Goal: Complete application form

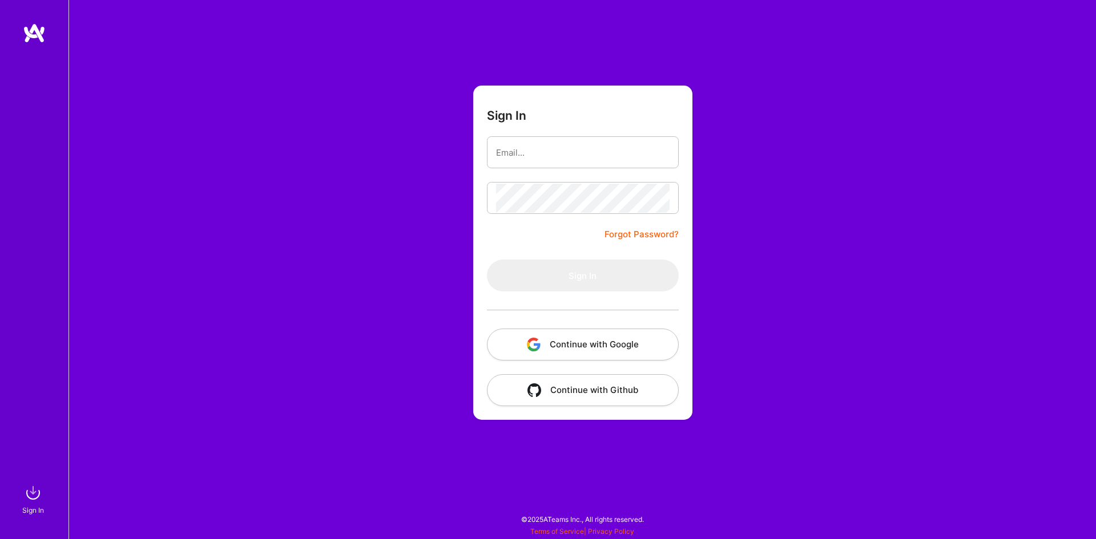
click at [586, 352] on button "Continue with Google" at bounding box center [583, 345] width 192 height 32
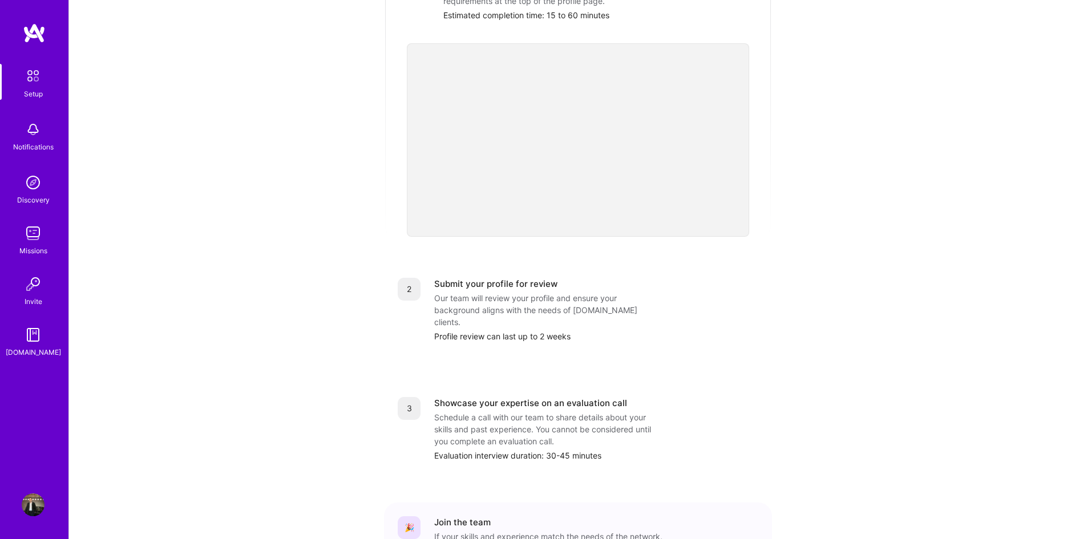
scroll to position [43, 0]
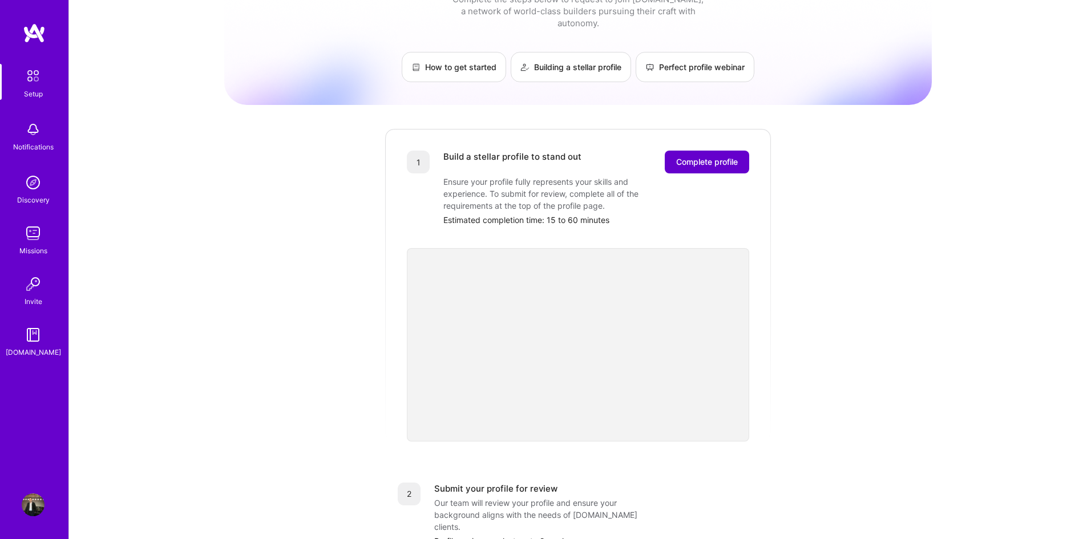
click at [716, 156] on span "Complete profile" at bounding box center [707, 161] width 62 height 11
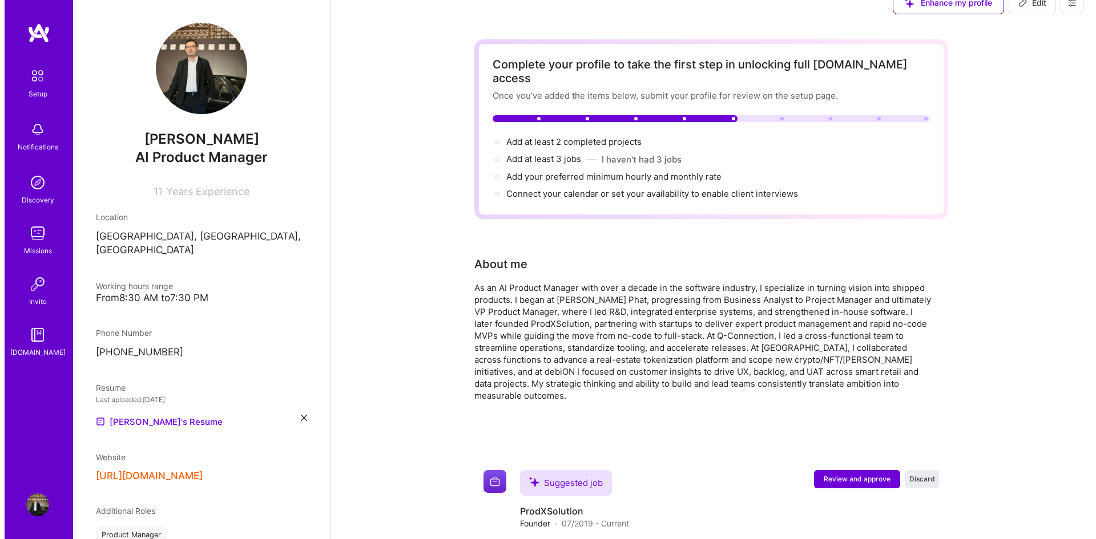
scroll to position [30, 0]
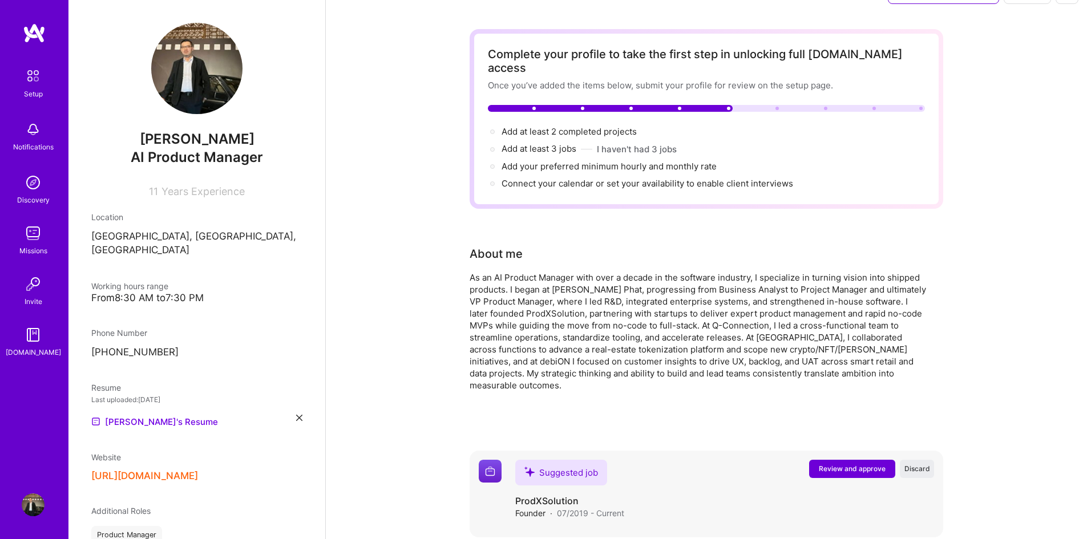
click at [839, 464] on span "Review and approve" at bounding box center [852, 469] width 67 height 10
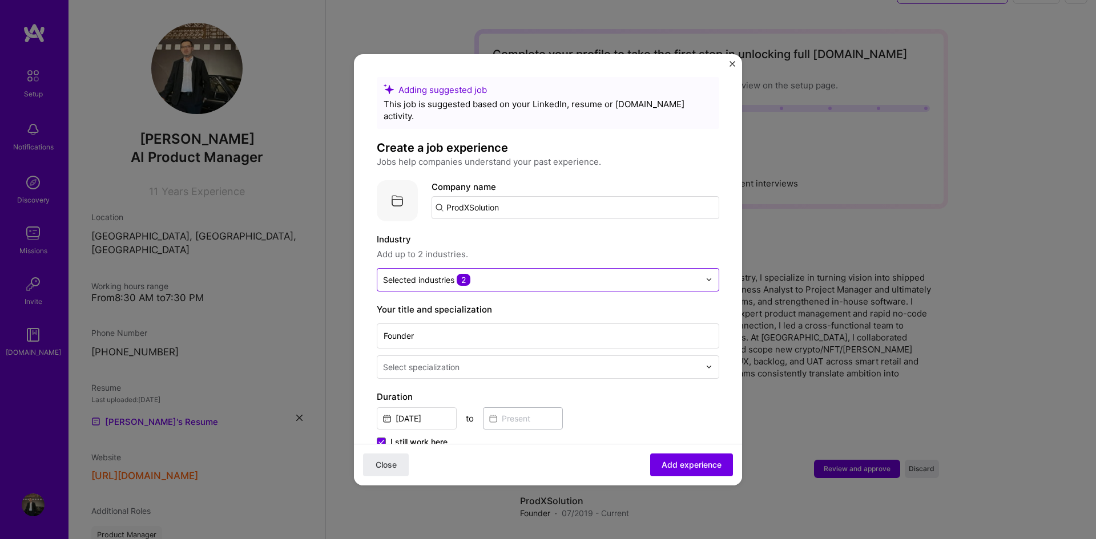
click at [468, 274] on span "2" at bounding box center [464, 280] width 14 height 12
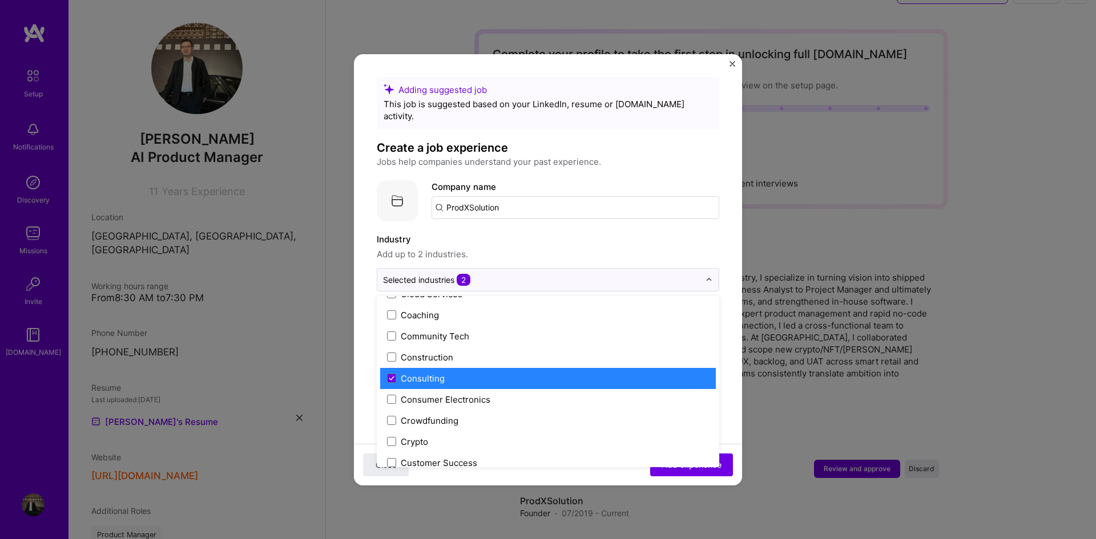
scroll to position [799, 0]
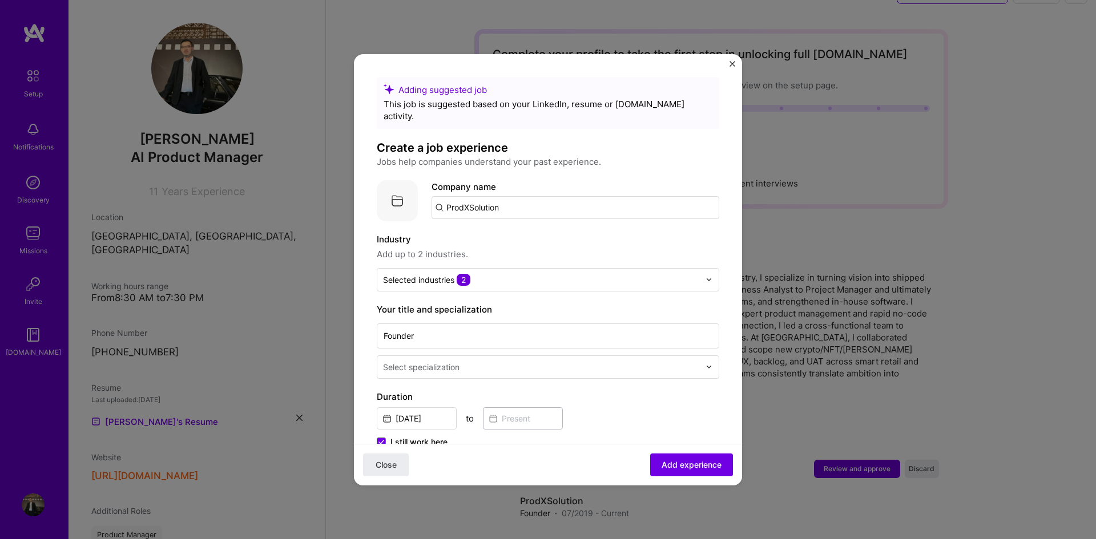
click at [712, 231] on form "Adding suggested job This job is suggested based on your LinkedIn, resume or A.…" at bounding box center [548, 518] width 388 height 883
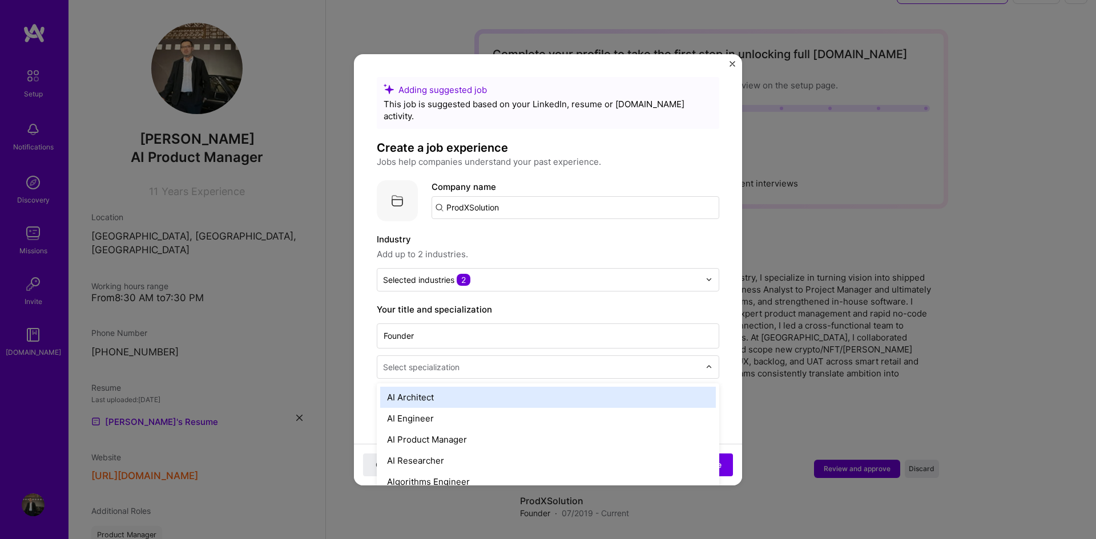
click at [471, 361] on input "text" at bounding box center [542, 367] width 319 height 12
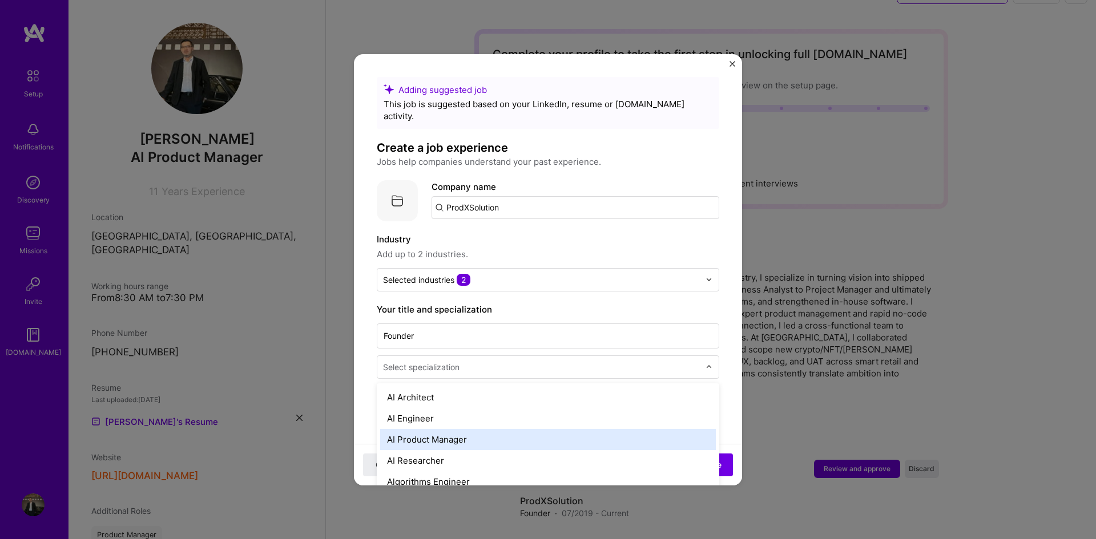
click at [465, 429] on div "AI Product Manager" at bounding box center [548, 439] width 336 height 21
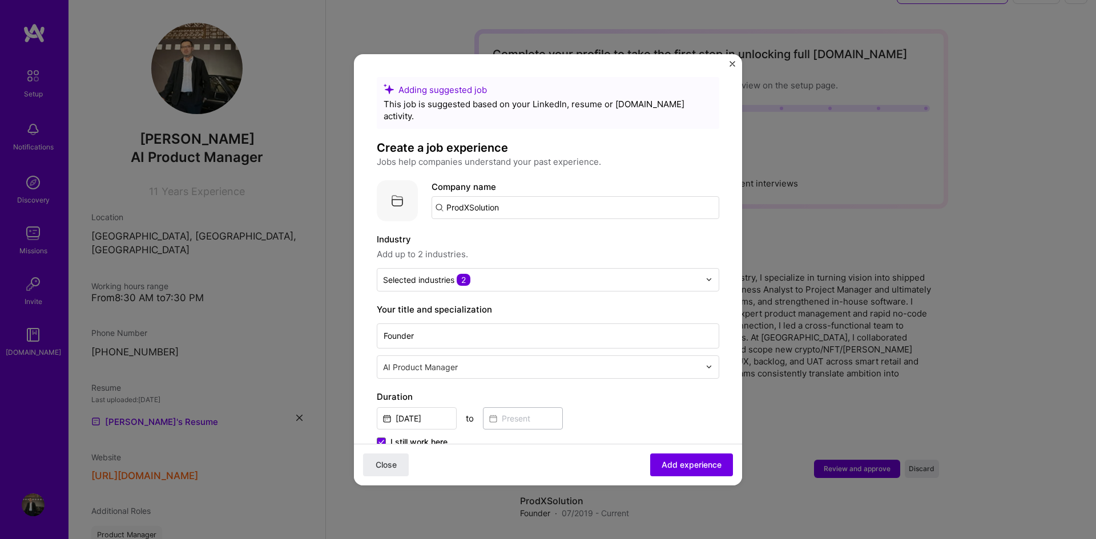
click at [491, 361] on div at bounding box center [542, 367] width 319 height 14
click at [360, 365] on form "Adding suggested job This job is suggested based on your LinkedIn, resume or A.…" at bounding box center [548, 518] width 388 height 883
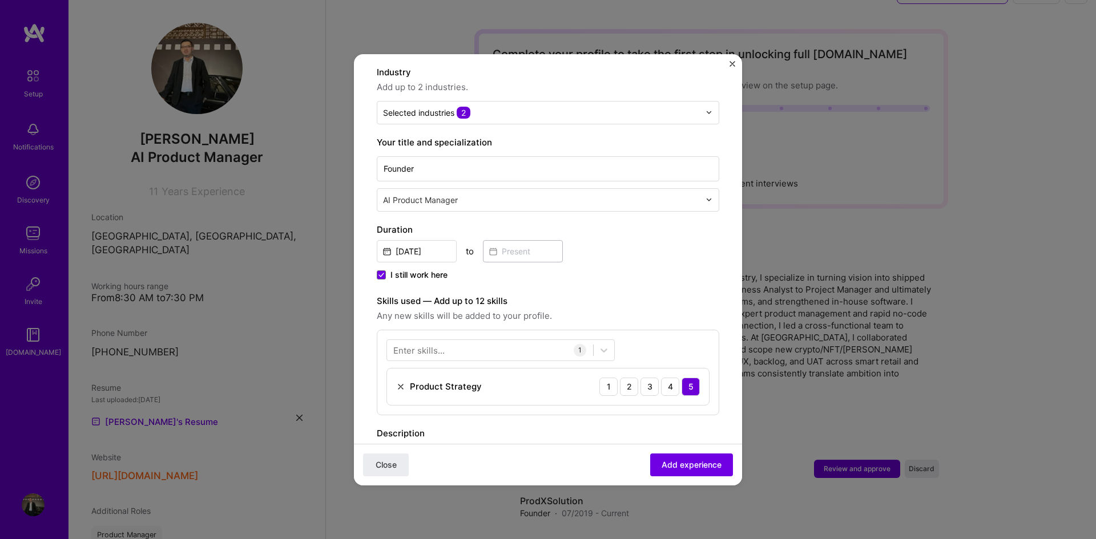
scroll to position [171, 0]
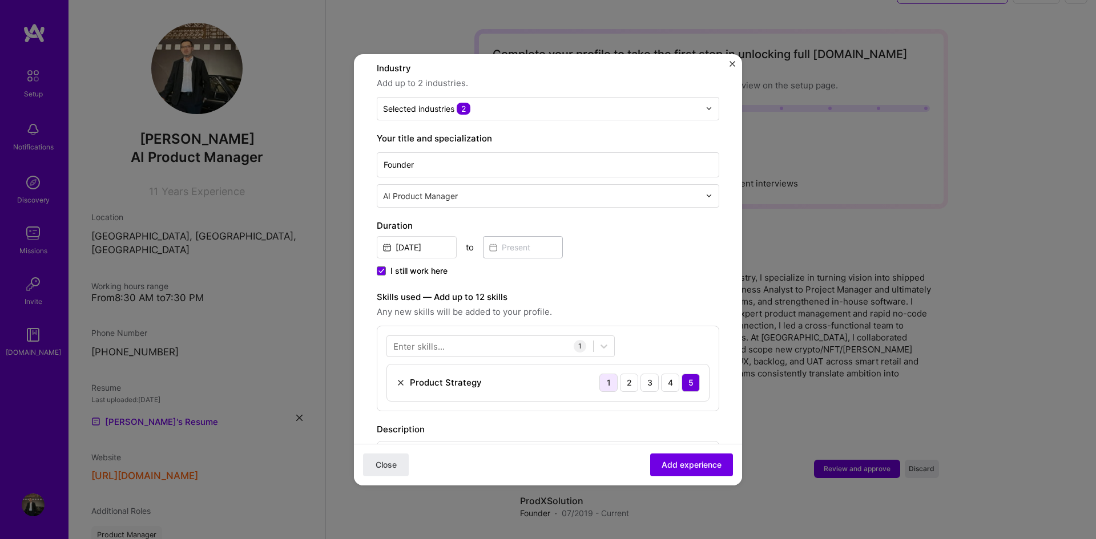
click at [599, 374] on div "1" at bounding box center [608, 383] width 18 height 18
click at [620, 374] on div "2" at bounding box center [629, 383] width 18 height 18
click at [644, 374] on div "3" at bounding box center [649, 383] width 18 height 18
click at [664, 374] on div "4" at bounding box center [670, 383] width 18 height 18
click at [695, 374] on div "Product Strategy 1 2 3 4 5" at bounding box center [548, 383] width 322 height 37
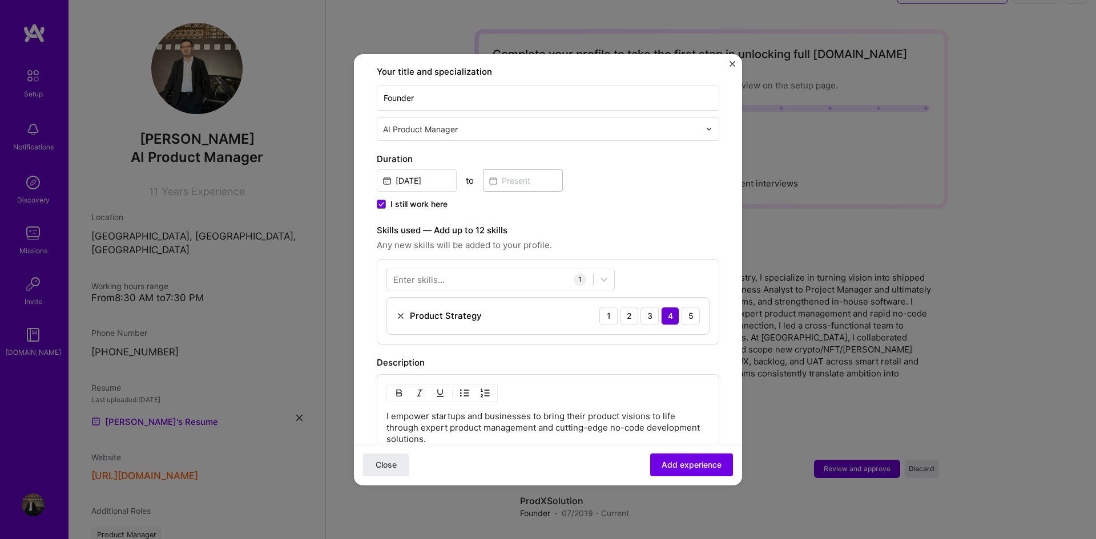
scroll to position [400, 0]
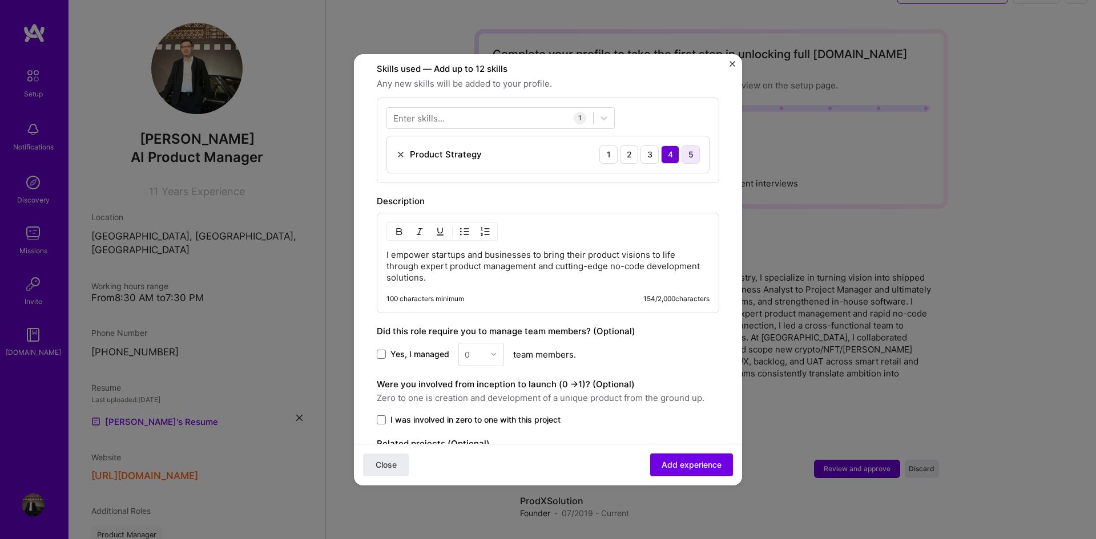
click at [686, 147] on div "5" at bounding box center [690, 155] width 18 height 18
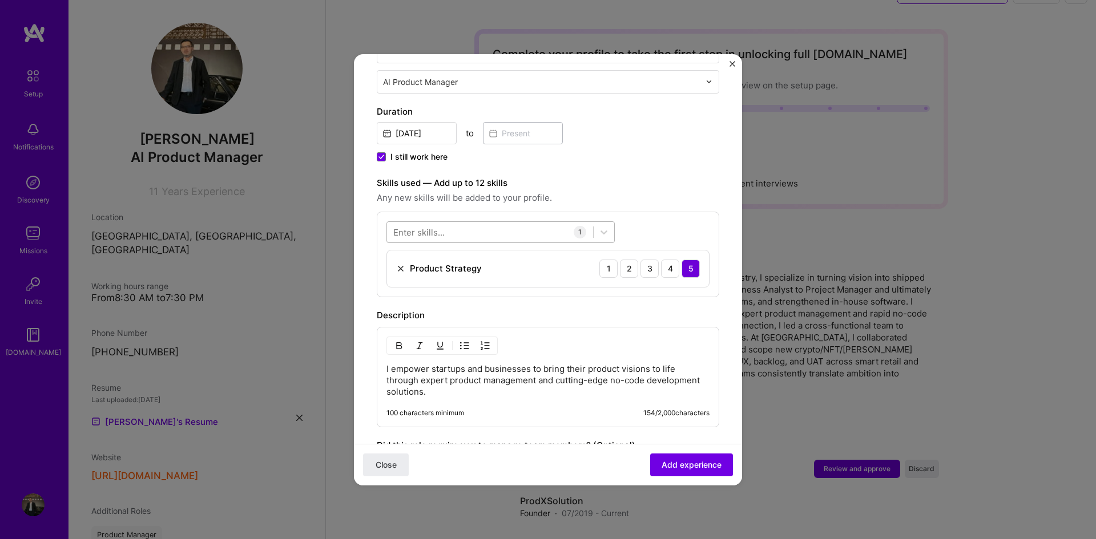
click at [513, 225] on div at bounding box center [490, 232] width 206 height 19
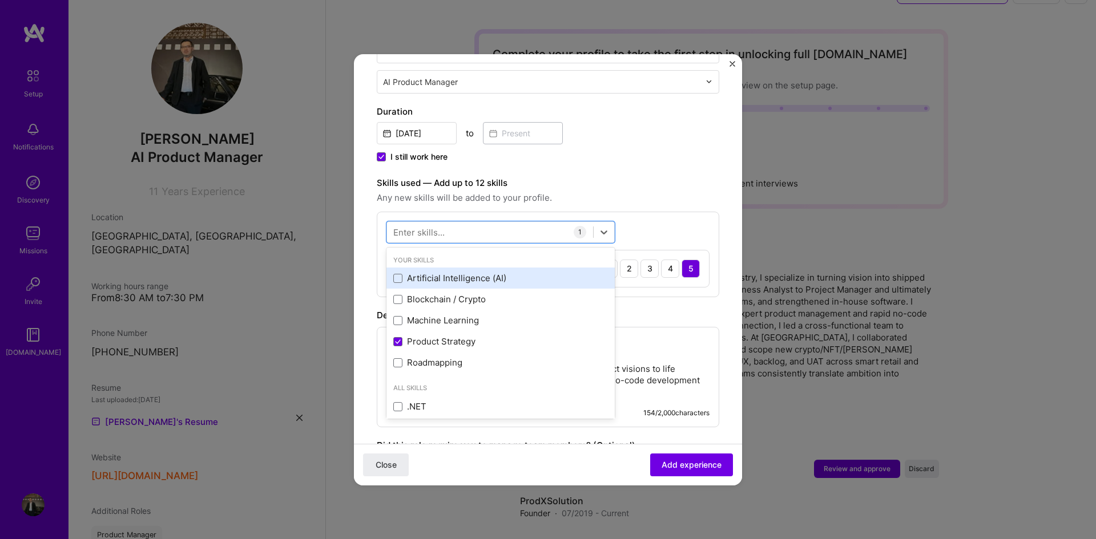
click at [423, 272] on div "Artificial Intelligence (AI)" at bounding box center [500, 278] width 215 height 12
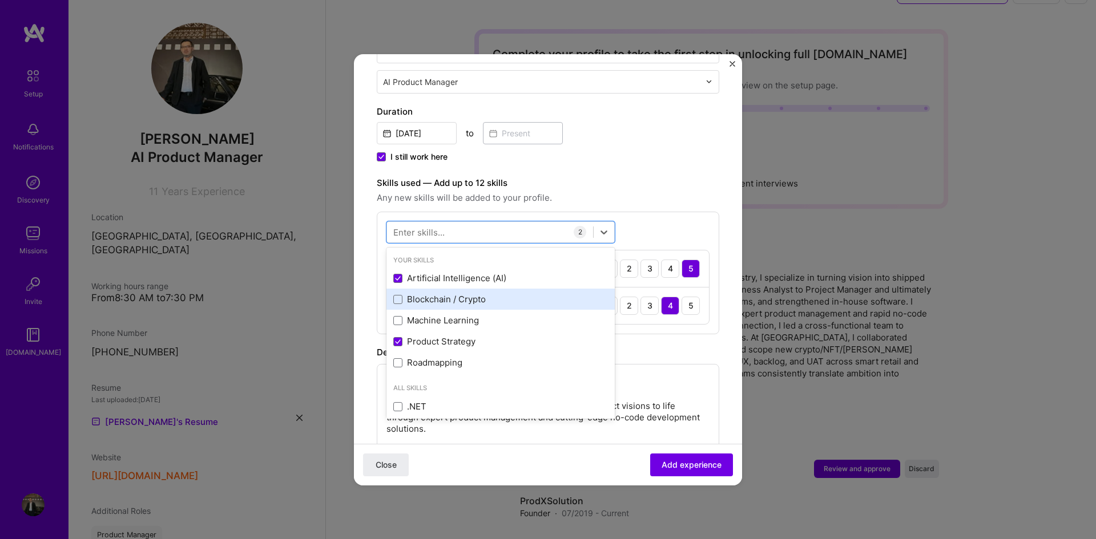
click at [435, 293] on div "Blockchain / Crypto" at bounding box center [500, 299] width 215 height 12
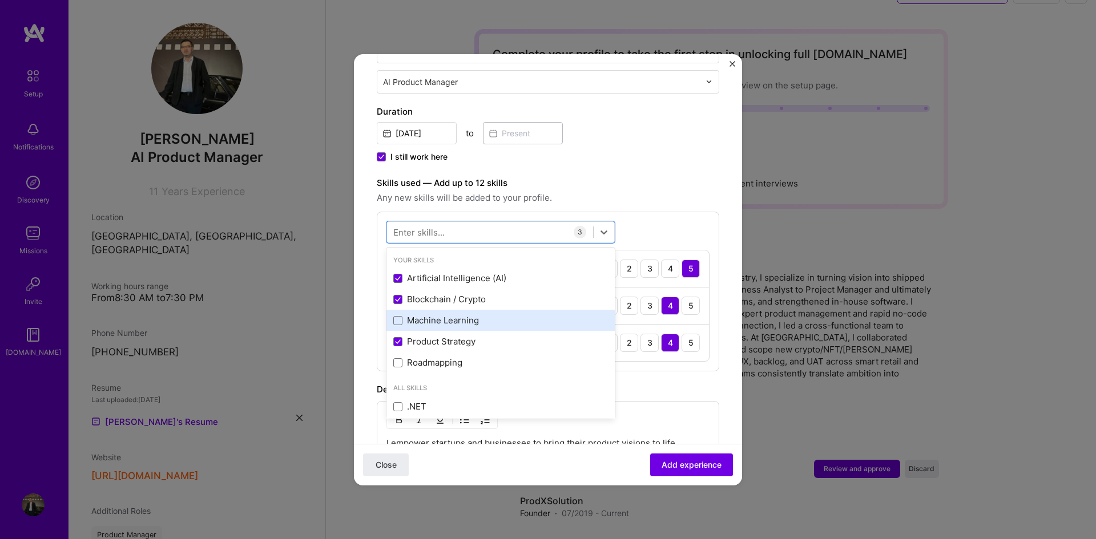
click at [451, 314] on div "Machine Learning" at bounding box center [500, 320] width 215 height 12
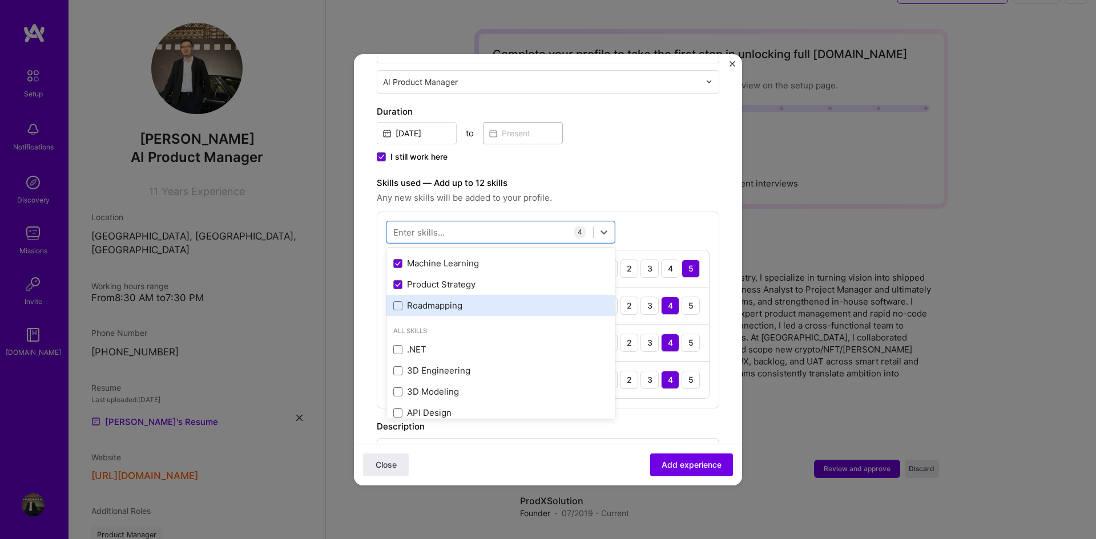
click at [455, 300] on div "Roadmapping" at bounding box center [500, 306] width 215 height 12
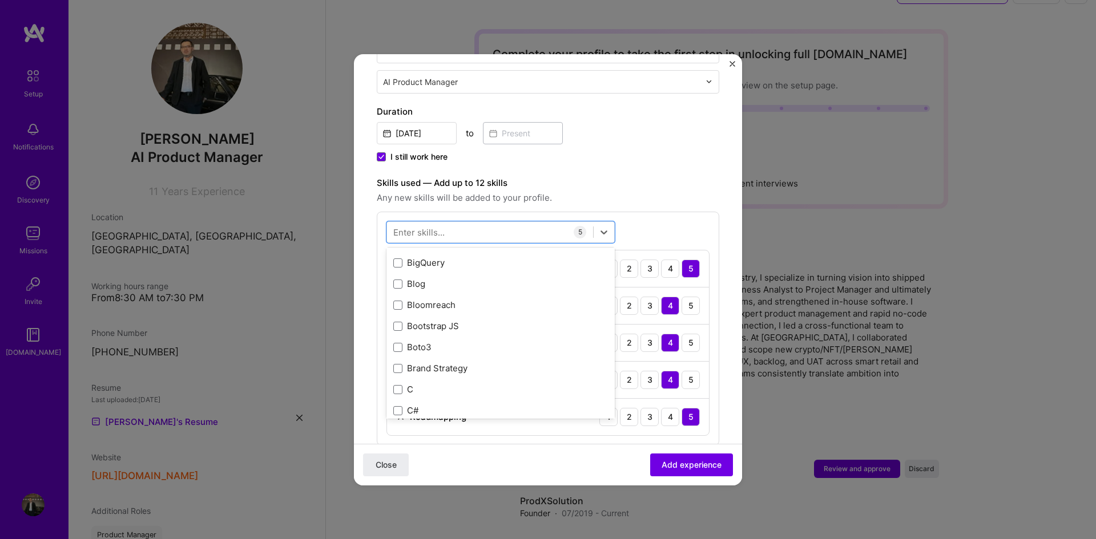
scroll to position [1137, 0]
click at [495, 256] on div "Backlog Prioritization" at bounding box center [500, 262] width 215 height 12
click at [707, 199] on div "Skills used — Add up to 12 skills Any new skills will be added to your profile.…" at bounding box center [548, 329] width 342 height 306
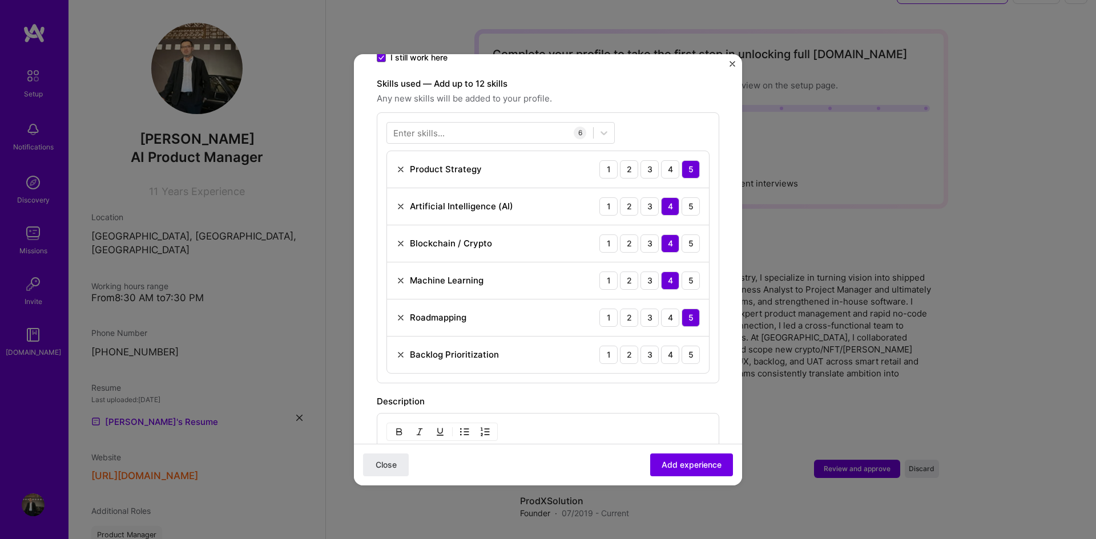
scroll to position [400, 0]
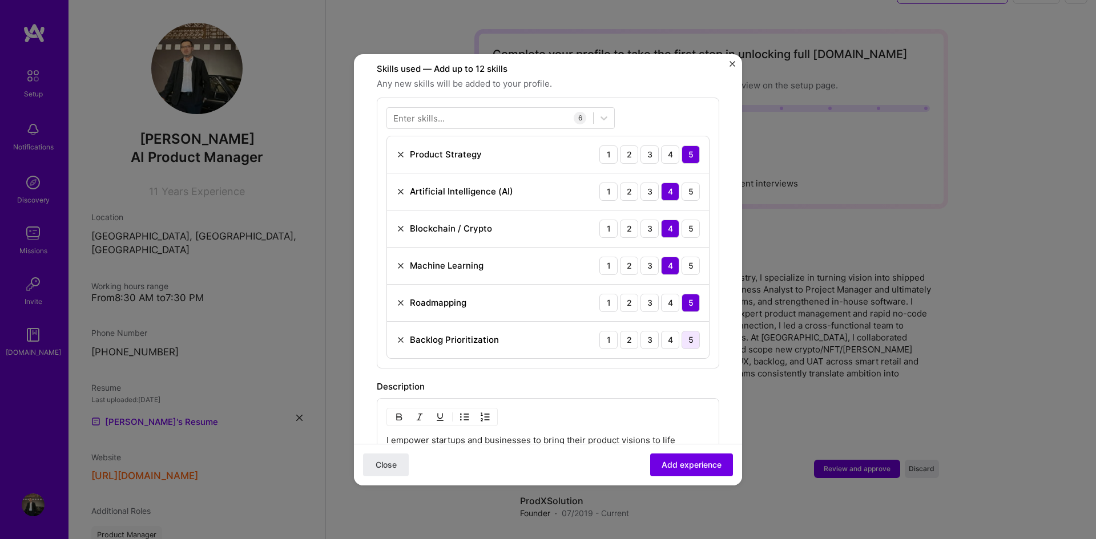
click at [685, 331] on div "5" at bounding box center [690, 340] width 18 height 18
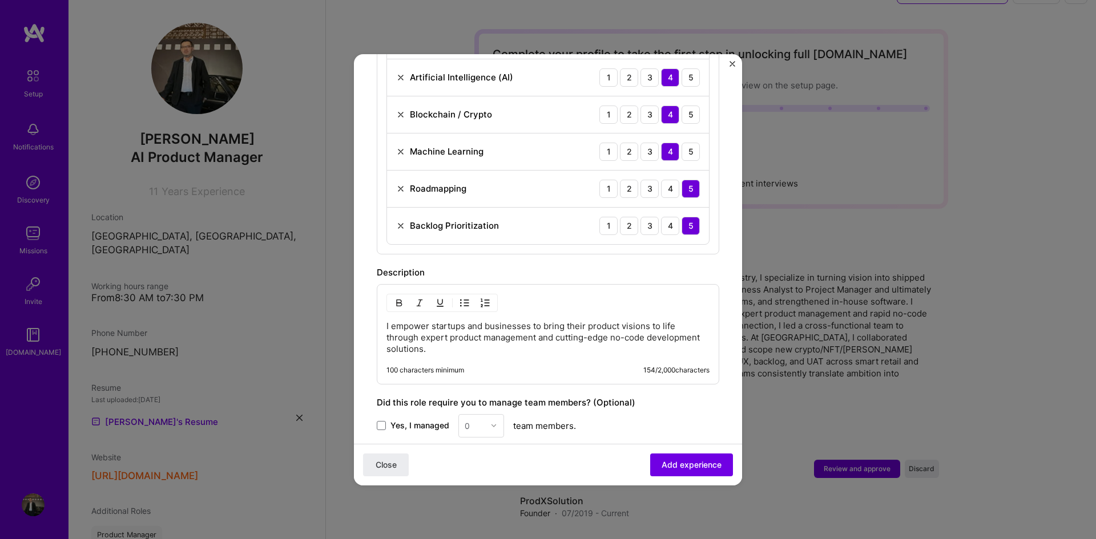
click at [522, 338] on p "I empower startups and businesses to bring their product visions to life throug…" at bounding box center [547, 338] width 323 height 34
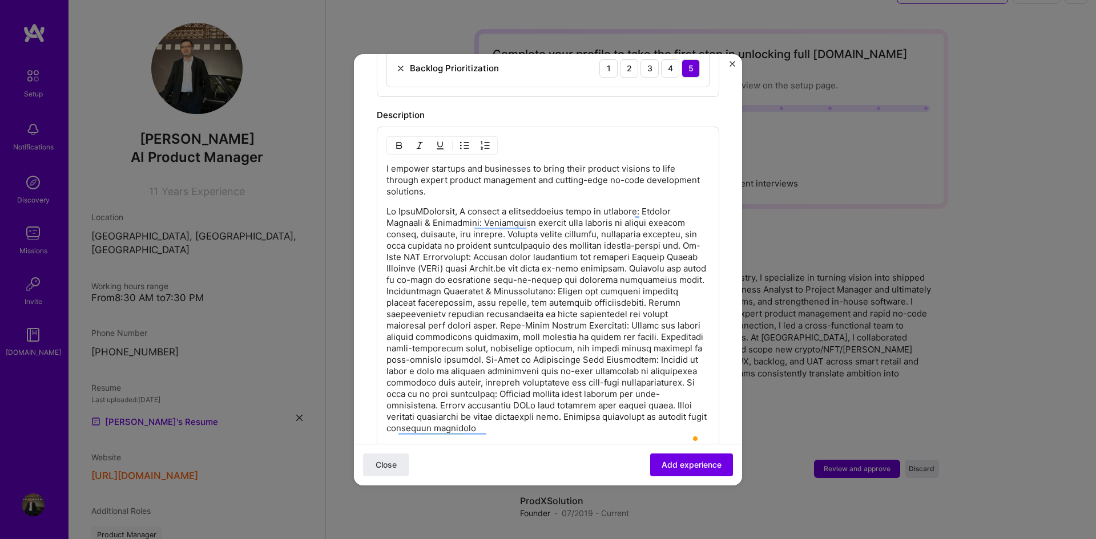
scroll to position [571, 0]
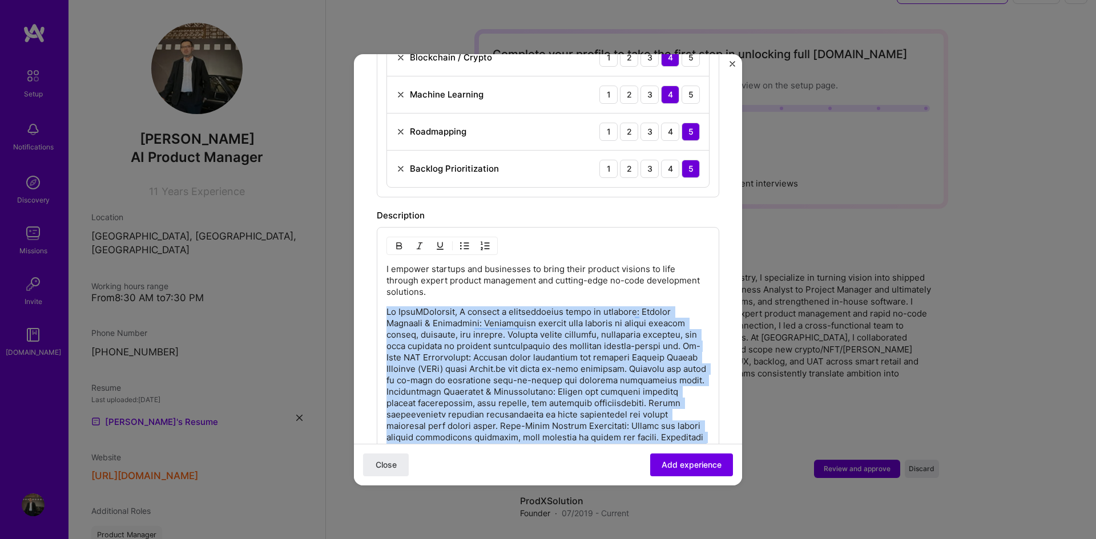
click at [389, 306] on p "To enrich screen reader interactions, please activate Accessibility in Grammarl…" at bounding box center [547, 420] width 323 height 228
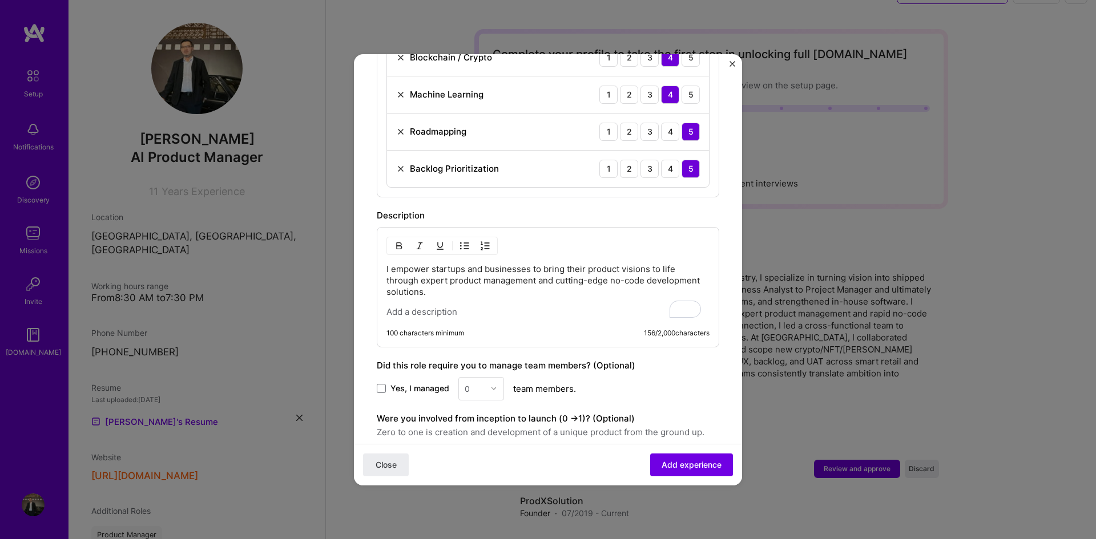
click at [465, 287] on div "I empower startups and businesses to bring their product visions to life throug…" at bounding box center [547, 291] width 323 height 54
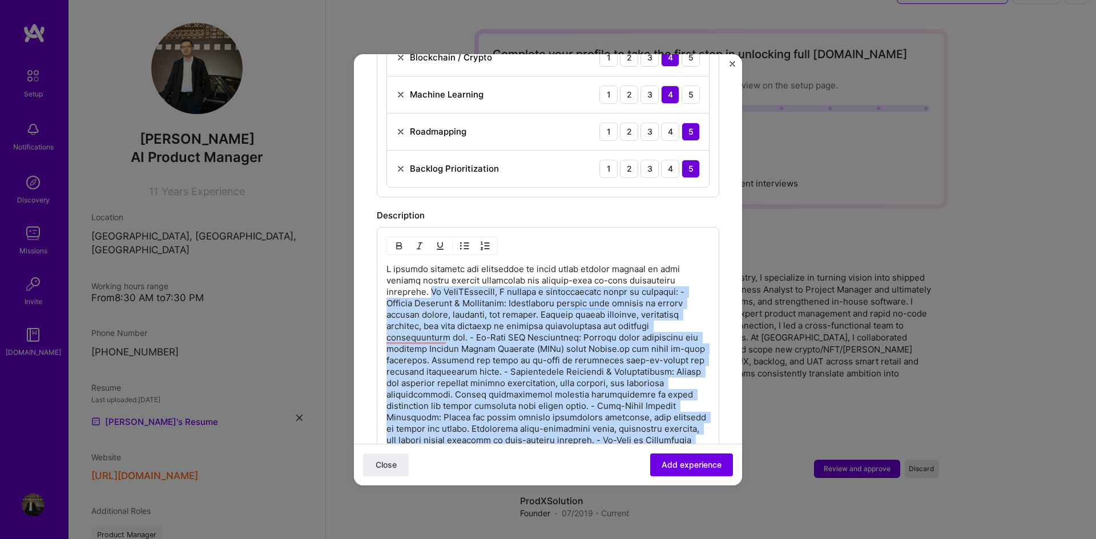
click at [483, 279] on p "To enrich screen reader interactions, please activate Accessibility in Grammarl…" at bounding box center [547, 389] width 323 height 251
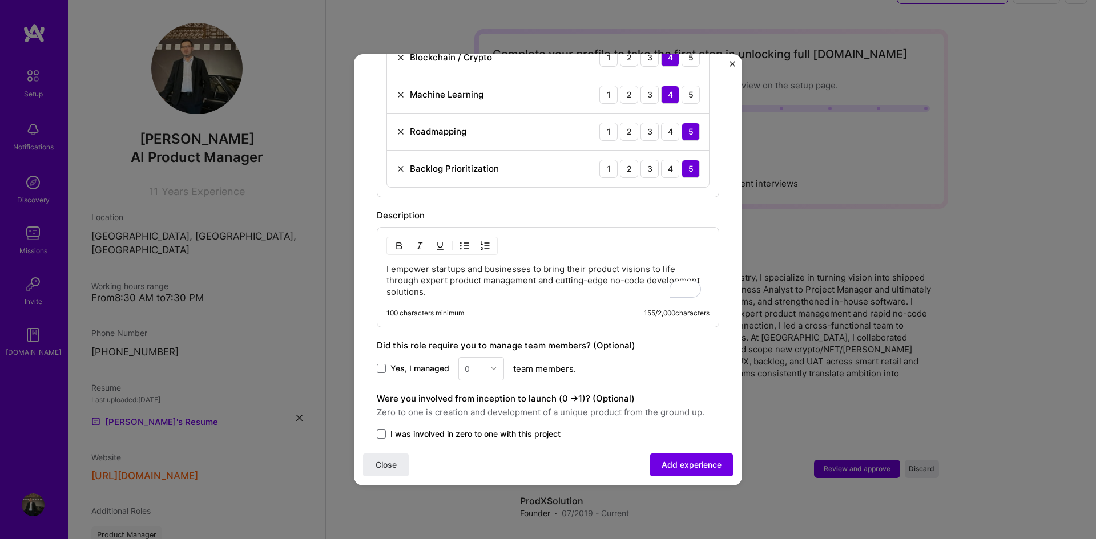
click at [491, 277] on p "I empower startups and businesses to bring their product visions to life throug…" at bounding box center [547, 281] width 323 height 34
click at [640, 264] on p "- Develop MVPs using No-code/Low-code solutions for clients - Manage product de…" at bounding box center [547, 281] width 323 height 34
click at [394, 264] on p "- Develop MVPs using No-code/Low-code solutions for clients - Manage product de…" at bounding box center [547, 281] width 323 height 34
click at [461, 241] on img "button" at bounding box center [464, 245] width 9 height 9
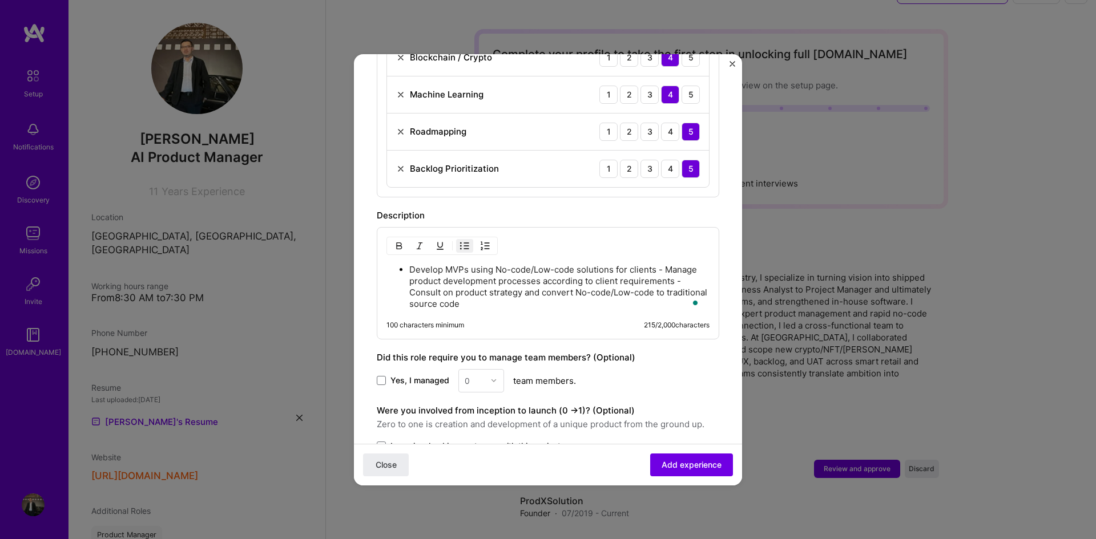
click at [664, 264] on p "Develop MVPs using No-code/Low-code solutions for clients - Manage product deve…" at bounding box center [559, 287] width 300 height 46
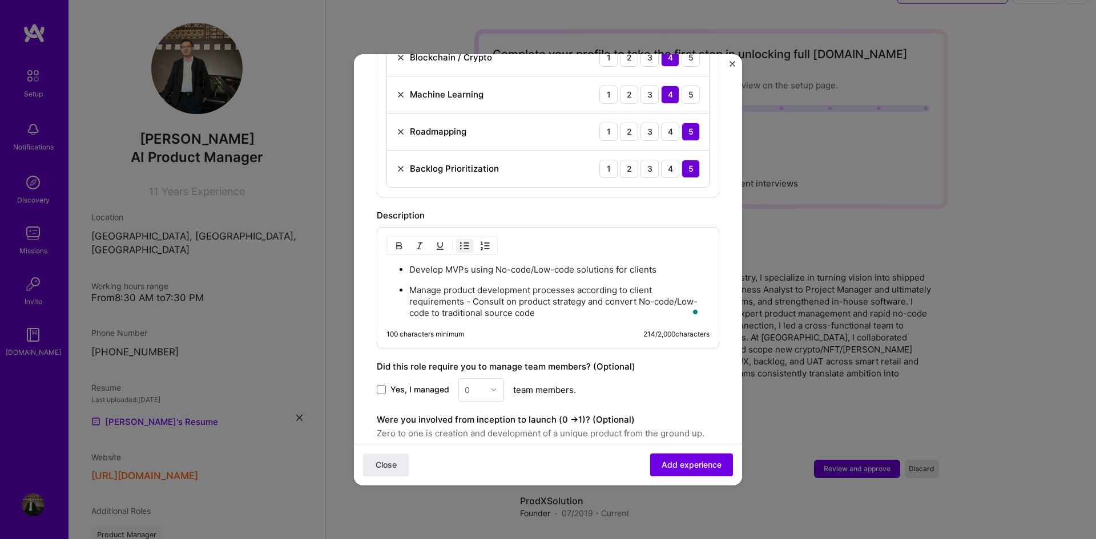
click at [471, 286] on p "Manage product development processes according to client requirements - Consult…" at bounding box center [559, 302] width 300 height 34
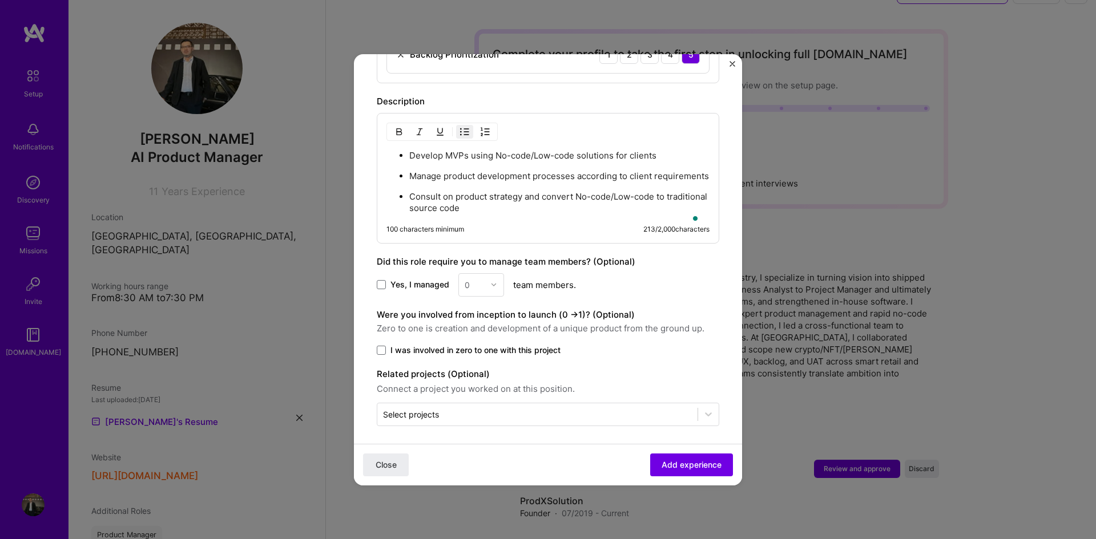
scroll to position [685, 0]
click at [397, 285] on span "Yes, I managed" at bounding box center [419, 284] width 59 height 11
click at [0, 0] on input "Yes, I managed" at bounding box center [0, 0] width 0 height 0
click at [493, 287] on img at bounding box center [493, 284] width 7 height 7
click at [477, 435] on div "7" at bounding box center [481, 441] width 39 height 21
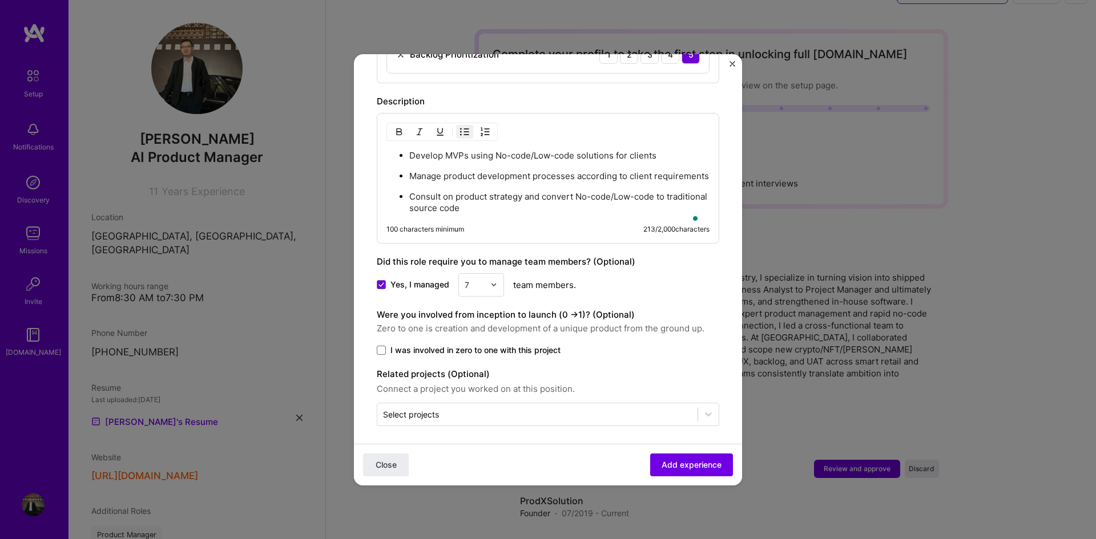
click at [647, 284] on div "Yes, I managed option 7, selected. Select is focused ,type to refine list, pres…" at bounding box center [548, 284] width 342 height 23
click at [385, 349] on span at bounding box center [381, 350] width 9 height 9
click at [0, 0] on input "I was involved in zero to one with this project" at bounding box center [0, 0] width 0 height 0
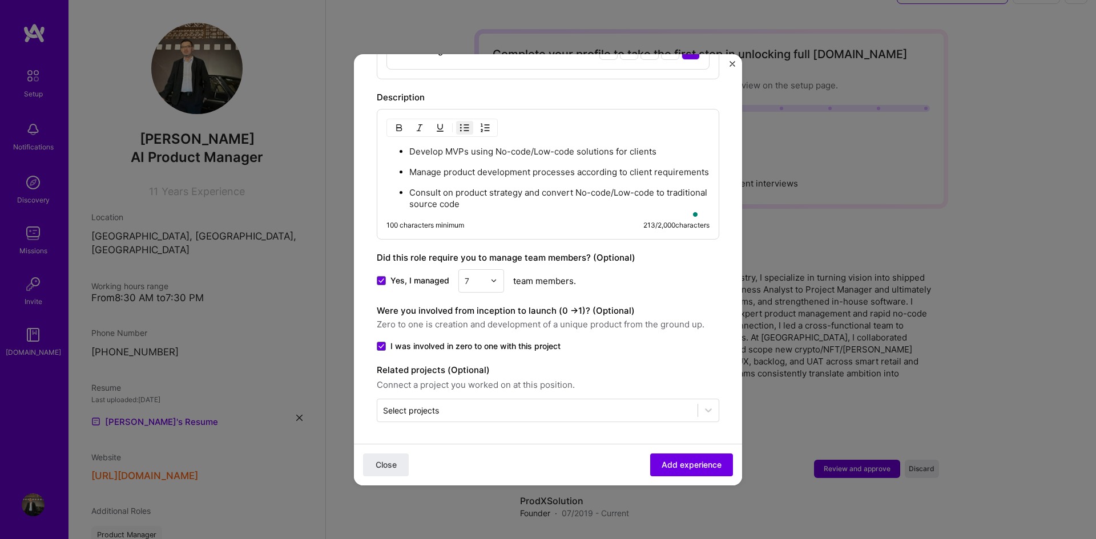
scroll to position [689, 0]
click at [451, 421] on div "Select projects" at bounding box center [548, 409] width 342 height 23
click at [679, 337] on div "Were you involved from inception to launch (0 - > 1)? (Optional) Zero to one is…" at bounding box center [548, 328] width 342 height 48
click at [685, 461] on span "Add experience" at bounding box center [692, 464] width 60 height 11
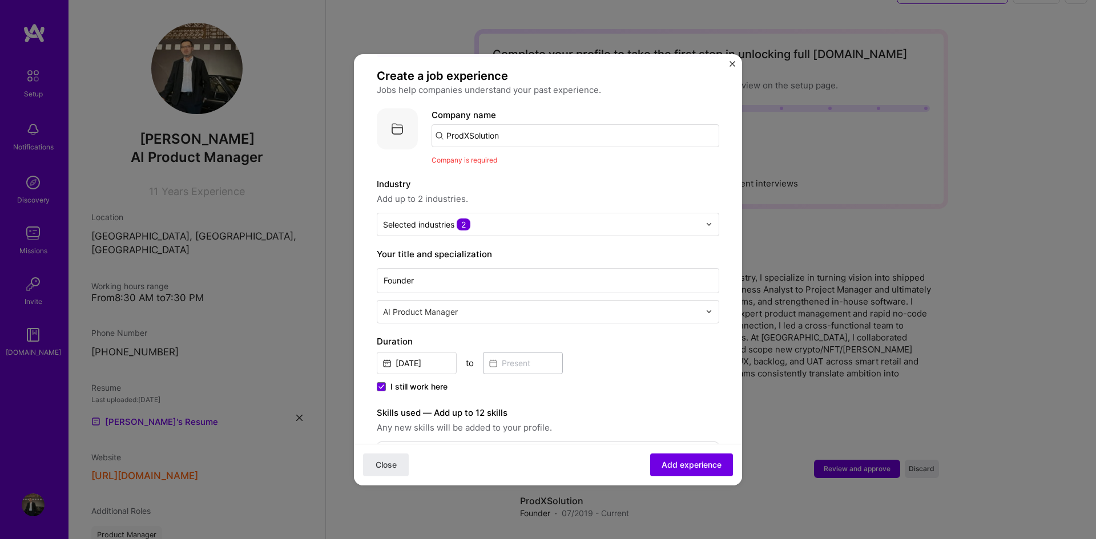
scroll to position [57, 0]
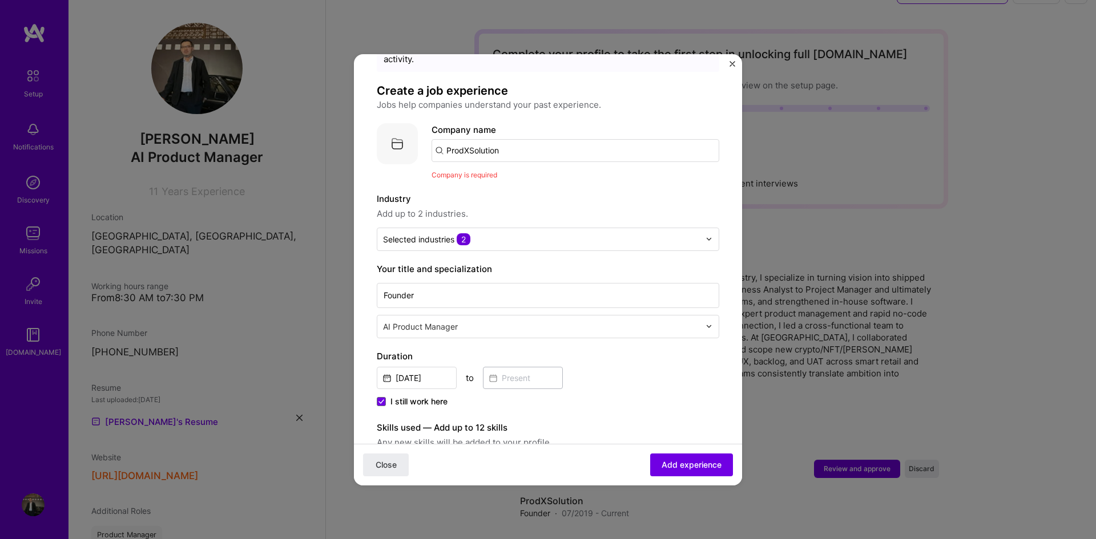
click at [508, 147] on input "ProdXSolution" at bounding box center [575, 150] width 288 height 23
click at [462, 141] on input "ProdXSolution" at bounding box center [575, 150] width 288 height 23
click at [461, 171] on span "Company is required" at bounding box center [464, 175] width 66 height 9
click at [680, 464] on span "Add experience" at bounding box center [692, 464] width 60 height 11
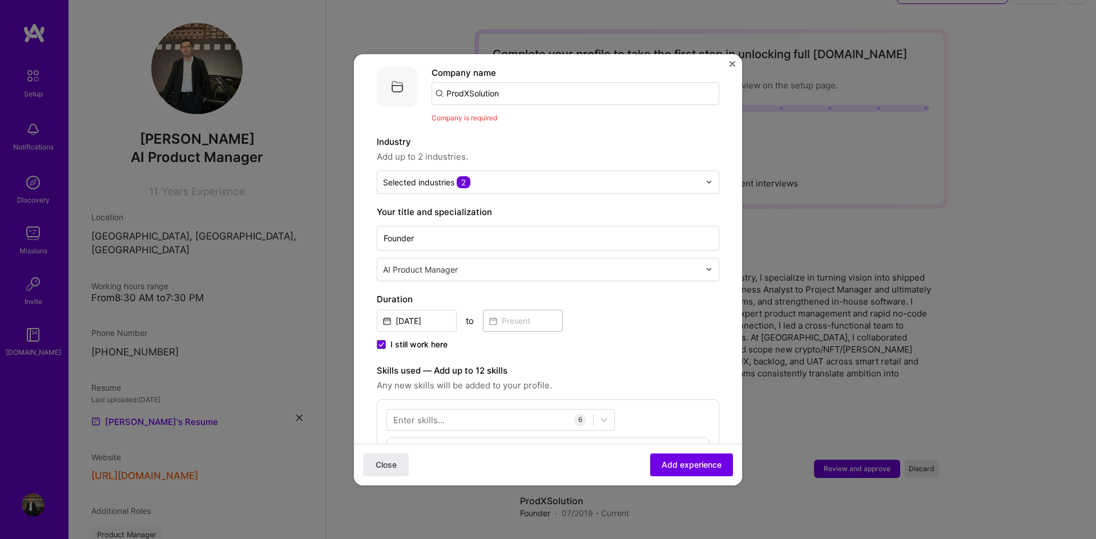
scroll to position [114, 0]
click at [506, 85] on input "ProdXSolution" at bounding box center [575, 93] width 288 height 23
click at [518, 82] on input "ProdXSolution" at bounding box center [575, 93] width 288 height 23
drag, startPoint x: 518, startPoint y: 80, endPoint x: 389, endPoint y: 76, distance: 129.6
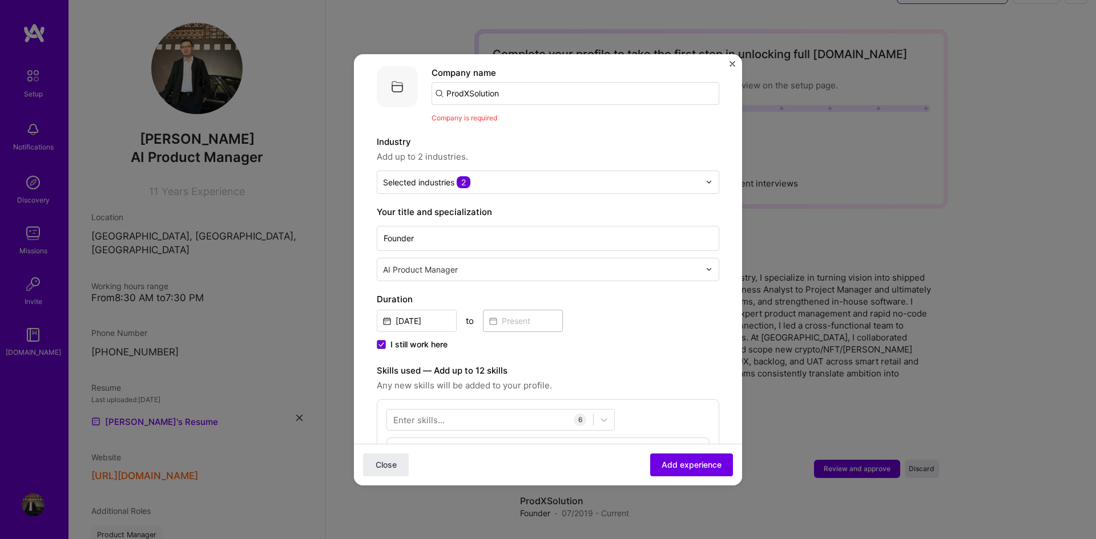
click at [389, 76] on div "Company logo Company name ProdXSolution Company is required" at bounding box center [548, 95] width 342 height 58
paste input "ProdXSolution"
click at [562, 112] on div "Company is required" at bounding box center [575, 118] width 288 height 12
click at [695, 466] on span "Add experience" at bounding box center [692, 464] width 60 height 11
click at [509, 87] on input "ProdXSolution" at bounding box center [575, 93] width 288 height 23
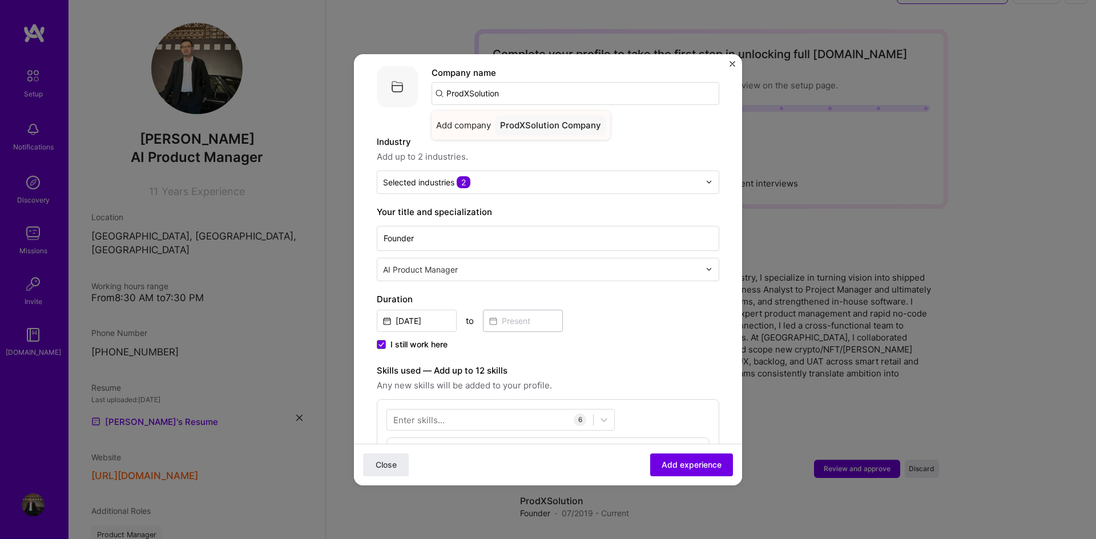
type input "ProdXSolution"
click at [471, 119] on span "Add company" at bounding box center [463, 125] width 55 height 12
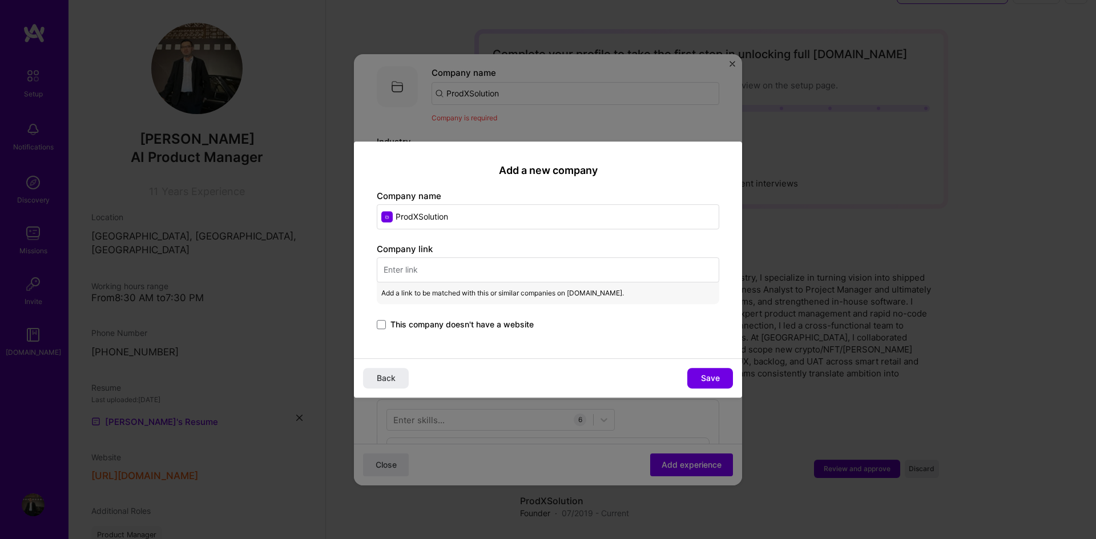
click at [432, 269] on input "text" at bounding box center [548, 269] width 342 height 25
paste input "https://www.prodxsolution.com/"
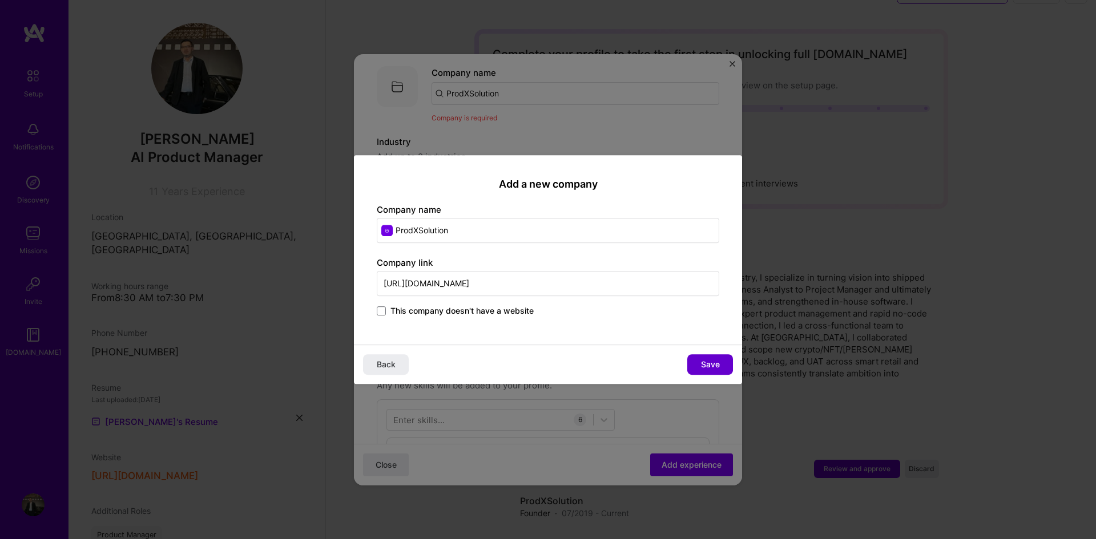
type input "https://www.prodxsolution.com/"
click at [710, 369] on span "Save" at bounding box center [710, 364] width 19 height 11
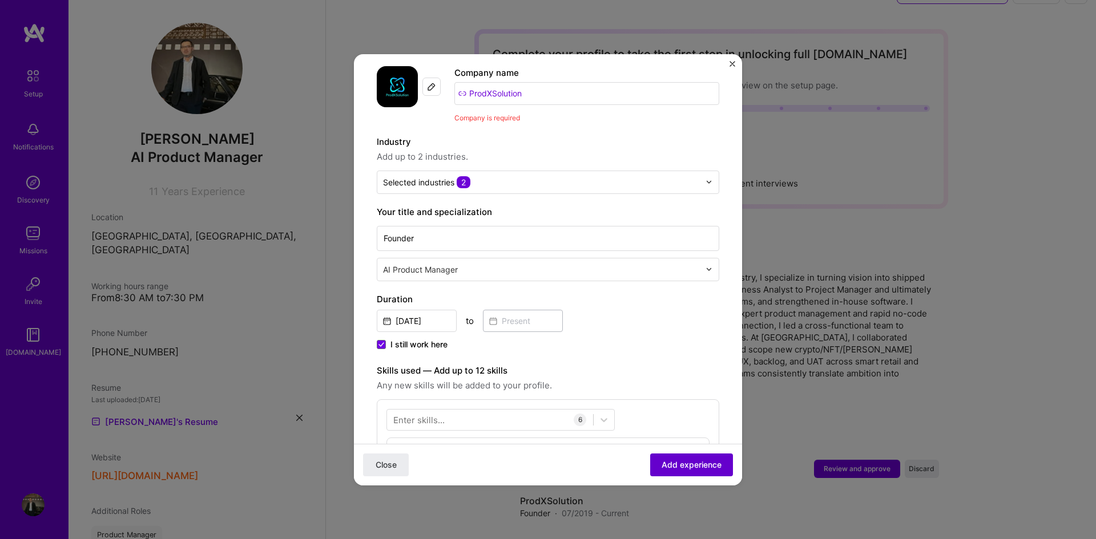
click at [692, 466] on span "Add experience" at bounding box center [692, 464] width 60 height 11
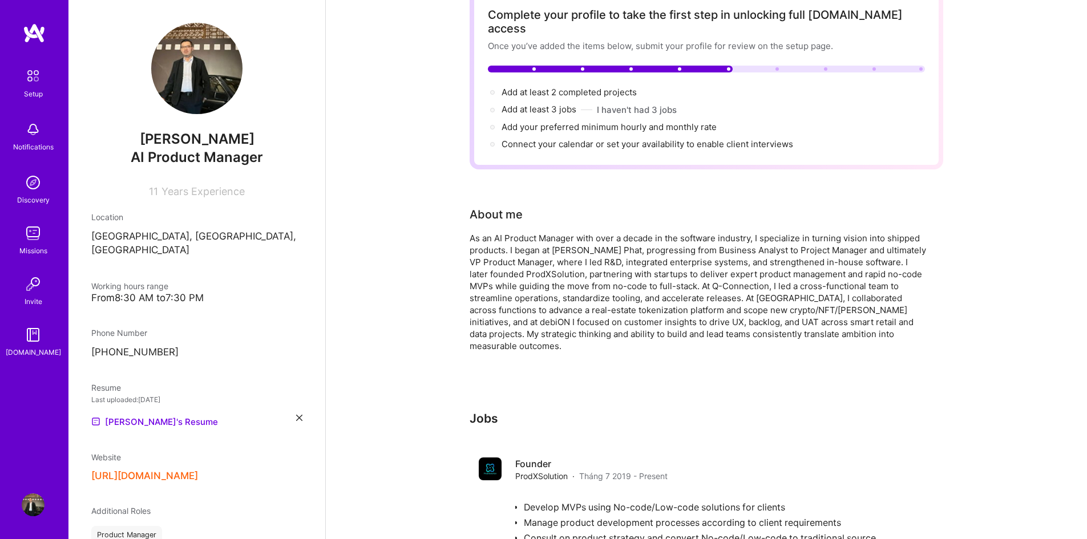
scroll to position [137, 0]
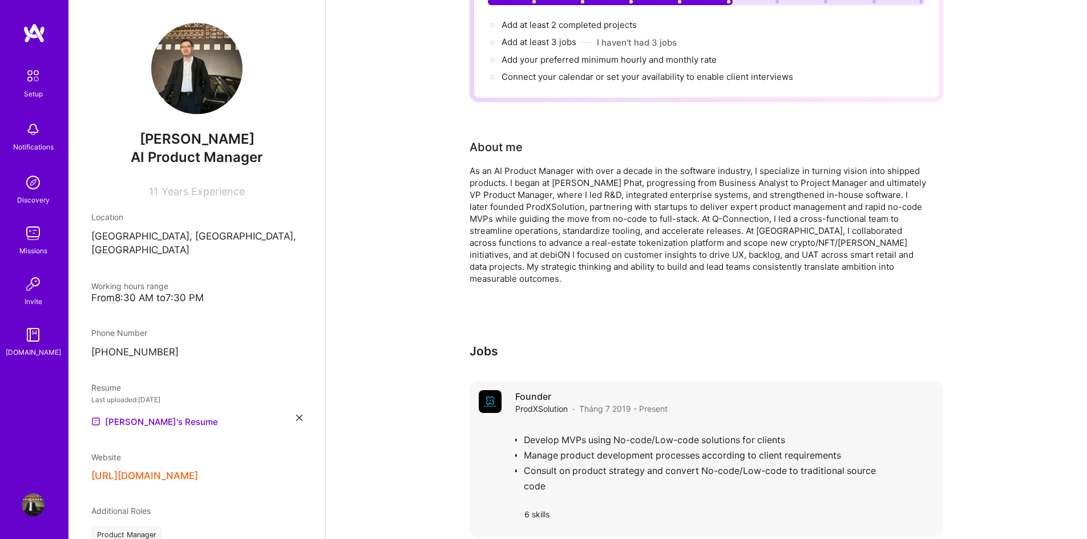
click at [704, 390] on div "Founder ProdXSolution · Tháng 7 2019 - Present" at bounding box center [724, 402] width 419 height 25
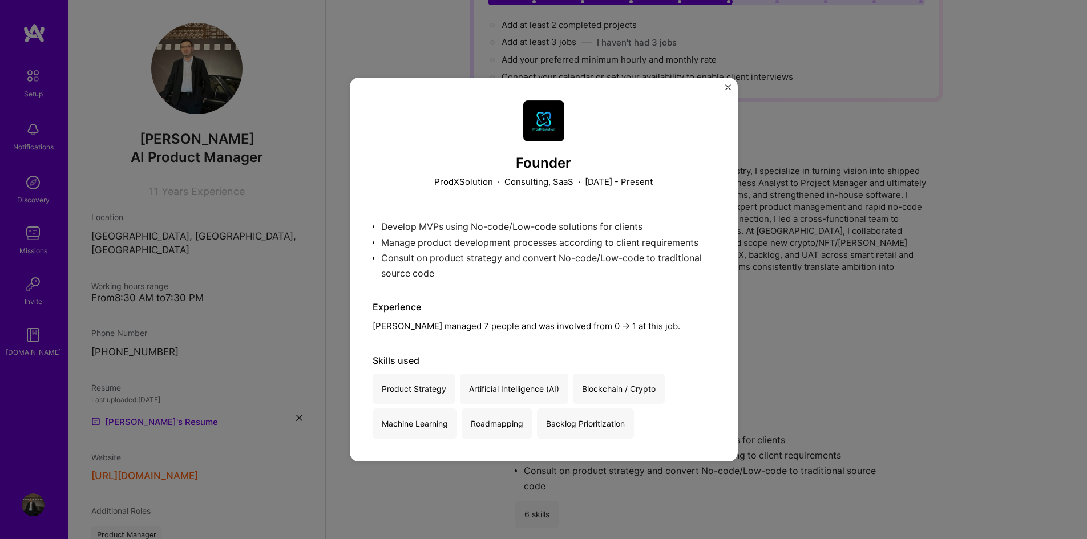
click at [729, 82] on div "Founder ProdXSolution · Consulting, SaaS · July 2019 - Present Develop MVPs usi…" at bounding box center [544, 270] width 388 height 385
click at [726, 84] on img "Close" at bounding box center [728, 87] width 6 height 6
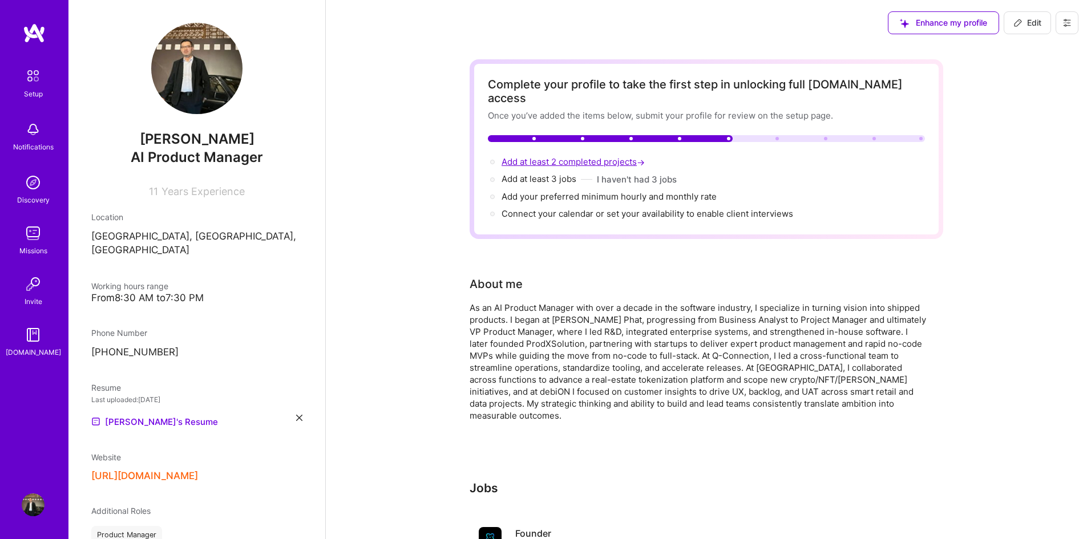
click at [578, 156] on span "Add at least 2 completed projects →" at bounding box center [575, 161] width 146 height 11
select select "VN"
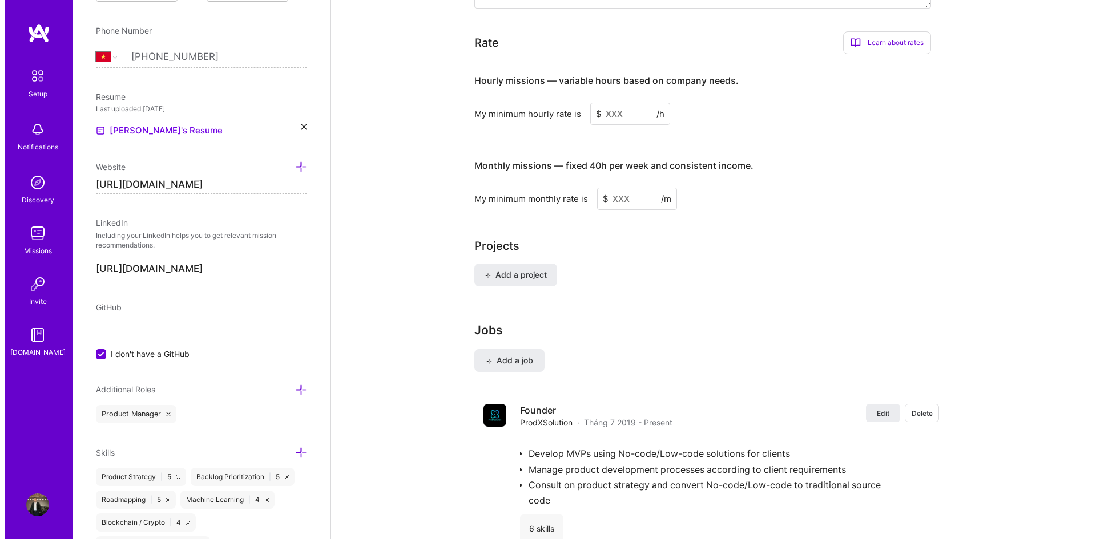
scroll to position [751, 0]
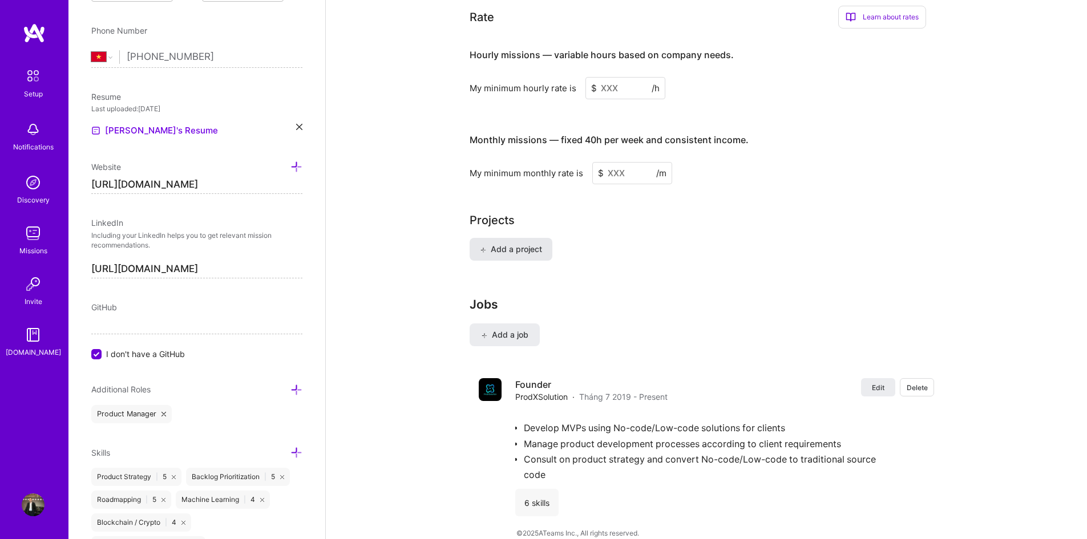
click at [520, 244] on span "Add a project" at bounding box center [511, 249] width 62 height 11
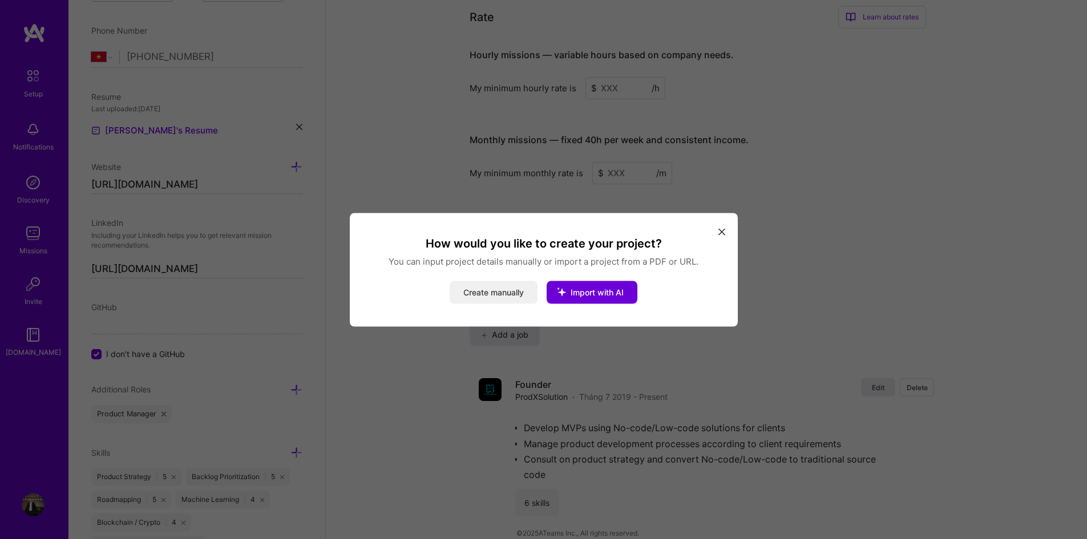
click at [496, 292] on button "Create manually" at bounding box center [494, 292] width 88 height 23
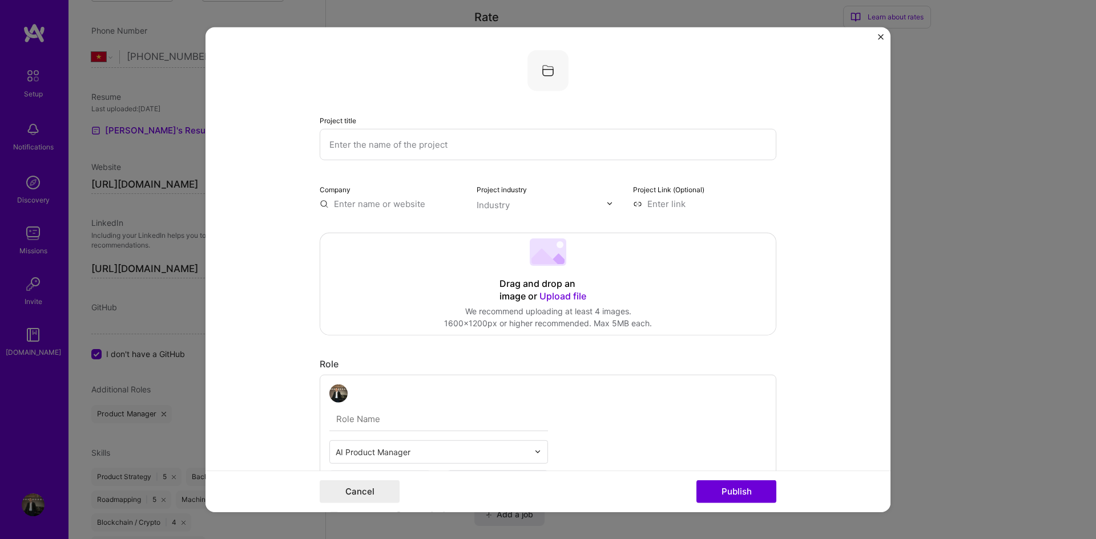
click at [354, 142] on input "text" at bounding box center [548, 143] width 457 height 31
paste input "TokenHouse"
type input "TokenHouse"
click at [568, 295] on span "Upload file" at bounding box center [562, 295] width 47 height 11
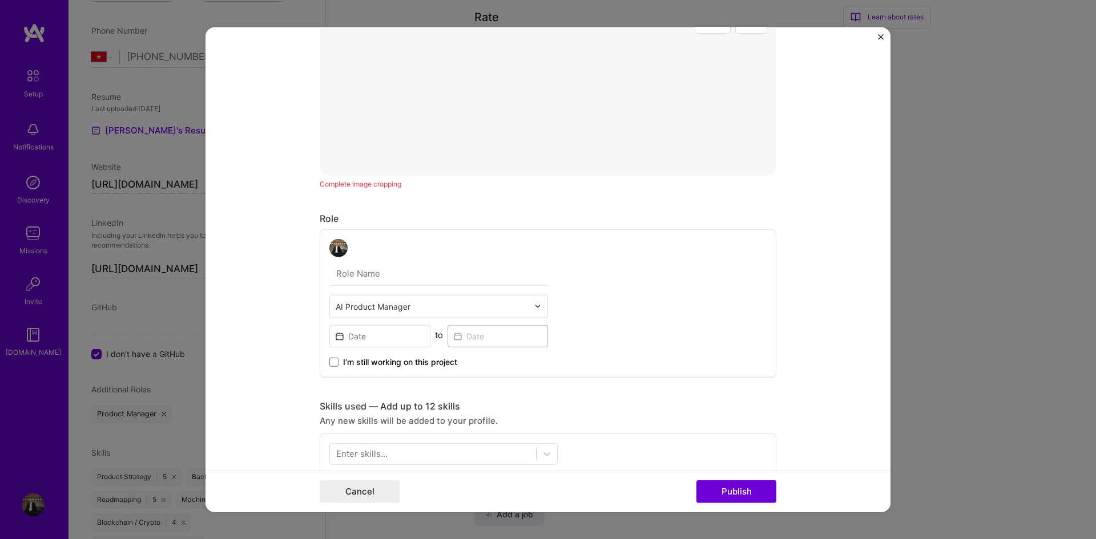
scroll to position [514, 0]
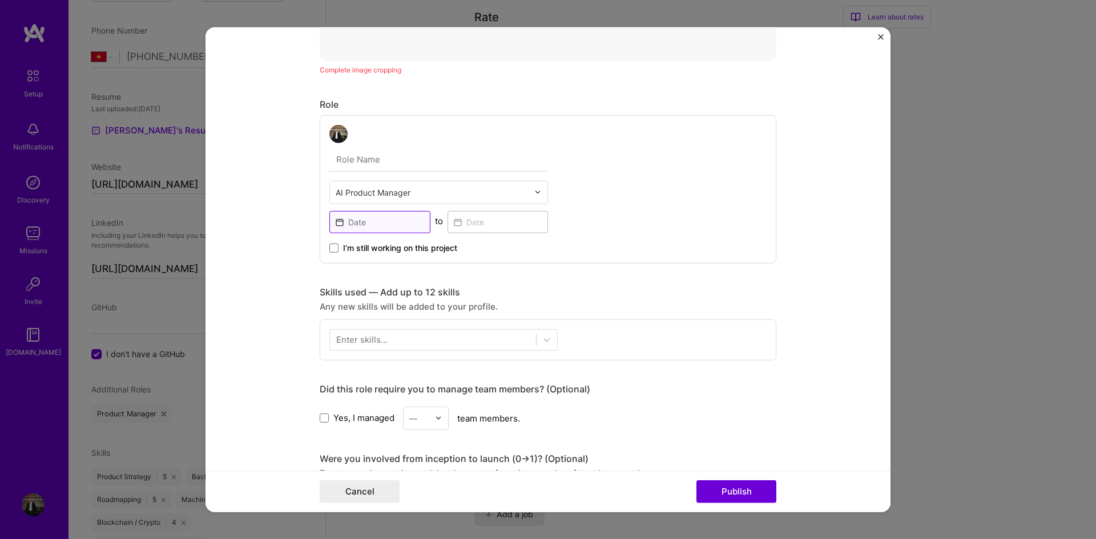
click at [357, 219] on input at bounding box center [379, 222] width 101 height 22
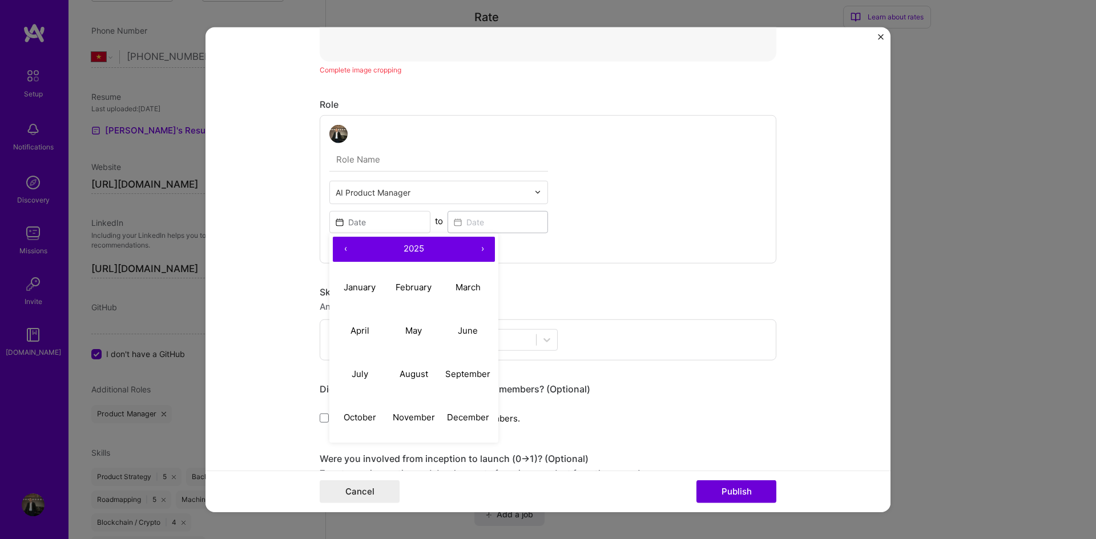
click at [340, 247] on button "‹" at bounding box center [345, 248] width 25 height 25
click at [478, 247] on button "›" at bounding box center [482, 248] width 25 height 25
click at [469, 334] on abbr "June" at bounding box center [468, 330] width 20 height 11
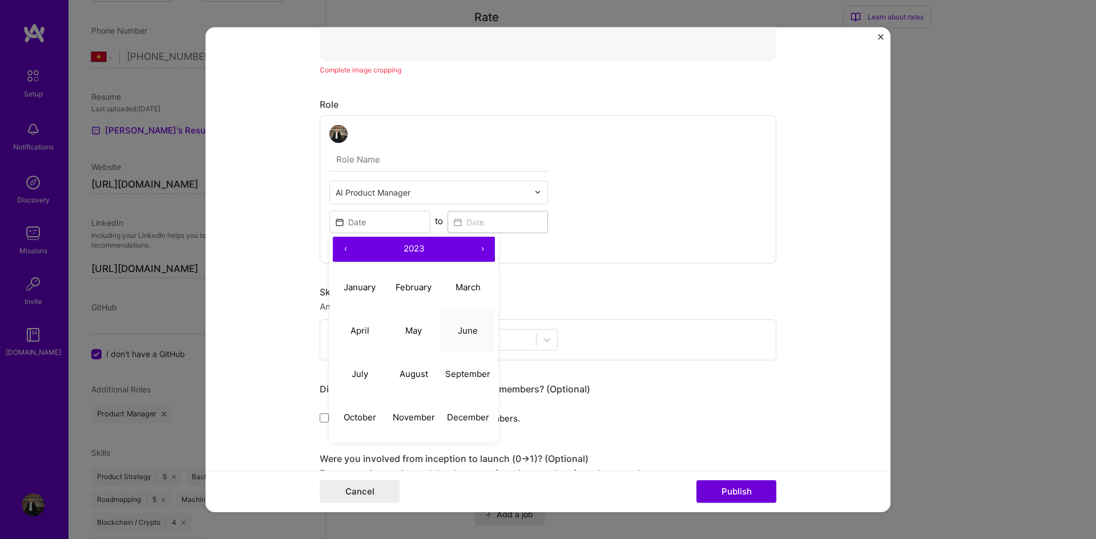
type input "[DATE]"
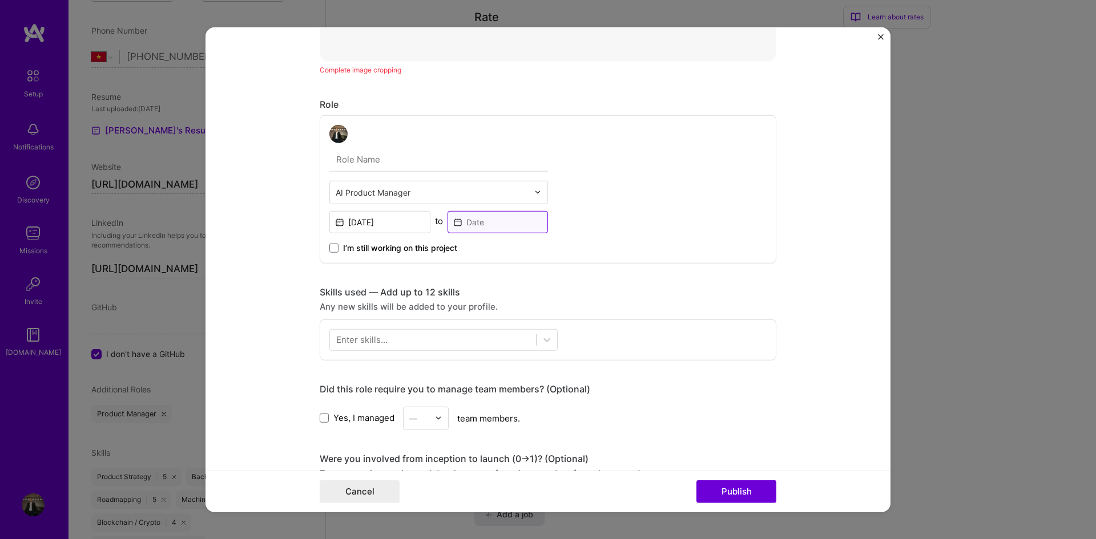
click at [457, 221] on input at bounding box center [497, 222] width 101 height 22
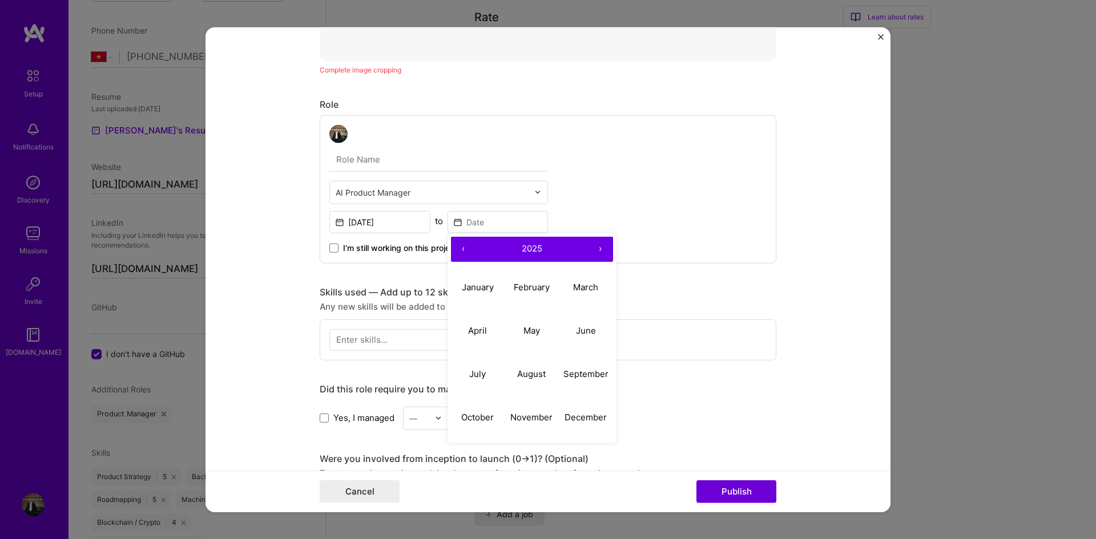
click at [460, 246] on button "‹" at bounding box center [463, 248] width 25 height 25
click at [572, 341] on button "June" at bounding box center [586, 330] width 54 height 43
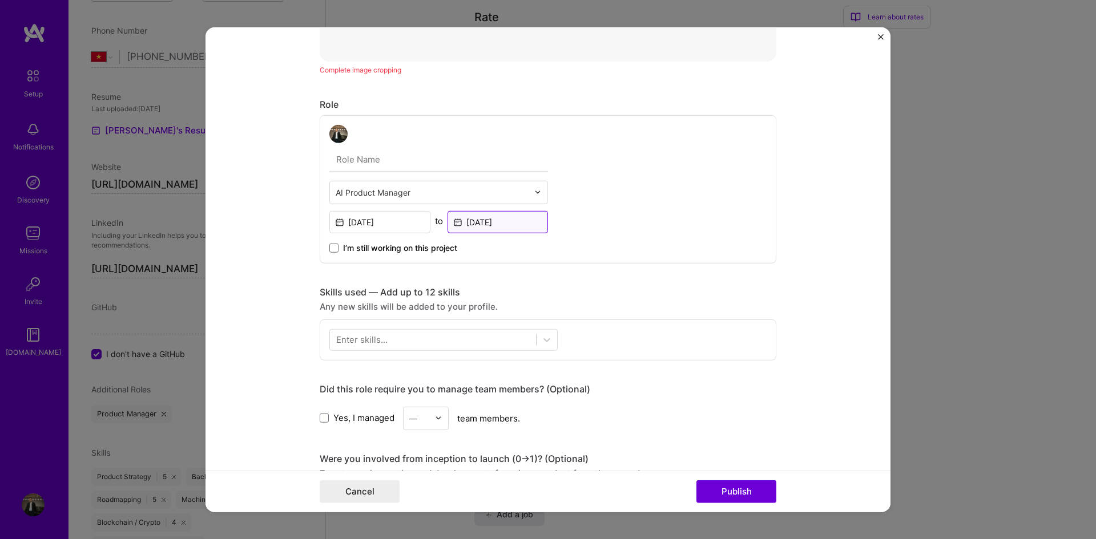
click at [485, 221] on input "Jun, 2024" at bounding box center [497, 222] width 101 height 22
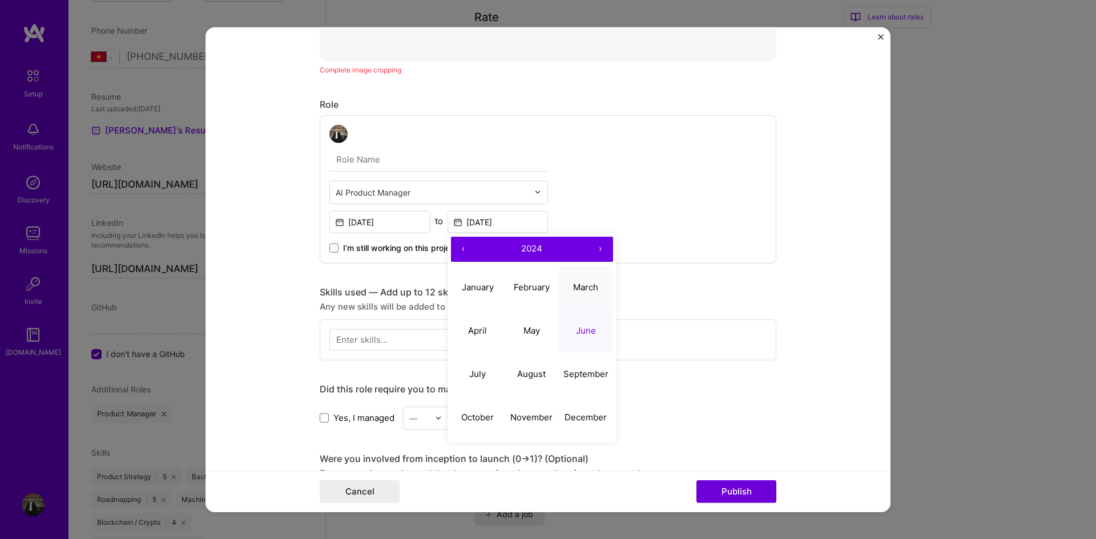
click at [575, 289] on abbr "March" at bounding box center [585, 287] width 25 height 11
type input "[DATE]"
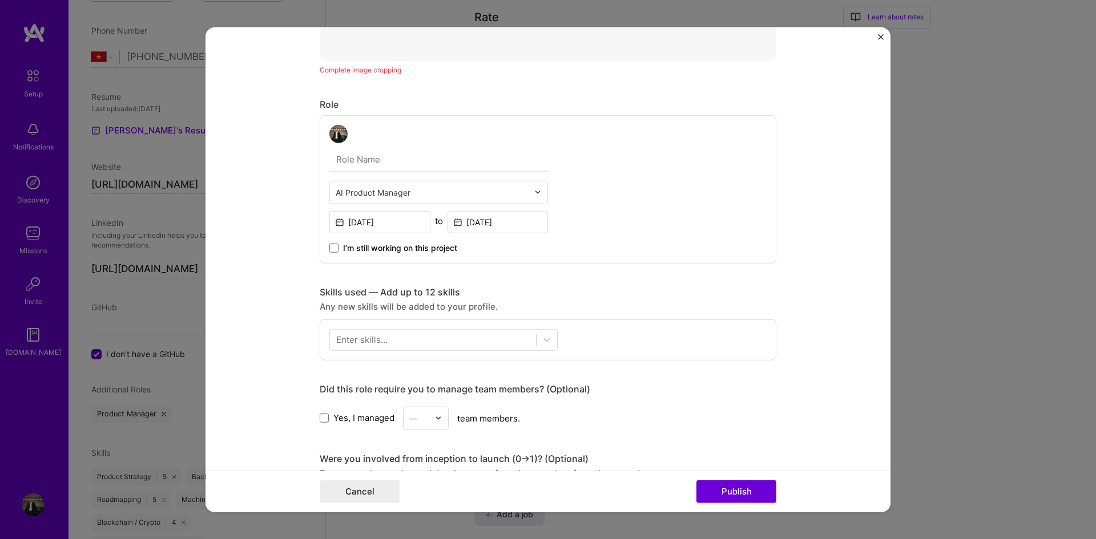
click at [607, 232] on div "AI Product Manager Jun, 2023 to Mar, 2024 I’m still working on this project" at bounding box center [548, 189] width 457 height 148
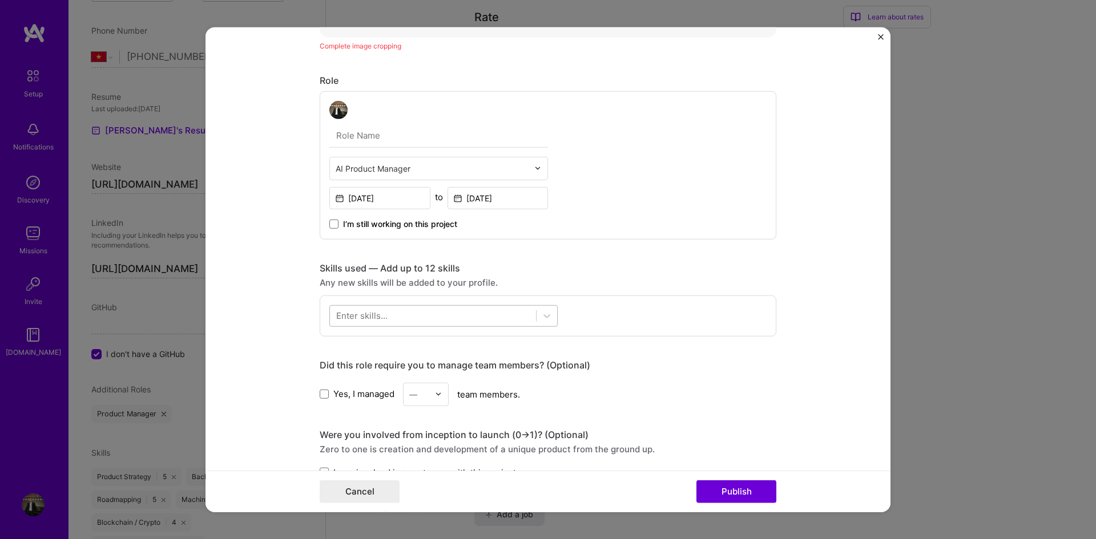
scroll to position [628, 0]
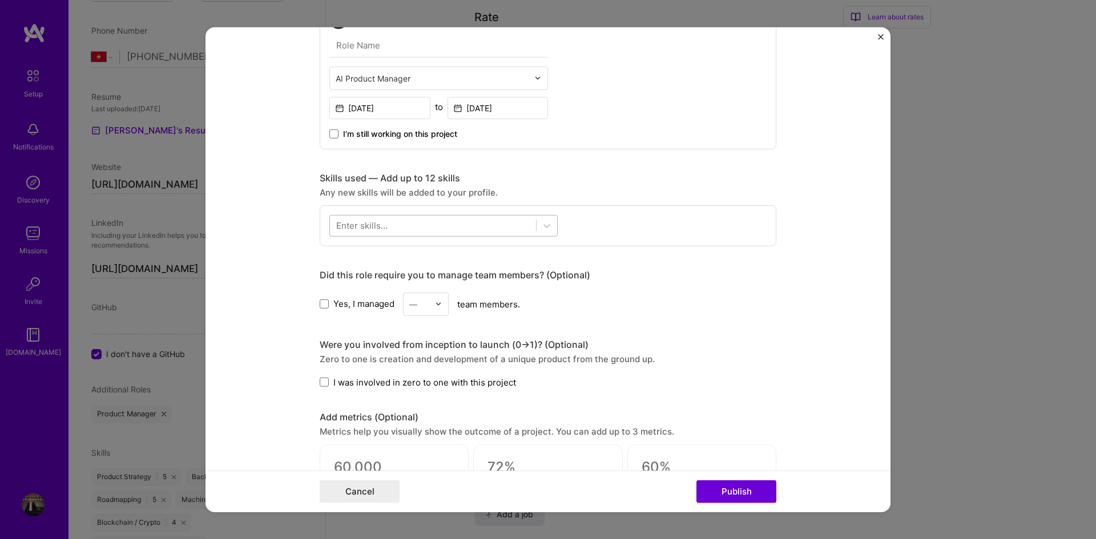
click at [401, 233] on div at bounding box center [433, 225] width 206 height 19
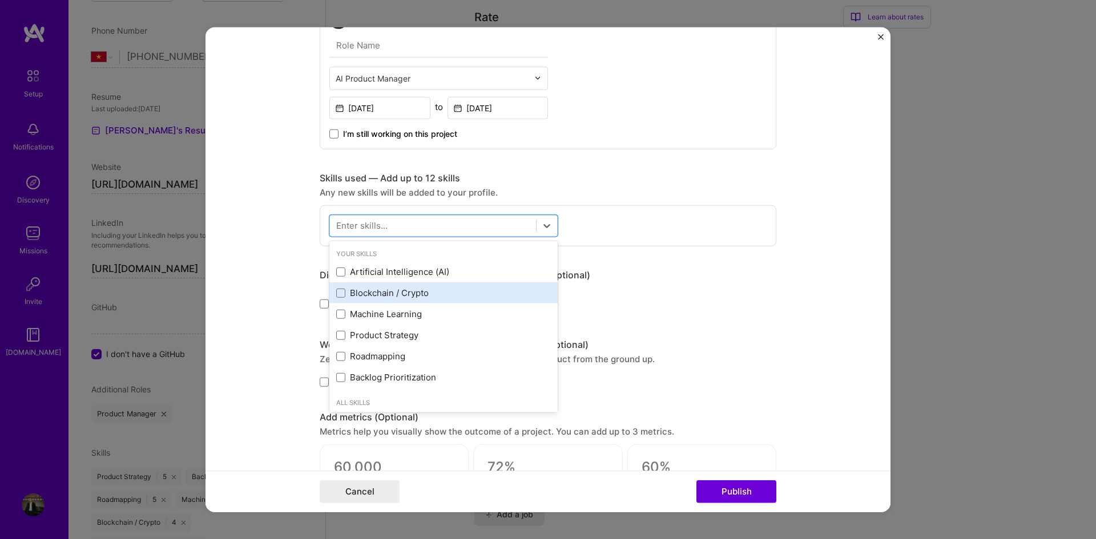
click at [401, 295] on div "Blockchain / Crypto" at bounding box center [443, 293] width 215 height 12
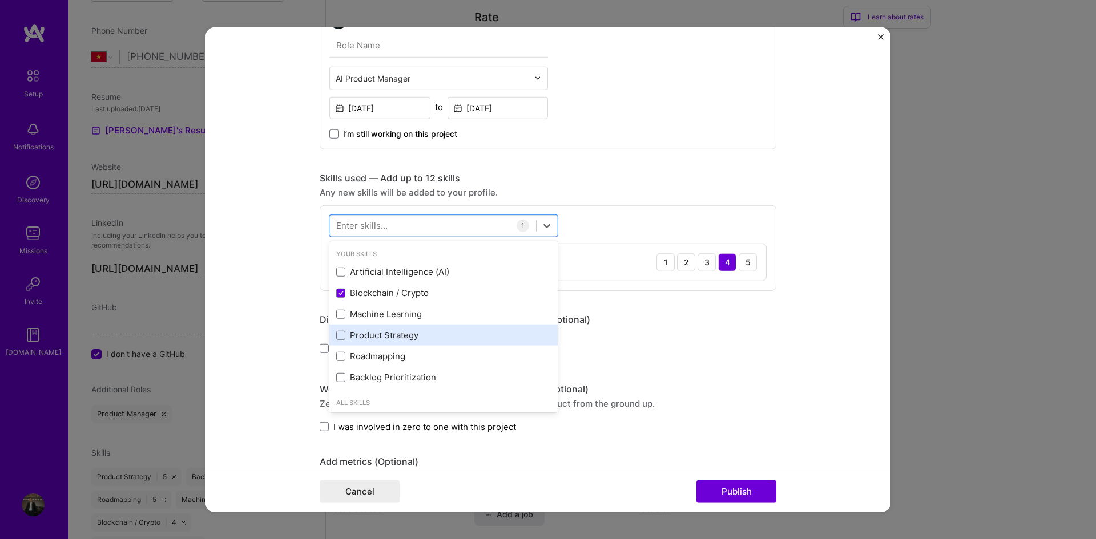
click at [388, 333] on div "Product Strategy" at bounding box center [443, 335] width 215 height 12
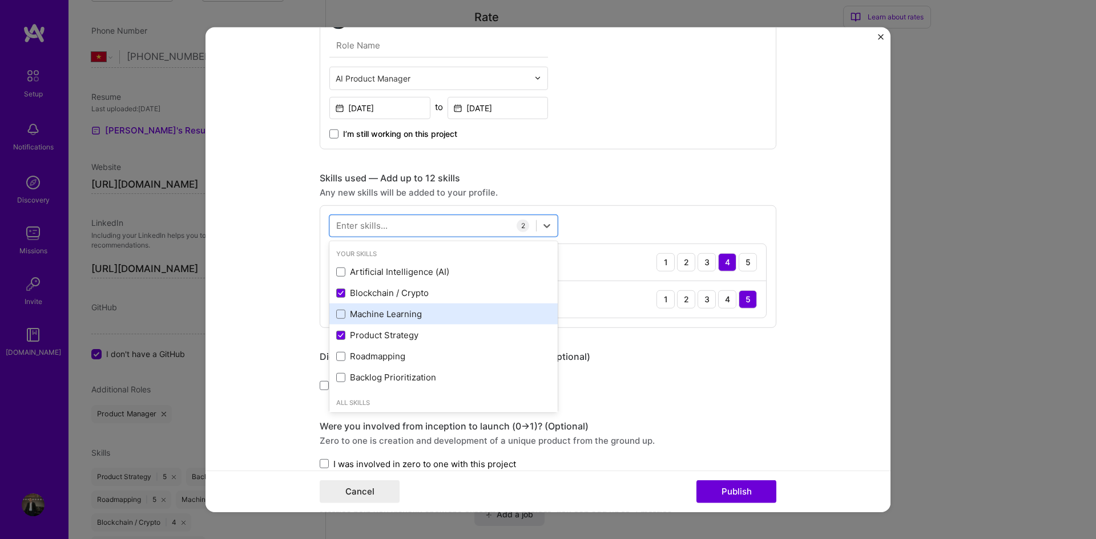
scroll to position [57, 0]
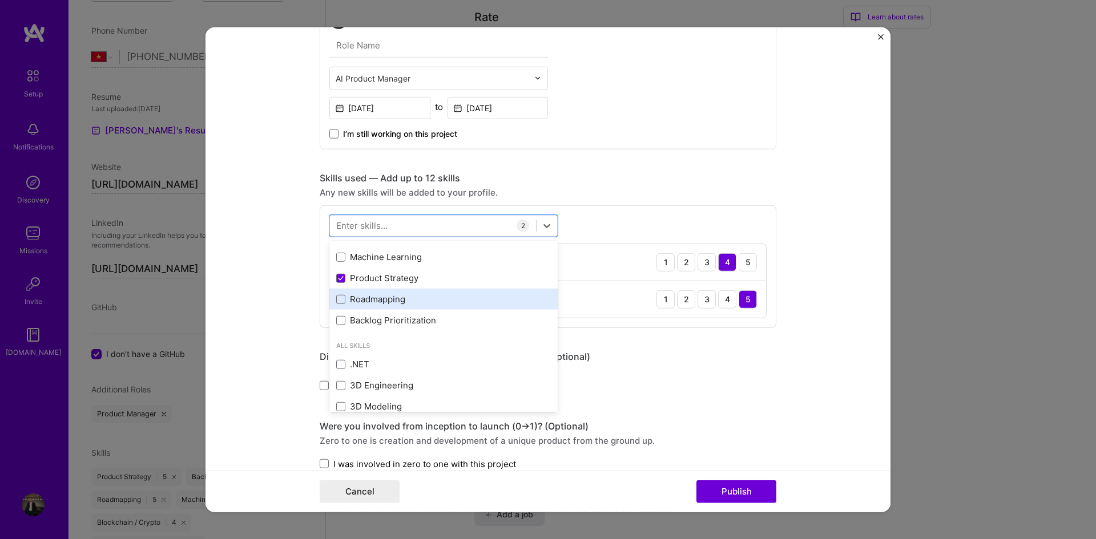
click at [398, 302] on div "Roadmapping" at bounding box center [443, 299] width 215 height 12
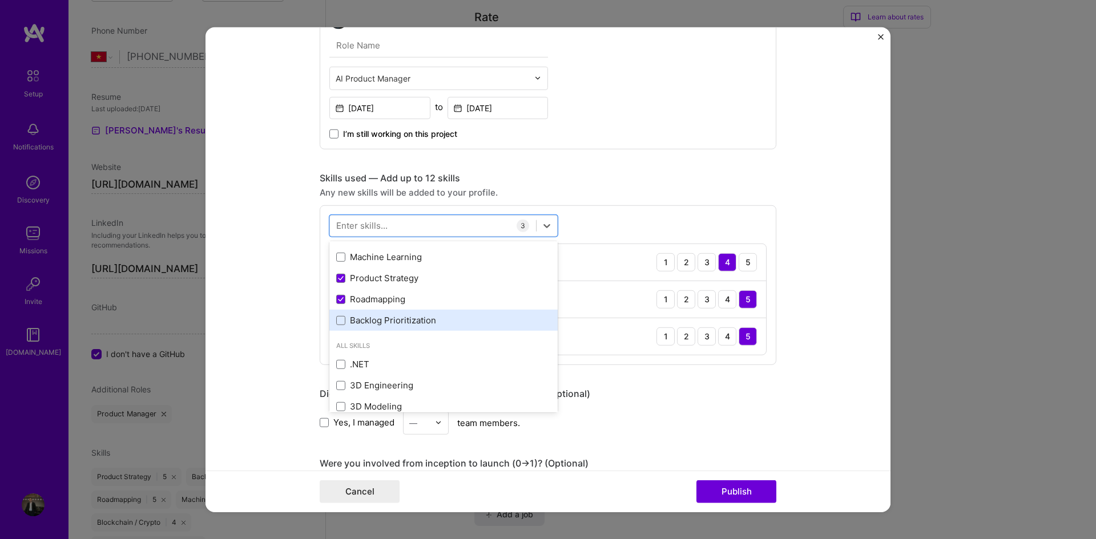
click at [409, 318] on div "Backlog Prioritization" at bounding box center [443, 320] width 215 height 12
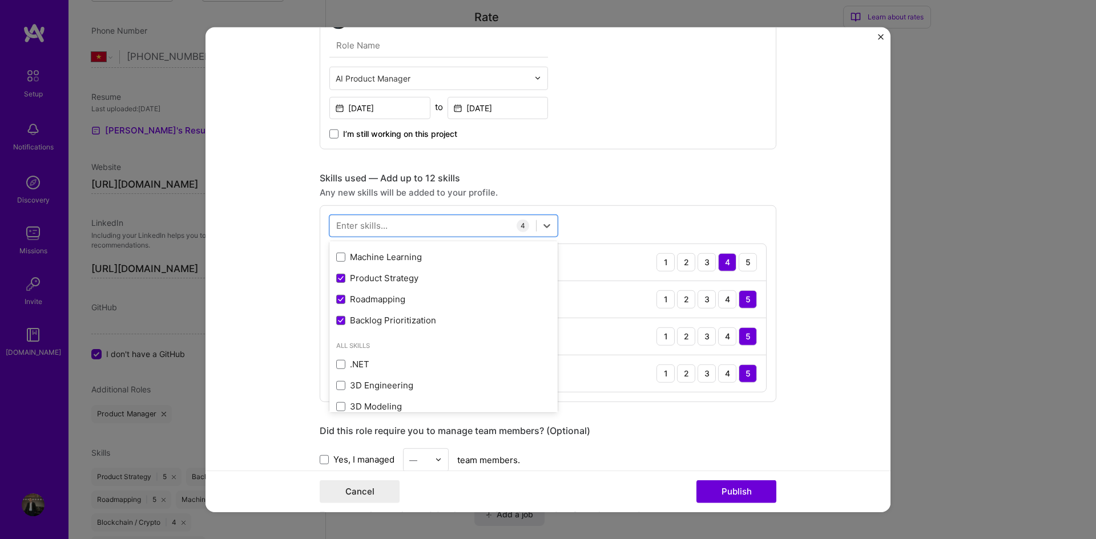
click at [663, 164] on div "Project title TokenHouse Company Project industry Industry Project Link (Option…" at bounding box center [548, 183] width 457 height 1522
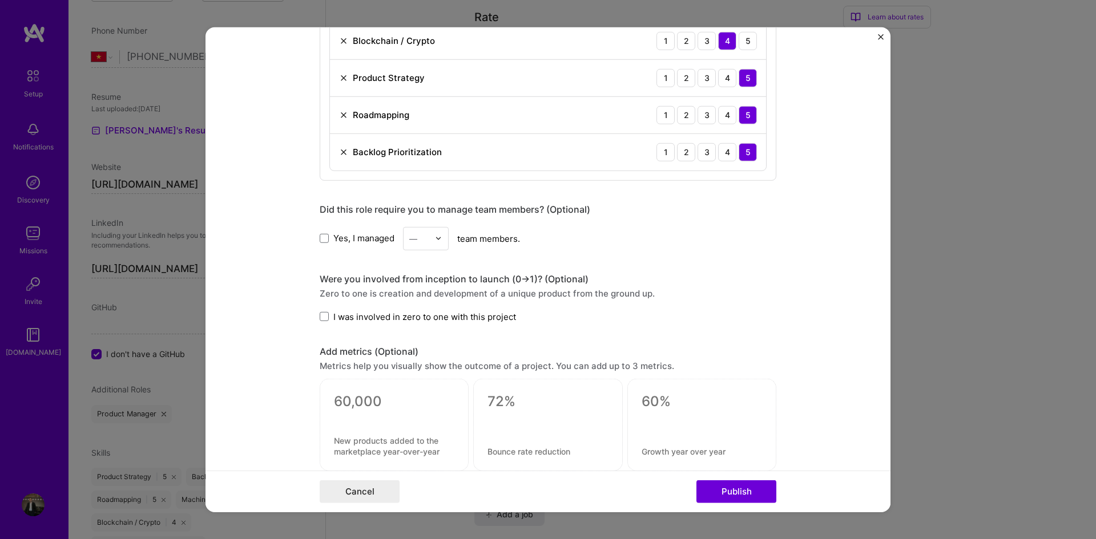
scroll to position [856, 0]
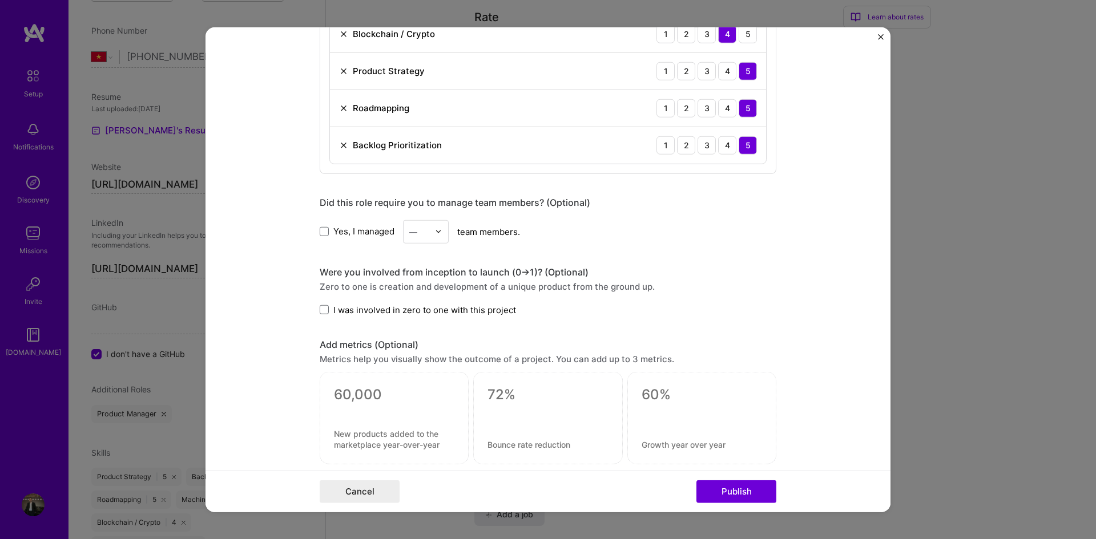
click at [322, 237] on label "Yes, I managed" at bounding box center [357, 231] width 75 height 12
click at [0, 0] on input "Yes, I managed" at bounding box center [0, 0] width 0 height 0
click at [416, 231] on input "text" at bounding box center [419, 231] width 20 height 12
click at [416, 368] on div "6" at bounding box center [425, 367] width 39 height 21
click at [623, 225] on div "Yes, I managed option 6, selected. Select is focused ,type to refine list, pres…" at bounding box center [548, 231] width 457 height 23
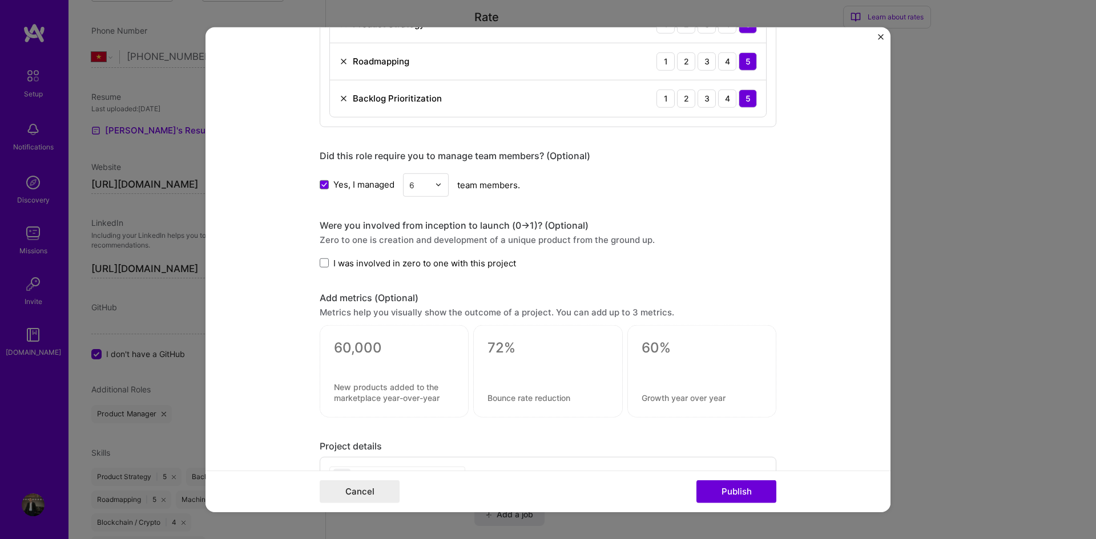
scroll to position [970, 0]
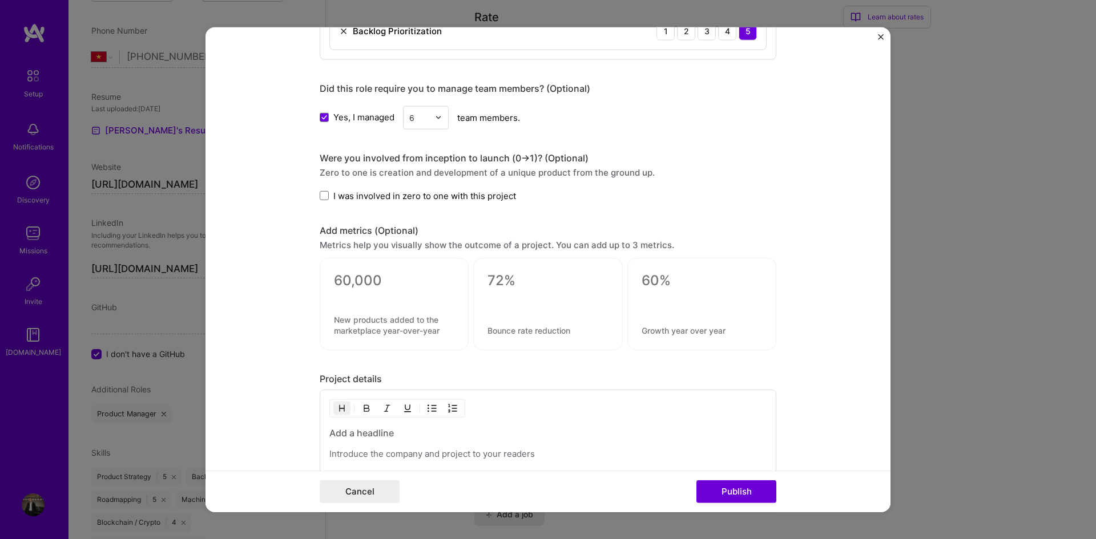
click at [326, 196] on label "I was involved in zero to one with this project" at bounding box center [418, 195] width 196 height 12
click at [0, 0] on input "I was involved in zero to one with this project" at bounding box center [0, 0] width 0 height 0
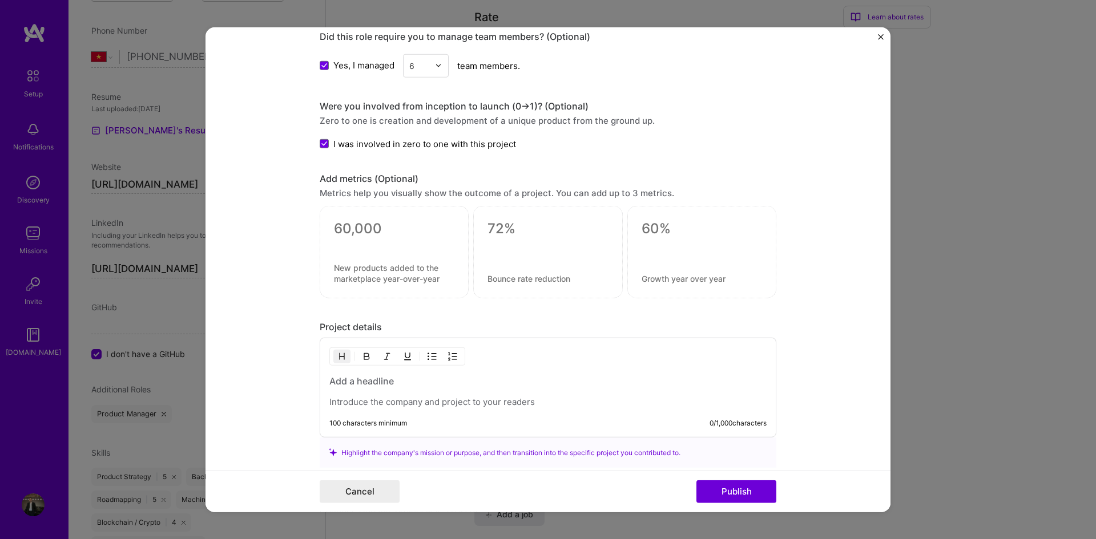
scroll to position [1084, 0]
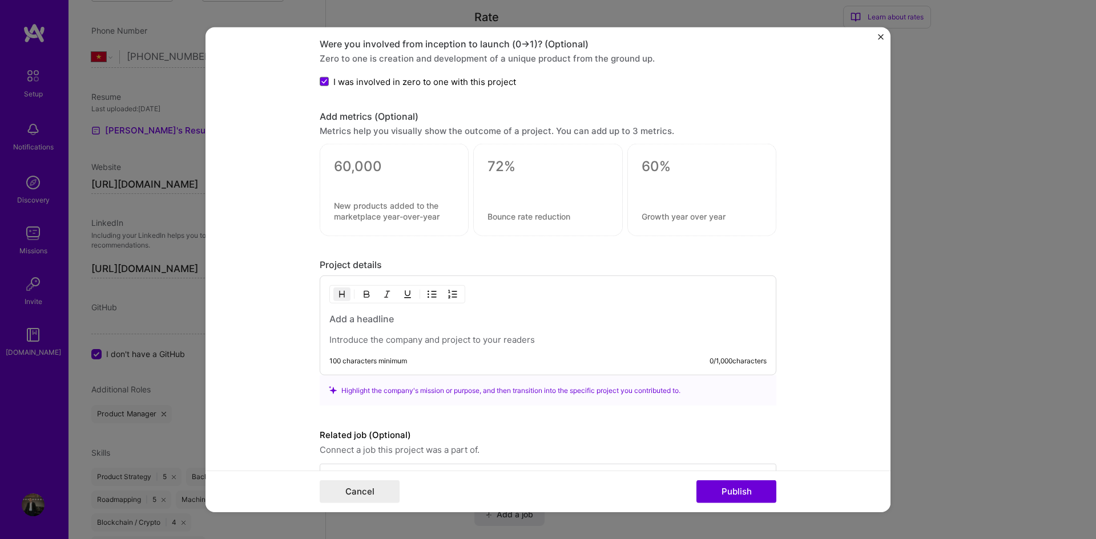
click at [523, 221] on div at bounding box center [547, 190] width 149 height 92
click at [394, 182] on div at bounding box center [394, 181] width 120 height 12
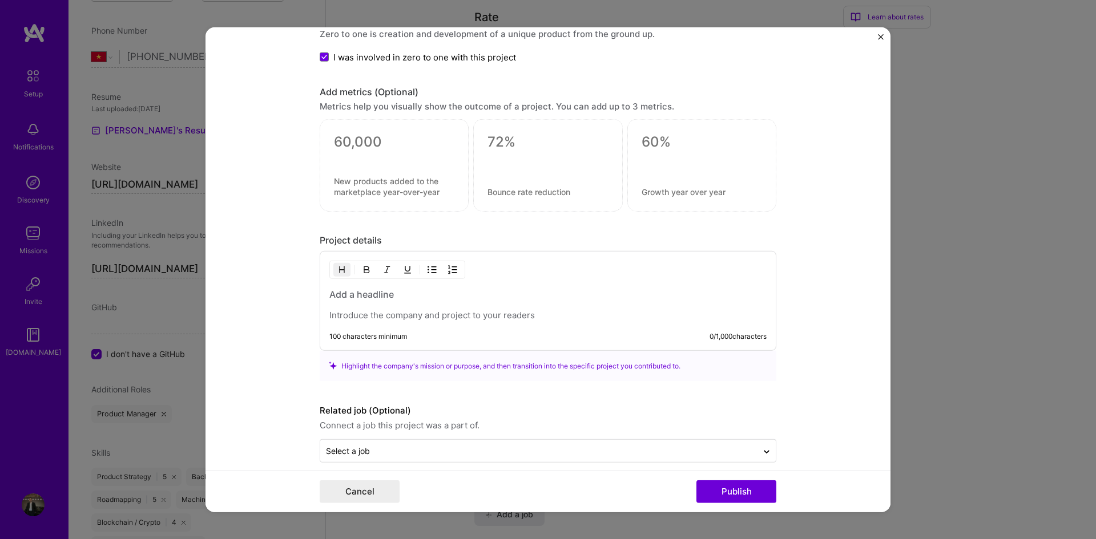
scroll to position [1122, 0]
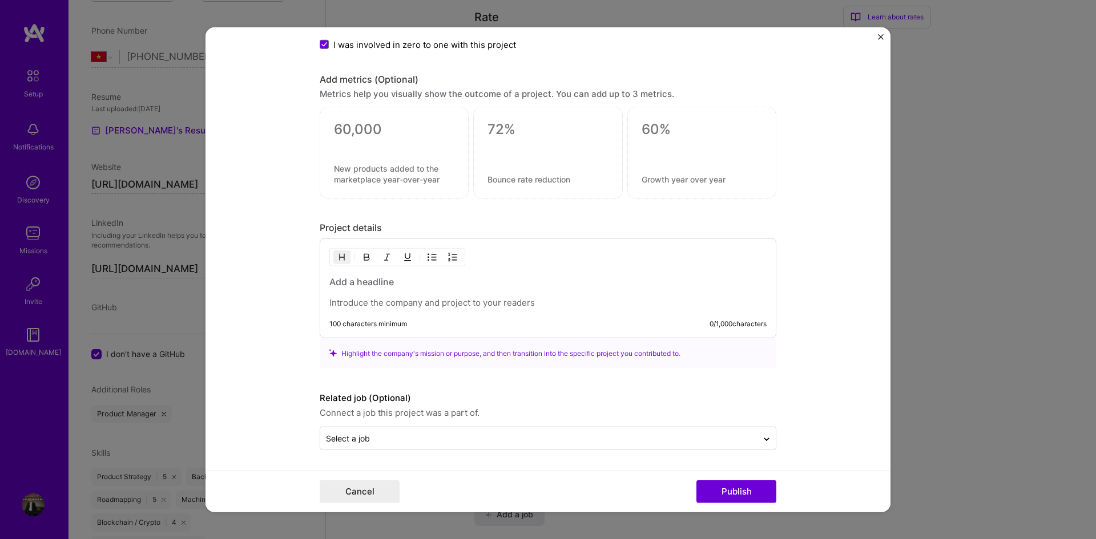
click at [376, 286] on h3 at bounding box center [547, 282] width 437 height 13
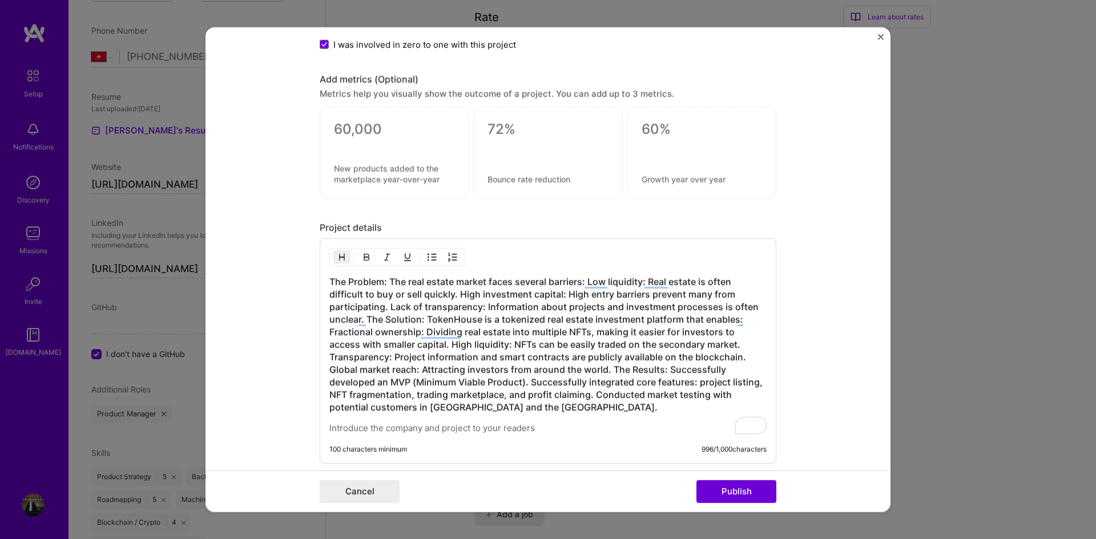
click at [428, 257] on img "button" at bounding box center [431, 257] width 9 height 9
click at [427, 258] on img "button" at bounding box center [431, 257] width 9 height 9
click at [365, 285] on h3 "The Problem: The real estate market faces several barriers: Low liquidity: Real…" at bounding box center [547, 345] width 437 height 138
click at [324, 277] on div "The Problem: The real estate market faces several barriers: Low liquidity: Real…" at bounding box center [548, 351] width 457 height 225
click at [329, 277] on h3 "The Problem: The real estate market faces several barriers: Low liquidity: Real…" at bounding box center [547, 345] width 437 height 138
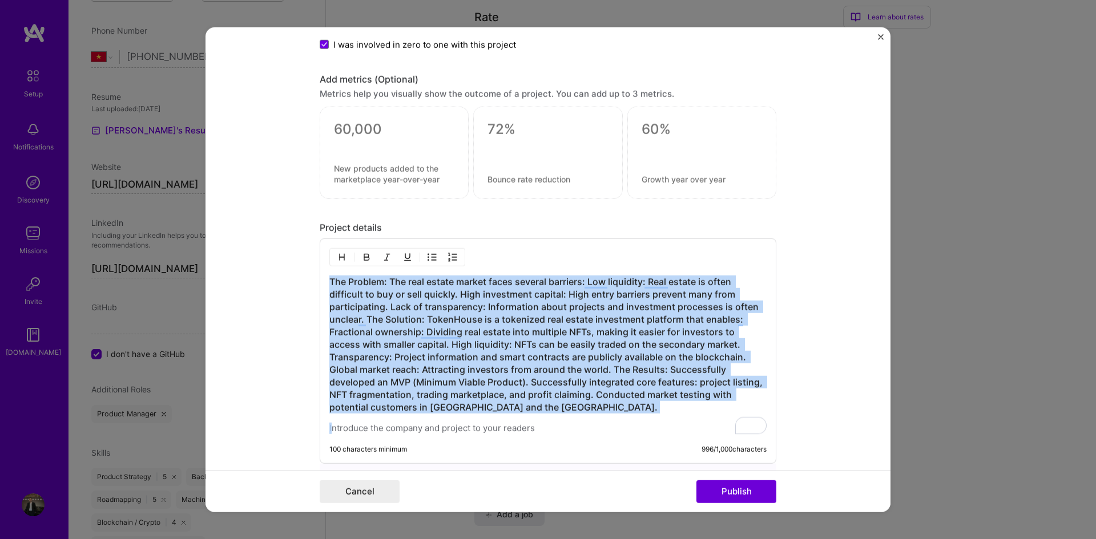
click at [337, 257] on img "button" at bounding box center [341, 257] width 9 height 9
click at [340, 257] on img "button" at bounding box center [341, 257] width 9 height 9
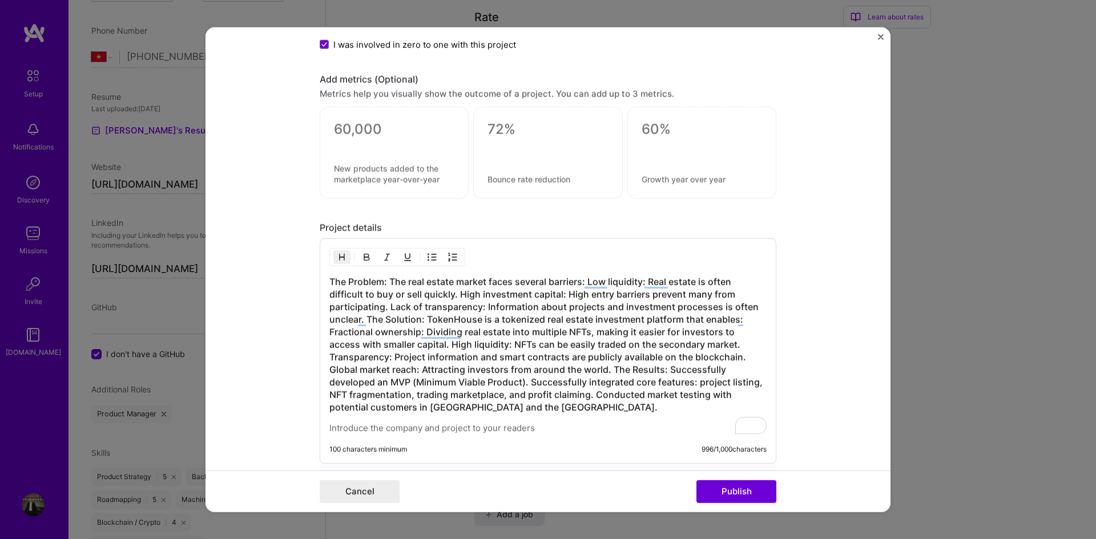
click at [337, 260] on img "button" at bounding box center [341, 257] width 9 height 9
click at [341, 257] on img "button" at bounding box center [341, 257] width 9 height 9
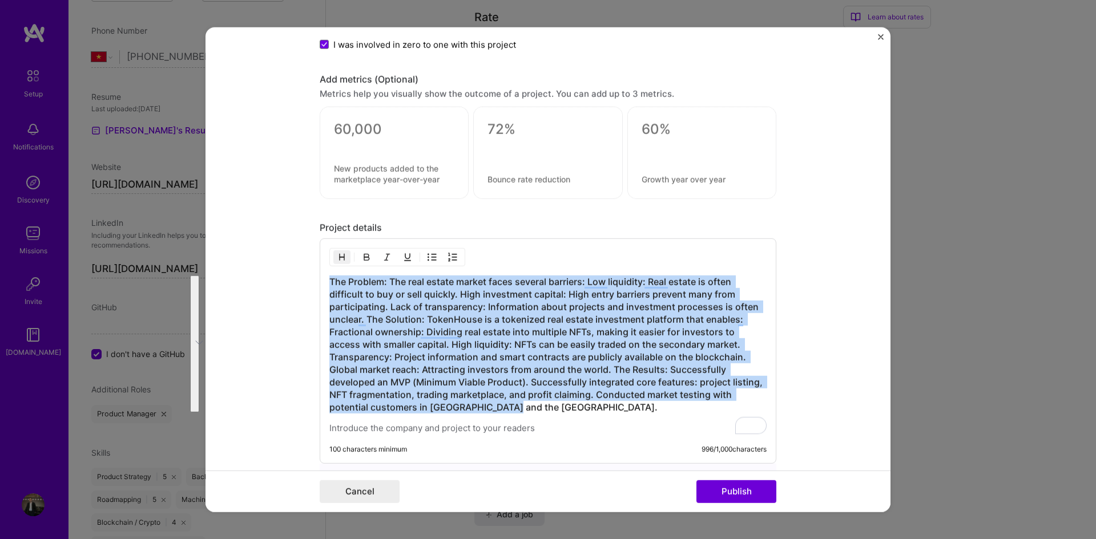
drag, startPoint x: 519, startPoint y: 405, endPoint x: 328, endPoint y: 283, distance: 227.1
click at [329, 283] on h3 "The Problem: The real estate market faces several barriers: Low liquidity: Real…" at bounding box center [547, 345] width 437 height 138
click at [338, 254] on img "button" at bounding box center [341, 257] width 9 height 9
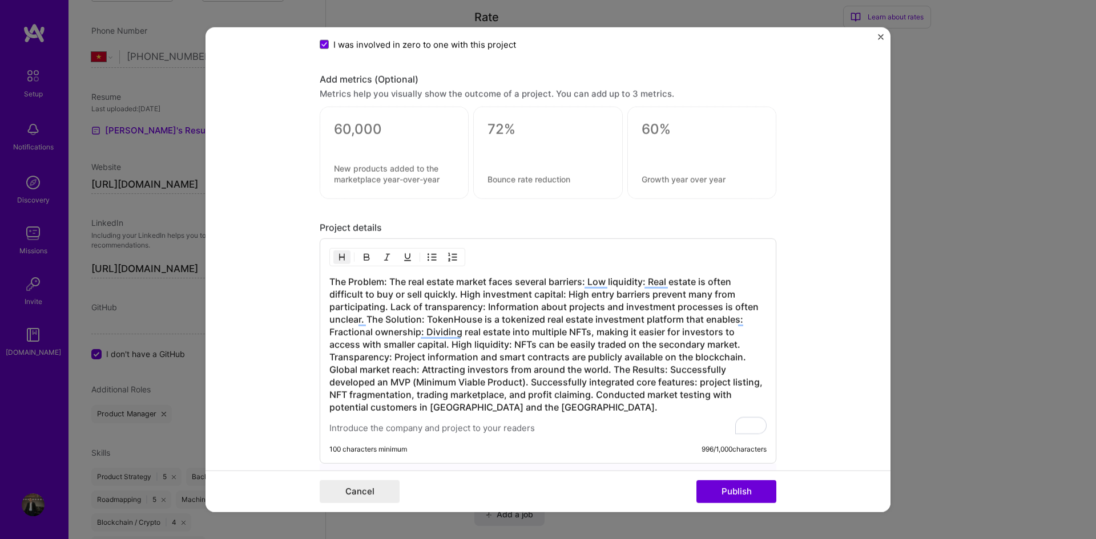
click at [427, 256] on img "button" at bounding box center [431, 257] width 9 height 9
click at [452, 255] on img "button" at bounding box center [452, 257] width 9 height 9
click at [339, 253] on img "button" at bounding box center [341, 257] width 9 height 9
drag, startPoint x: 325, startPoint y: 277, endPoint x: 344, endPoint y: 277, distance: 18.3
click at [344, 277] on h3 "The Problem: The real estate market faces several barriers: Low liquidity: Real…" at bounding box center [547, 345] width 437 height 138
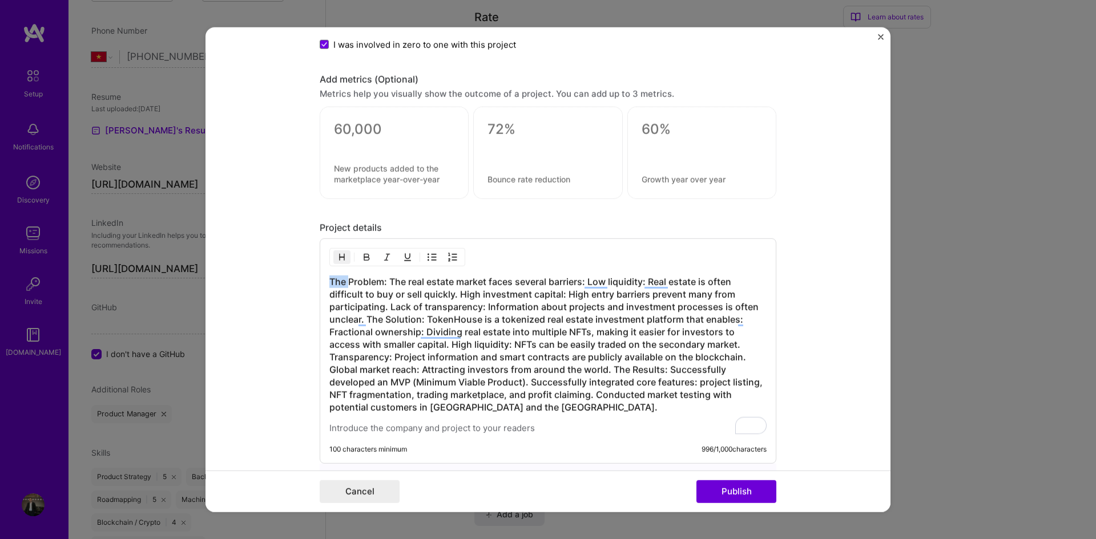
click at [337, 258] on img "button" at bounding box center [341, 257] width 9 height 9
click at [358, 257] on button "button" at bounding box center [366, 258] width 17 height 14
click at [363, 259] on img "button" at bounding box center [366, 257] width 9 height 9
click at [515, 392] on h3 "The Problem: The real estate market faces several barriers: Low liquidity: Real…" at bounding box center [547, 345] width 437 height 138
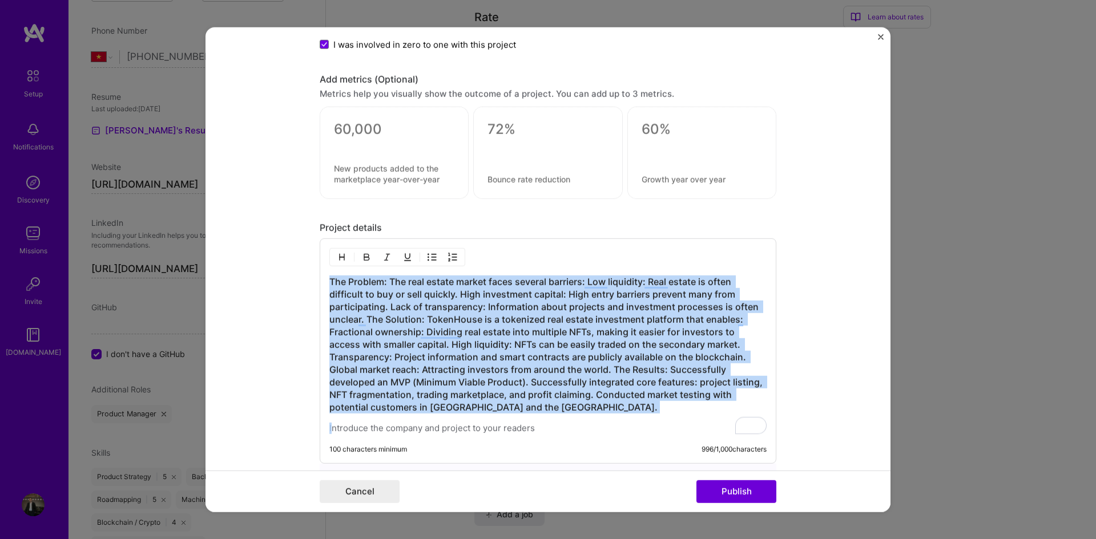
copy h3 "The Problem: The real estate market faces several barriers: Low liquidity: Real…"
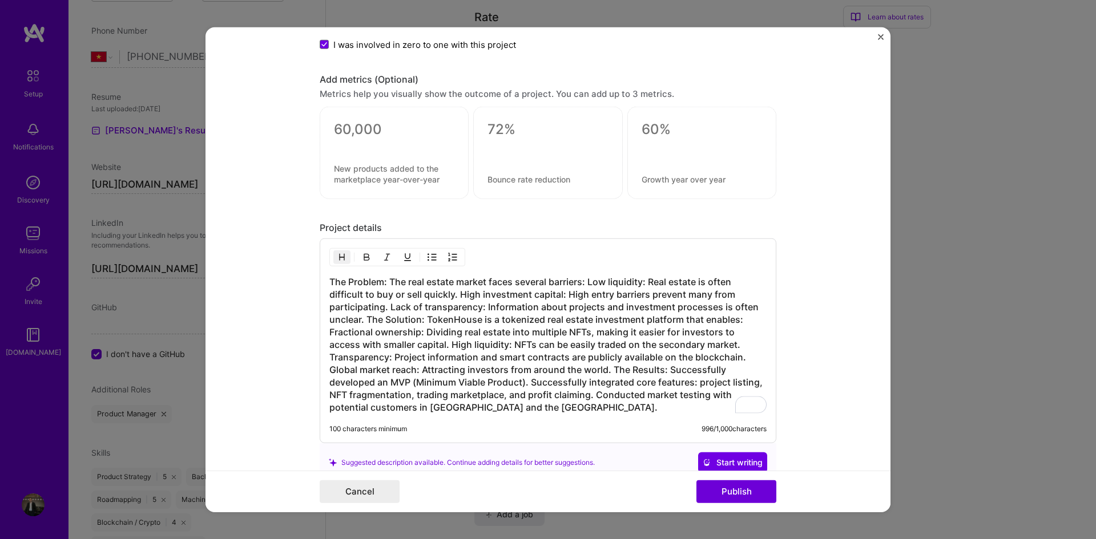
click at [427, 259] on img "button" at bounding box center [431, 257] width 9 height 9
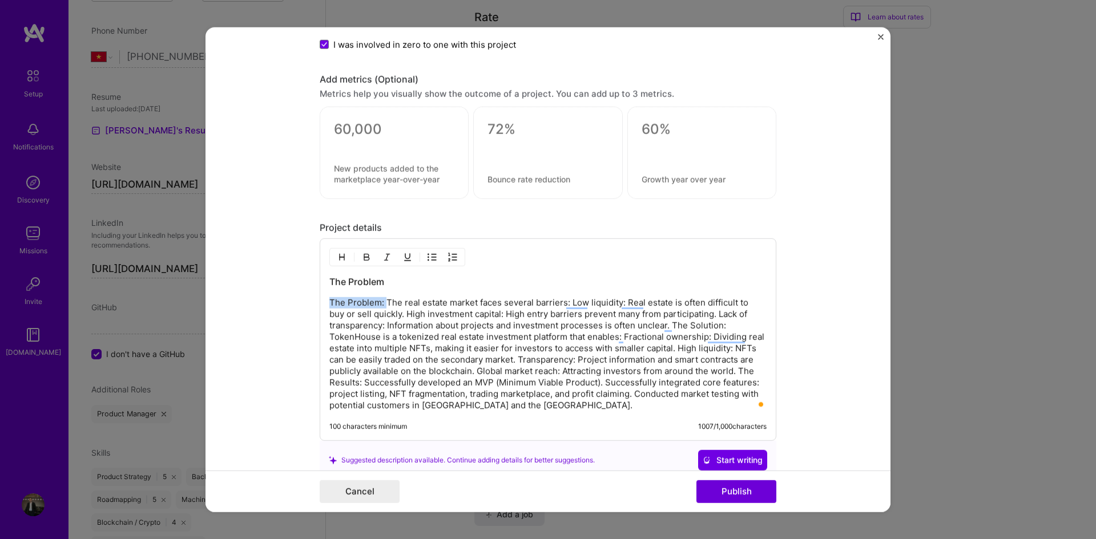
drag, startPoint x: 384, startPoint y: 299, endPoint x: 296, endPoint y: 303, distance: 87.4
click at [296, 303] on form "Project title TokenHouse Company Project industry Industry Project Link (Option…" at bounding box center [547, 270] width 685 height 486
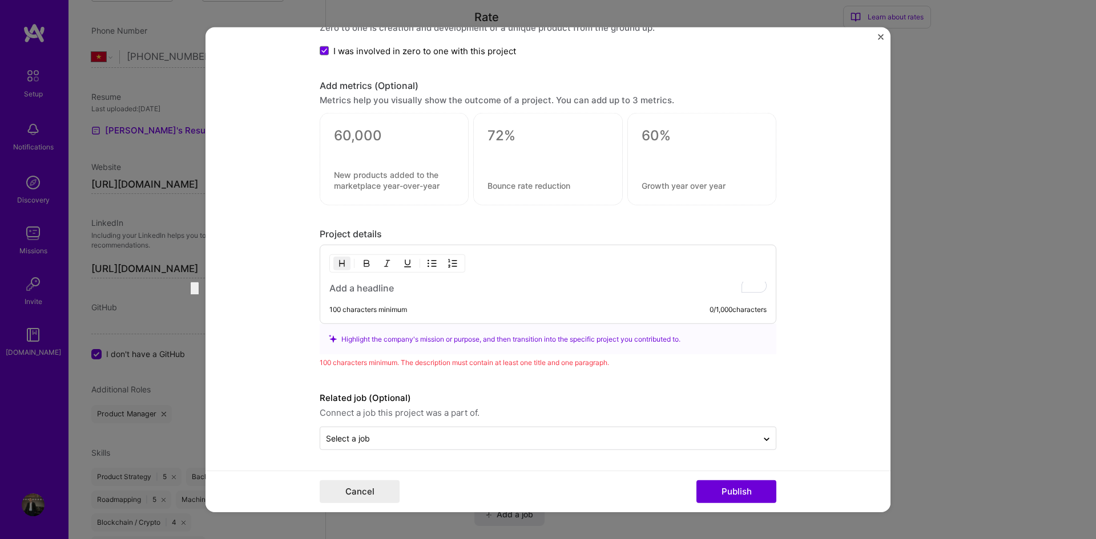
scroll to position [1115, 0]
click at [396, 293] on h3 "The Problem:" at bounding box center [547, 288] width 437 height 13
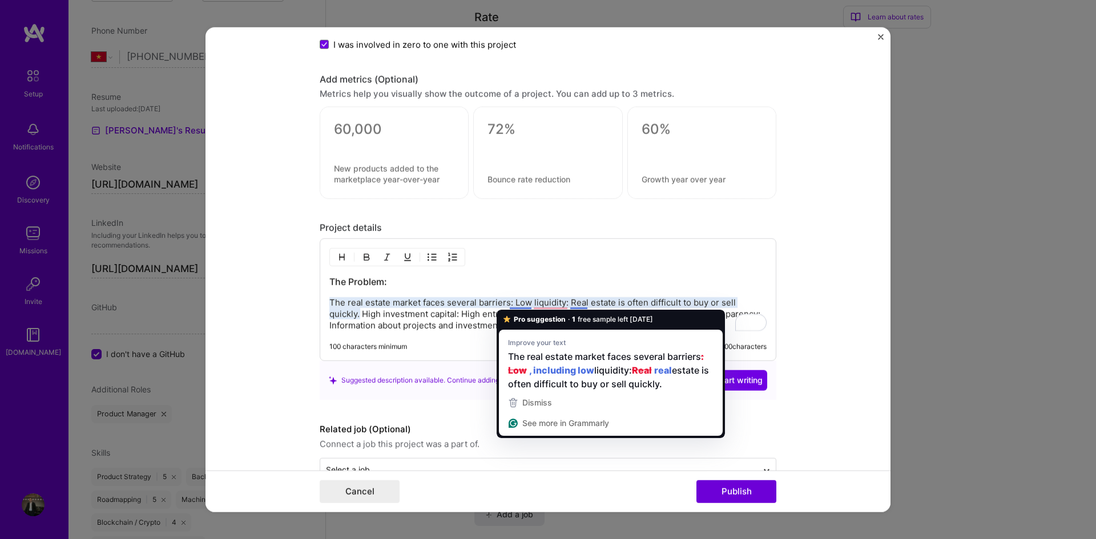
click at [511, 300] on p "The real estate market faces several barriers: Low liquidity: Real estate is of…" at bounding box center [547, 314] width 437 height 34
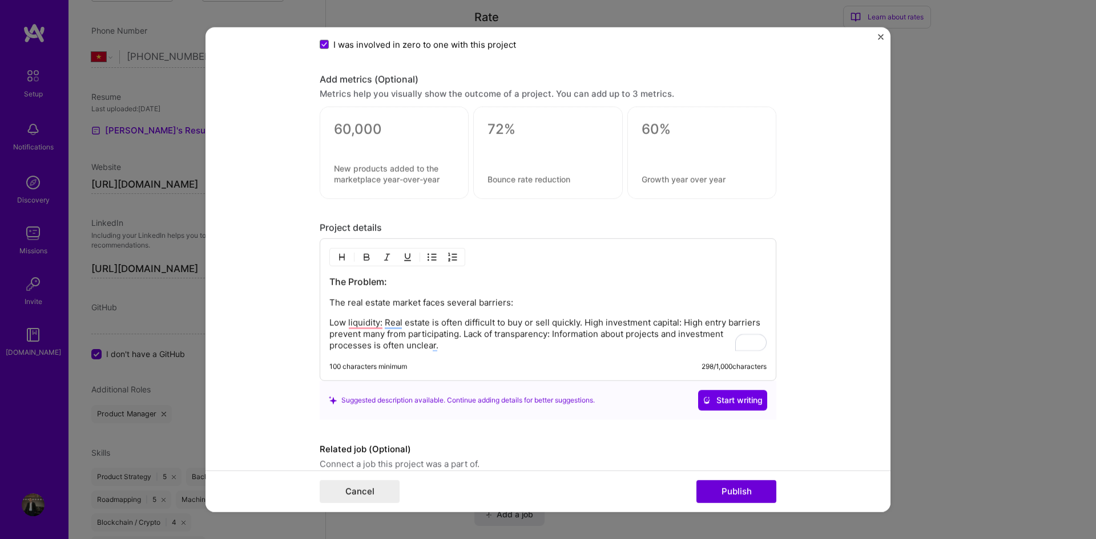
click at [427, 251] on button "button" at bounding box center [431, 258] width 17 height 14
click at [606, 321] on p "Low liquidity: Real estate is often difficult to buy or sell quickly. High inve…" at bounding box center [559, 335] width 414 height 34
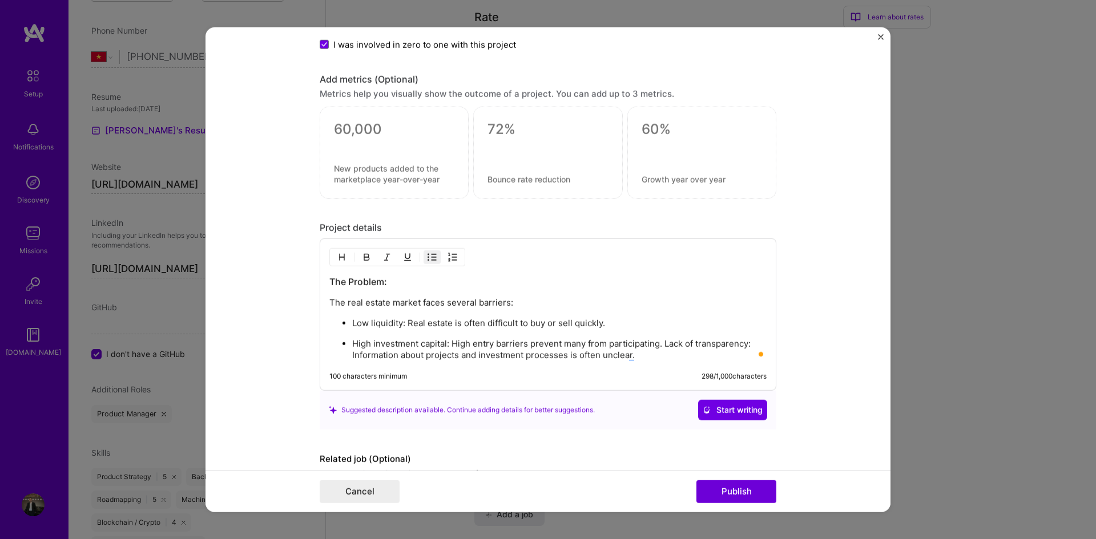
click at [662, 344] on p "High investment capital: High entry barriers prevent many from participating. L…" at bounding box center [559, 349] width 414 height 23
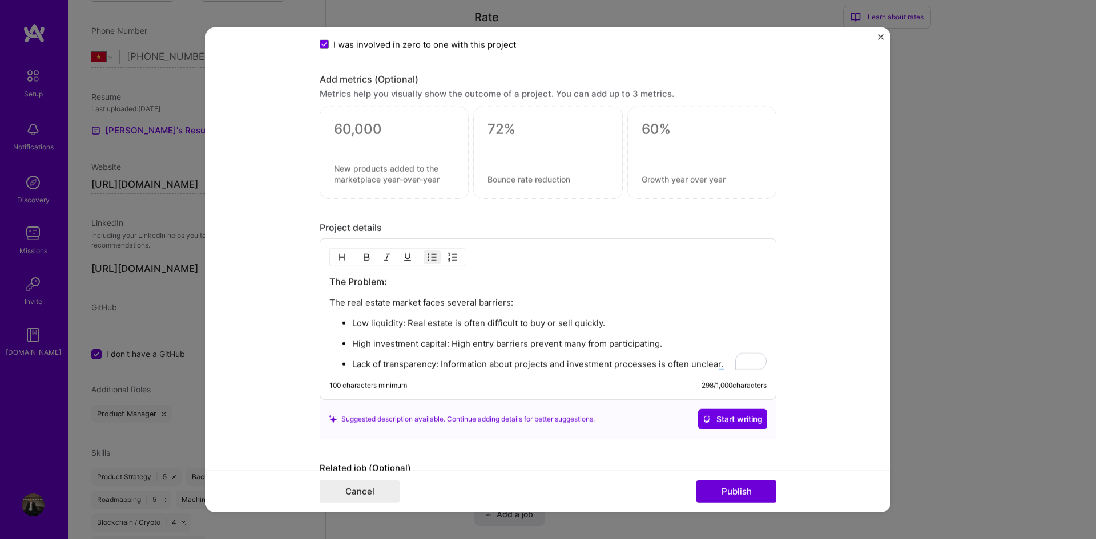
click at [731, 363] on div "The Problem: The real estate market faces several barriers: Low liquidity: Real…" at bounding box center [547, 323] width 437 height 95
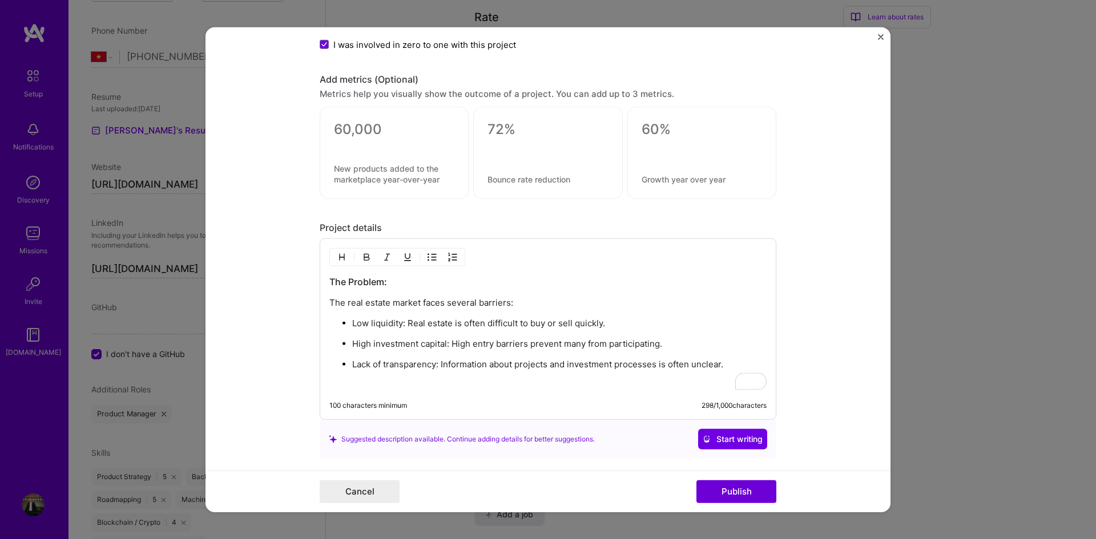
click at [340, 260] on img "button" at bounding box center [341, 257] width 9 height 9
drag, startPoint x: 377, startPoint y: 384, endPoint x: 334, endPoint y: 339, distance: 61.8
click at [308, 389] on form "Project title TokenHouse Company Project industry Industry Project Link (Option…" at bounding box center [547, 270] width 685 height 486
click at [337, 257] on img "button" at bounding box center [341, 257] width 9 height 9
click at [389, 384] on h3 "The Solution:" at bounding box center [547, 386] width 437 height 13
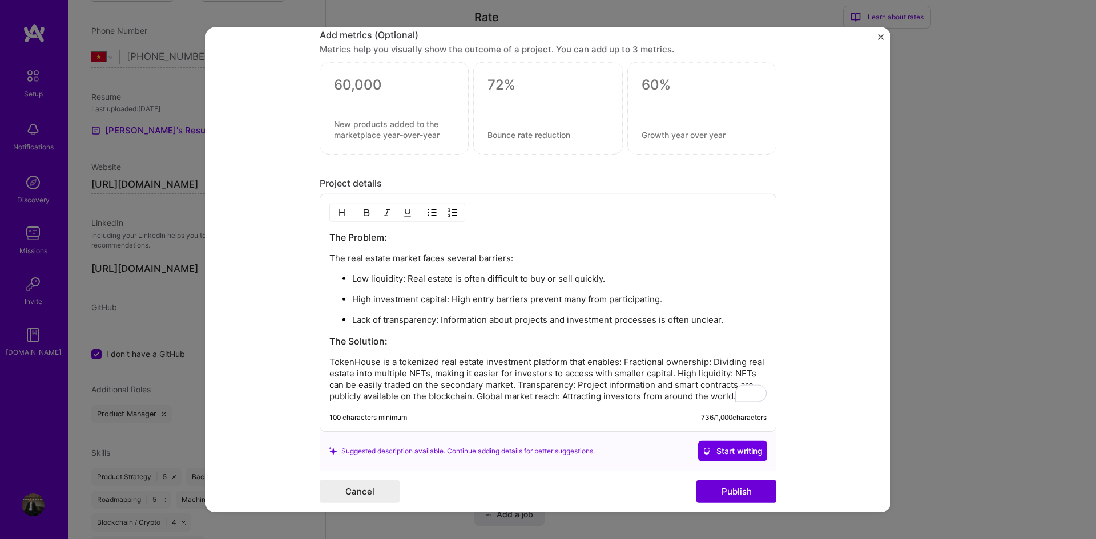
scroll to position [1236, 0]
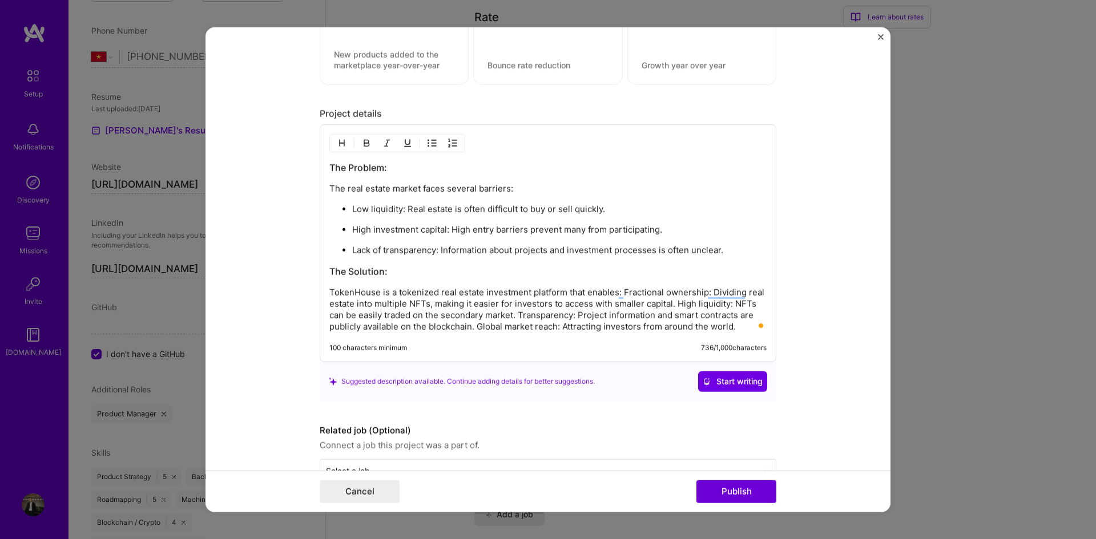
click at [620, 291] on p "TokenHouse is a tokenized real estate investment platform that enables: Fractio…" at bounding box center [547, 310] width 437 height 46
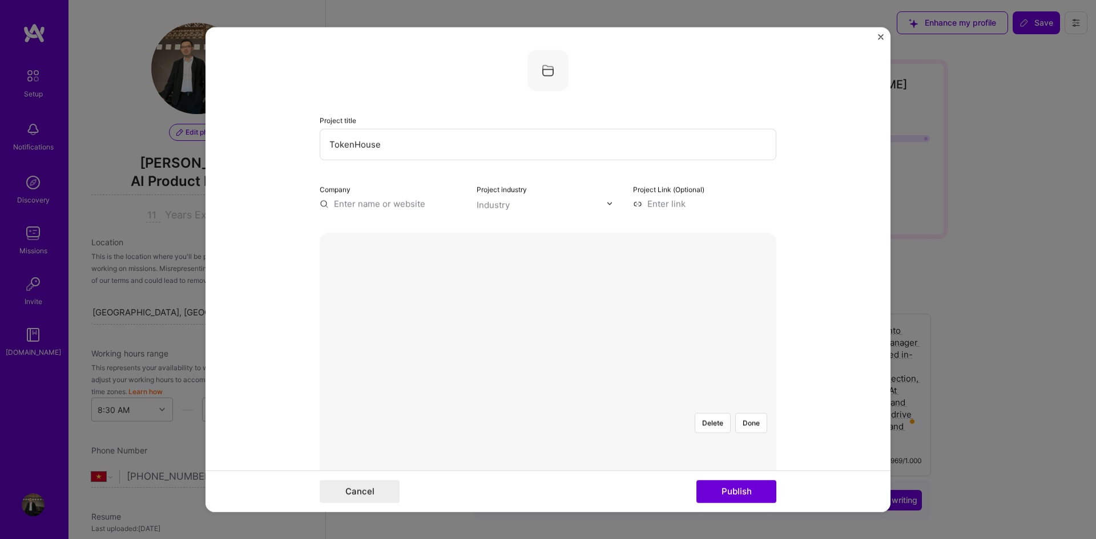
select select "VN"
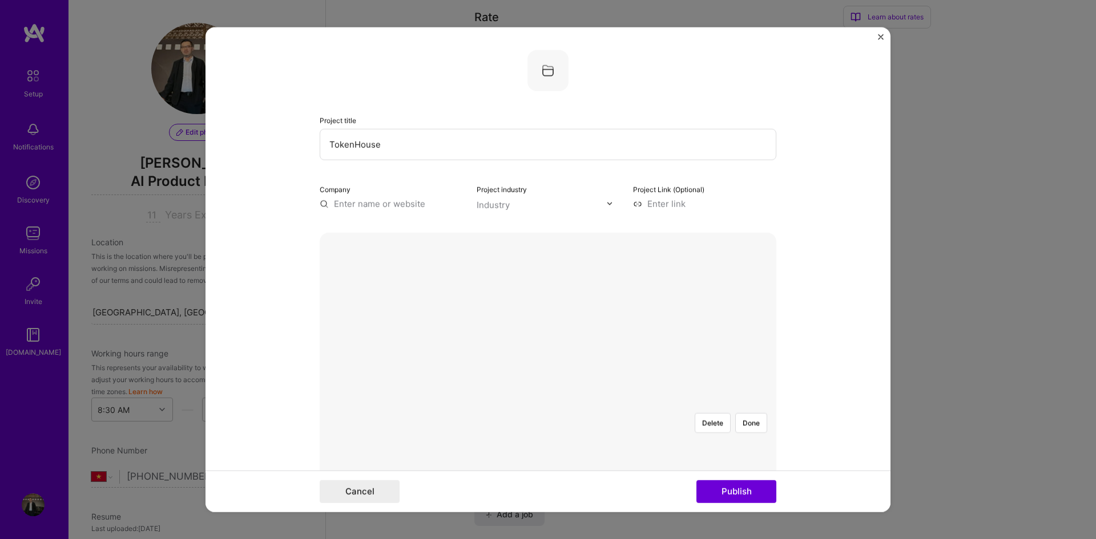
scroll to position [1236, 0]
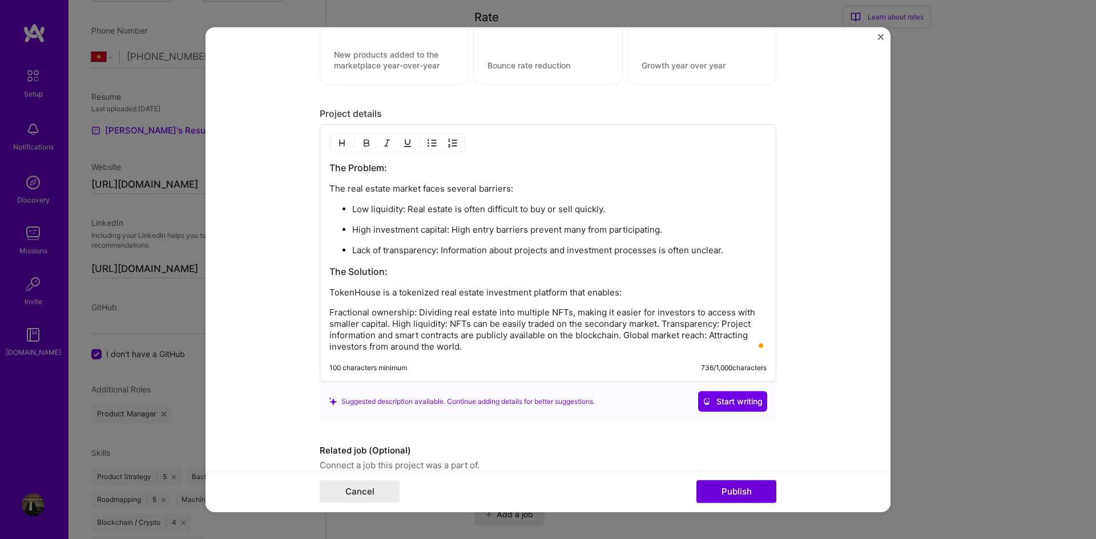
click at [431, 140] on img "button" at bounding box center [431, 143] width 9 height 9
click at [430, 325] on p "Fractional ownership: Dividing real estate into multiple NFTs, making it easier…" at bounding box center [559, 331] width 414 height 46
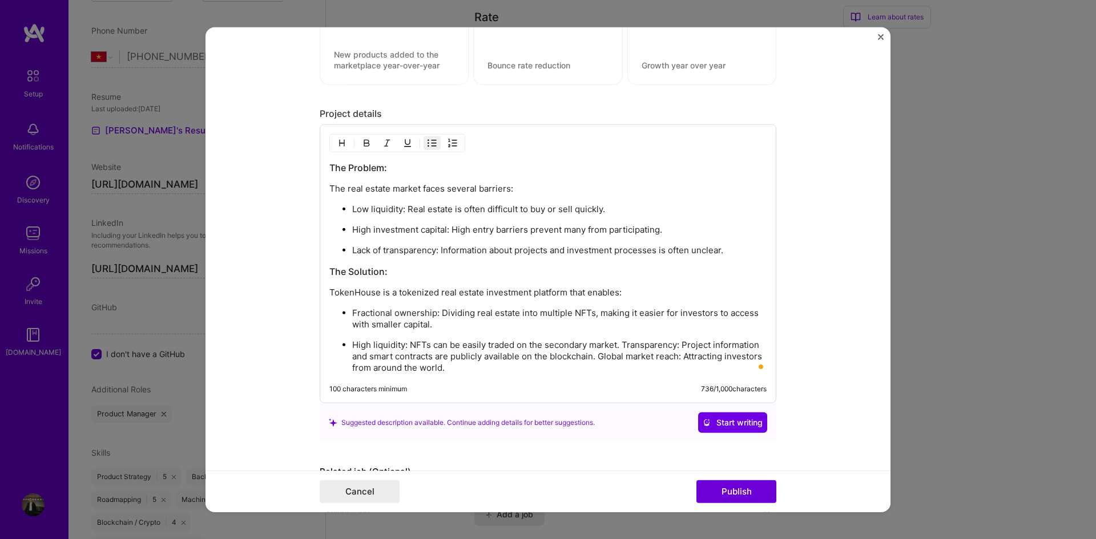
click at [619, 344] on p "High liquidity: NFTs can be easily traded on the secondary market. Transparency…" at bounding box center [559, 357] width 414 height 34
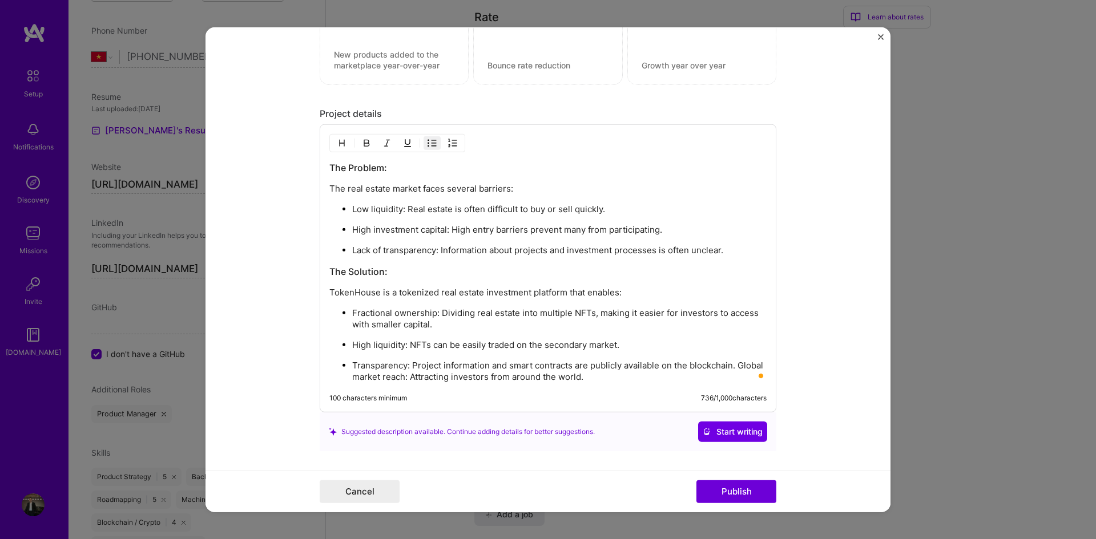
click at [733, 362] on p "Transparency: Project information and smart contracts are publicly available on…" at bounding box center [559, 371] width 414 height 23
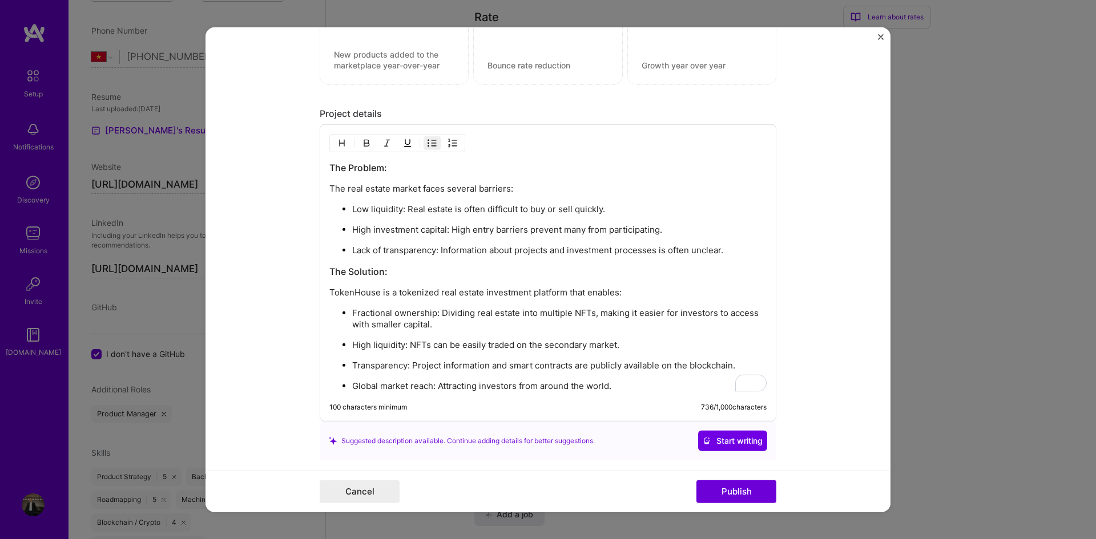
click at [634, 384] on p "Global market reach: Attracting investors from around the world." at bounding box center [559, 386] width 414 height 11
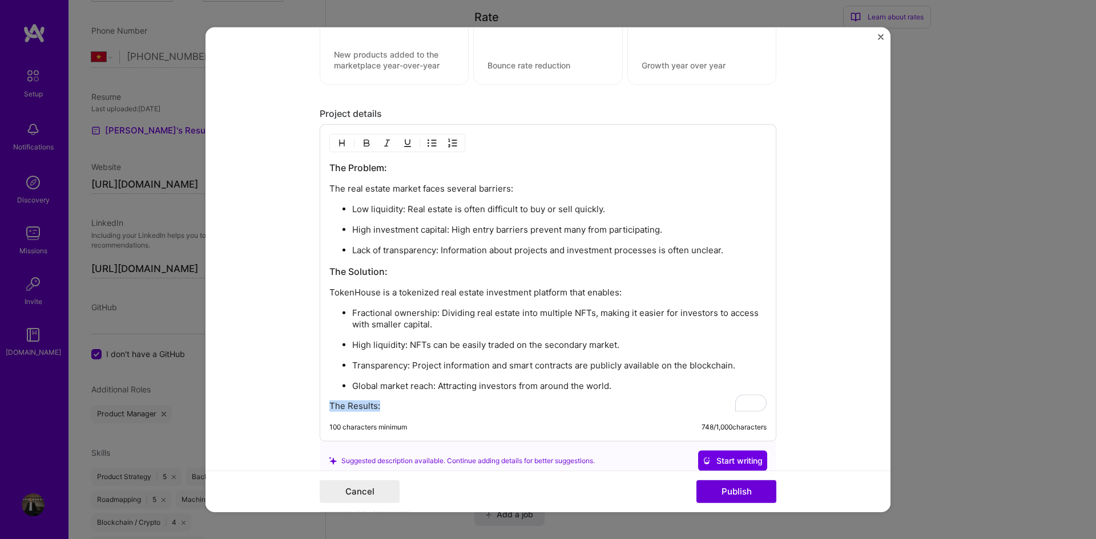
click at [319, 405] on div "Project title TokenHouse Company Project industry Industry Project Link (Option…" at bounding box center [547, 270] width 685 height 486
click at [339, 143] on img "button" at bounding box center [341, 143] width 9 height 9
click at [402, 404] on h3 "The Results:" at bounding box center [547, 407] width 437 height 13
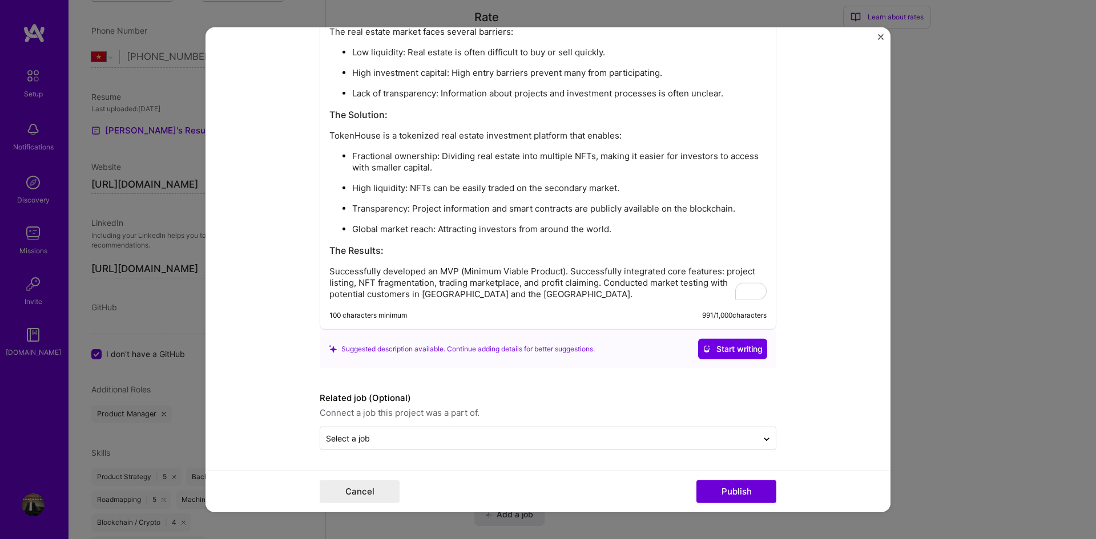
scroll to position [1393, 0]
click at [329, 271] on p "Successfully developed an MVP (Minimum Viable Product). Successfully integrated…" at bounding box center [547, 283] width 437 height 34
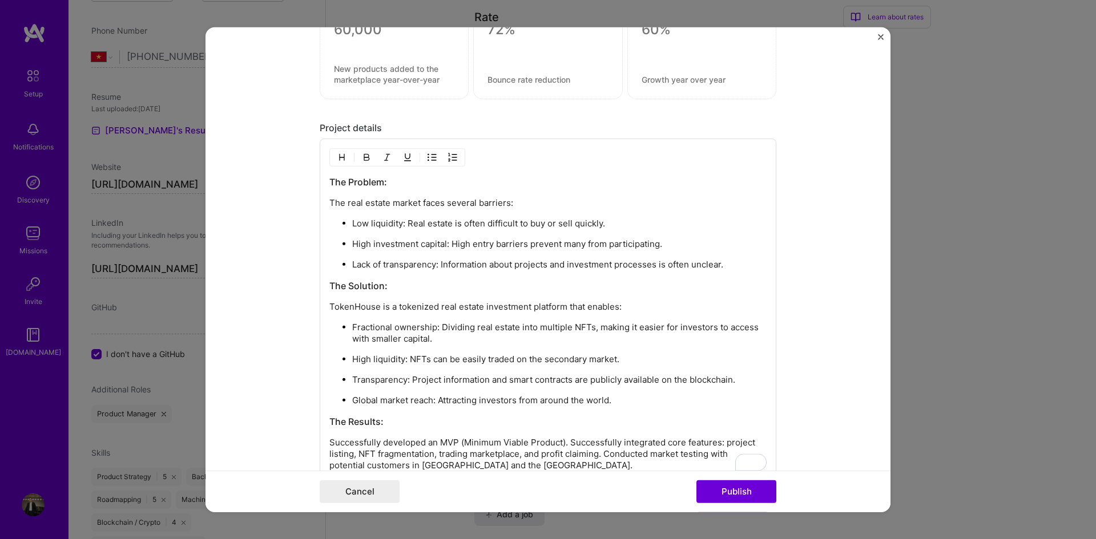
scroll to position [1221, 0]
click at [429, 157] on img "button" at bounding box center [431, 157] width 9 height 9
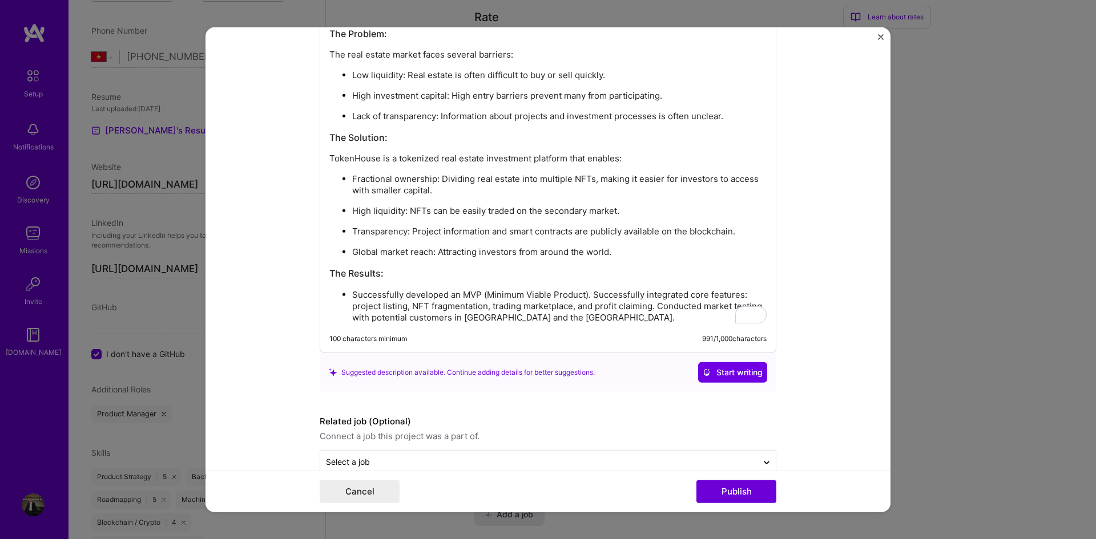
scroll to position [1336, 0]
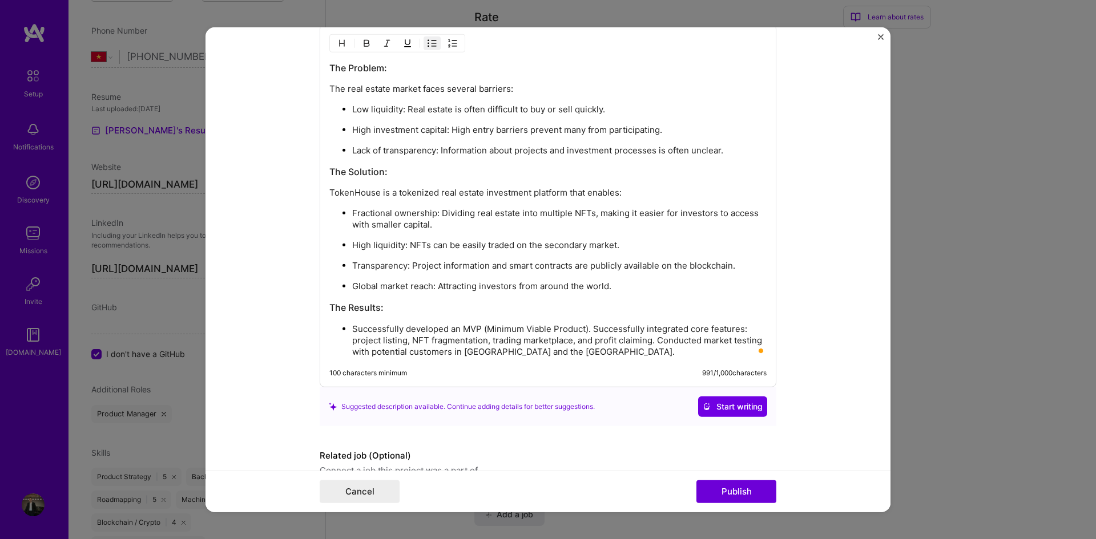
click at [591, 326] on p "Successfully developed an MVP (Minimum Viable Product). Successfully integrated…" at bounding box center [559, 341] width 414 height 34
click at [590, 326] on p "Successfully developed an MVP (Minimum Viable Product). Successfully integrated…" at bounding box center [559, 341] width 414 height 34
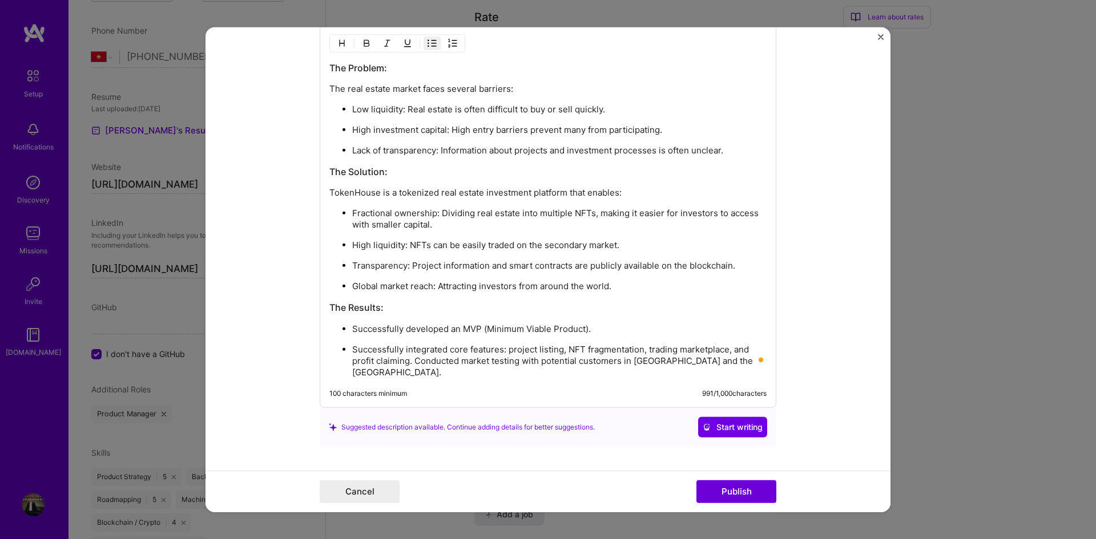
click at [411, 362] on p "Successfully integrated core features: project listing, NFT fragmentation, trad…" at bounding box center [559, 361] width 414 height 34
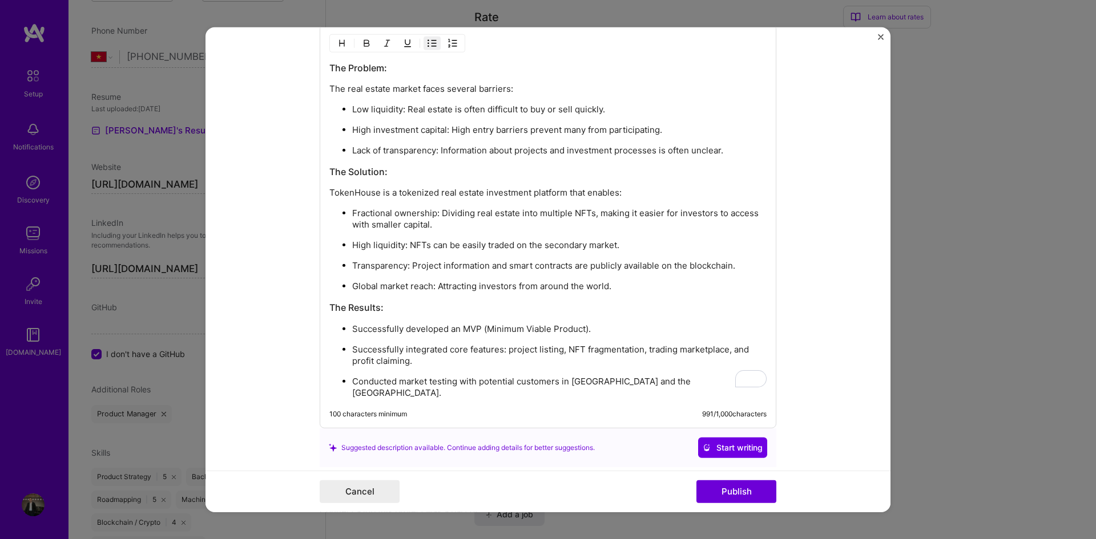
click at [642, 389] on div "The Problem: The real estate market faces several barriers: Low liquidity: Real…" at bounding box center [548, 227] width 457 height 404
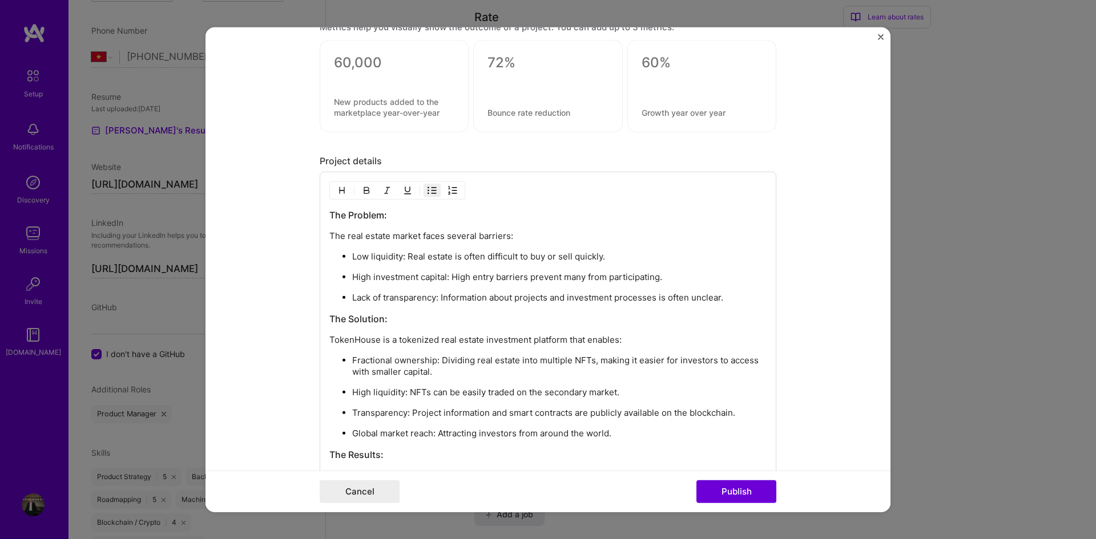
scroll to position [0, 0]
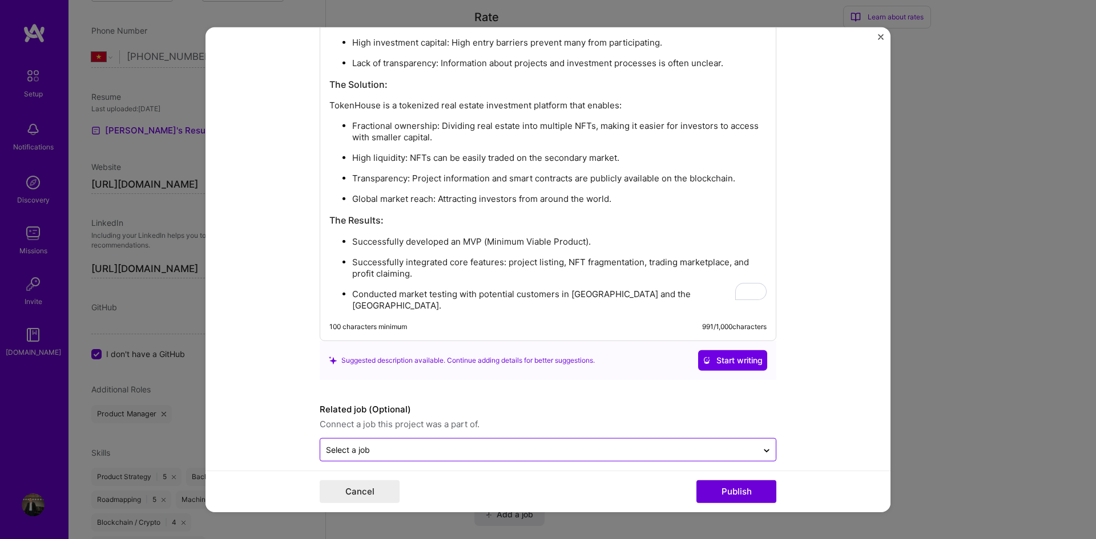
click at [409, 444] on input "text" at bounding box center [539, 450] width 426 height 12
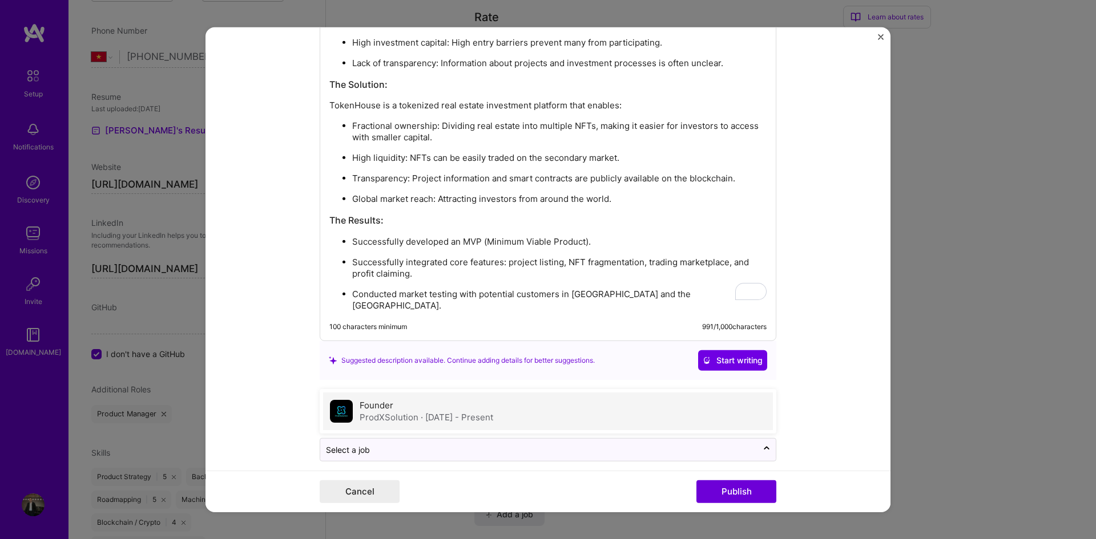
click at [401, 412] on div "ProdXSolution · [DATE] - Present" at bounding box center [427, 418] width 134 height 12
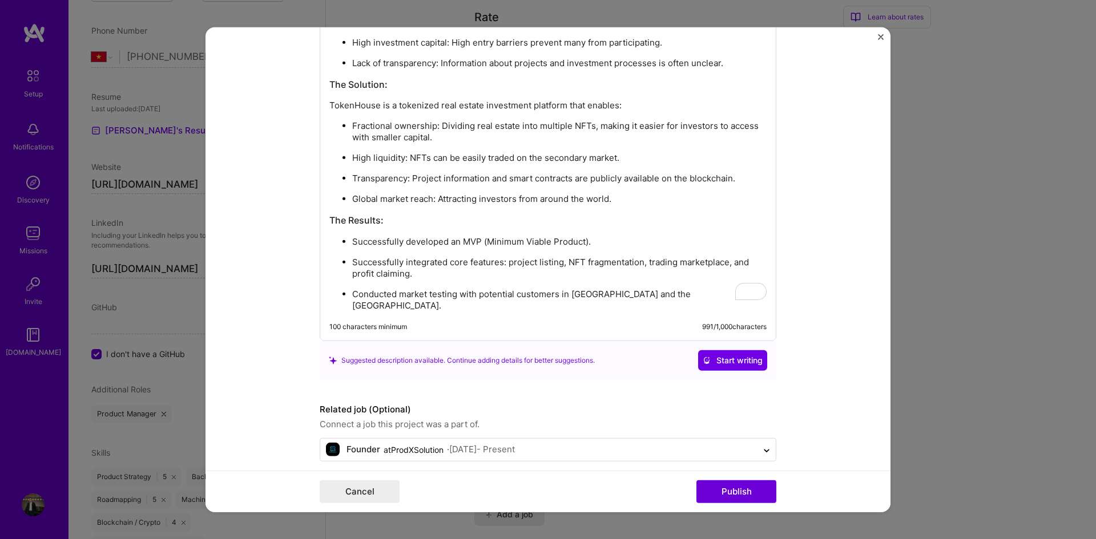
click at [469, 403] on label "Related job (Optional)" at bounding box center [548, 410] width 457 height 14
click at [728, 489] on button "Publish" at bounding box center [736, 492] width 80 height 23
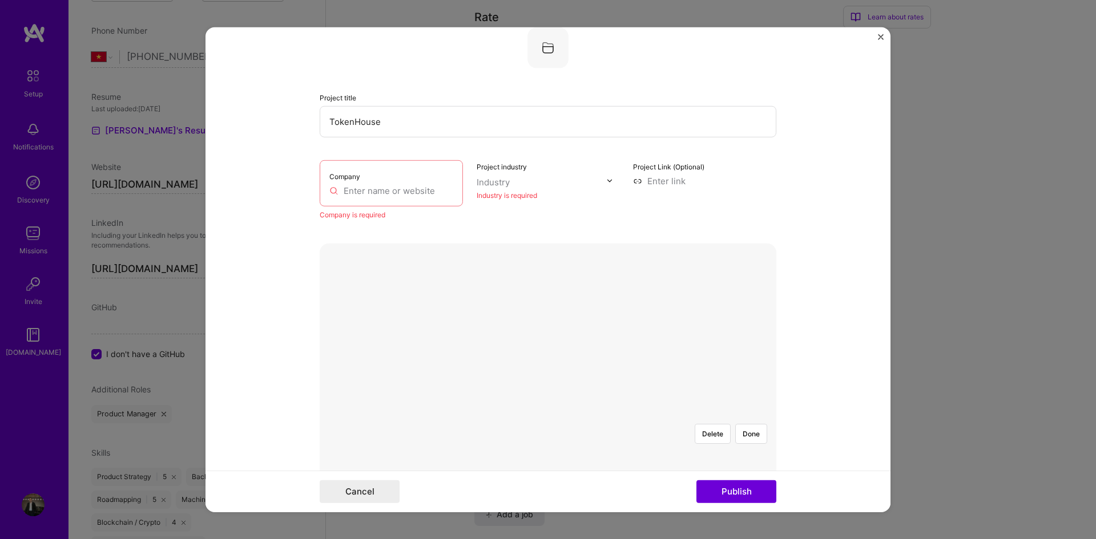
click at [380, 189] on input "text" at bounding box center [391, 190] width 124 height 12
type input "ProdXSolution"
click at [380, 211] on span "[DOMAIN_NAME]" at bounding box center [381, 214] width 55 height 9
click at [528, 185] on input "text" at bounding box center [542, 182] width 130 height 12
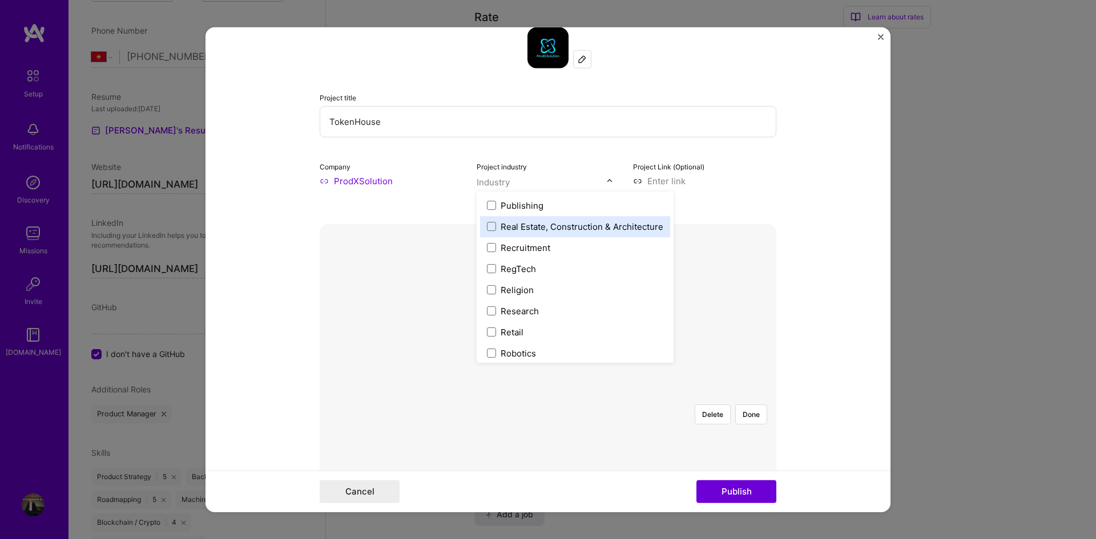
click at [517, 229] on div "Real Estate, Construction & Architecture" at bounding box center [582, 226] width 163 height 12
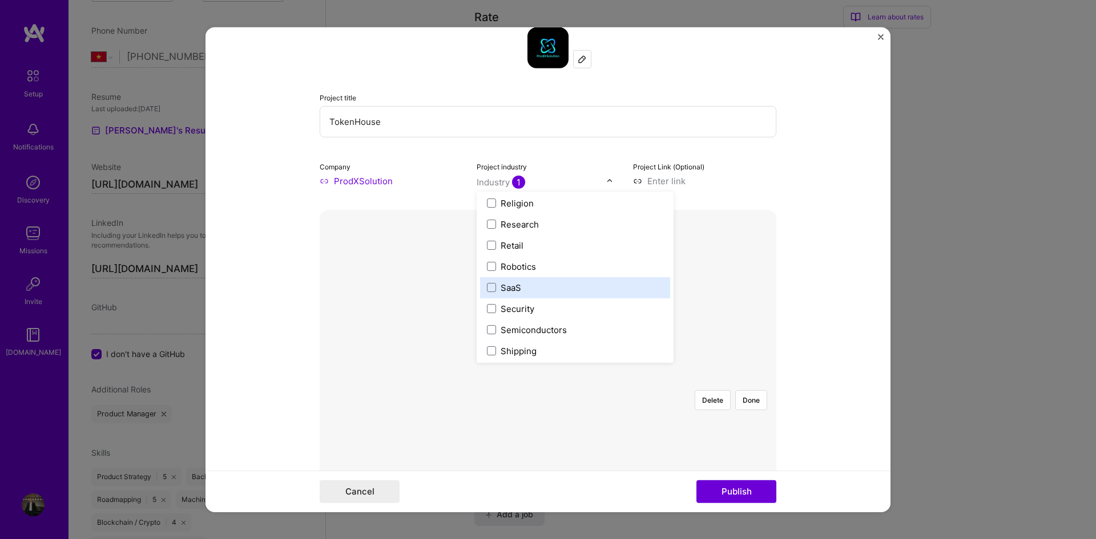
click at [507, 284] on div "SaaS" at bounding box center [511, 287] width 21 height 12
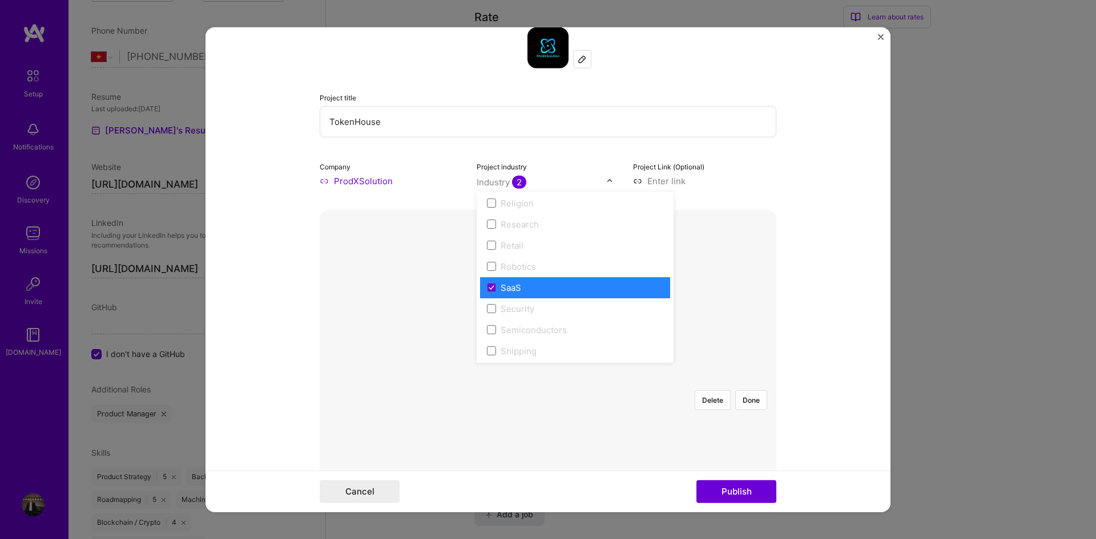
click at [510, 287] on div "SaaS" at bounding box center [511, 287] width 21 height 12
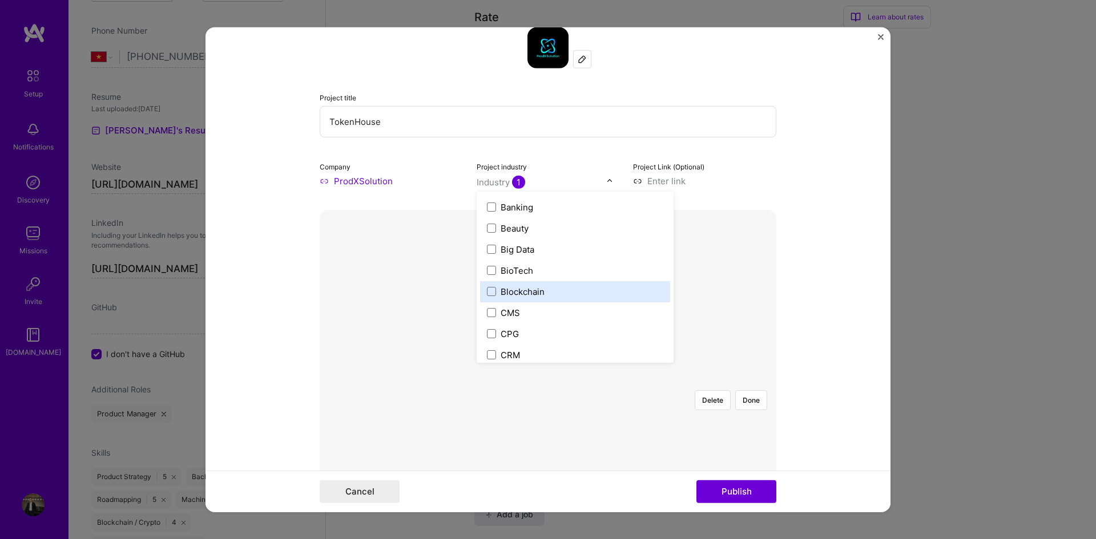
click at [546, 291] on label "Blockchain" at bounding box center [575, 291] width 176 height 12
click at [790, 156] on form "Project title TokenHouse Company ProdXSolution Project industry Industry 2 Proj…" at bounding box center [547, 270] width 685 height 486
click at [763, 499] on button "Publish" at bounding box center [736, 492] width 80 height 23
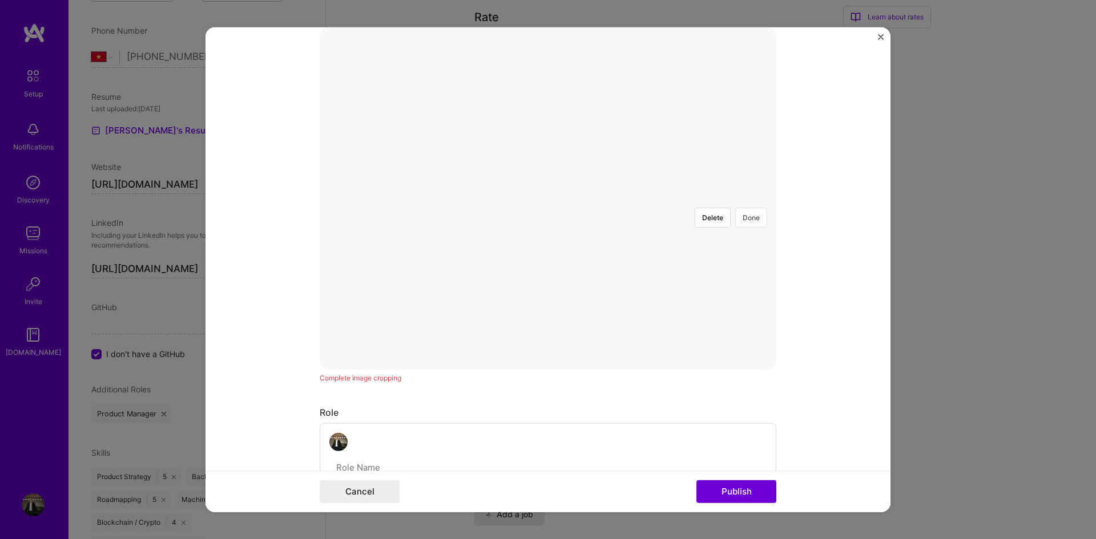
click at [756, 207] on button "Done" at bounding box center [751, 217] width 32 height 20
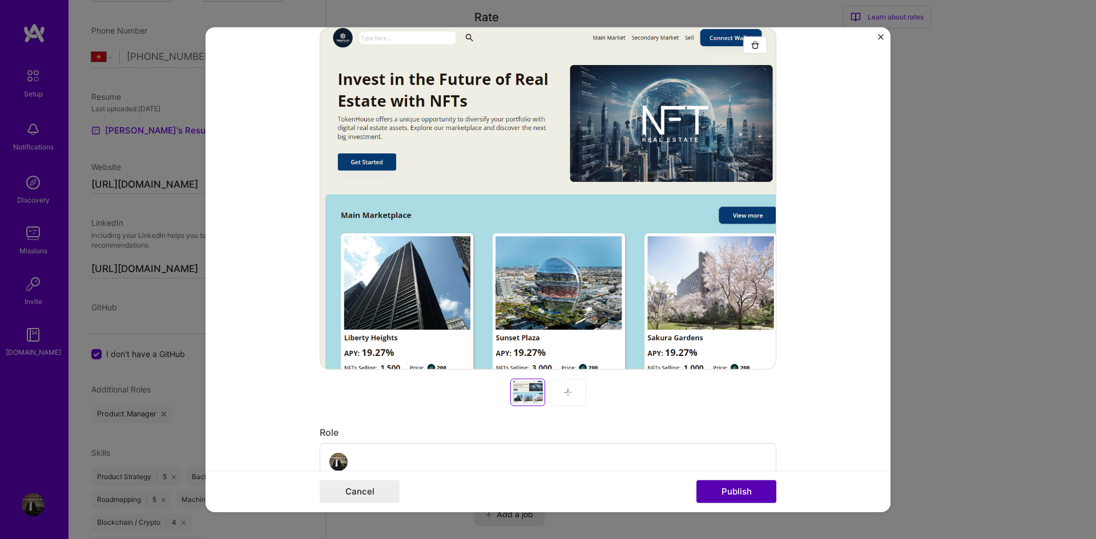
click at [755, 498] on button "Publish" at bounding box center [736, 492] width 80 height 23
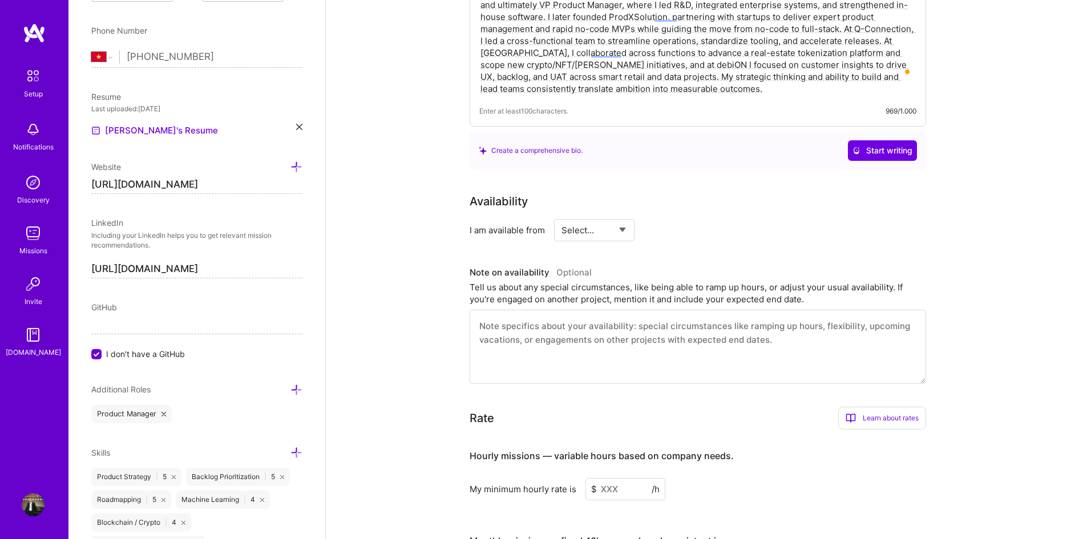
scroll to position [352, 0]
click at [619, 214] on select "Select... Right Now Future Date Not Available" at bounding box center [595, 228] width 66 height 29
select select "Right Now"
click at [562, 214] on select "Select... Right Now Future Date Not Available" at bounding box center [595, 228] width 66 height 29
click at [687, 217] on input at bounding box center [698, 228] width 68 height 22
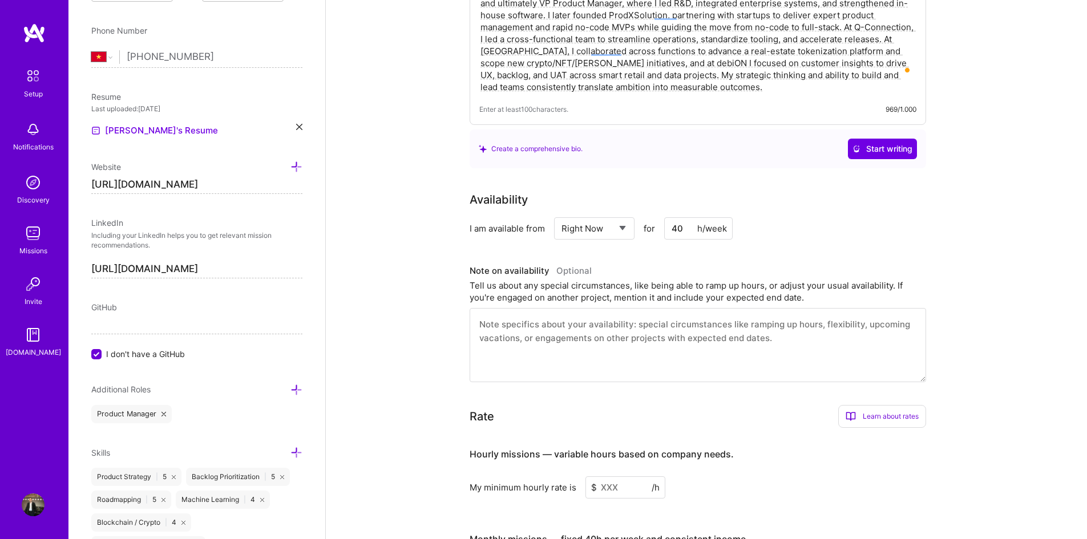
type input "40"
click at [807, 217] on div "I am available from Select... Right Now Future Date Not Available for 40 h/week" at bounding box center [698, 228] width 457 height 22
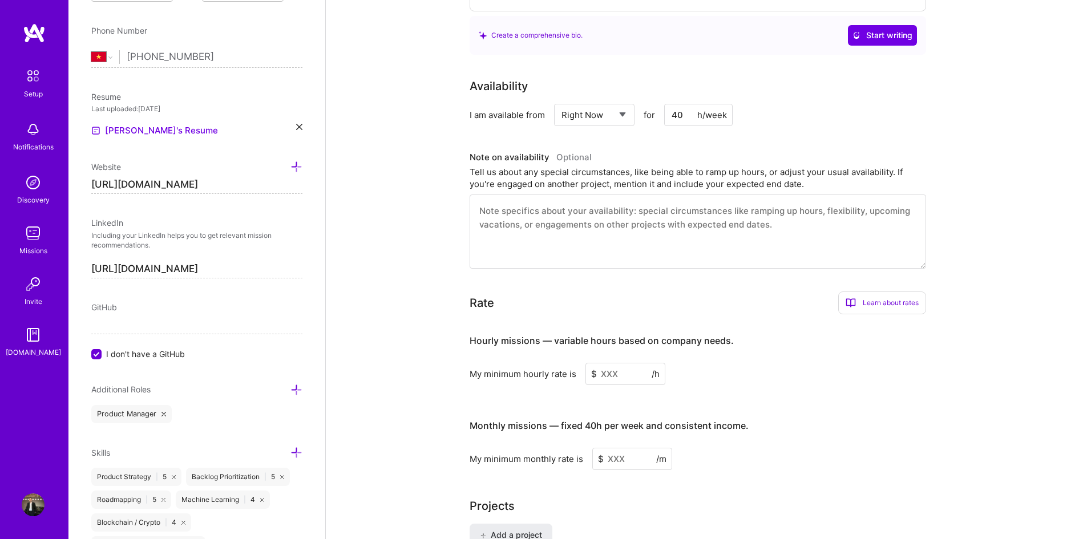
scroll to position [466, 0]
click at [621, 362] on input at bounding box center [626, 373] width 80 height 22
type input "20"
click at [628, 467] on input at bounding box center [632, 478] width 80 height 22
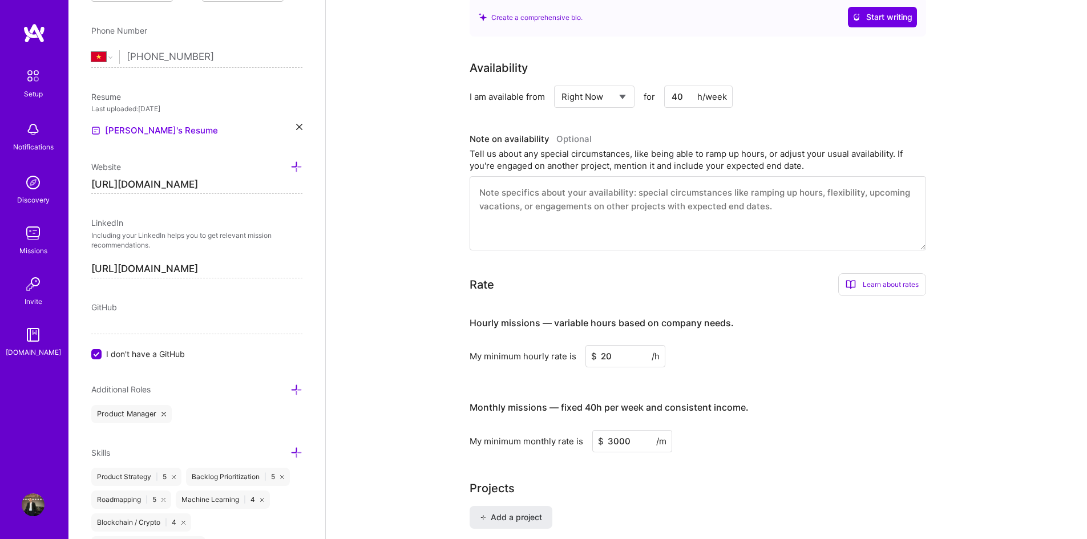
type input "3000"
click at [759, 430] on div "My minimum monthly rate is $ 3000 /m" at bounding box center [698, 441] width 457 height 22
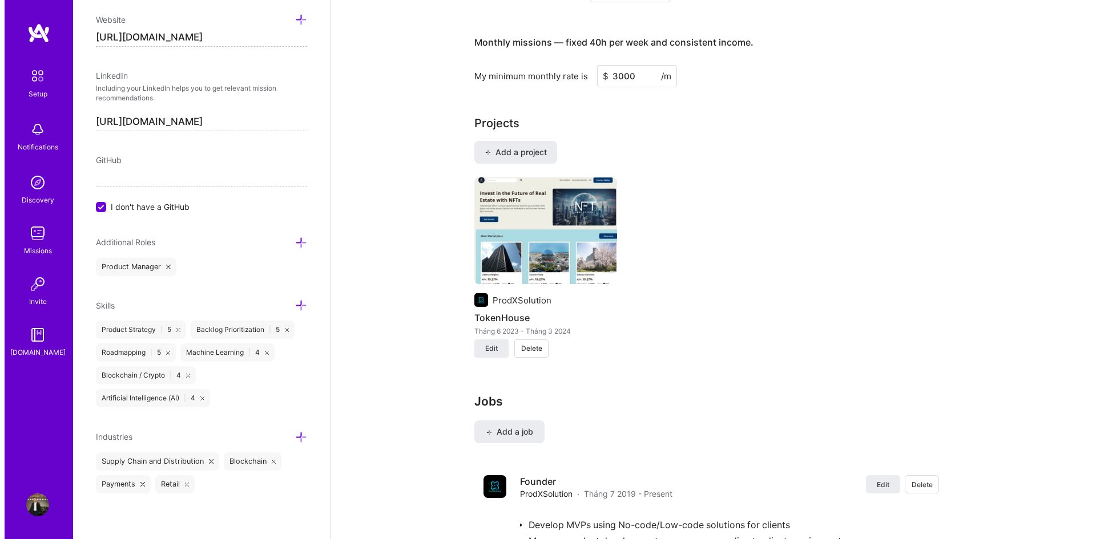
scroll to position [643, 0]
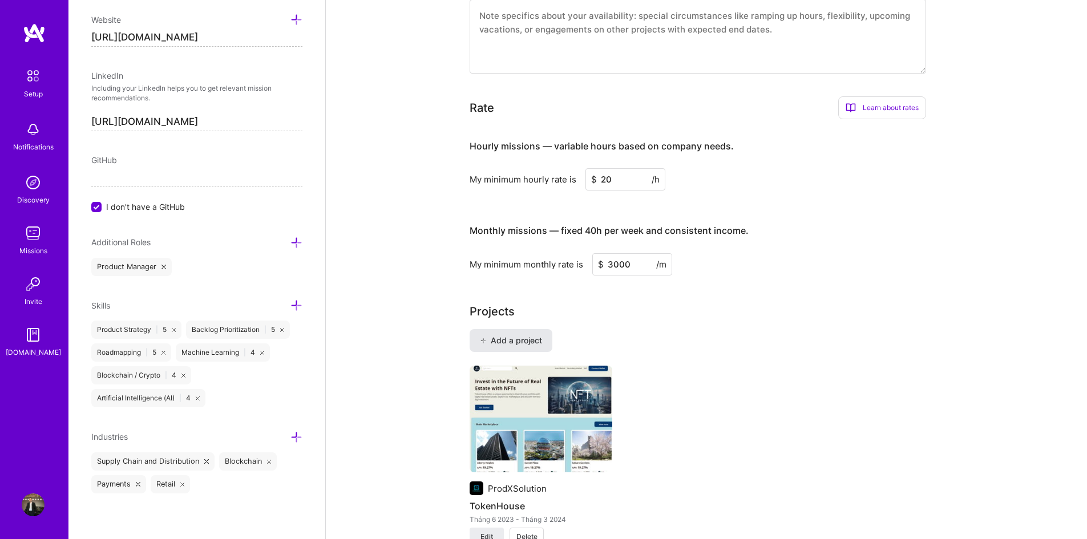
click at [520, 335] on span "Add a project" at bounding box center [511, 340] width 62 height 11
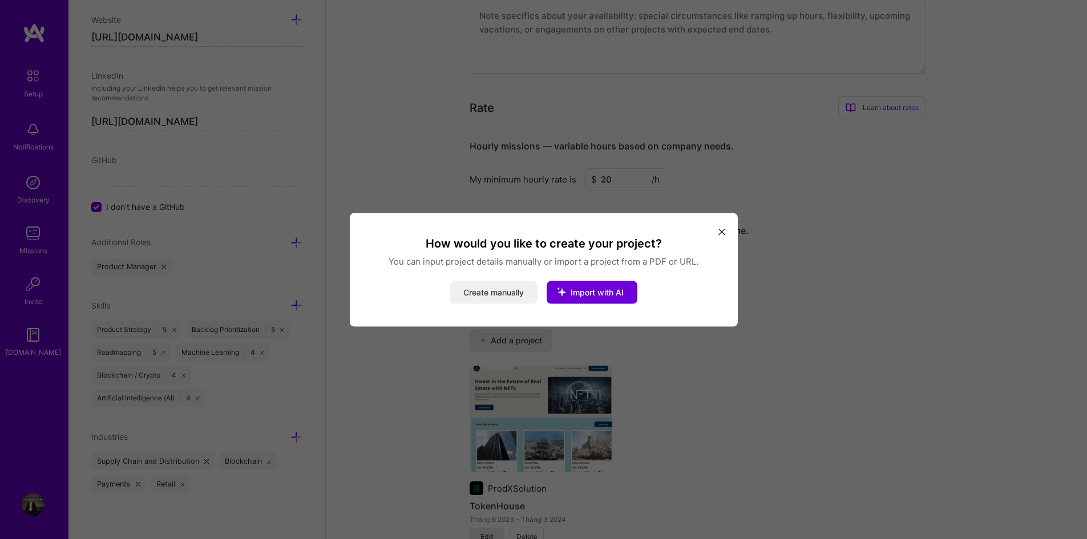
click at [529, 292] on button "Create manually" at bounding box center [494, 292] width 88 height 23
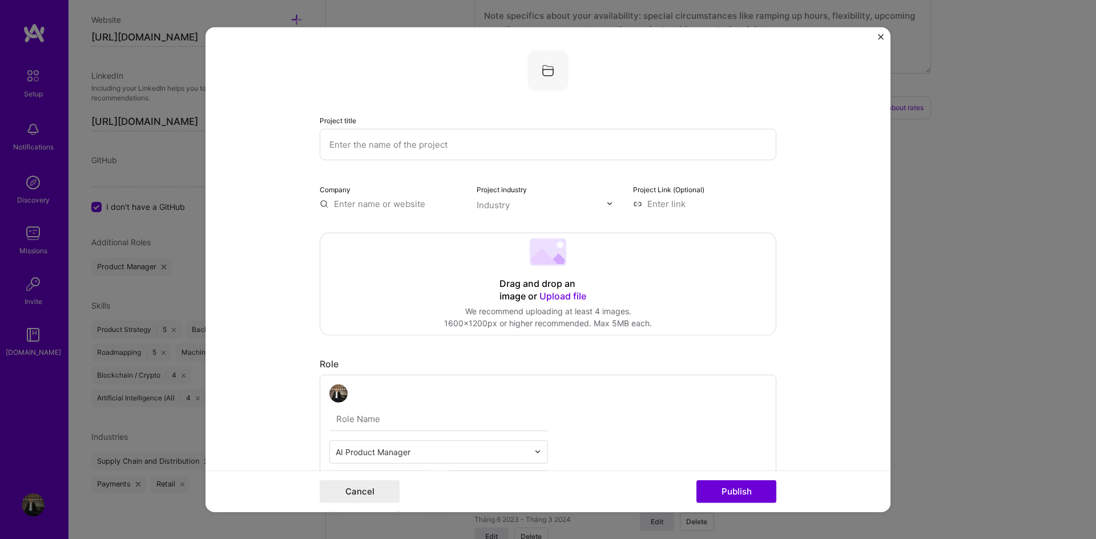
click at [544, 295] on span "Upload file" at bounding box center [562, 295] width 47 height 11
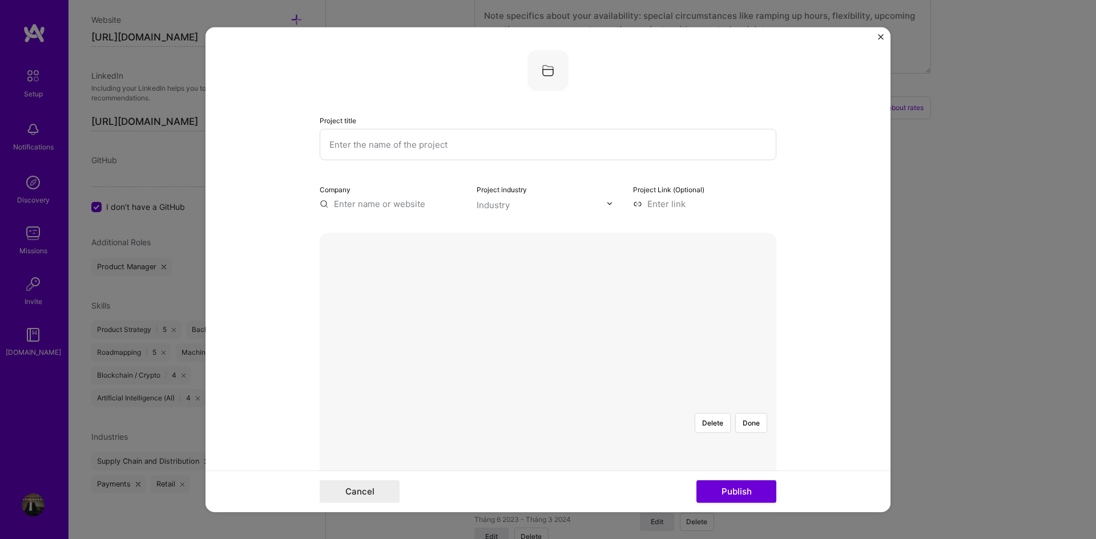
click at [753, 413] on button "Done" at bounding box center [751, 423] width 32 height 20
click at [399, 142] on input "text" at bounding box center [548, 143] width 457 height 31
paste input "SmartWrite"
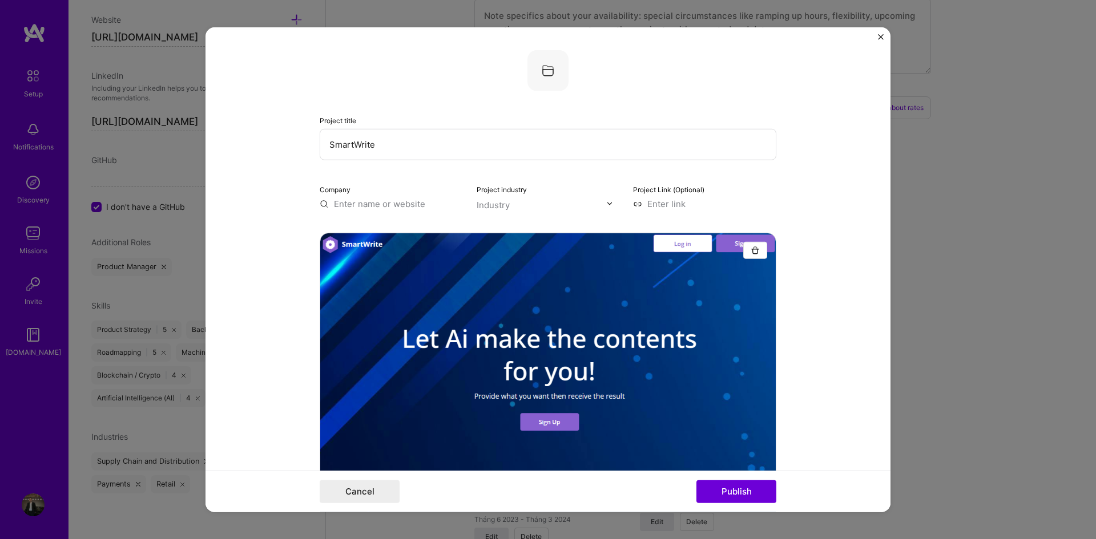
type input "SmartWrite"
click at [405, 205] on input "text" at bounding box center [391, 203] width 143 height 12
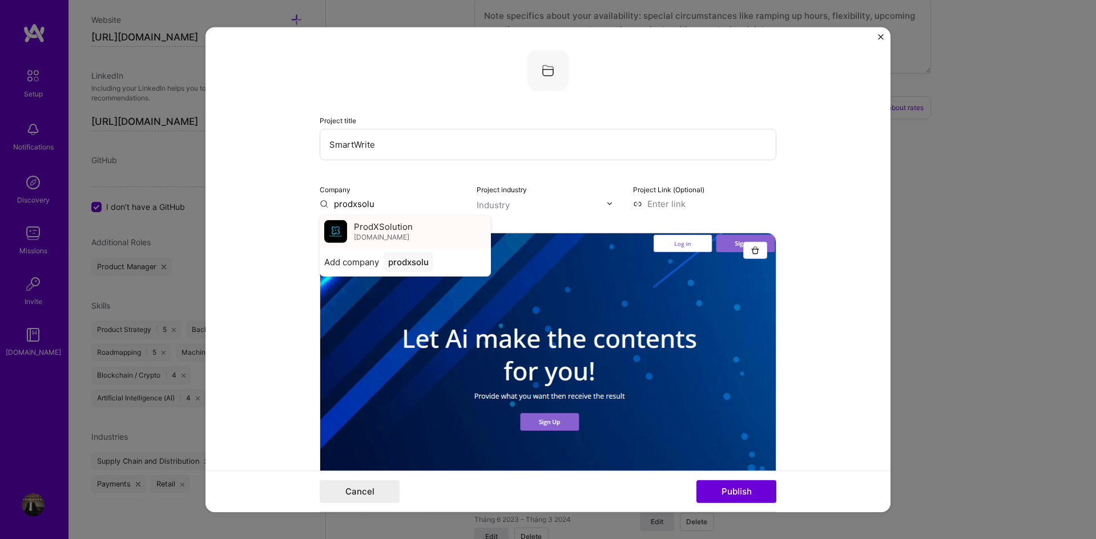
click at [405, 228] on span "ProdXSolution" at bounding box center [383, 227] width 59 height 12
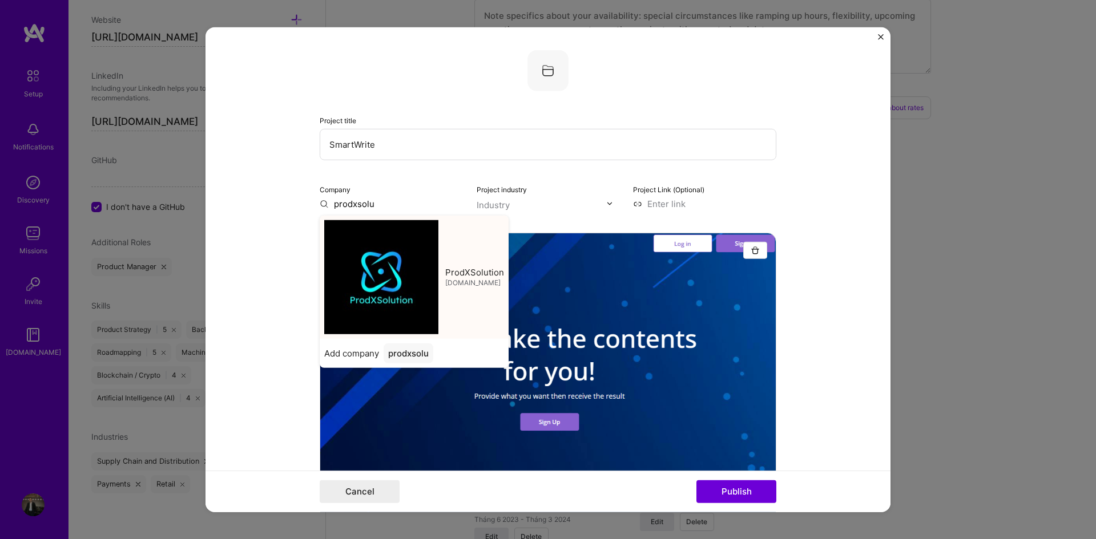
type input "ProdXSolution"
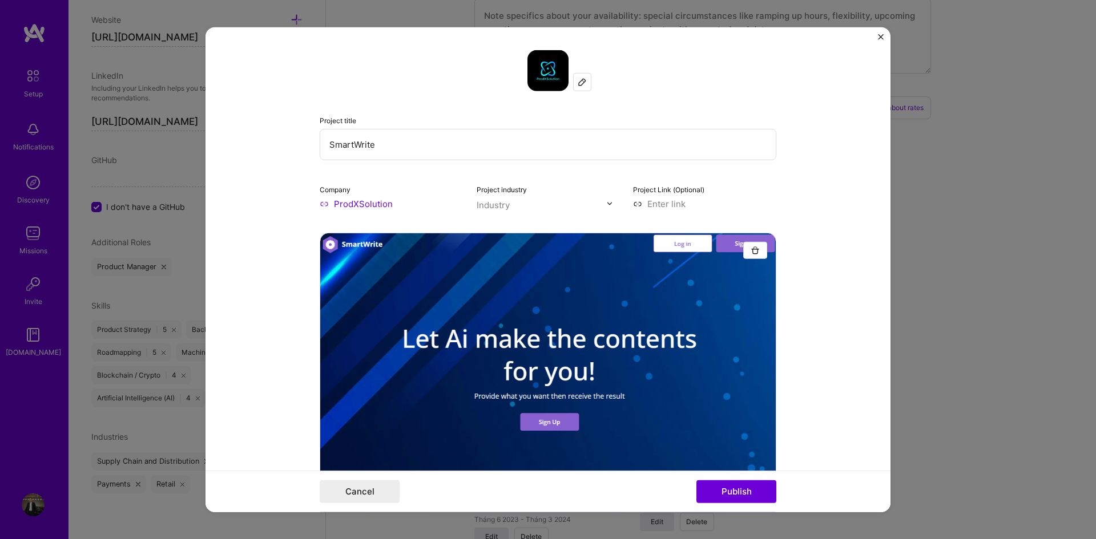
click at [562, 205] on input "text" at bounding box center [542, 205] width 130 height 12
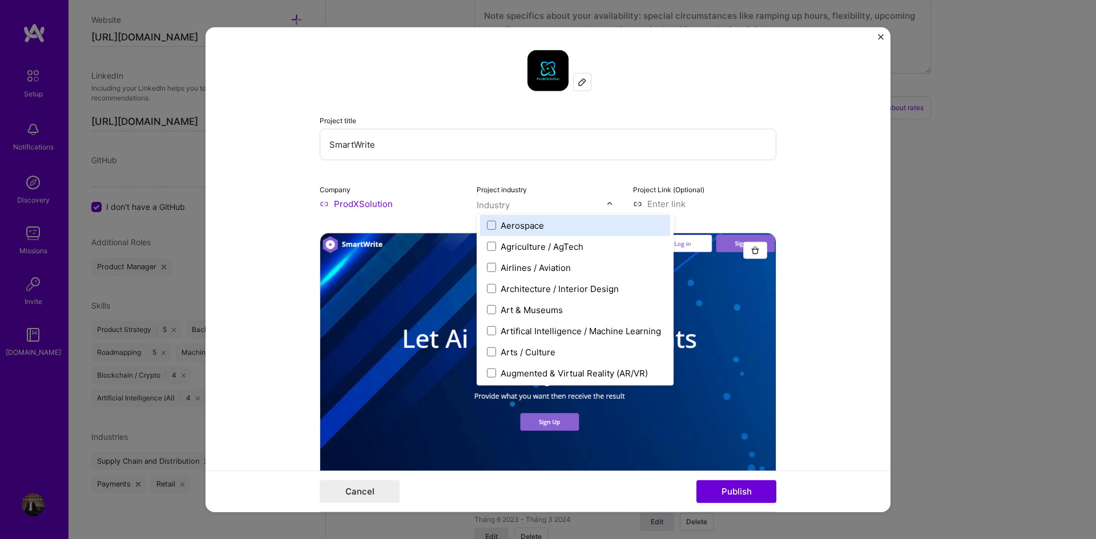
scroll to position [114, 0]
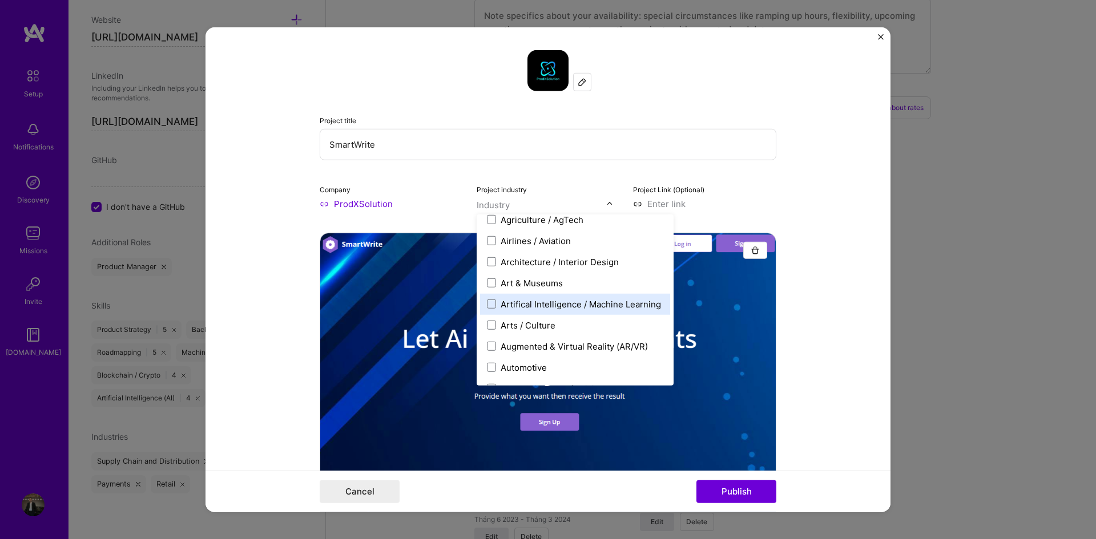
click at [547, 305] on div "Artifical Intelligence / Machine Learning" at bounding box center [581, 304] width 160 height 12
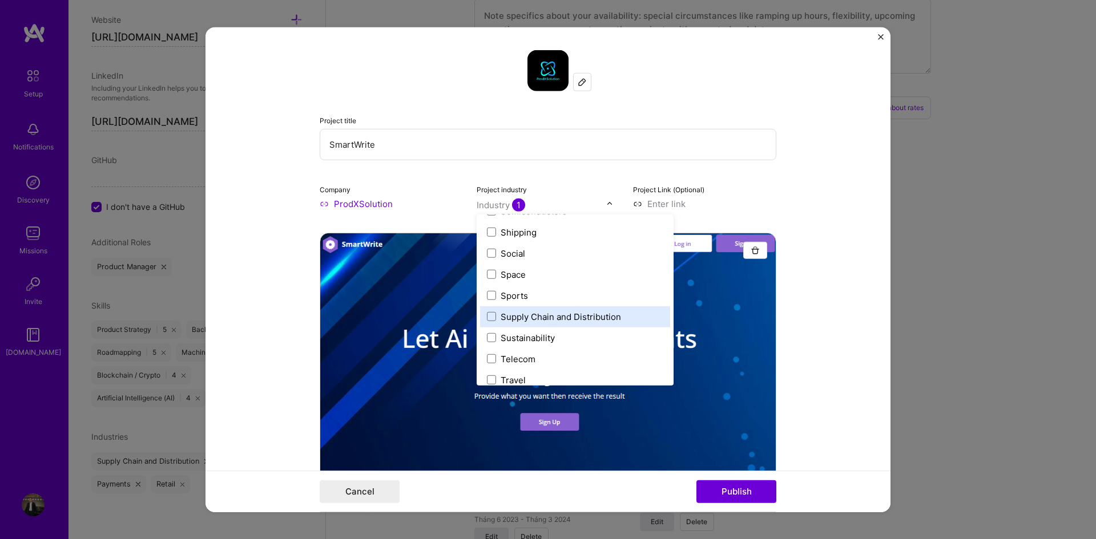
scroll to position [2370, 0]
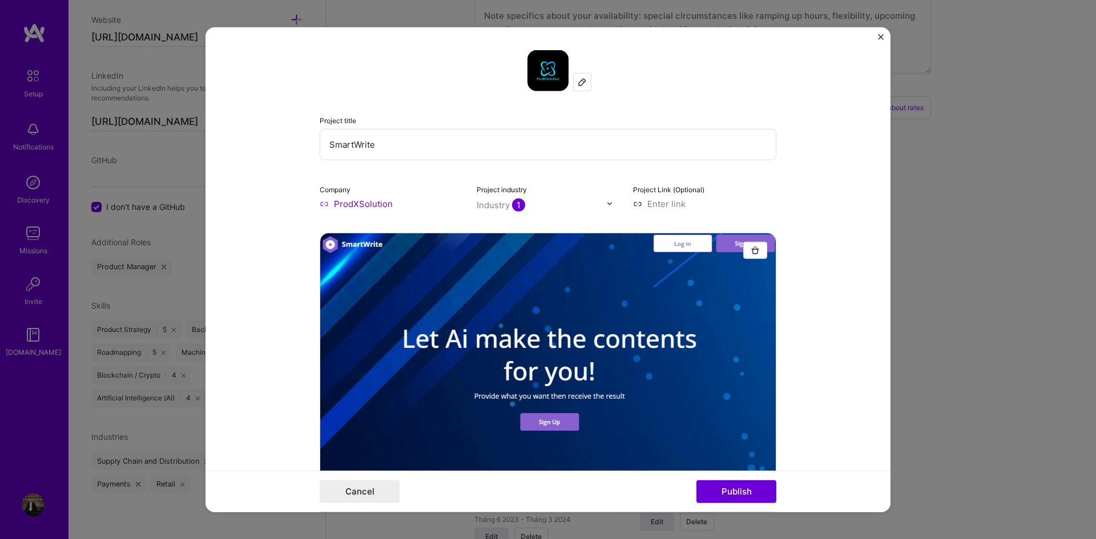
click at [848, 179] on form "Project title SmartWrite Company ProdXSolution Project industry Industry 1 Proj…" at bounding box center [547, 270] width 685 height 486
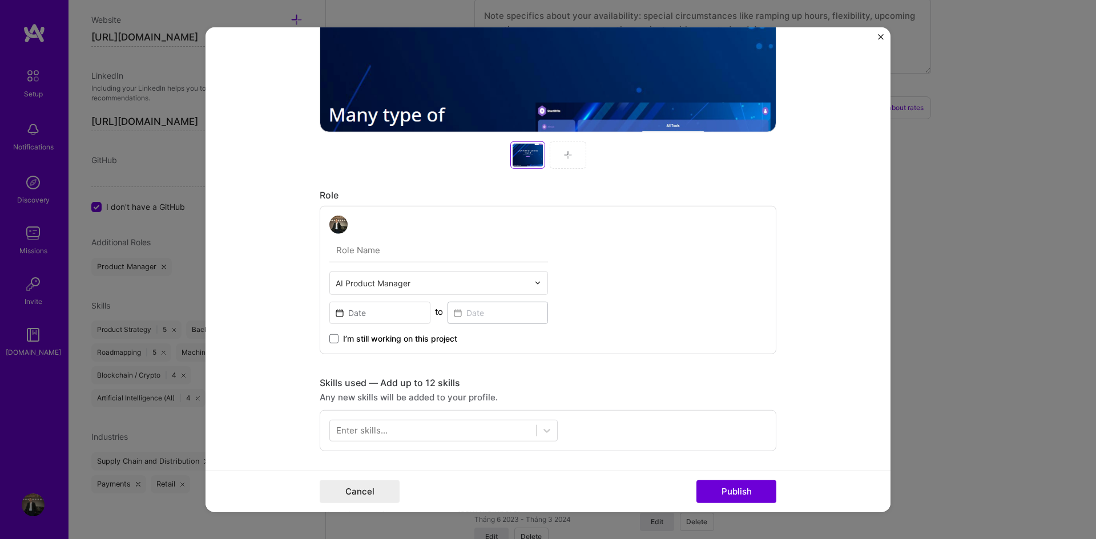
scroll to position [571, 0]
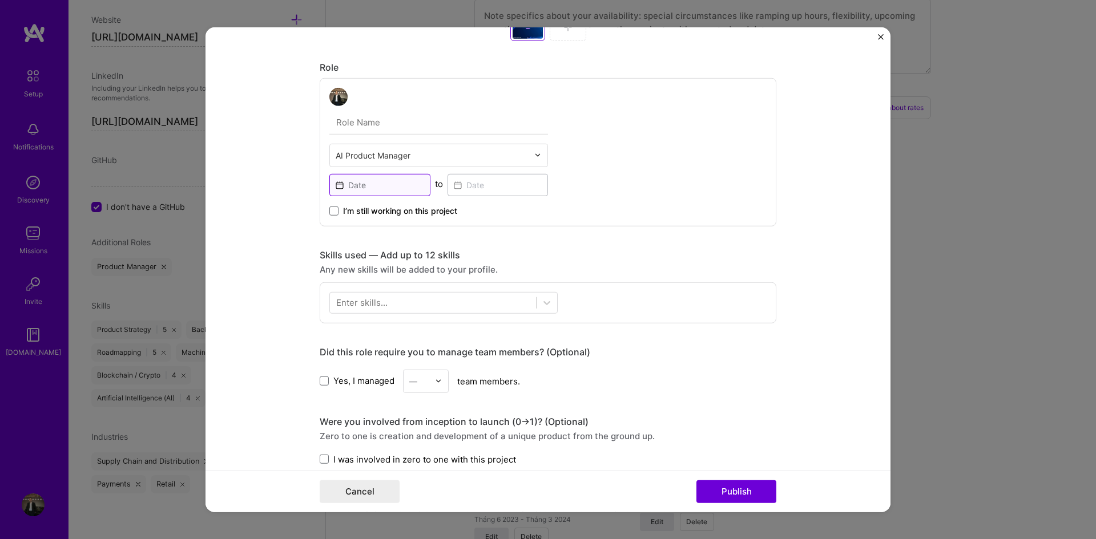
click at [374, 181] on input at bounding box center [379, 185] width 101 height 22
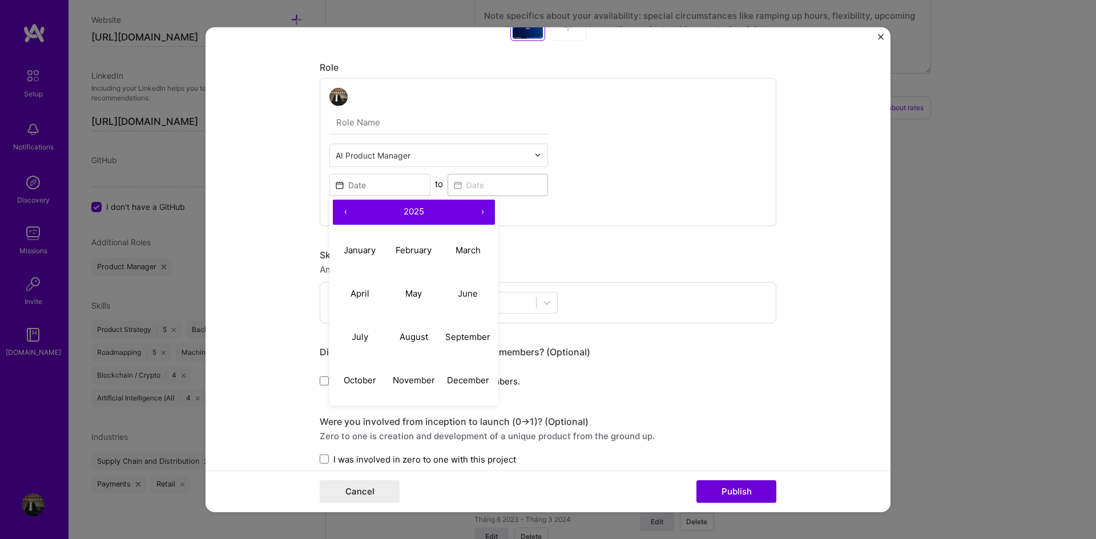
click at [344, 211] on button "‹" at bounding box center [345, 211] width 25 height 25
click at [466, 299] on abbr "June" at bounding box center [468, 293] width 20 height 11
type input "[DATE]"
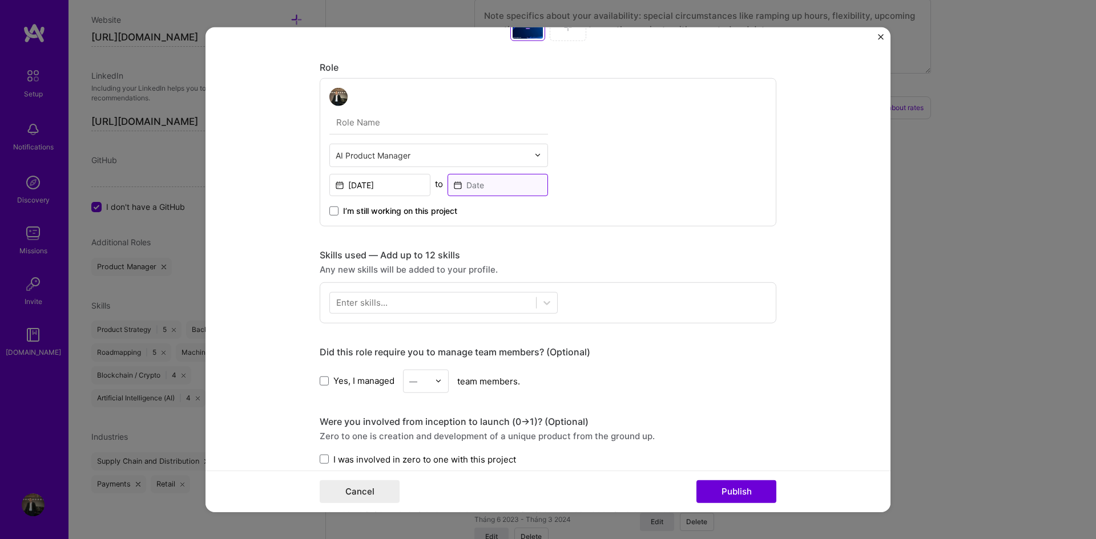
click at [462, 190] on input at bounding box center [497, 185] width 101 height 22
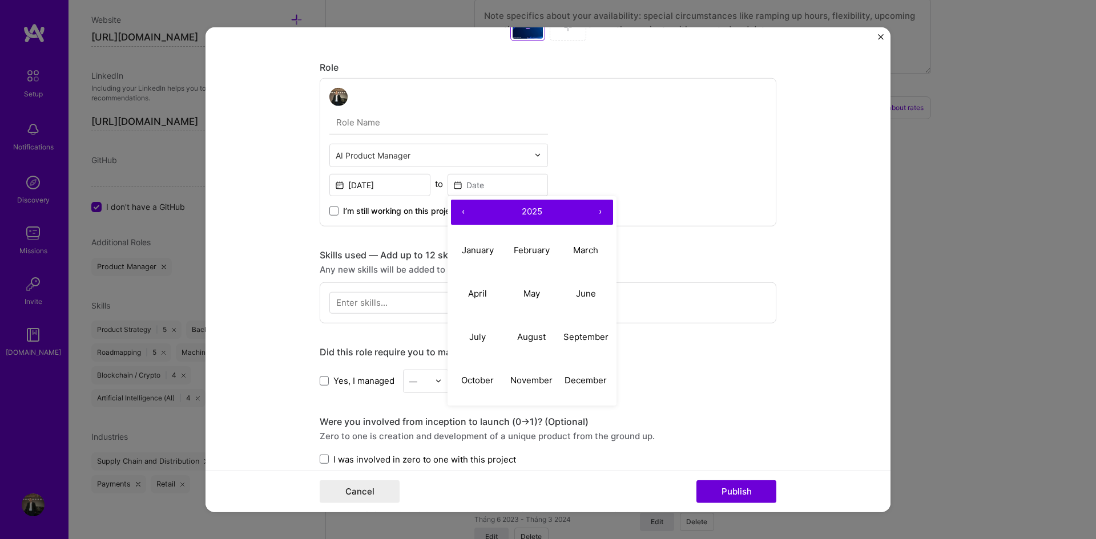
click at [465, 212] on button "‹" at bounding box center [463, 211] width 25 height 25
click at [523, 332] on abbr "August" at bounding box center [531, 337] width 29 height 11
type input "[DATE]"
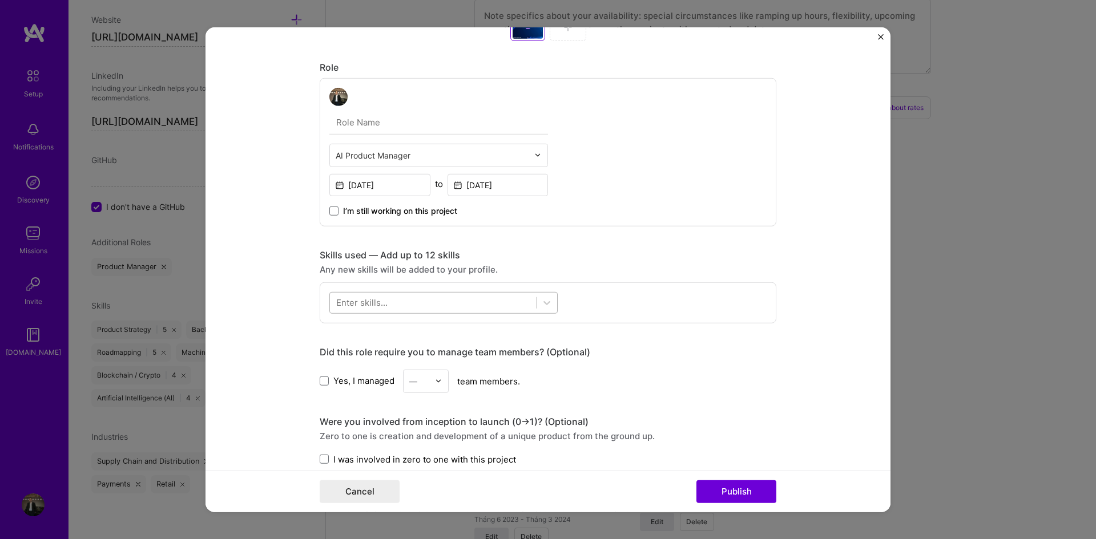
click at [479, 309] on div at bounding box center [433, 302] width 206 height 19
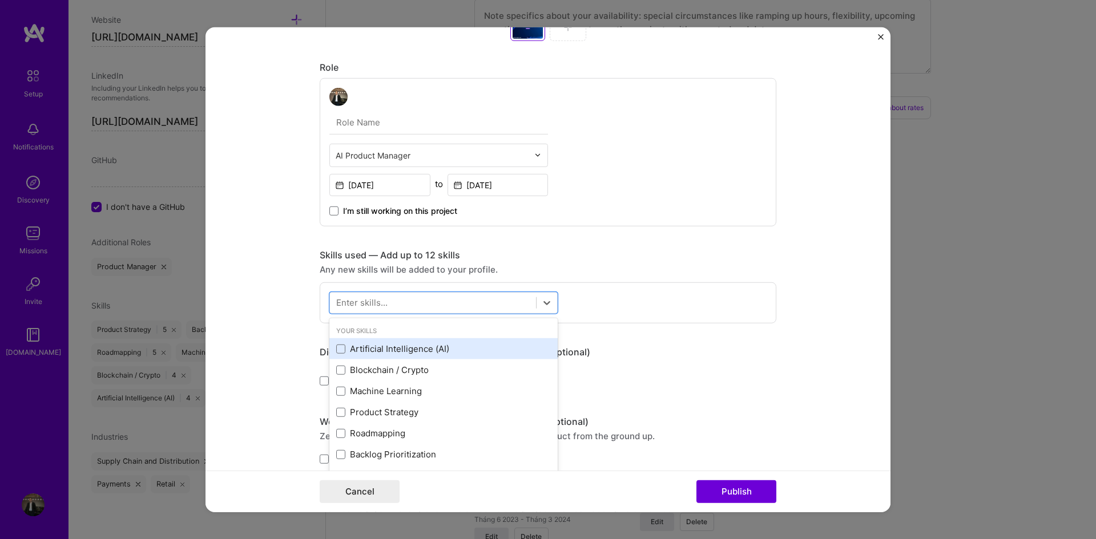
click at [427, 350] on div "Artificial Intelligence (AI)" at bounding box center [443, 349] width 215 height 12
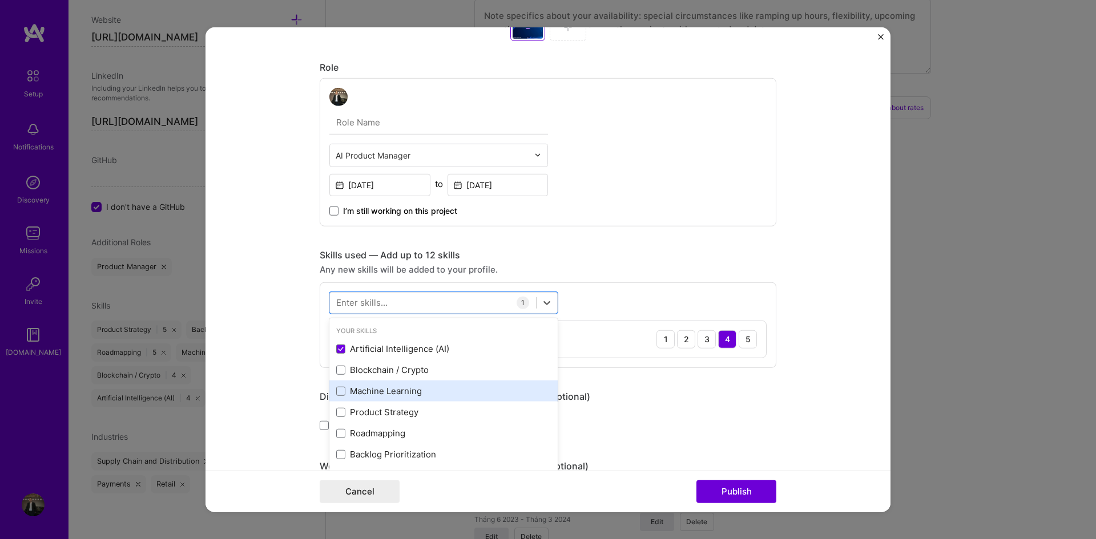
click at [422, 391] on div "Machine Learning" at bounding box center [443, 391] width 215 height 12
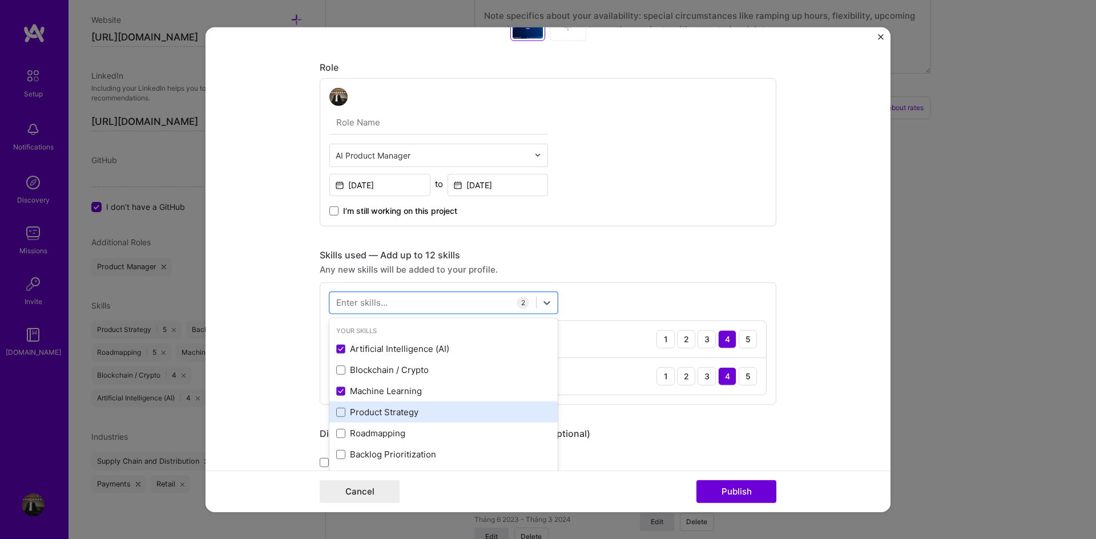
click at [421, 410] on div "Product Strategy" at bounding box center [443, 412] width 215 height 12
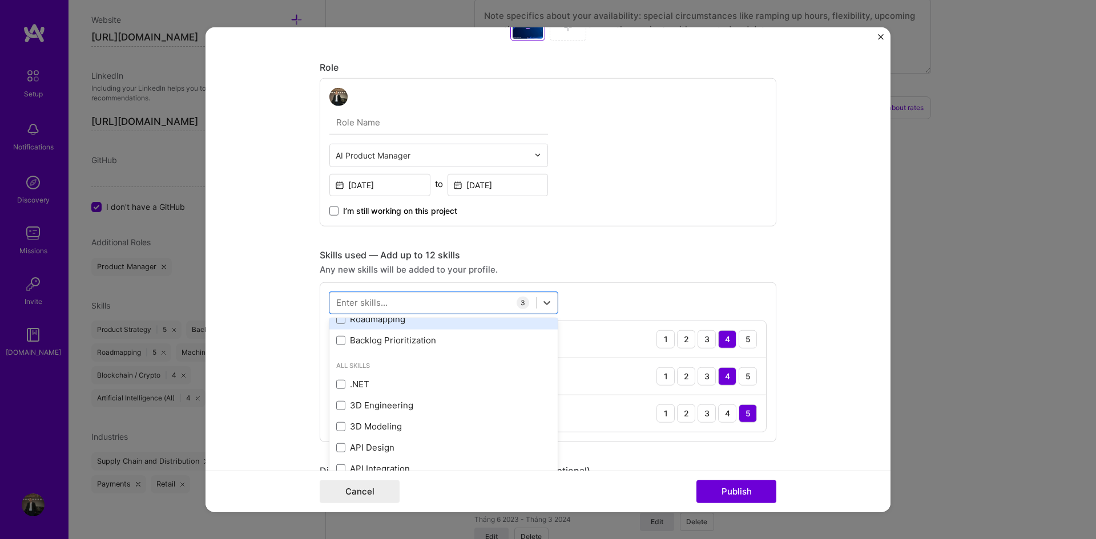
click at [433, 324] on div "Roadmapping" at bounding box center [443, 319] width 215 height 12
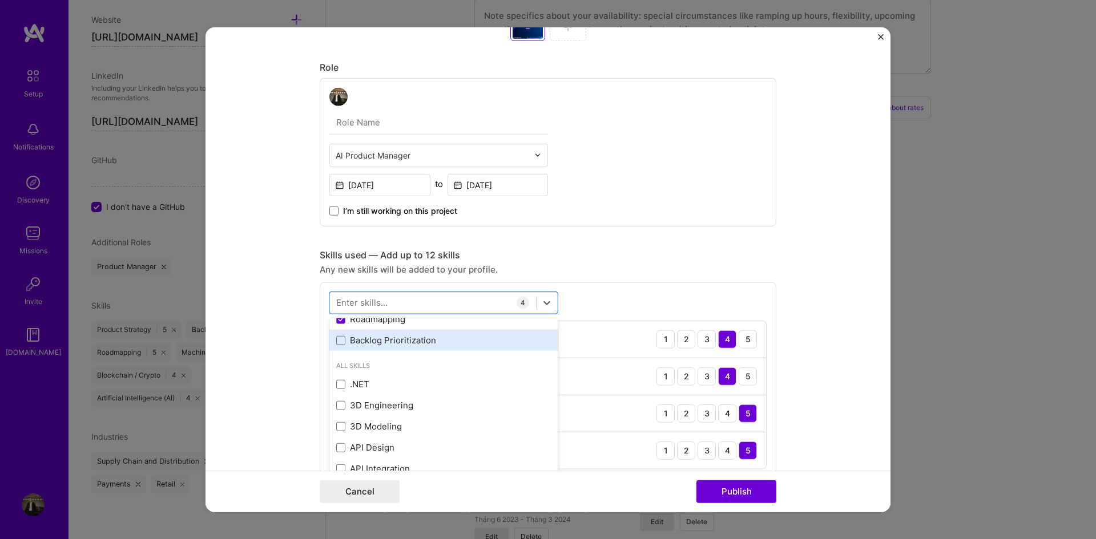
click at [438, 344] on div "Backlog Prioritization" at bounding box center [443, 340] width 215 height 12
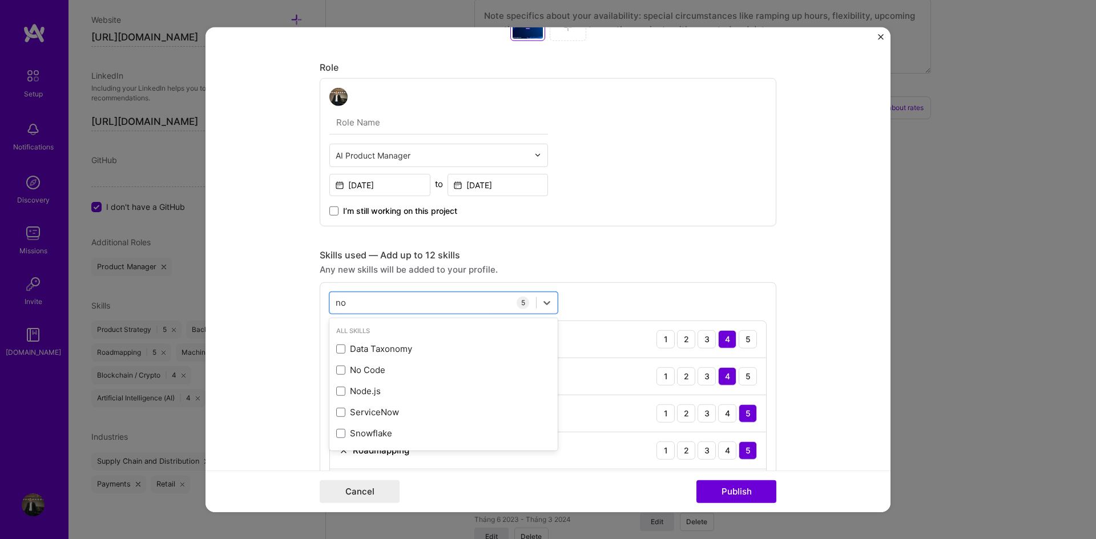
scroll to position [0, 0]
click at [409, 372] on div "No Code" at bounding box center [443, 370] width 215 height 12
type input "n"
type input "b"
type input "d"
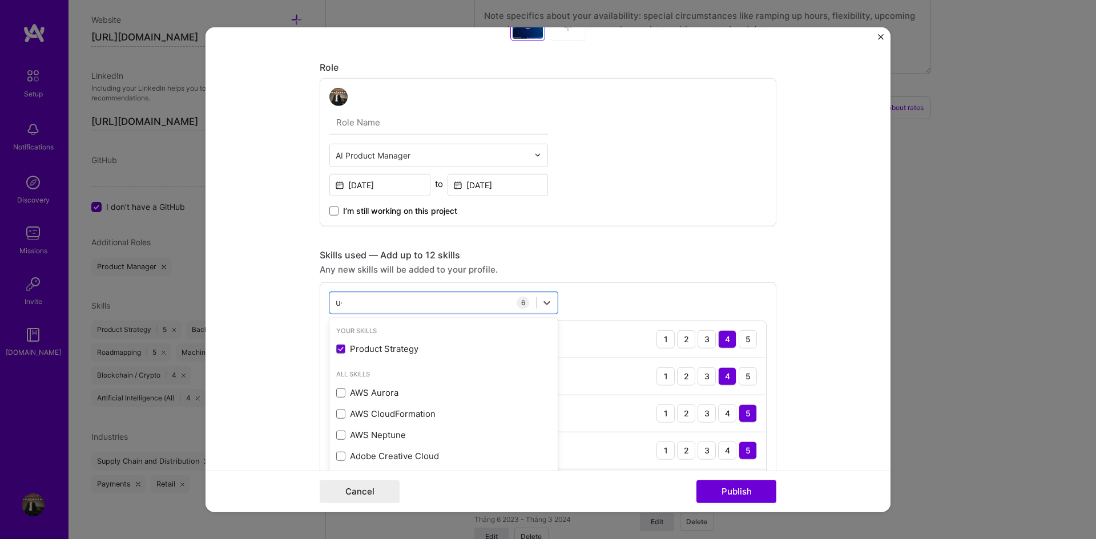
type input "u"
type input "ũ"
click at [414, 430] on div "UX Design" at bounding box center [443, 433] width 215 height 12
click at [413, 300] on div "ux ux" at bounding box center [433, 302] width 206 height 19
type input "u"
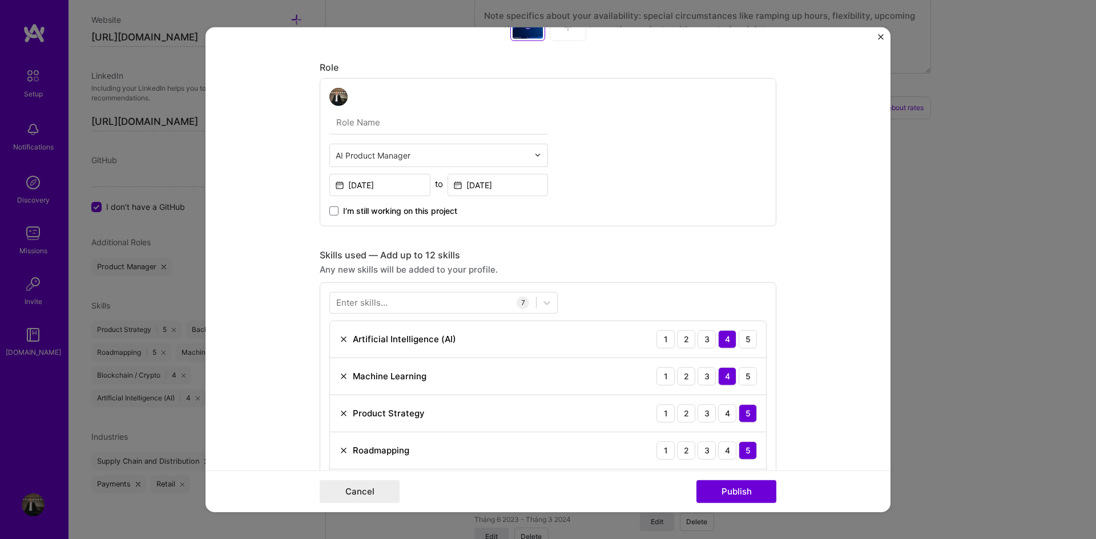
click at [648, 255] on div "Skills used — Add up to 12 skills" at bounding box center [548, 255] width 457 height 12
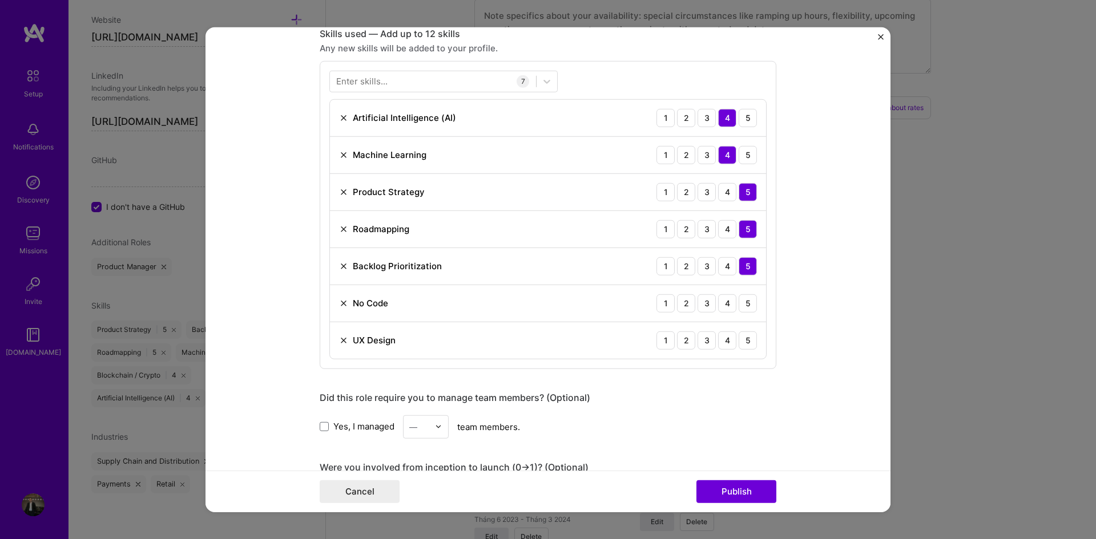
scroll to position [799, 0]
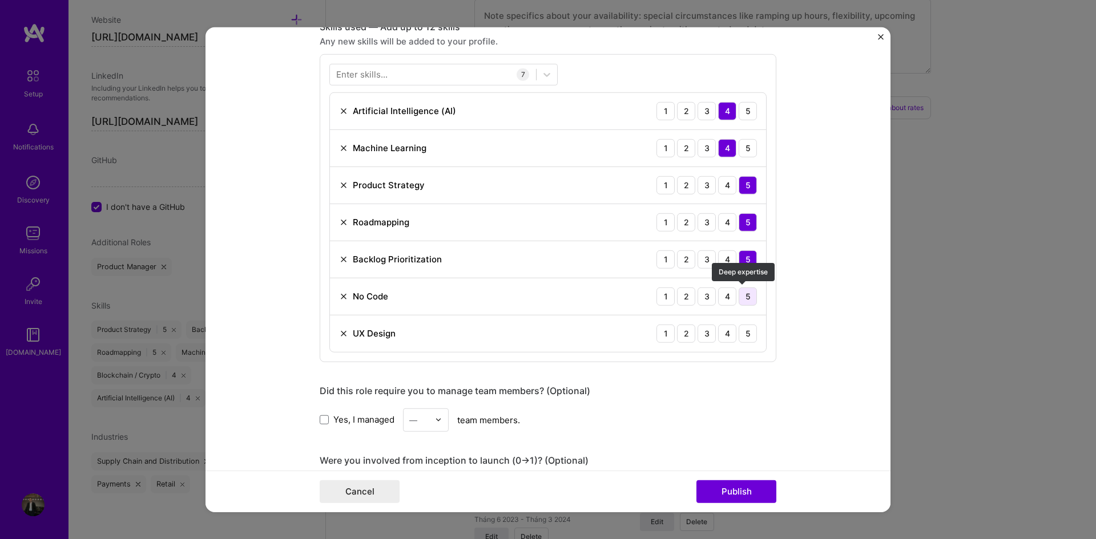
click at [745, 301] on div "5" at bounding box center [748, 296] width 18 height 18
click at [720, 340] on div "4" at bounding box center [727, 333] width 18 height 18
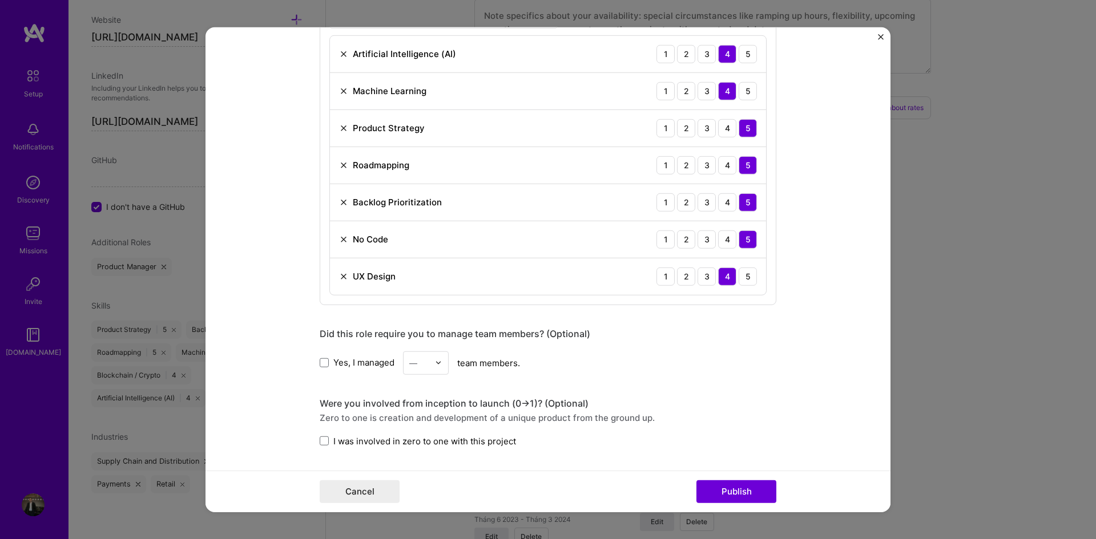
scroll to position [970, 0]
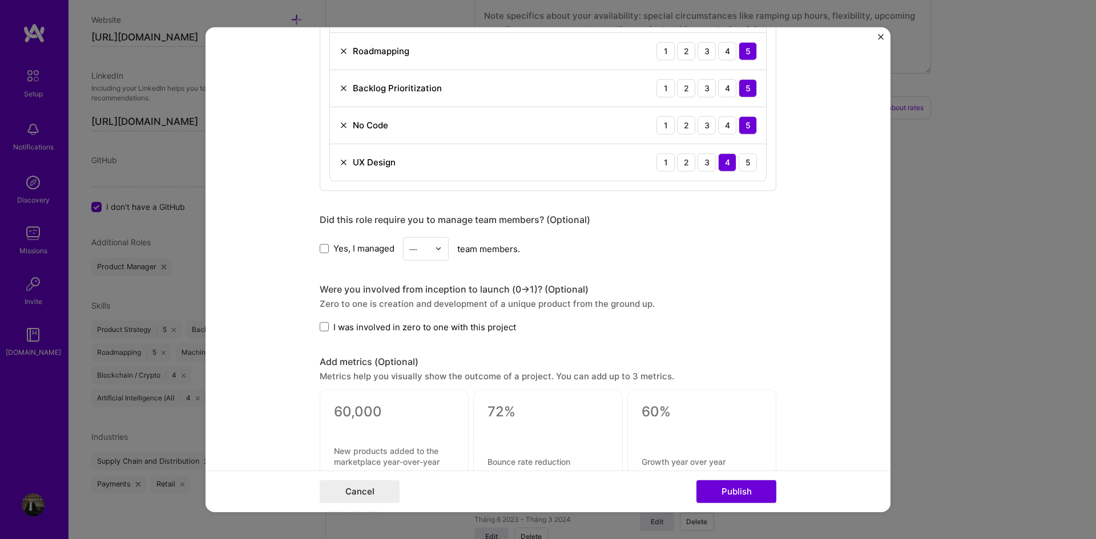
click at [333, 248] on span "Yes, I managed" at bounding box center [363, 249] width 61 height 12
click at [0, 0] on input "Yes, I managed" at bounding box center [0, 0] width 0 height 0
click at [409, 255] on div at bounding box center [419, 248] width 20 height 14
click at [417, 304] on div "2" at bounding box center [425, 299] width 39 height 21
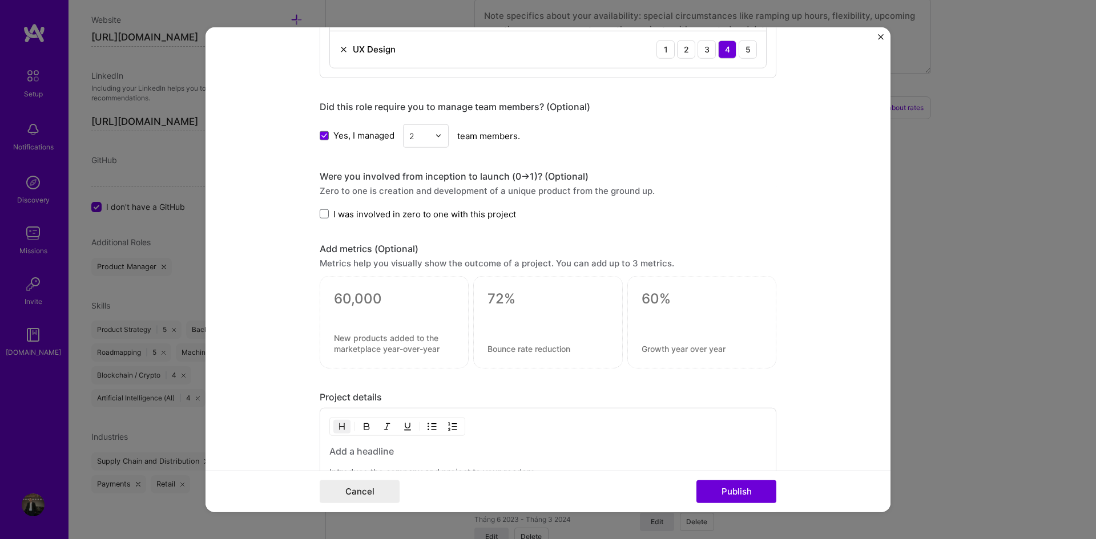
scroll to position [1084, 0]
click at [360, 216] on span "I was involved in zero to one with this project" at bounding box center [424, 213] width 183 height 12
click at [0, 0] on input "I was involved in zero to one with this project" at bounding box center [0, 0] width 0 height 0
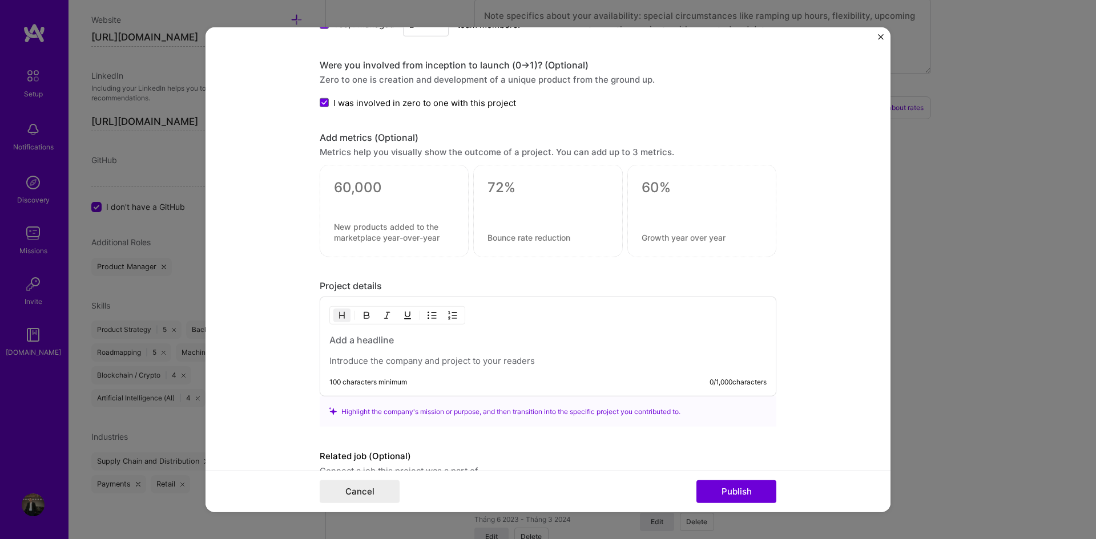
scroll to position [1199, 0]
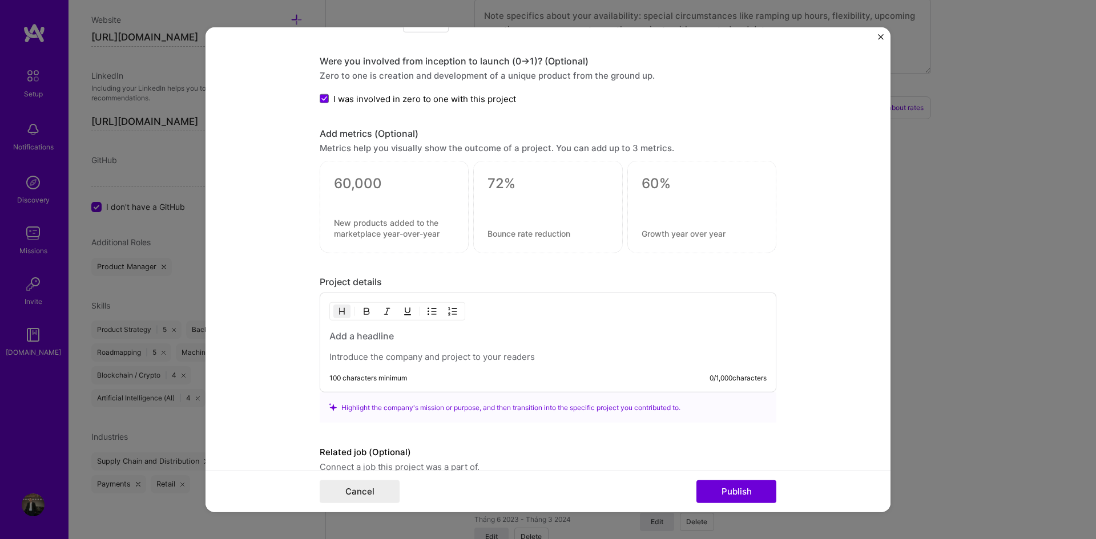
click at [374, 341] on h3 at bounding box center [547, 336] width 437 height 13
click at [370, 354] on p "To enrich screen reader interactions, please activate Accessibility in Grammarl…" at bounding box center [547, 357] width 437 height 11
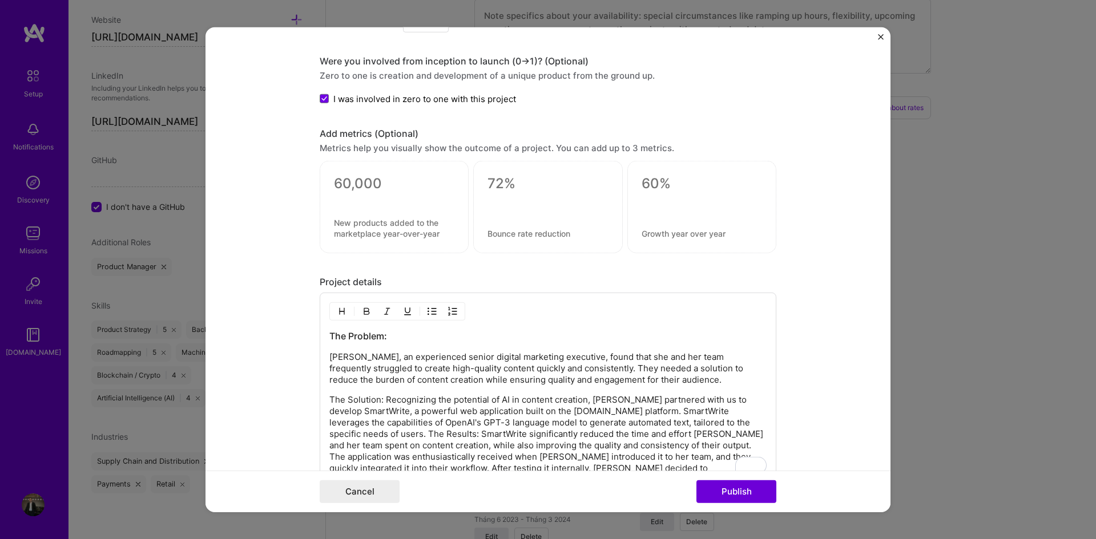
click at [383, 398] on p "The Solution: Recognizing the potential of AI in content creation, [PERSON_NAME…" at bounding box center [547, 439] width 437 height 91
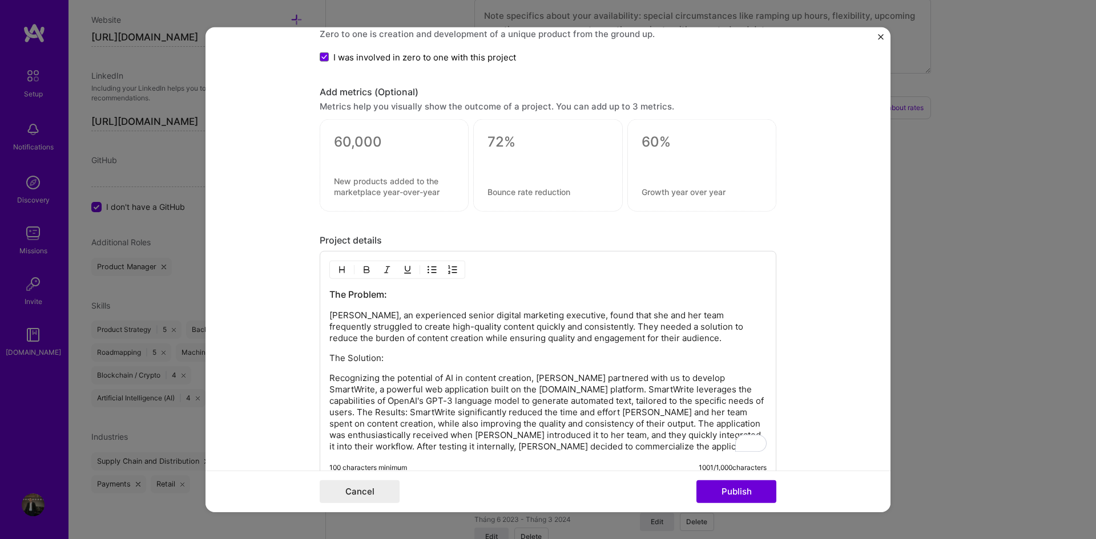
scroll to position [1256, 0]
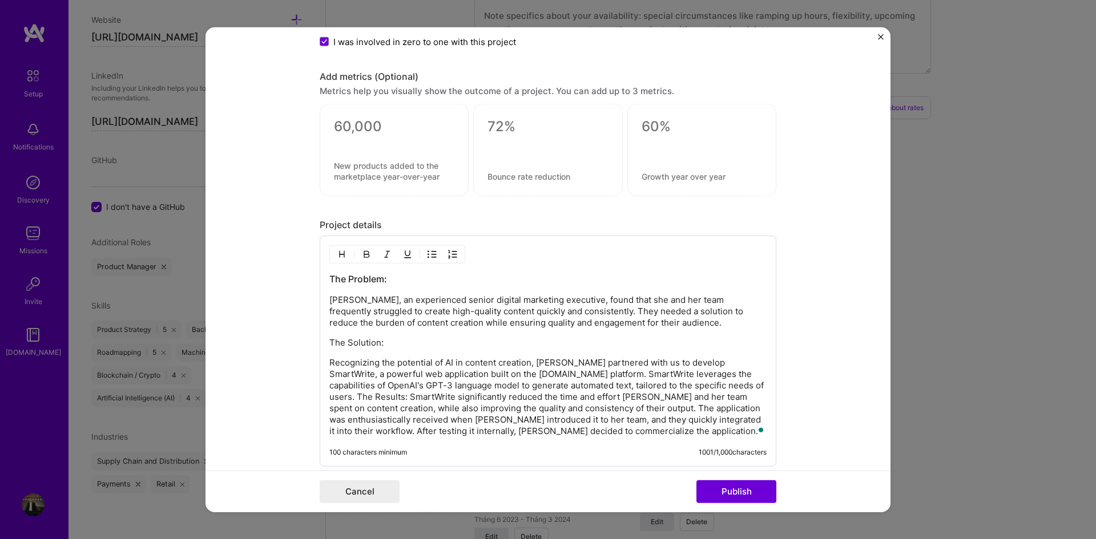
click at [695, 384] on p "Recognizing the potential of AI in content creation, [PERSON_NAME] partnered wi…" at bounding box center [547, 397] width 437 height 80
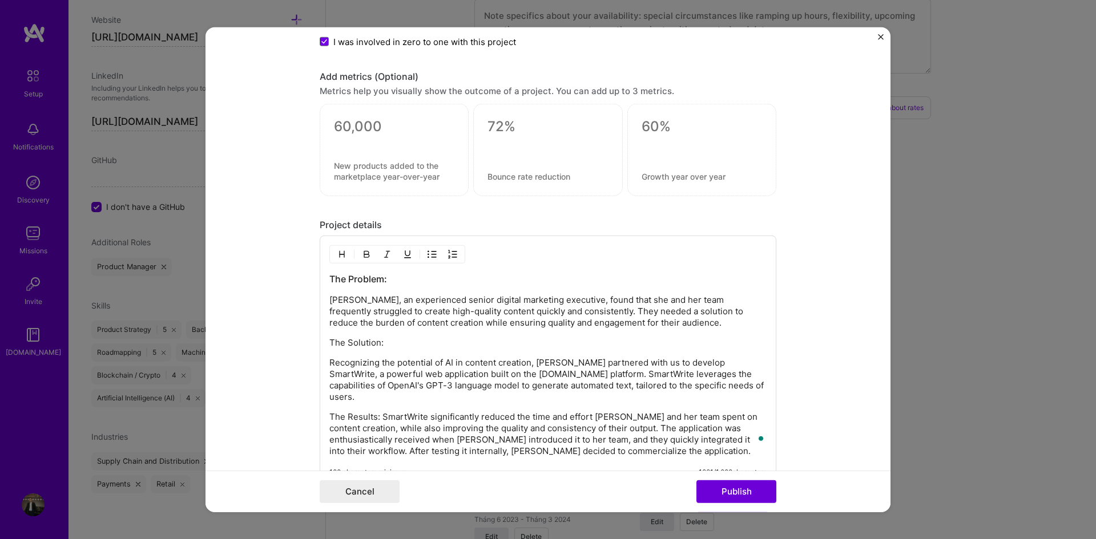
click at [378, 412] on p "The Results: SmartWrite significantly reduced the time and effort [PERSON_NAME]…" at bounding box center [547, 435] width 437 height 46
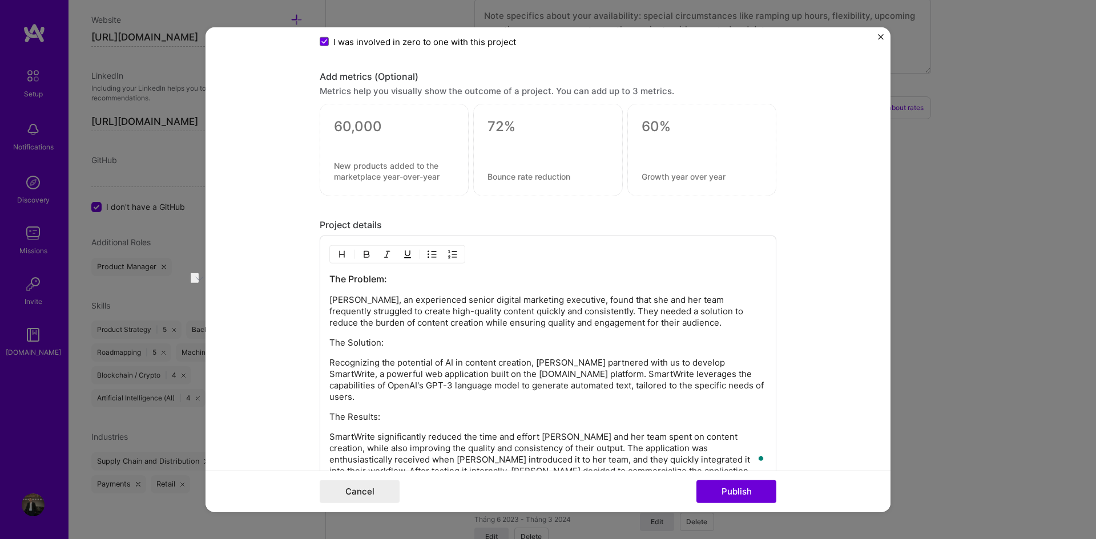
drag, startPoint x: 390, startPoint y: 341, endPoint x: 321, endPoint y: 338, distance: 69.1
click at [321, 338] on div "The Problem: [PERSON_NAME], an experienced senior digital marketing executive, …" at bounding box center [548, 371] width 457 height 271
click at [345, 253] on button "button" at bounding box center [341, 255] width 17 height 14
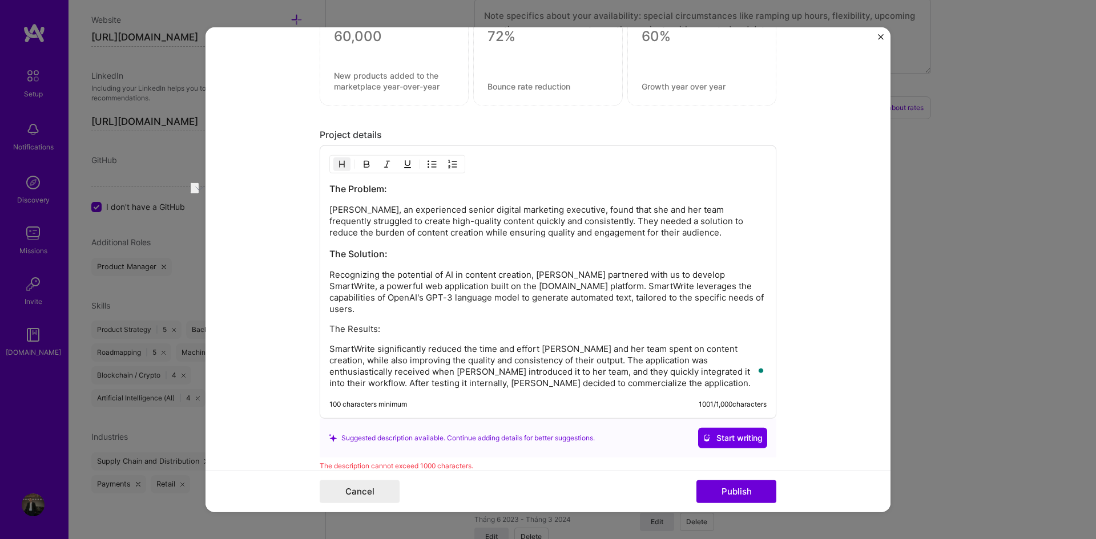
scroll to position [1370, 0]
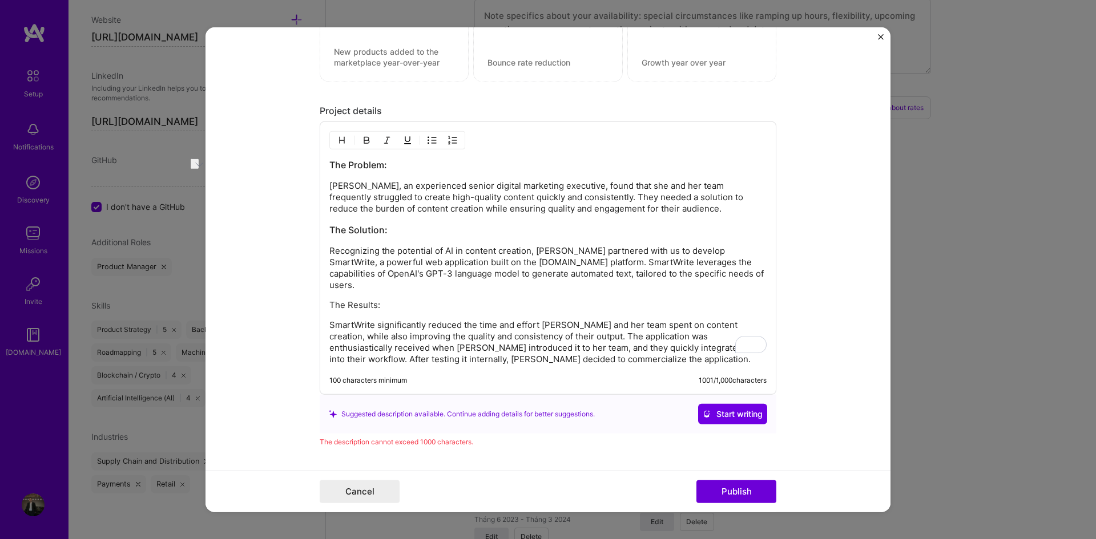
drag, startPoint x: 378, startPoint y: 291, endPoint x: 322, endPoint y: 286, distance: 56.1
click at [322, 286] on div "The Problem: [PERSON_NAME], an experienced senior digital marketing executive, …" at bounding box center [548, 258] width 457 height 273
click at [337, 134] on button "button" at bounding box center [341, 141] width 17 height 14
click at [453, 255] on p "Recognizing the potential of AI in content creation, [PERSON_NAME] partnered wi…" at bounding box center [547, 268] width 437 height 46
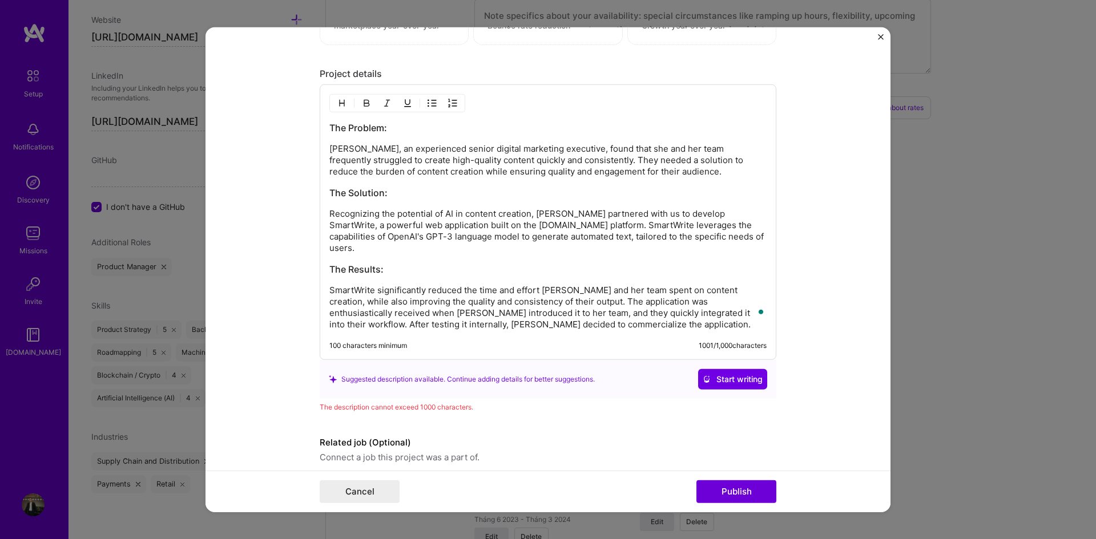
scroll to position [1440, 0]
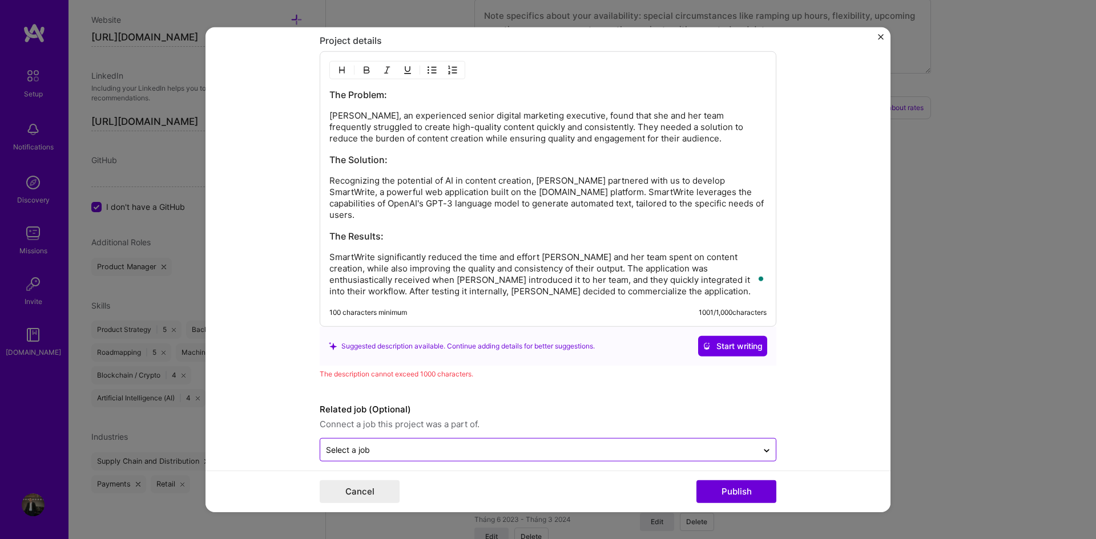
click at [627, 446] on div "Select a job" at bounding box center [538, 450] width 437 height 22
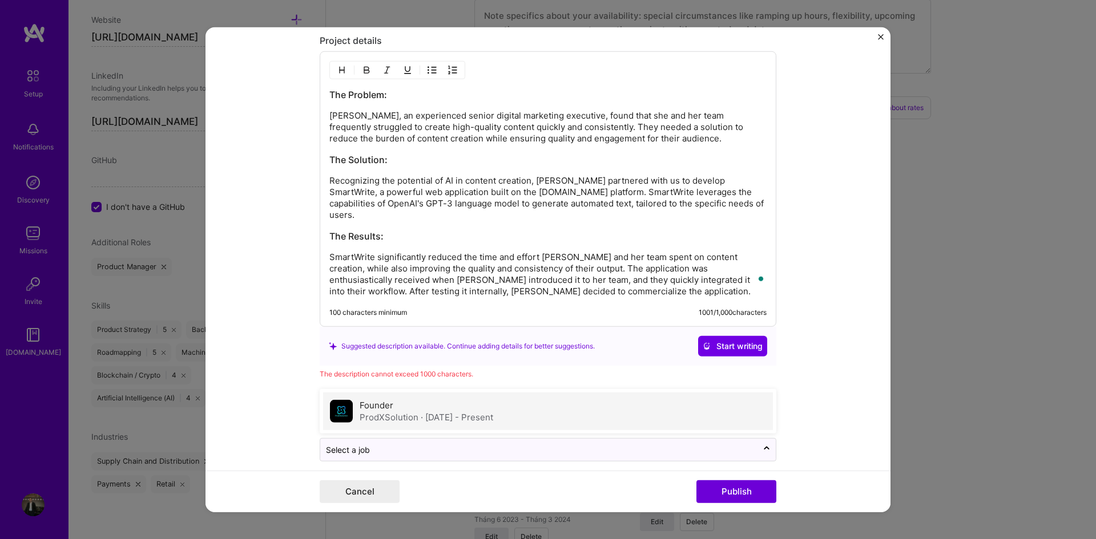
click at [425, 412] on span "· [DATE] - Present" at bounding box center [457, 417] width 72 height 11
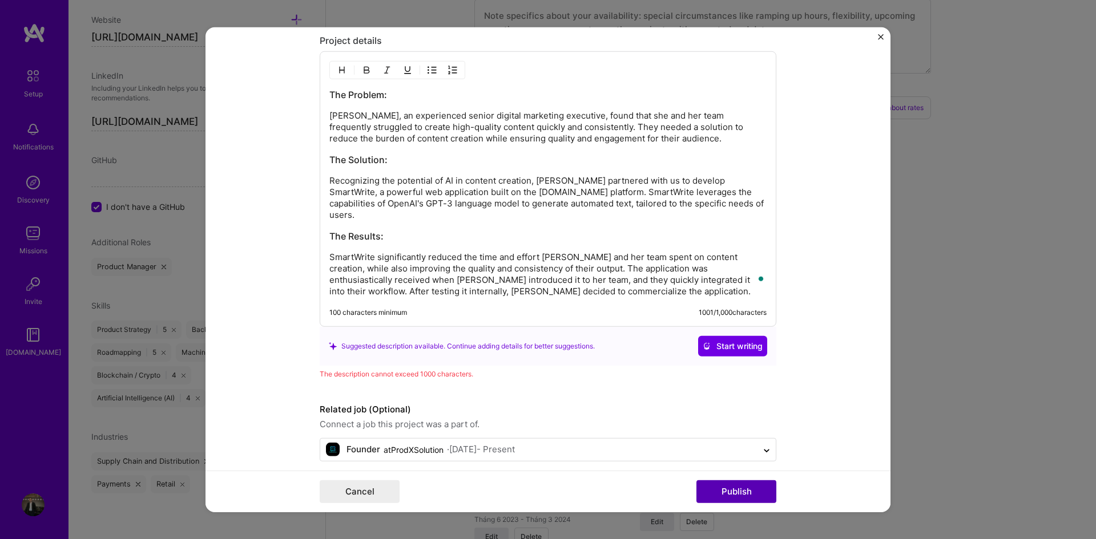
click at [724, 494] on button "Publish" at bounding box center [736, 492] width 80 height 23
click at [579, 282] on p "SmartWrite significantly reduced the time and effort [PERSON_NAME] and her team…" at bounding box center [547, 275] width 437 height 46
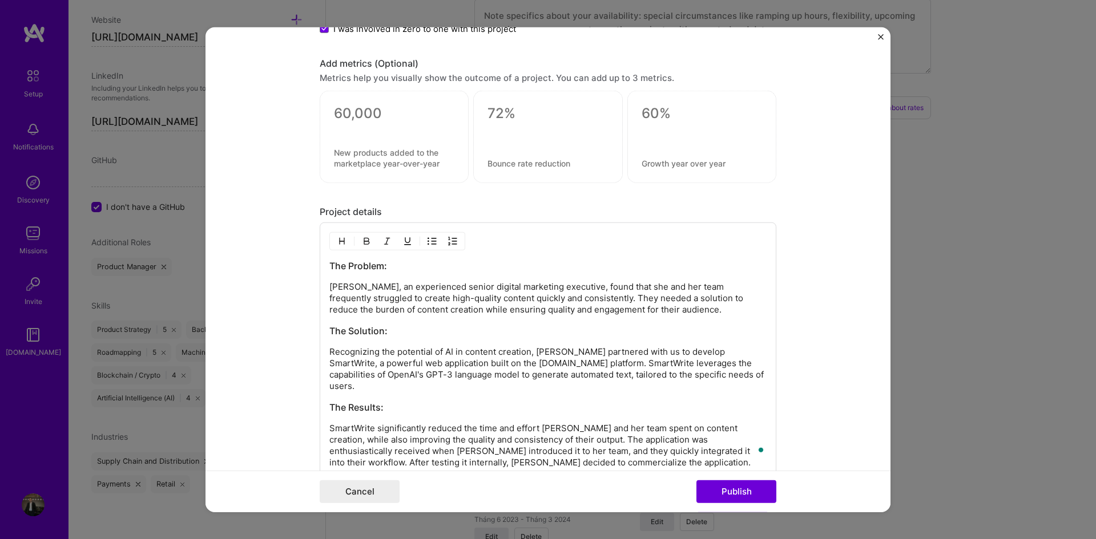
scroll to position [1326, 0]
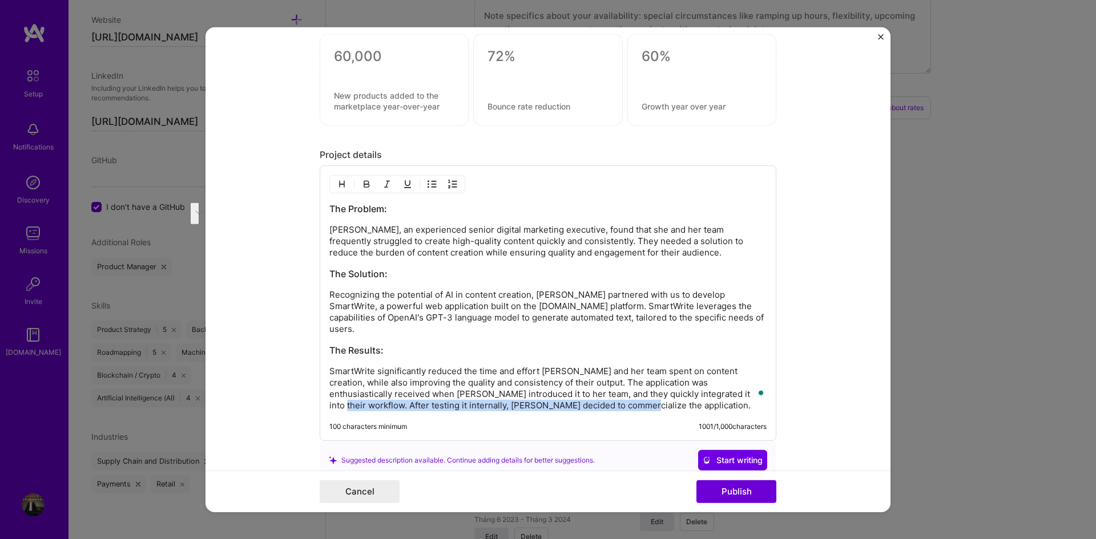
drag, startPoint x: 557, startPoint y: 395, endPoint x: 679, endPoint y: 379, distance: 123.2
click at [679, 379] on p "SmartWrite significantly reduced the time and effort [PERSON_NAME] and her team…" at bounding box center [547, 389] width 437 height 46
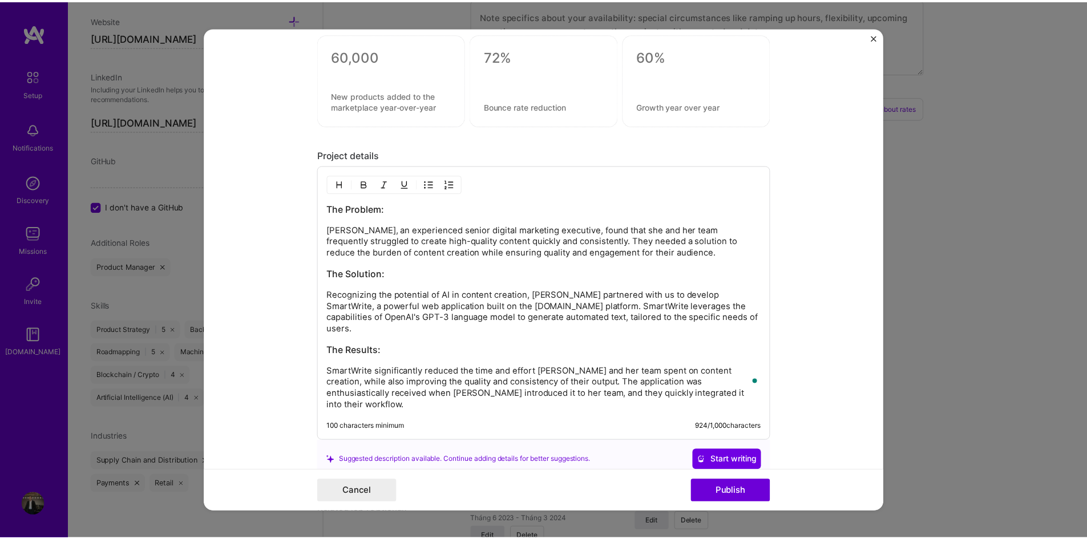
scroll to position [1414, 0]
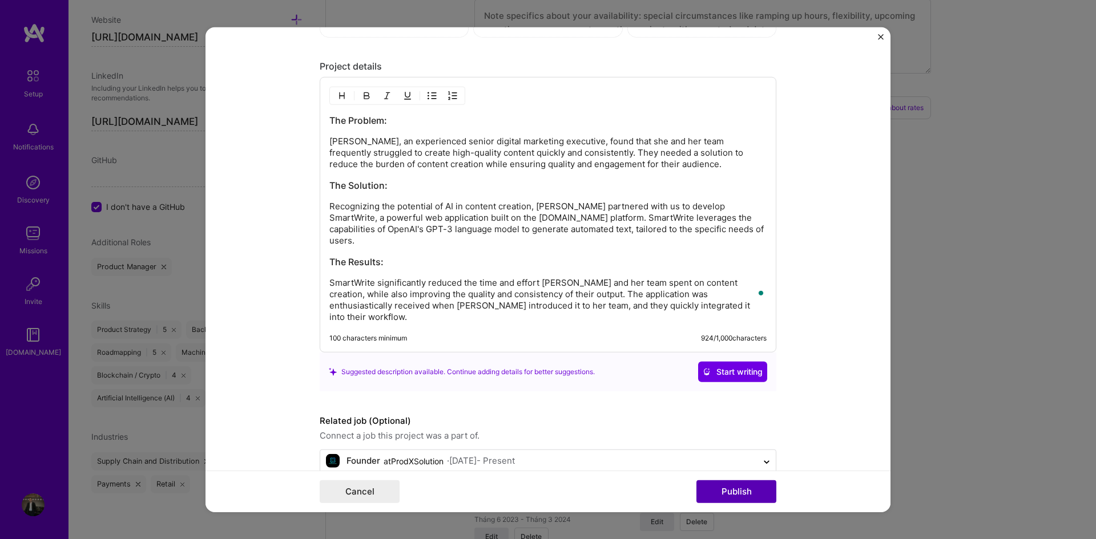
click at [729, 492] on button "Publish" at bounding box center [736, 492] width 80 height 23
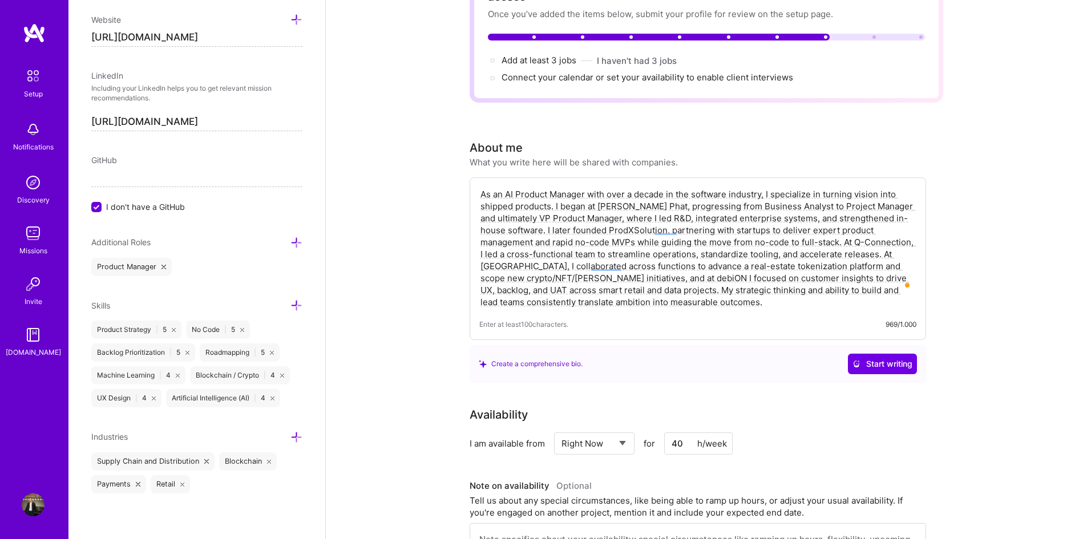
scroll to position [0, 0]
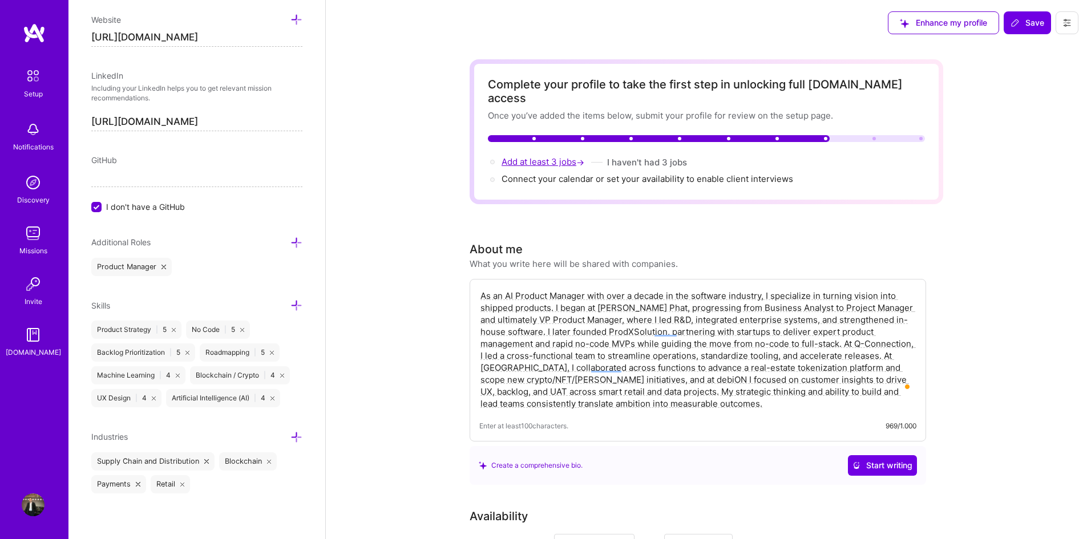
click at [538, 156] on span "Add at least 3 jobs →" at bounding box center [544, 161] width 85 height 11
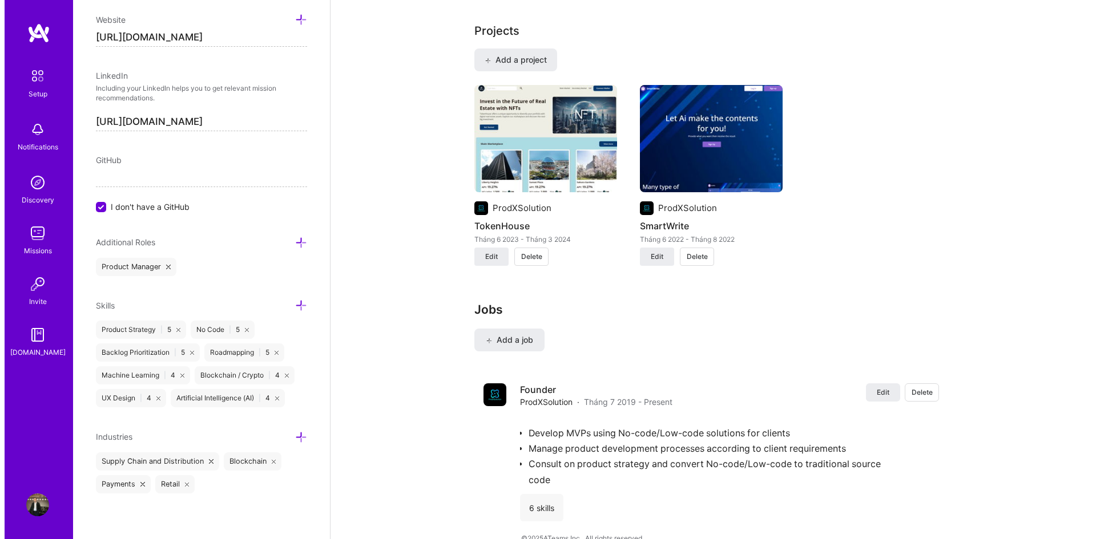
scroll to position [911, 0]
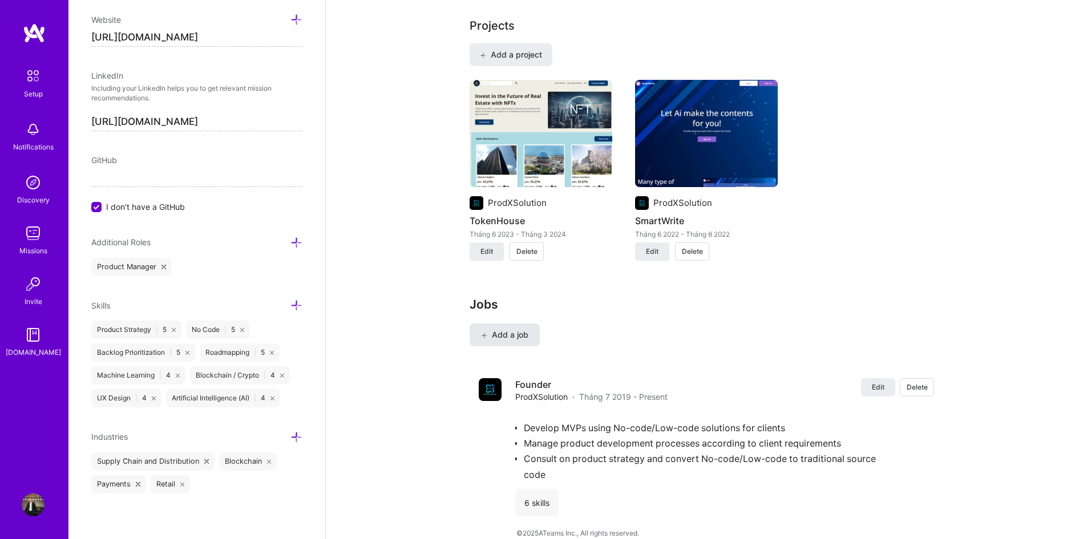
click at [523, 329] on span "Add a job" at bounding box center [504, 334] width 47 height 11
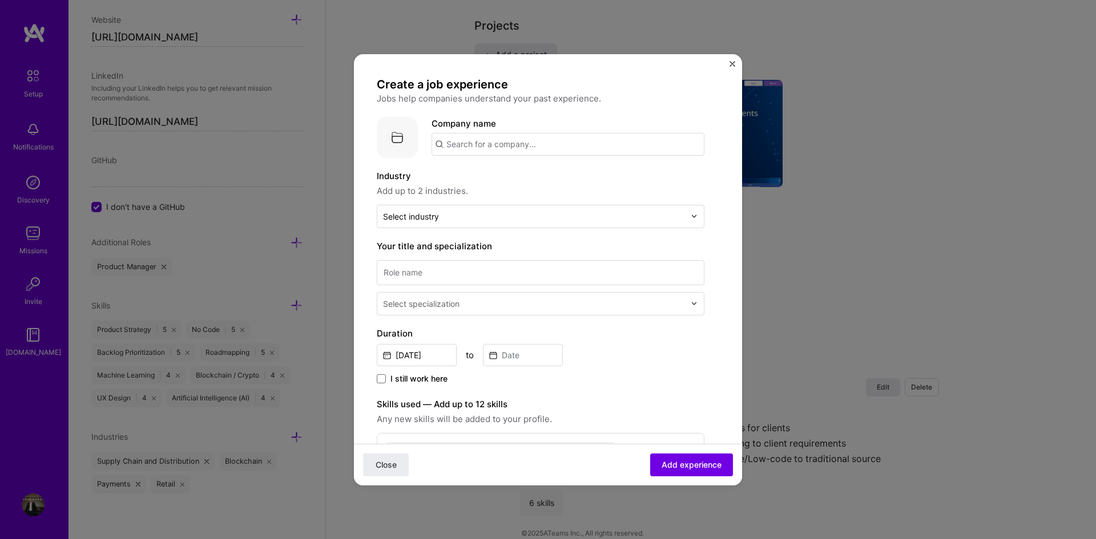
click at [475, 148] on input "text" at bounding box center [567, 144] width 273 height 23
paste input "Q-CONNECTION TECHNOLOGY SOLUTIONS LIMITED COMPANY"
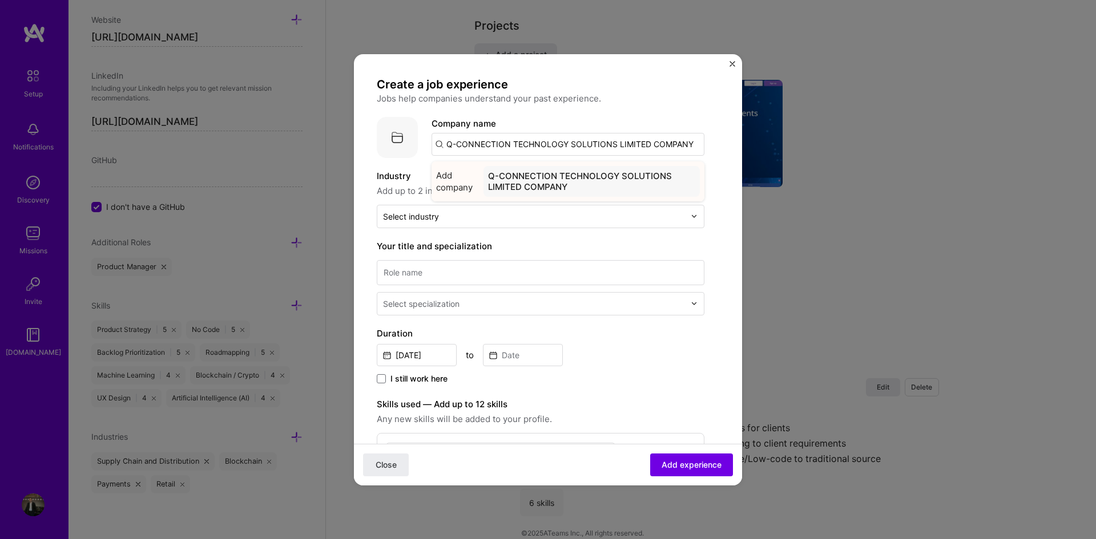
type input "Q-CONNECTION TECHNOLOGY SOLUTIONS LIMITED COMPANY"
click at [458, 179] on span "Add company" at bounding box center [457, 182] width 43 height 24
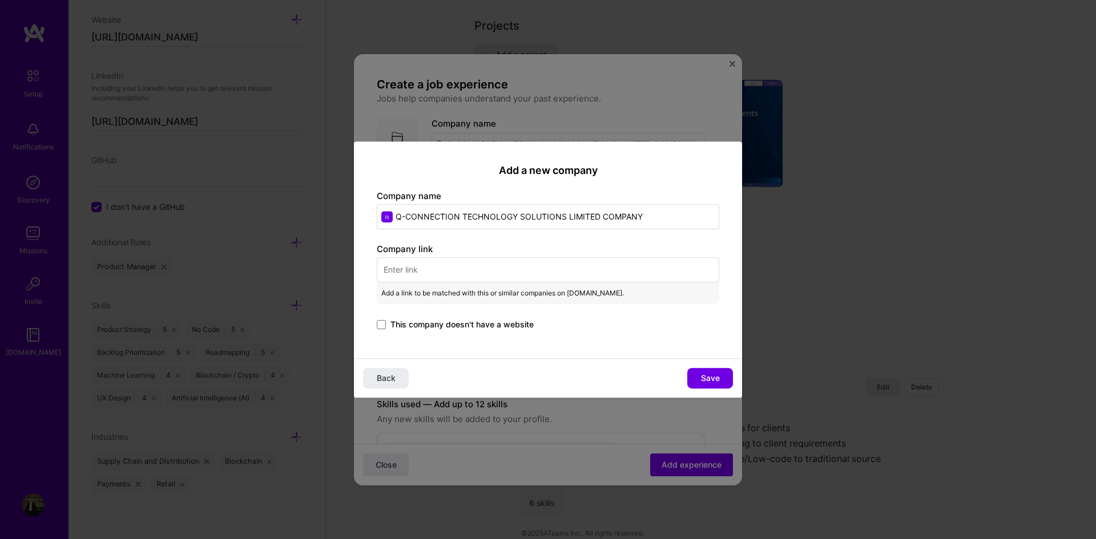
click at [468, 214] on input "Q-CONNECTION TECHNOLOGY SOLUTIONS LIMITED COMPANY" at bounding box center [548, 216] width 342 height 25
click at [449, 265] on input "text" at bounding box center [548, 269] width 342 height 25
paste input "[URL][DOMAIN_NAME]"
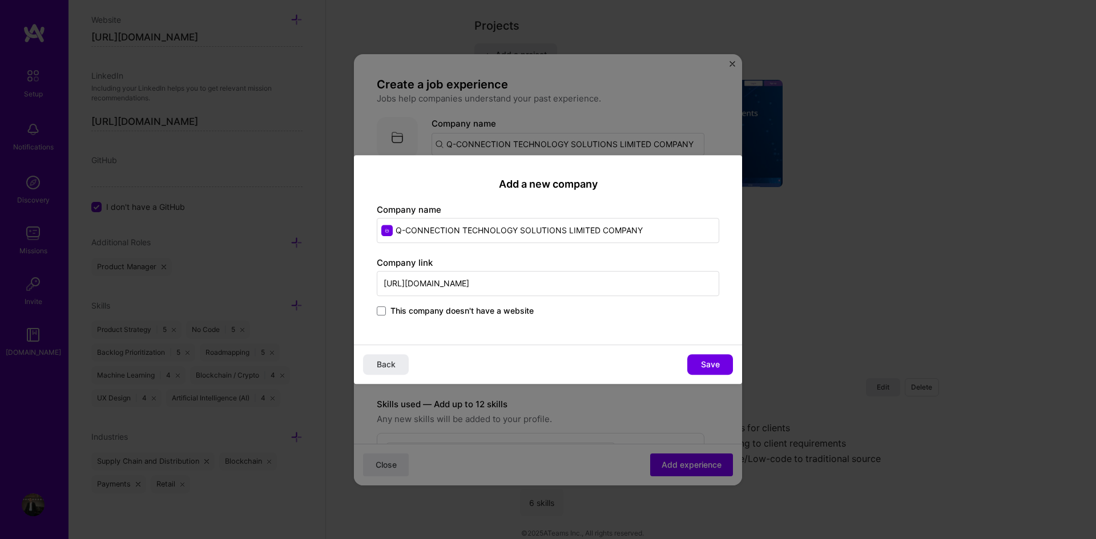
type input "[URL][DOMAIN_NAME]"
click at [451, 232] on input "Q-CONNECTION TECHNOLOGY SOLUTIONS LIMITED COMPANY" at bounding box center [548, 230] width 342 height 25
paste input "FANSIPAN LABS"
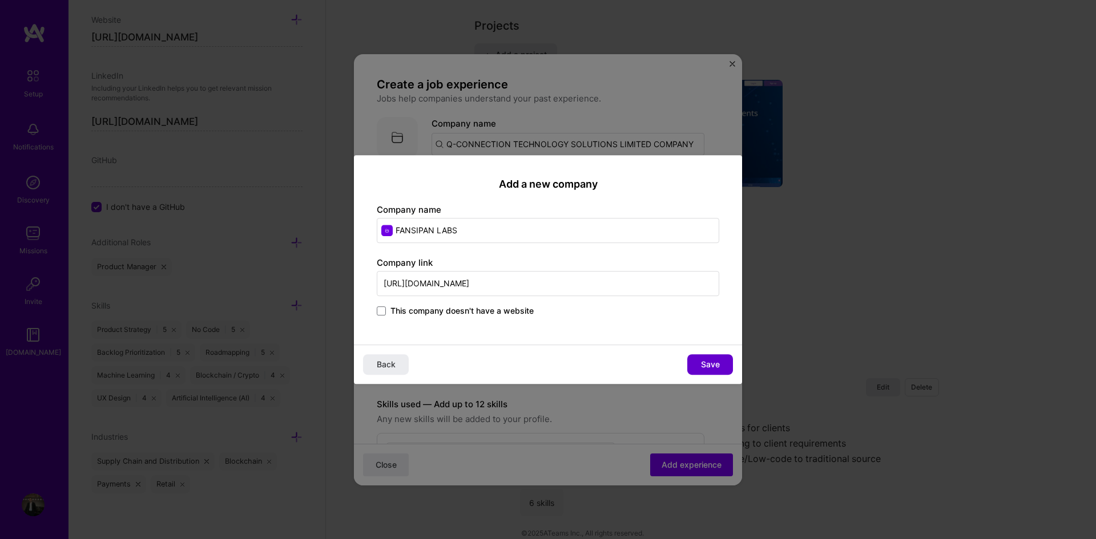
type input "FANSIPAN LABS"
click at [710, 360] on span "Save" at bounding box center [710, 364] width 19 height 11
type input "FANSIPAN LABS"
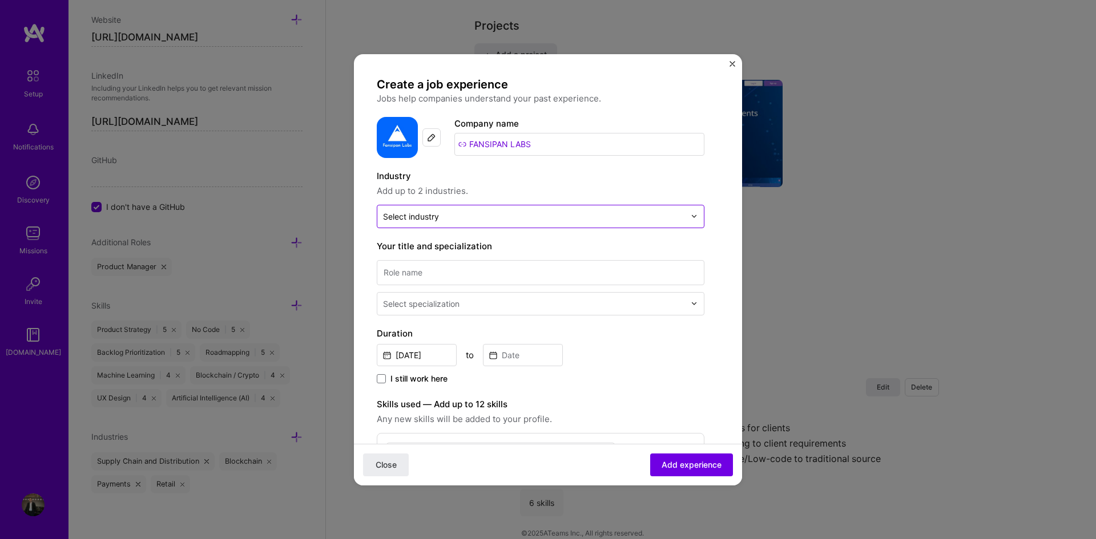
click at [453, 217] on input "text" at bounding box center [534, 217] width 302 height 12
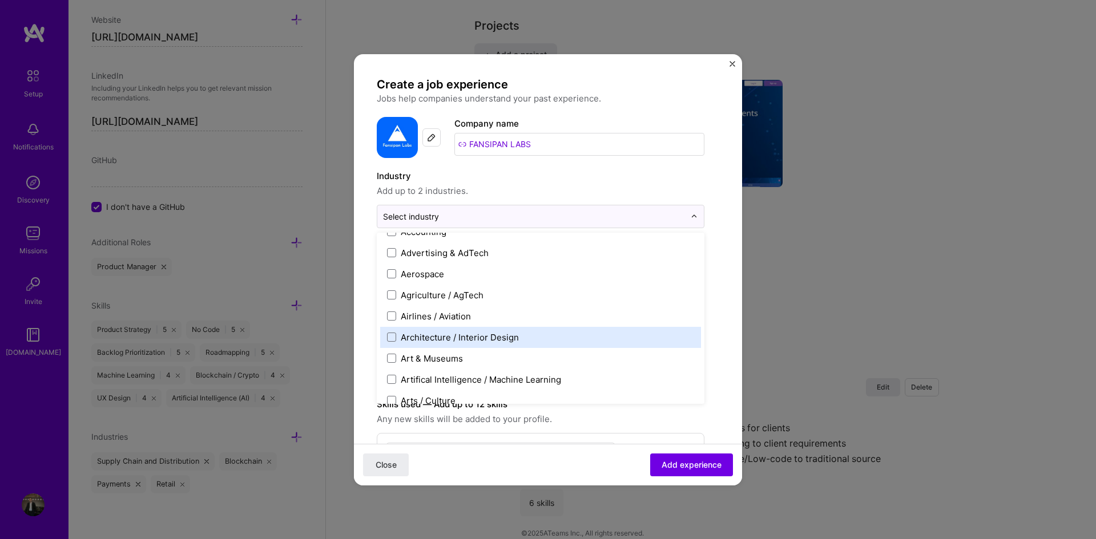
scroll to position [114, 0]
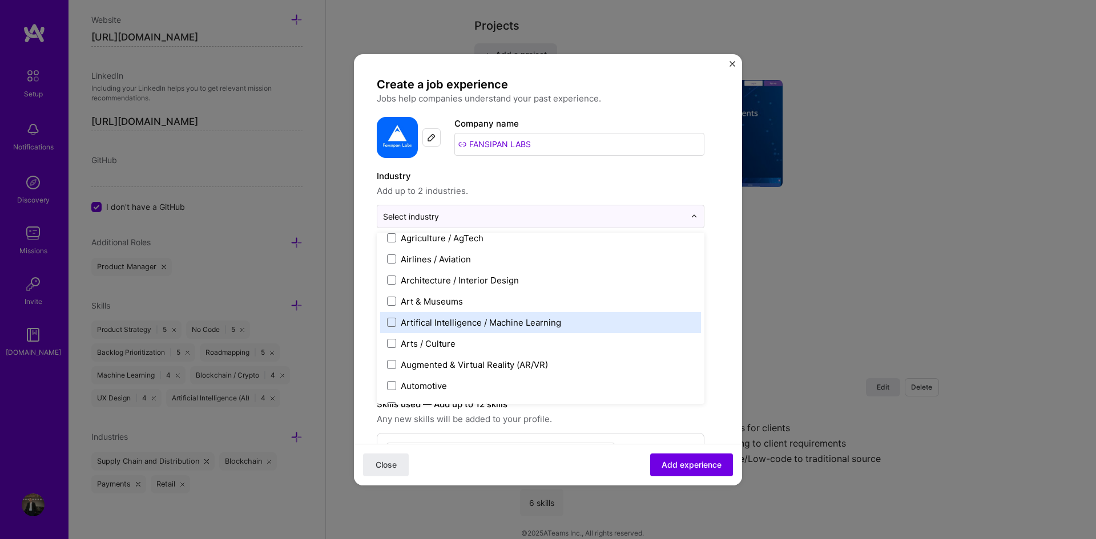
click at [440, 329] on div "Artifical Intelligence / Machine Learning" at bounding box center [540, 322] width 321 height 21
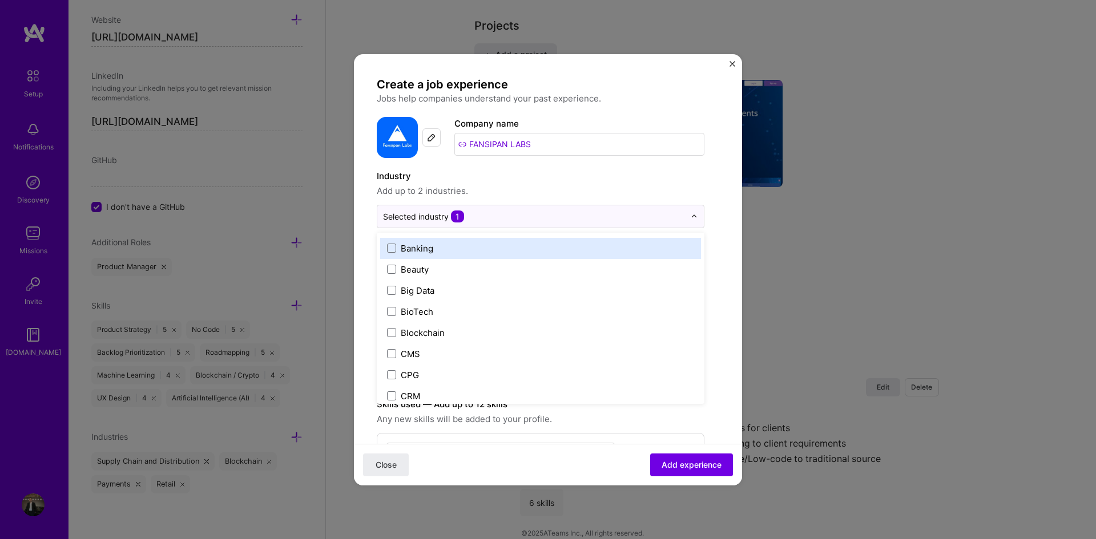
scroll to position [457, 0]
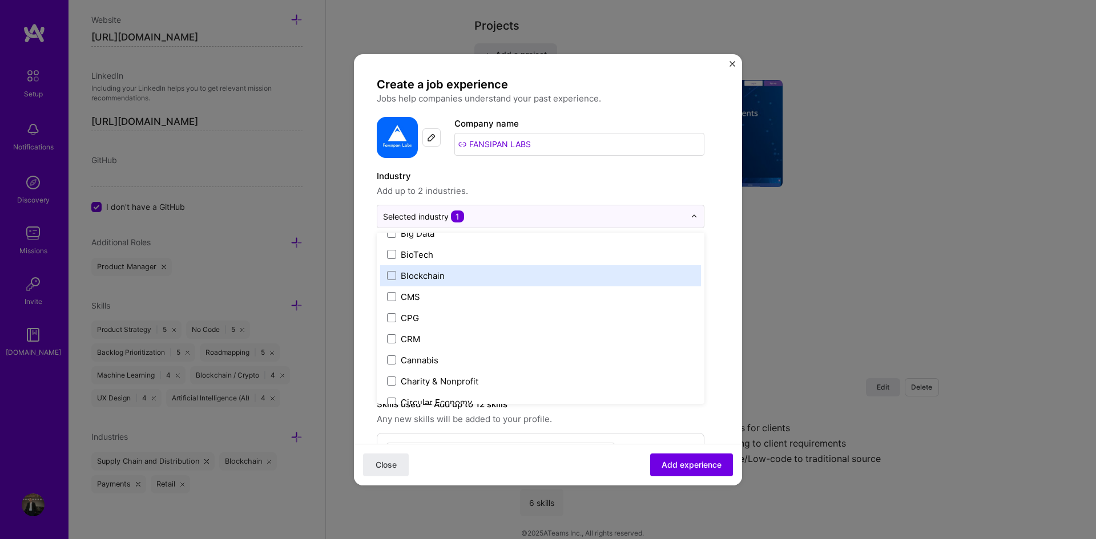
click at [433, 281] on div "Blockchain" at bounding box center [423, 276] width 44 height 12
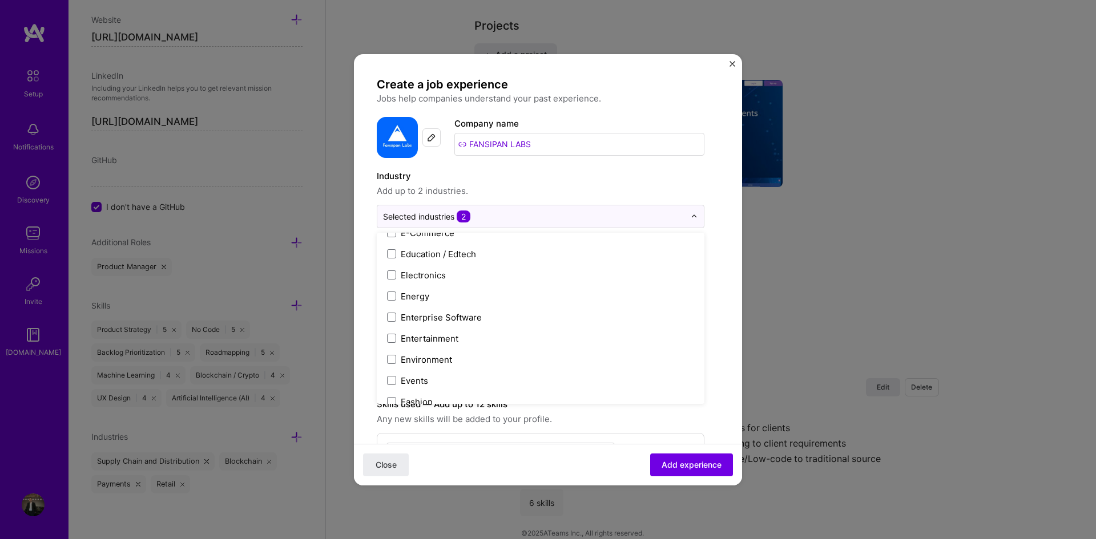
scroll to position [1084, 0]
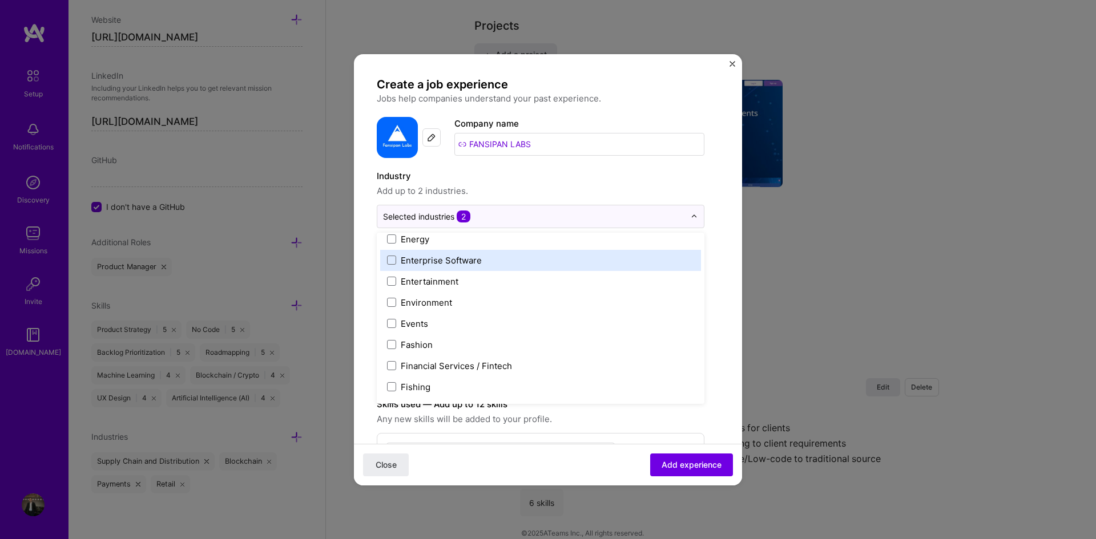
click at [491, 259] on label "Enterprise Software" at bounding box center [540, 261] width 307 height 12
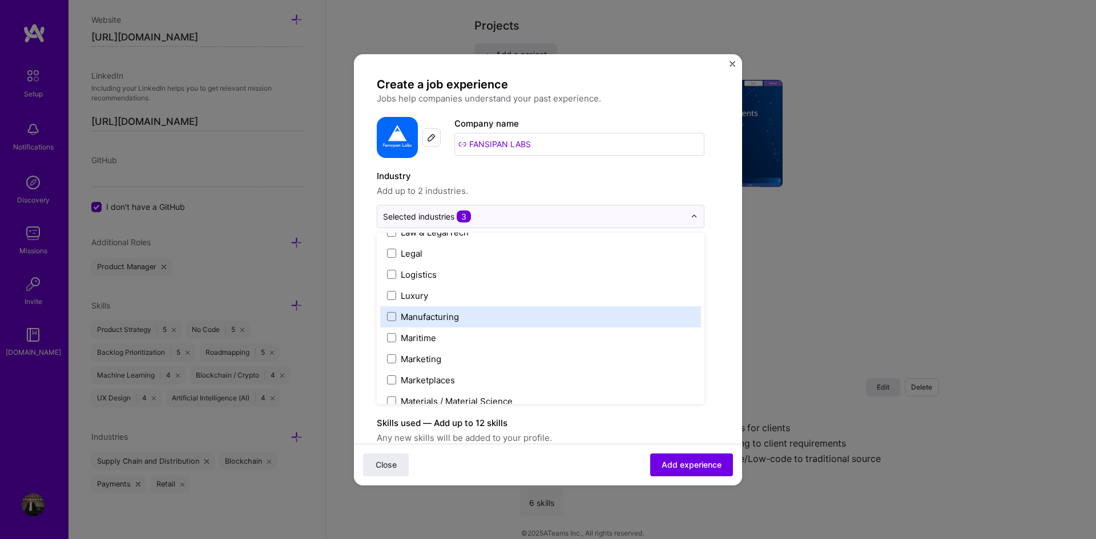
scroll to position [1484, 0]
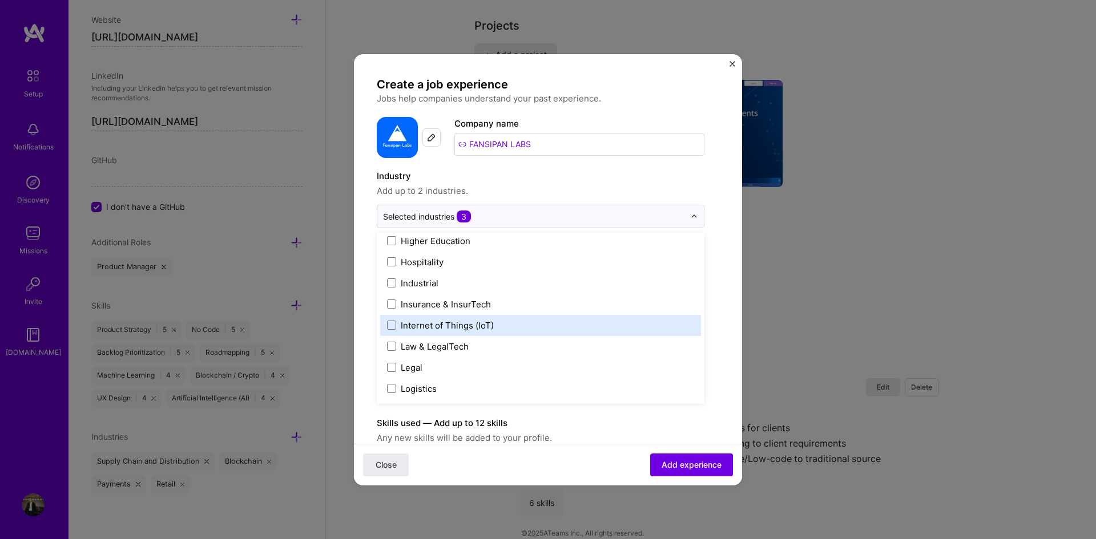
click at [501, 320] on label "Internet of Things (IoT)" at bounding box center [540, 326] width 307 height 12
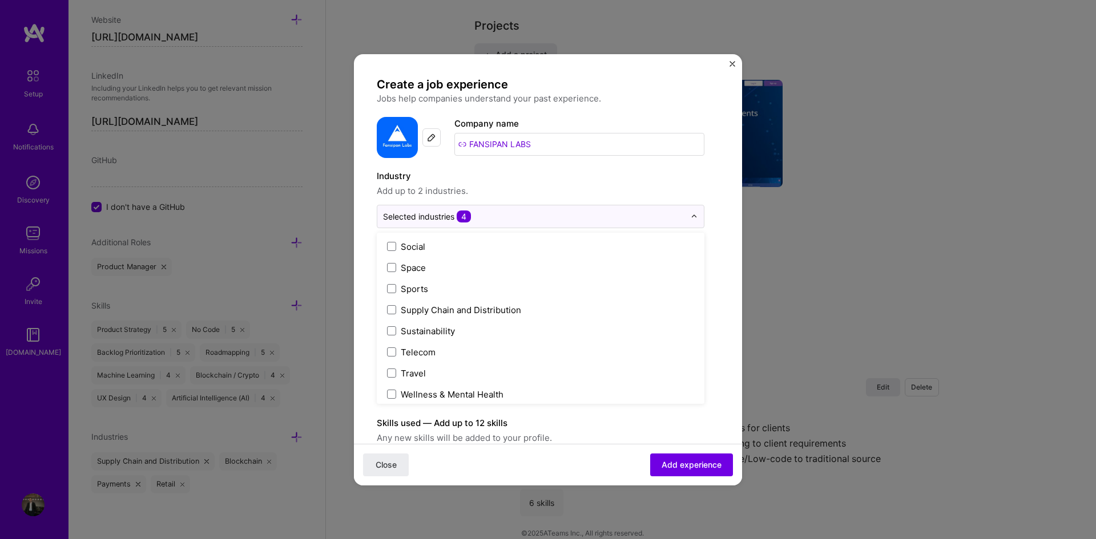
scroll to position [2370, 0]
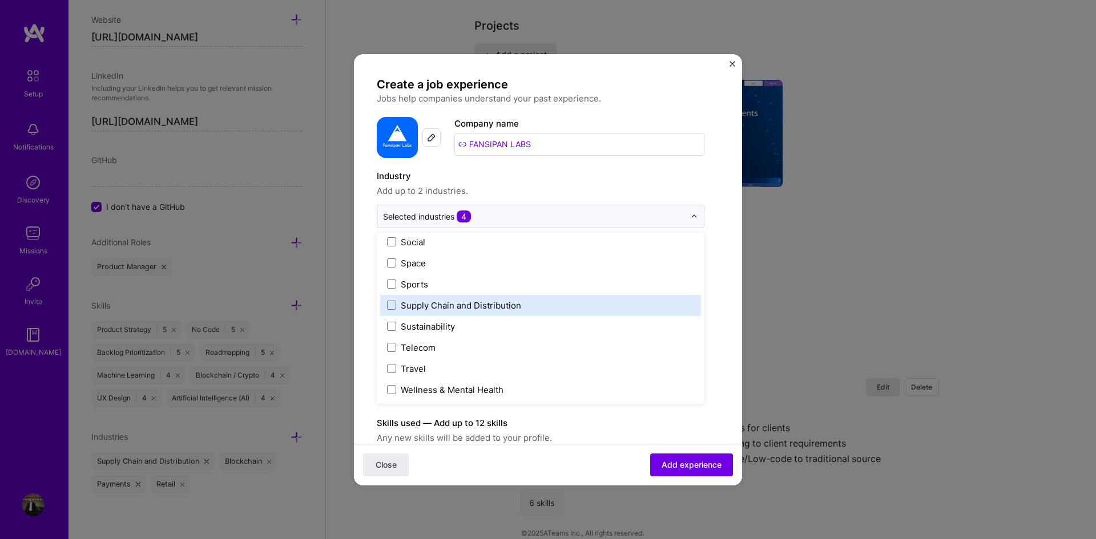
click at [731, 271] on form "Create a job experience Jobs help companies understand your past experience. Co…" at bounding box center [548, 462] width 388 height 771
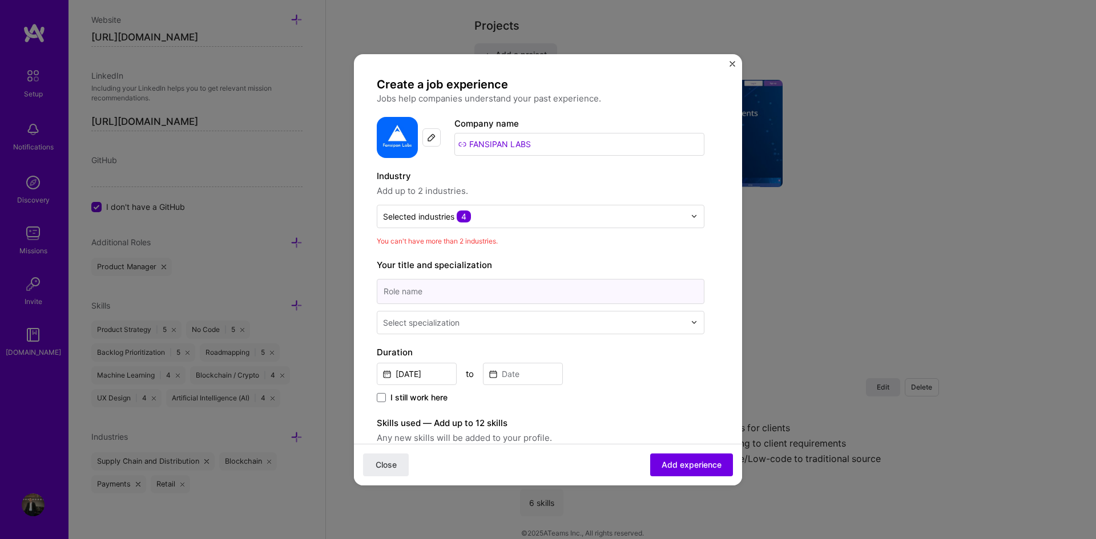
click at [467, 291] on input at bounding box center [541, 291] width 328 height 25
paste input "(Contract) Chief Operating Officer"
type input "(Contract) Chief Operating Officer"
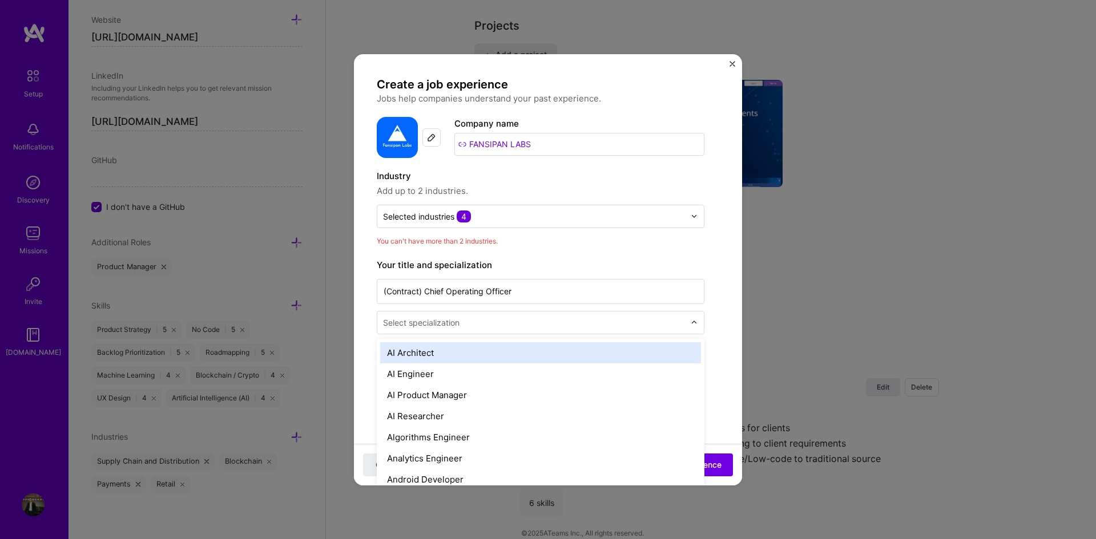
click at [502, 324] on input "text" at bounding box center [535, 323] width 304 height 12
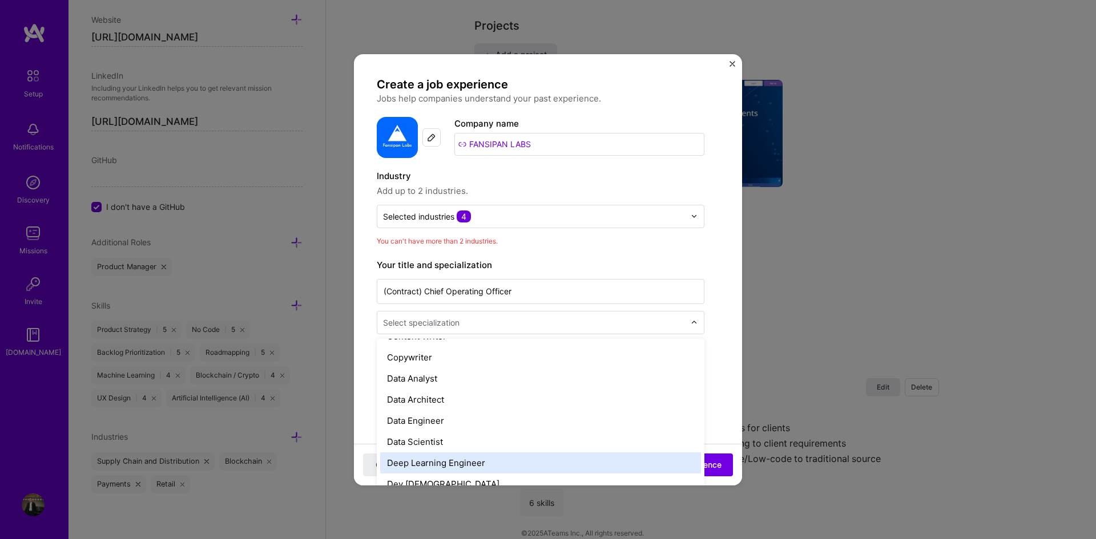
scroll to position [342, 0]
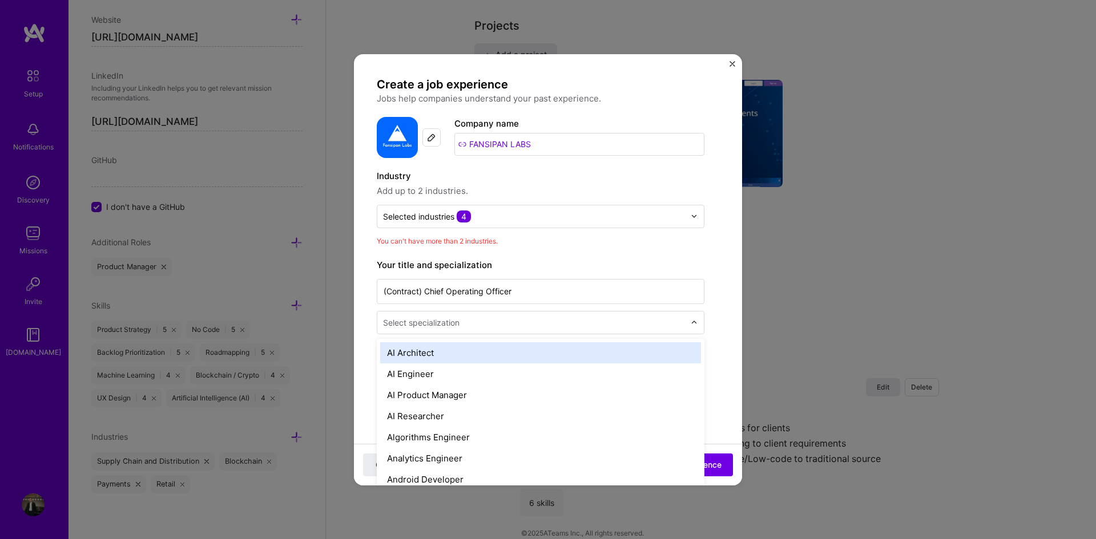
click at [493, 324] on input "text" at bounding box center [535, 323] width 304 height 12
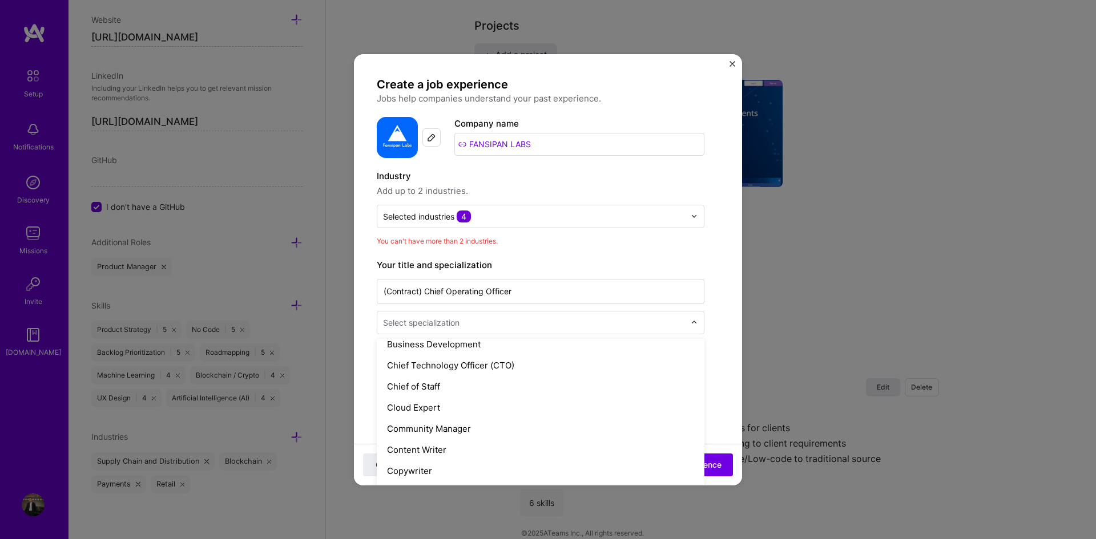
scroll to position [228, 0]
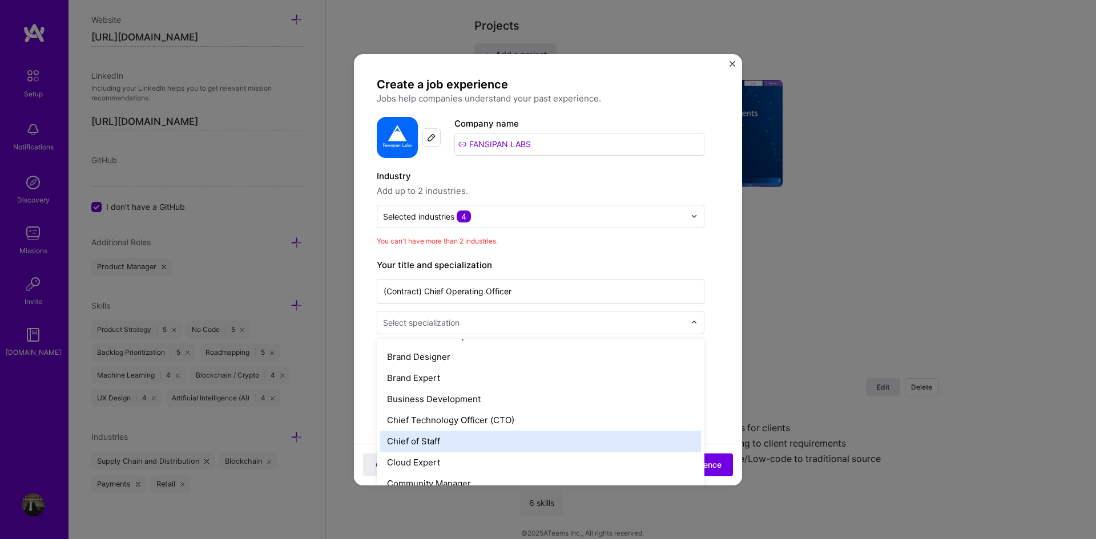
click at [481, 435] on div "Chief of Staff" at bounding box center [540, 441] width 321 height 21
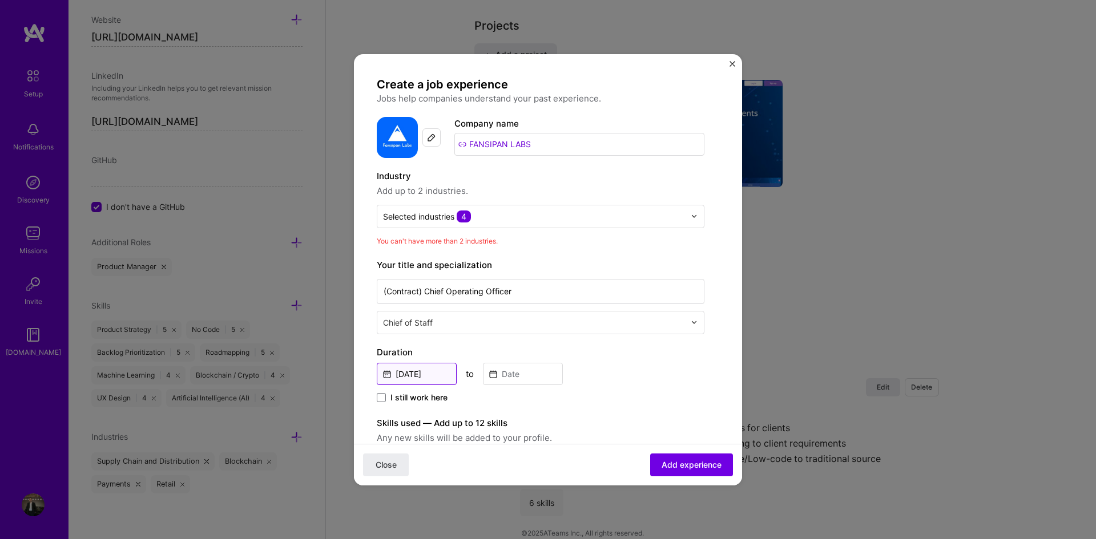
click at [417, 376] on input "[DATE]" at bounding box center [417, 374] width 80 height 22
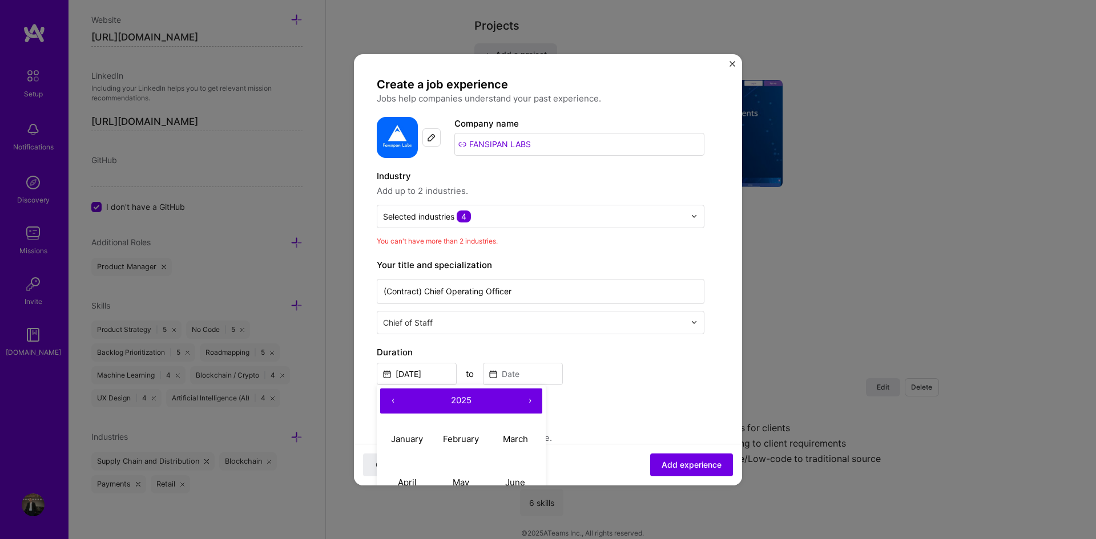
click at [394, 395] on button "‹" at bounding box center [392, 401] width 25 height 25
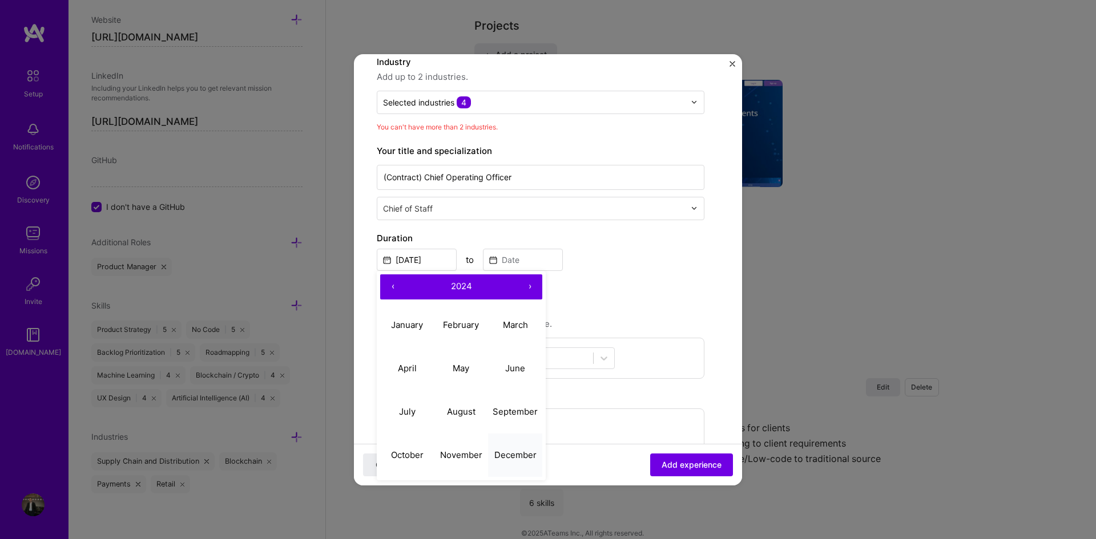
click at [507, 458] on abbr "December" at bounding box center [515, 455] width 42 height 11
type input "[DATE]"
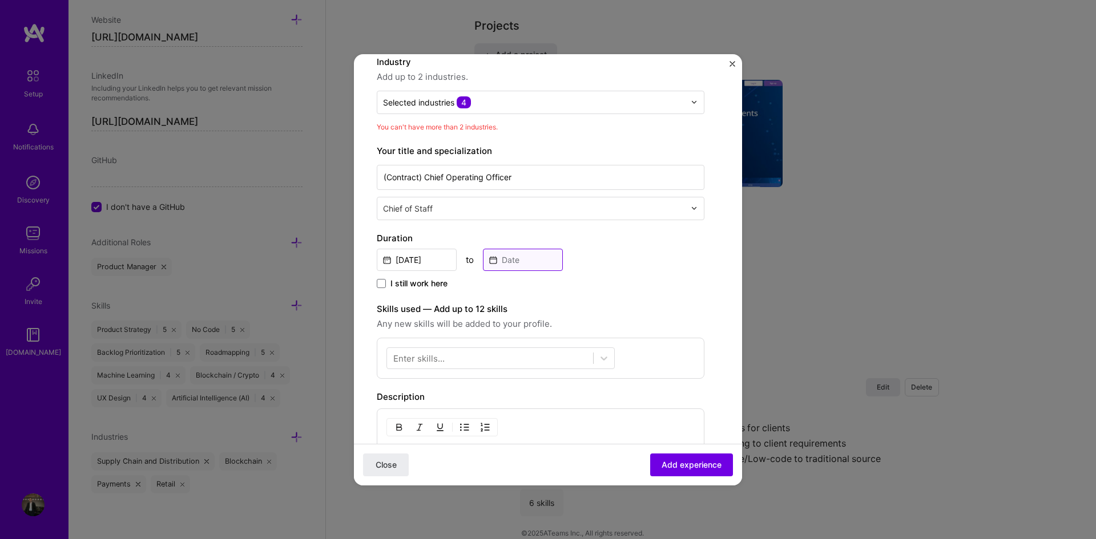
click at [503, 263] on input at bounding box center [523, 260] width 80 height 22
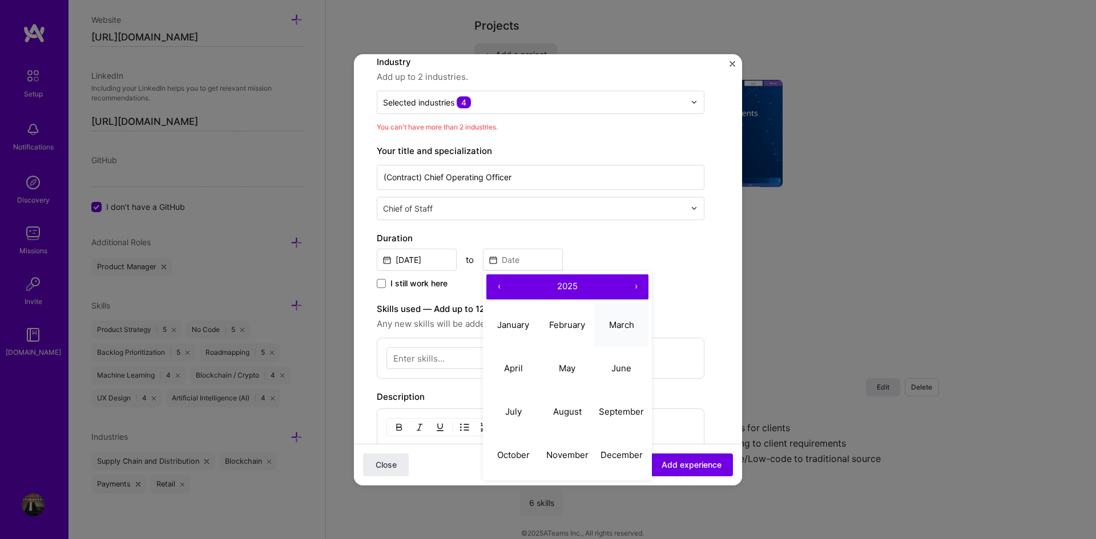
click at [630, 324] on abbr "March" at bounding box center [621, 325] width 25 height 11
type input "[DATE]"
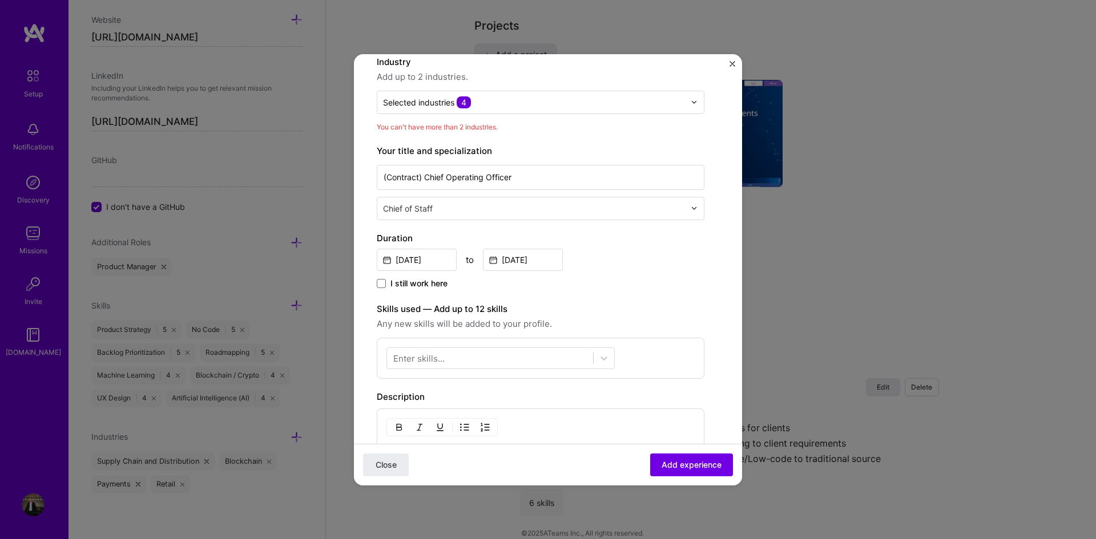
click at [652, 276] on div "Duration [DATE] to [DATE] I still work here" at bounding box center [541, 261] width 328 height 59
click at [536, 360] on div at bounding box center [490, 358] width 206 height 19
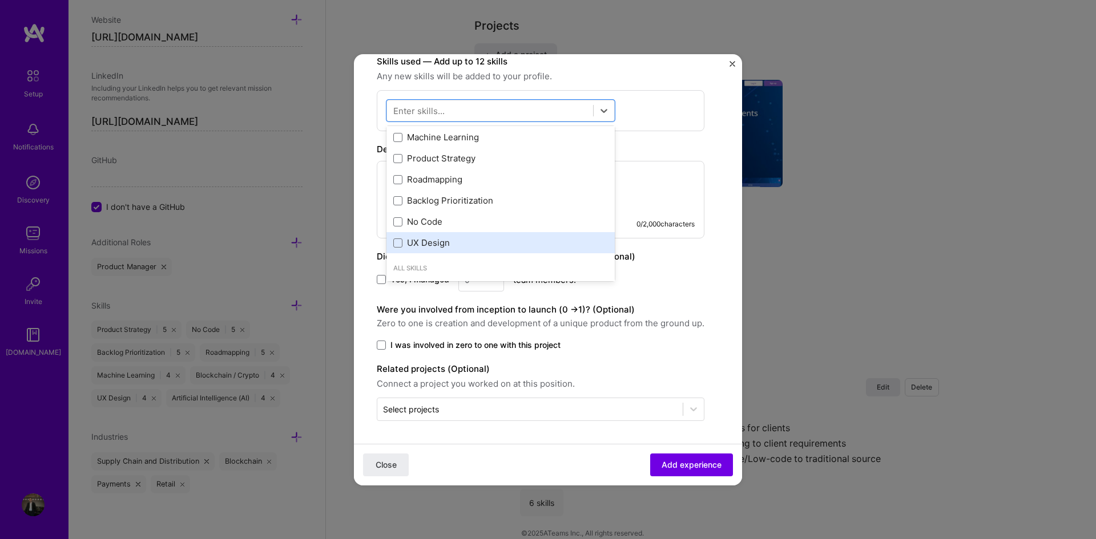
scroll to position [0, 0]
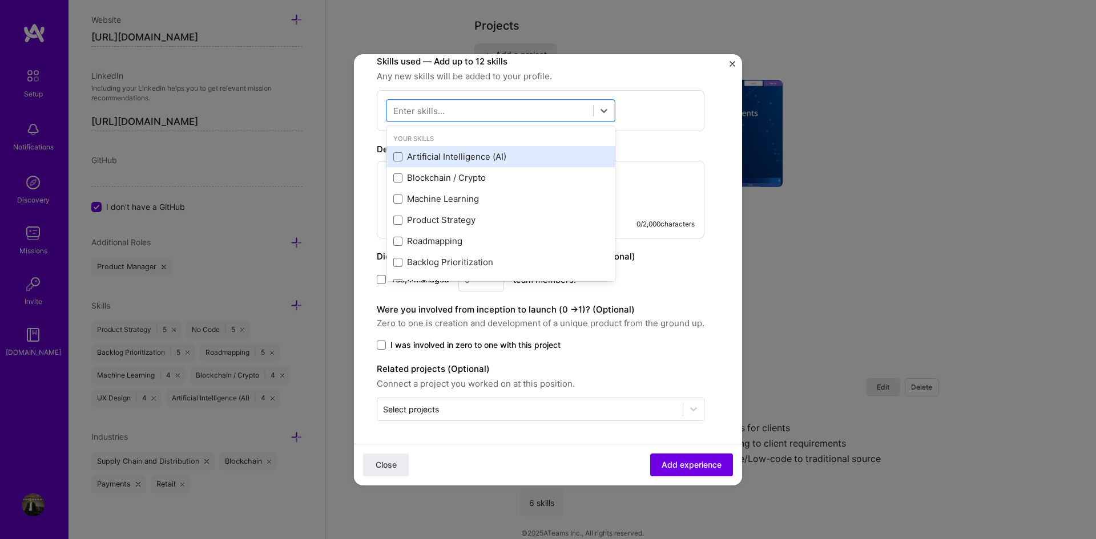
click at [490, 155] on div "Artificial Intelligence (AI)" at bounding box center [500, 157] width 215 height 12
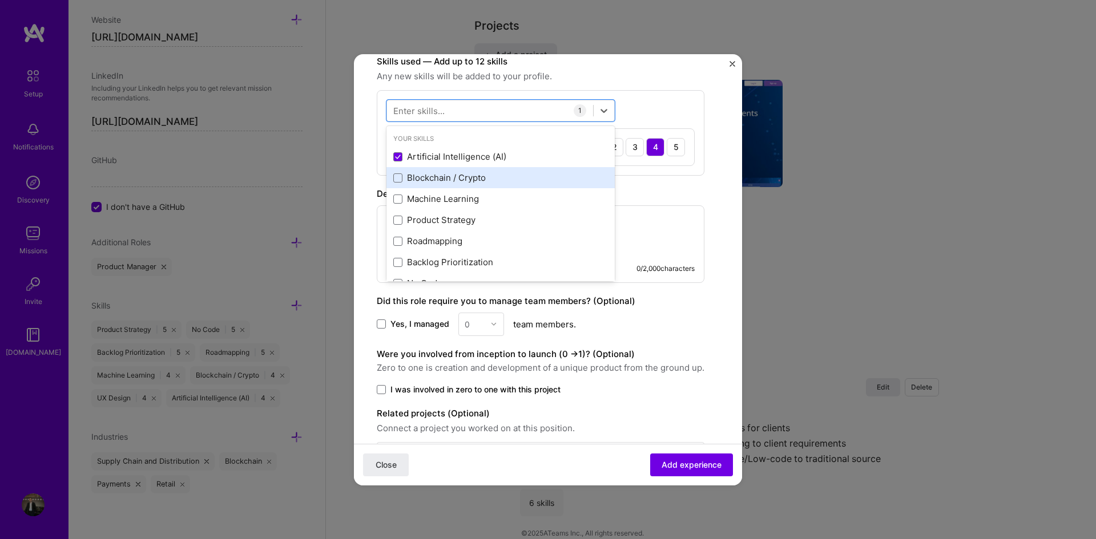
click at [481, 179] on div "Blockchain / Crypto" at bounding box center [500, 178] width 215 height 12
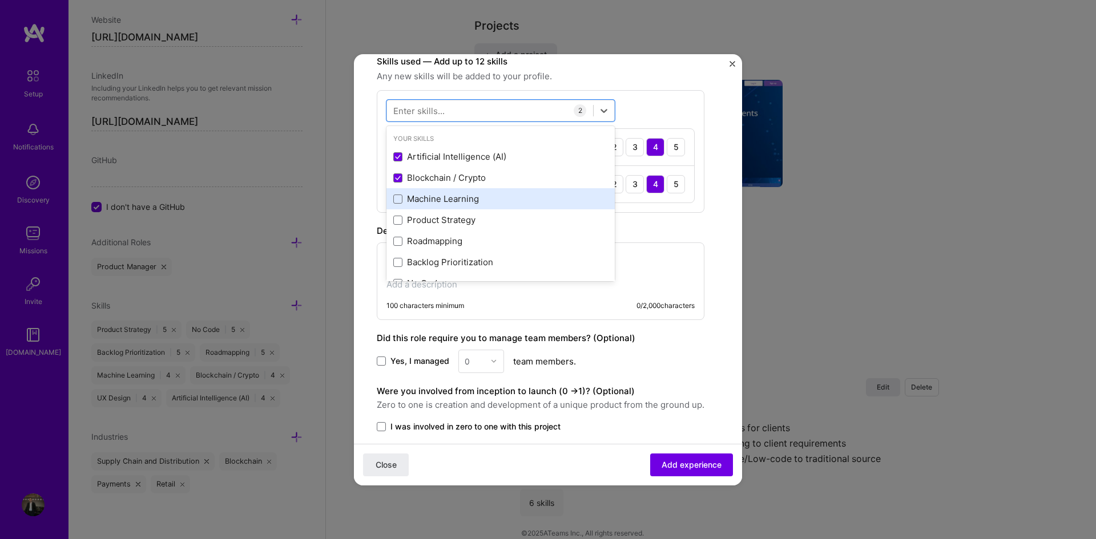
click at [474, 199] on div "Machine Learning" at bounding box center [500, 199] width 215 height 12
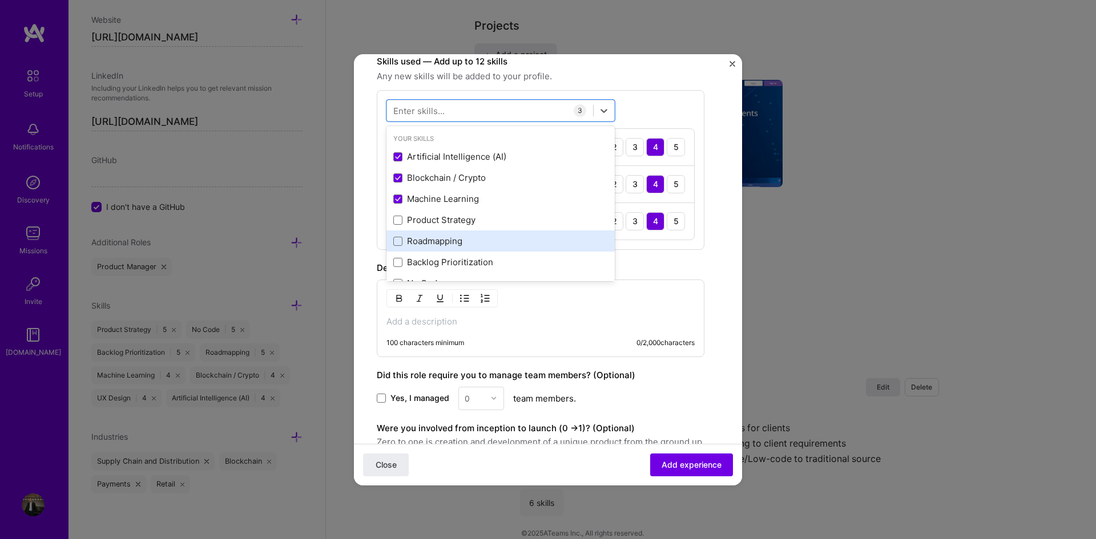
drag, startPoint x: 473, startPoint y: 221, endPoint x: 469, endPoint y: 238, distance: 16.9
click at [473, 223] on div "Product Strategy" at bounding box center [500, 220] width 215 height 12
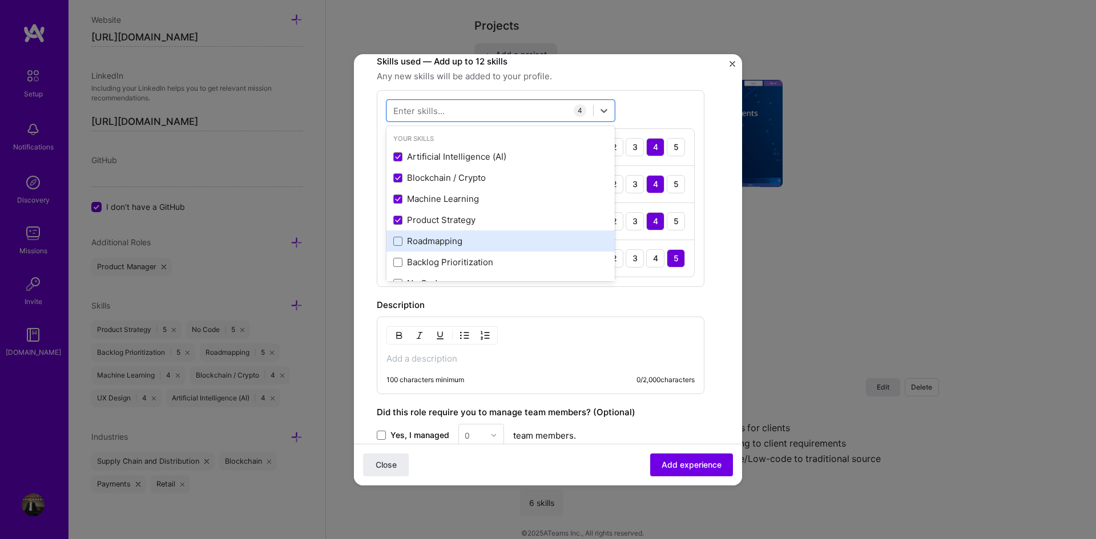
drag, startPoint x: 468, startPoint y: 240, endPoint x: 467, endPoint y: 249, distance: 9.7
click at [467, 243] on div "Roadmapping" at bounding box center [500, 241] width 215 height 12
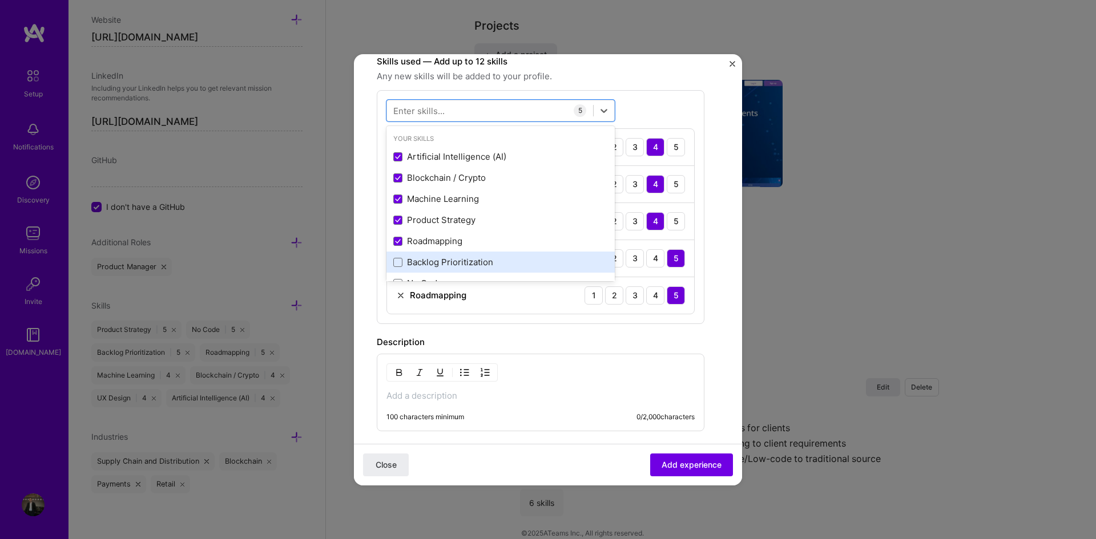
click at [467, 266] on div "Backlog Prioritization" at bounding box center [500, 262] width 215 height 12
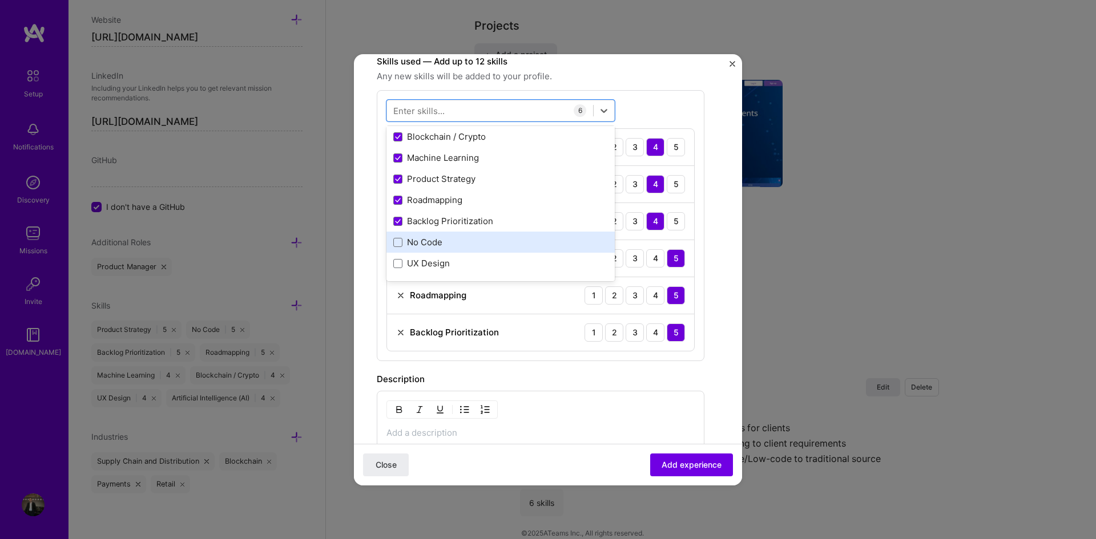
scroll to position [57, 0]
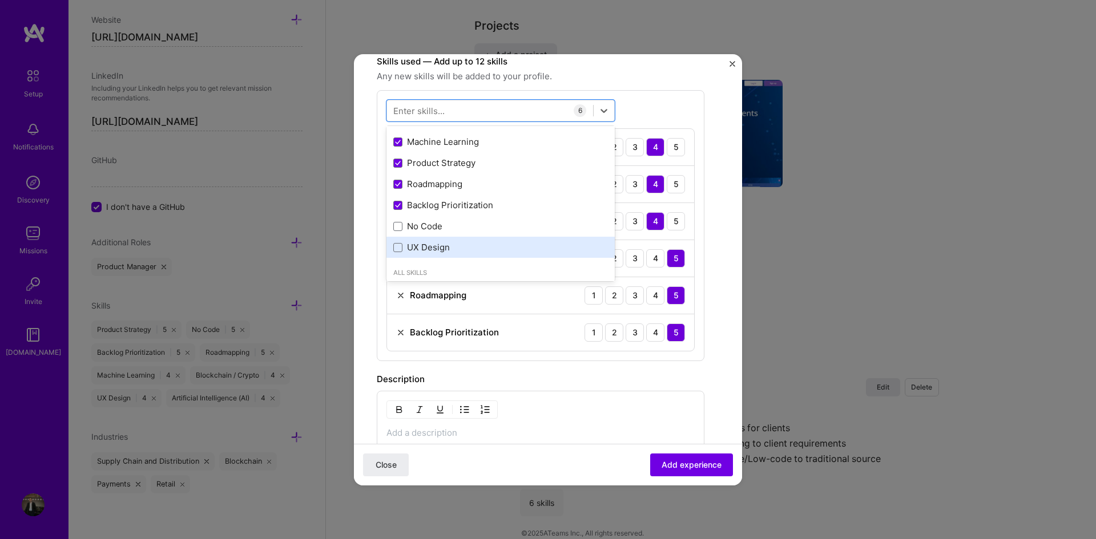
click at [470, 243] on div "UX Design" at bounding box center [500, 247] width 215 height 12
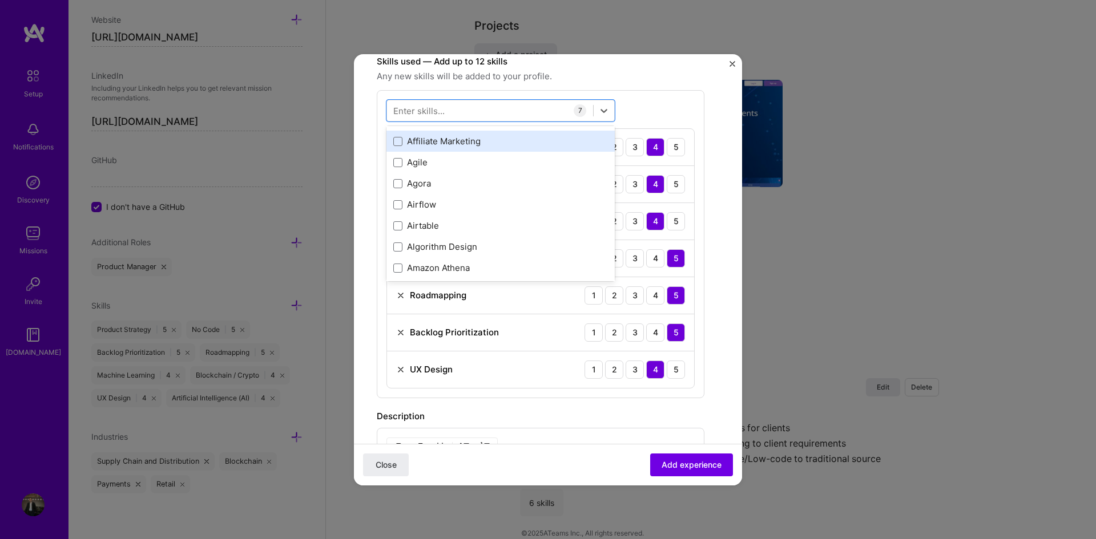
scroll to position [628, 0]
click at [482, 150] on div "Agile" at bounding box center [500, 142] width 228 height 21
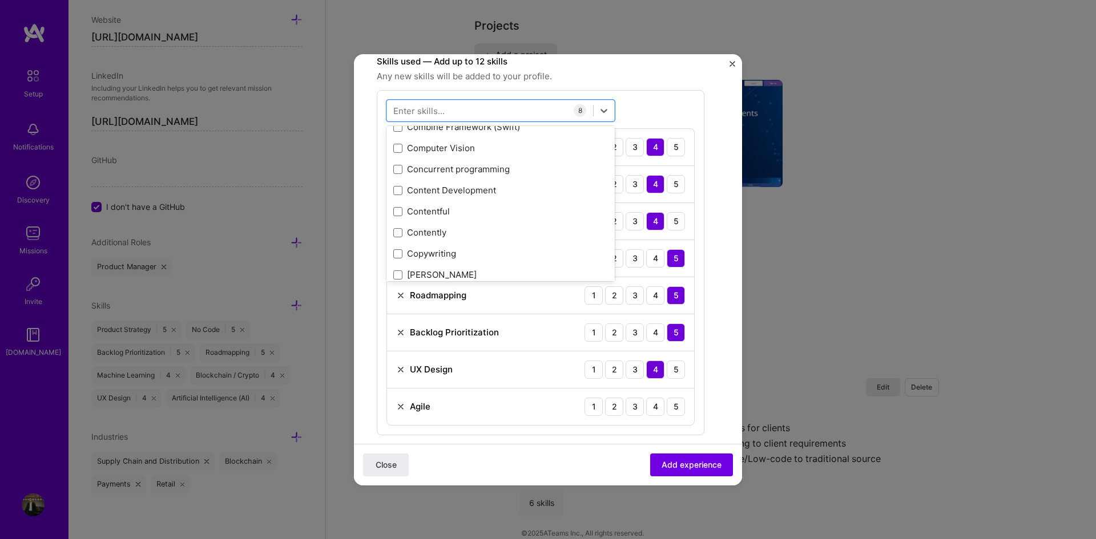
scroll to position [1655, 0]
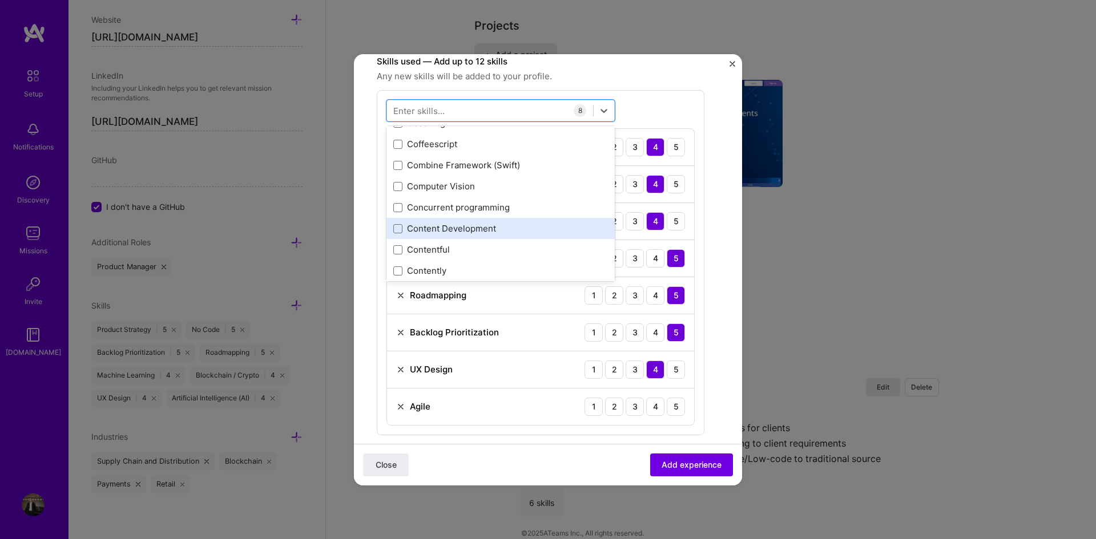
click at [485, 220] on div "Content Development" at bounding box center [500, 228] width 228 height 21
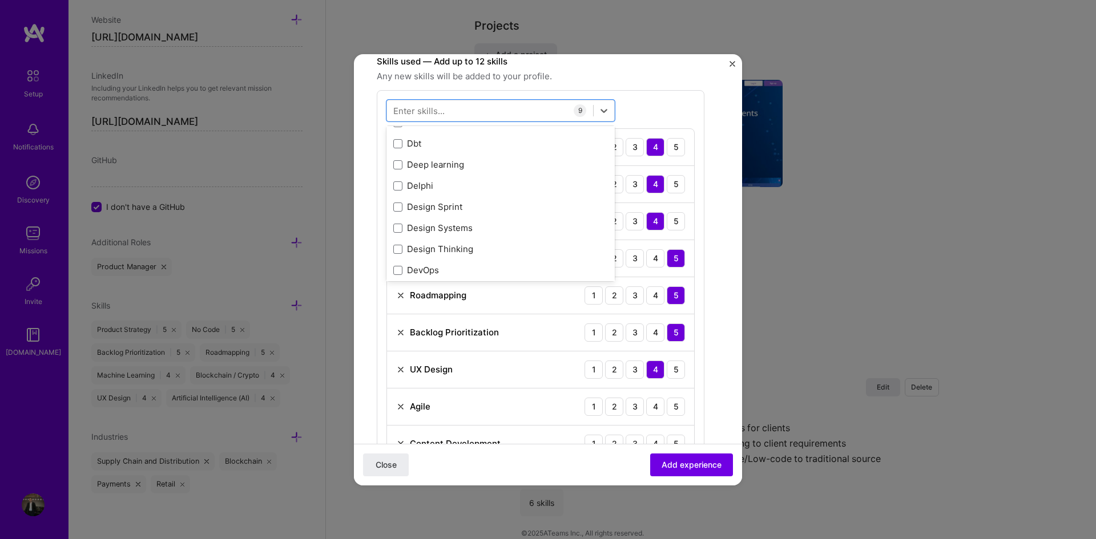
scroll to position [2226, 0]
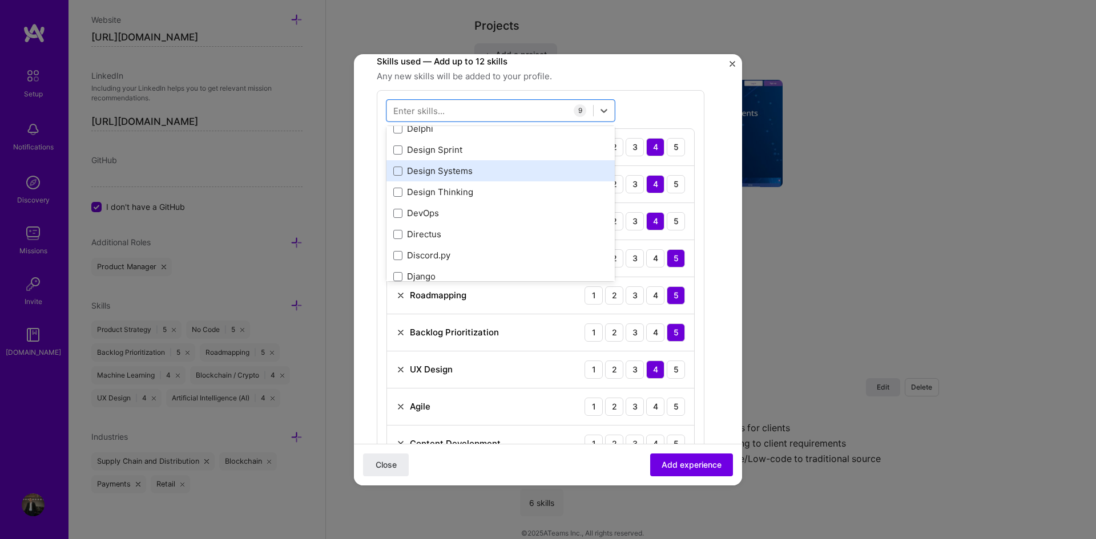
click at [494, 172] on div "Design Systems" at bounding box center [500, 171] width 215 height 12
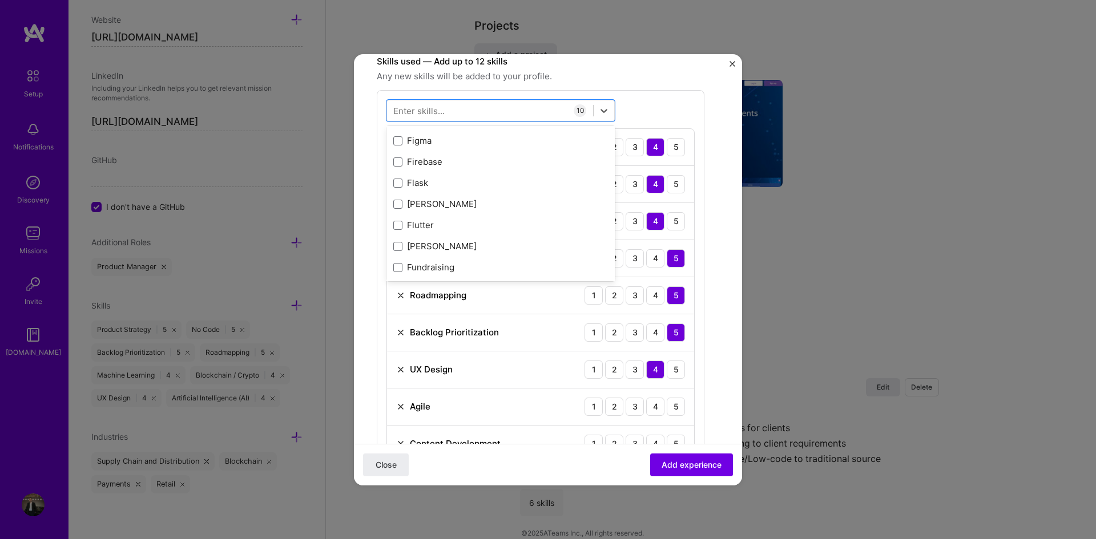
scroll to position [2854, 0]
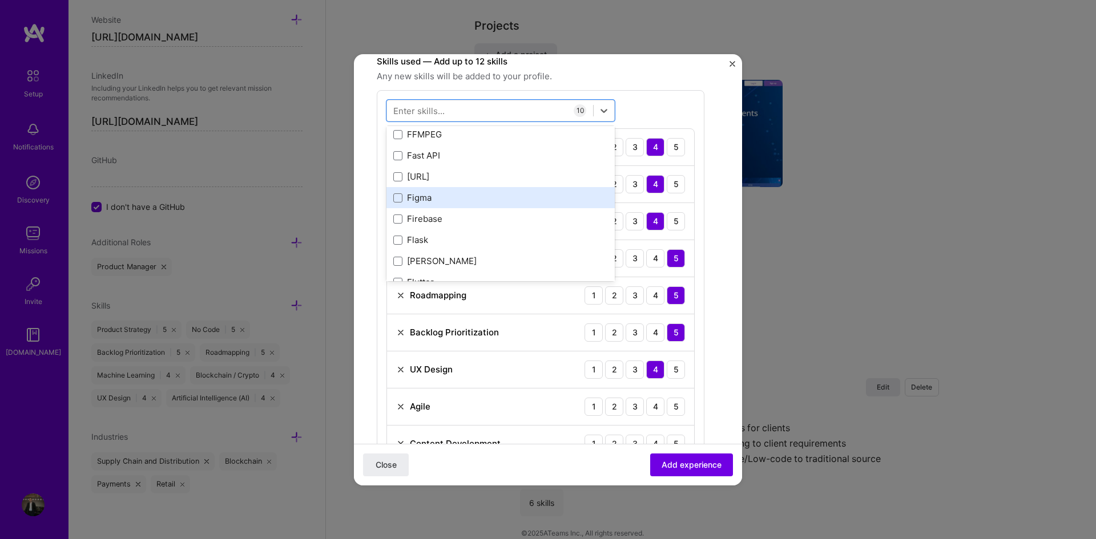
click at [504, 197] on div "Figma" at bounding box center [500, 198] width 215 height 12
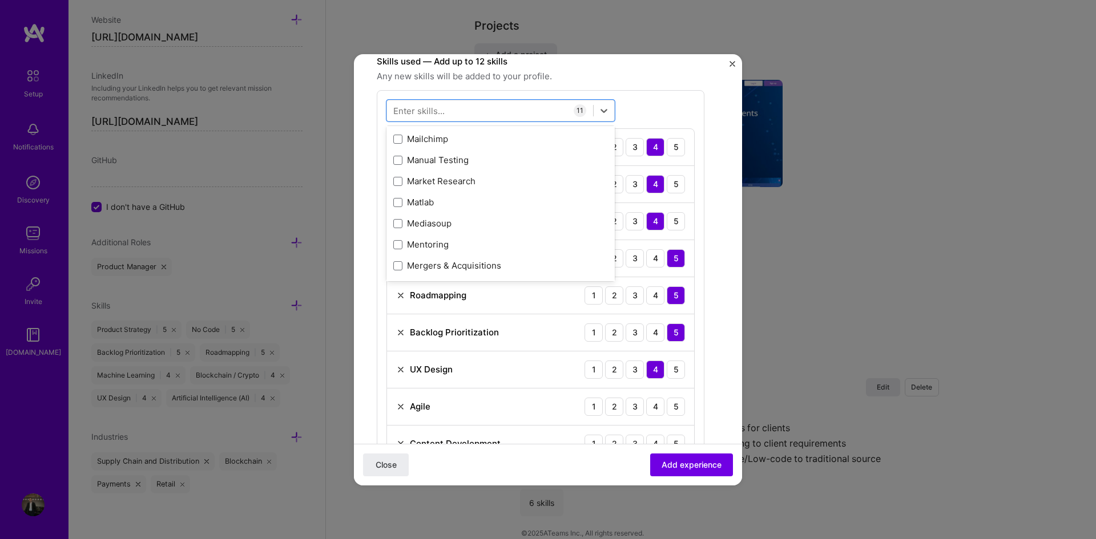
scroll to position [4281, 0]
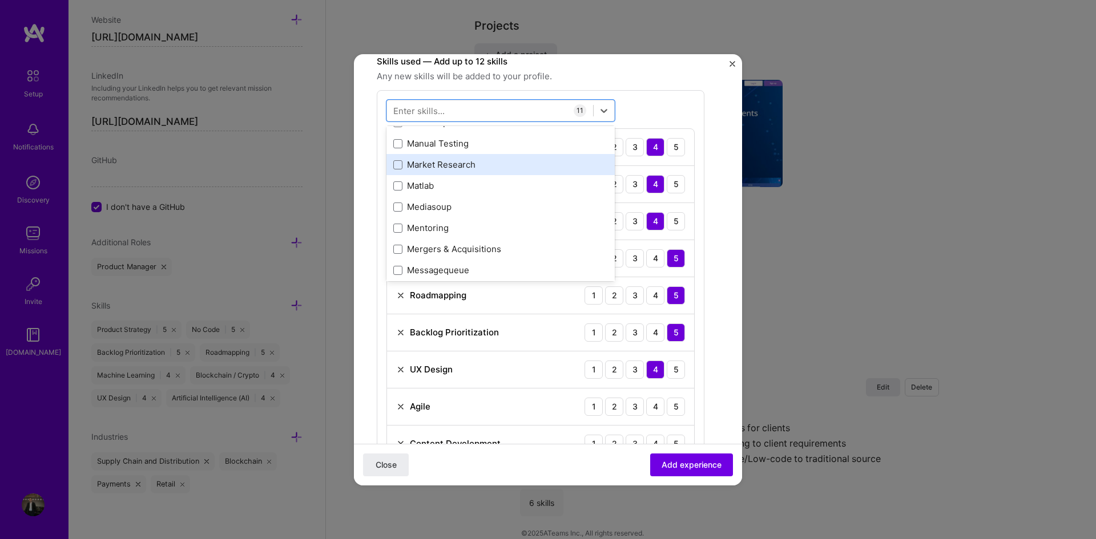
click at [509, 164] on div "Market Research" at bounding box center [500, 165] width 215 height 12
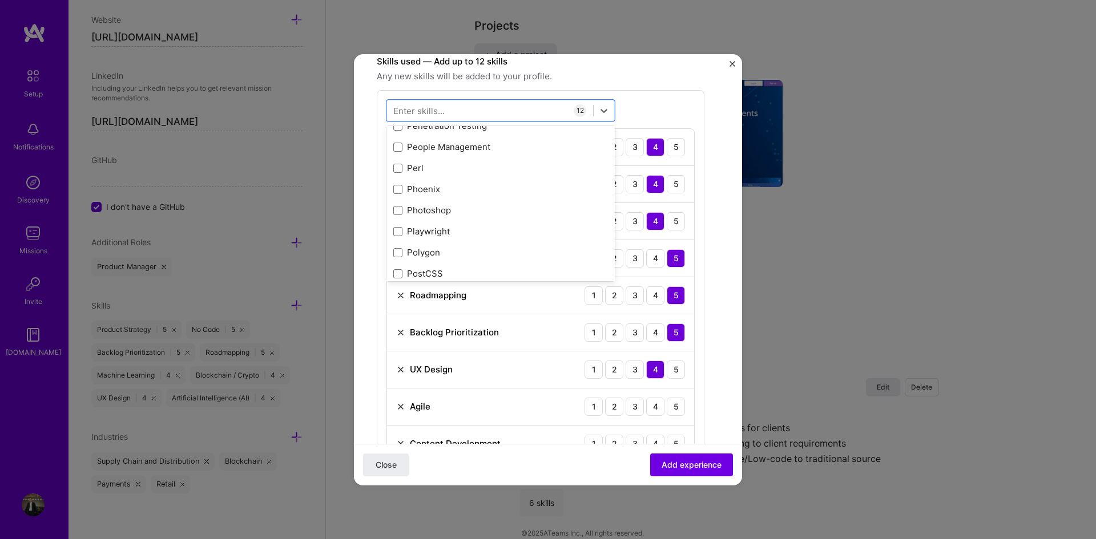
scroll to position [5023, 0]
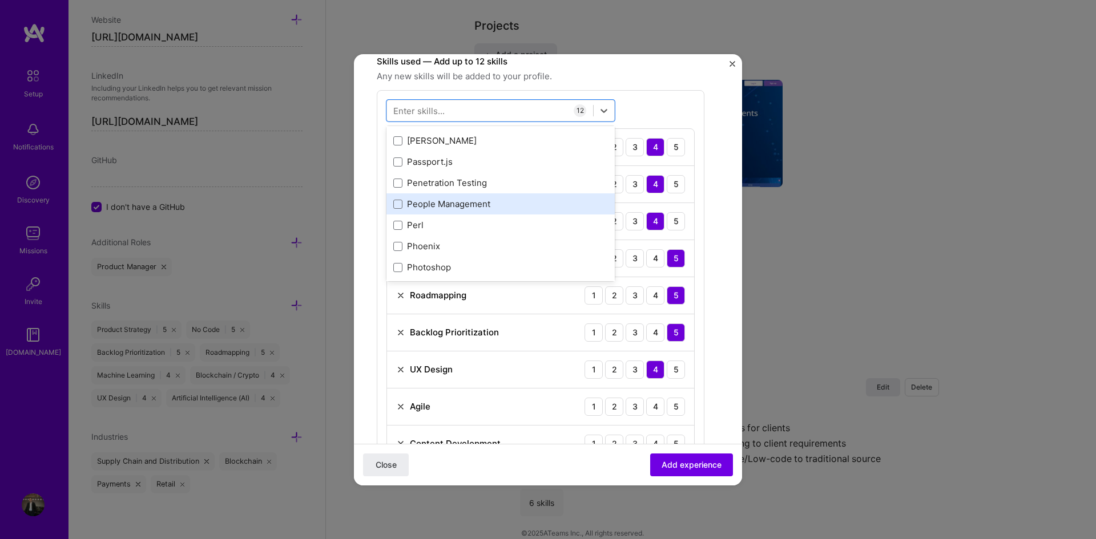
click at [509, 202] on div "People Management" at bounding box center [500, 204] width 215 height 12
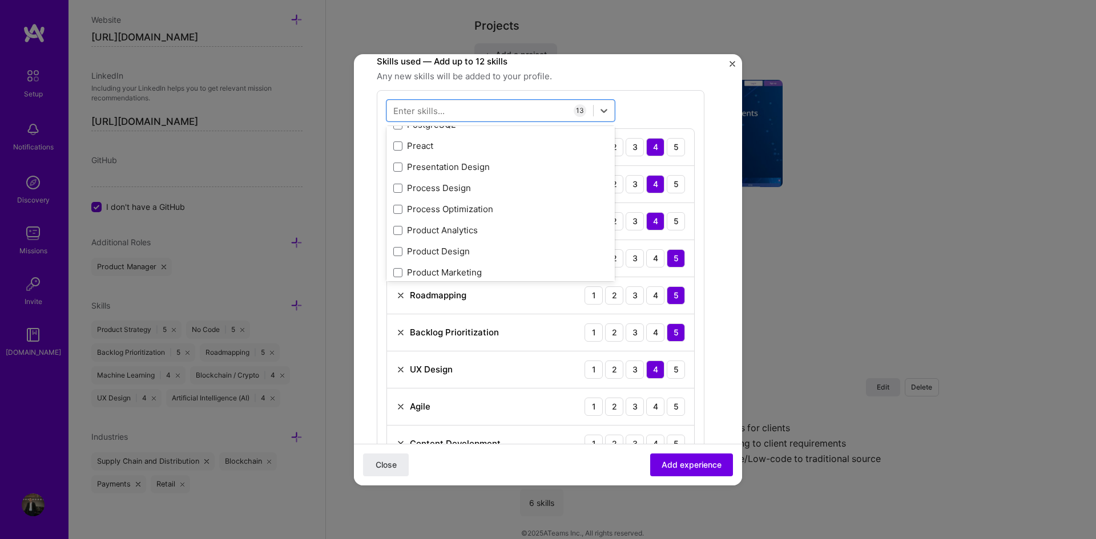
scroll to position [5251, 0]
click at [510, 223] on div "Product Analytics" at bounding box center [500, 229] width 228 height 21
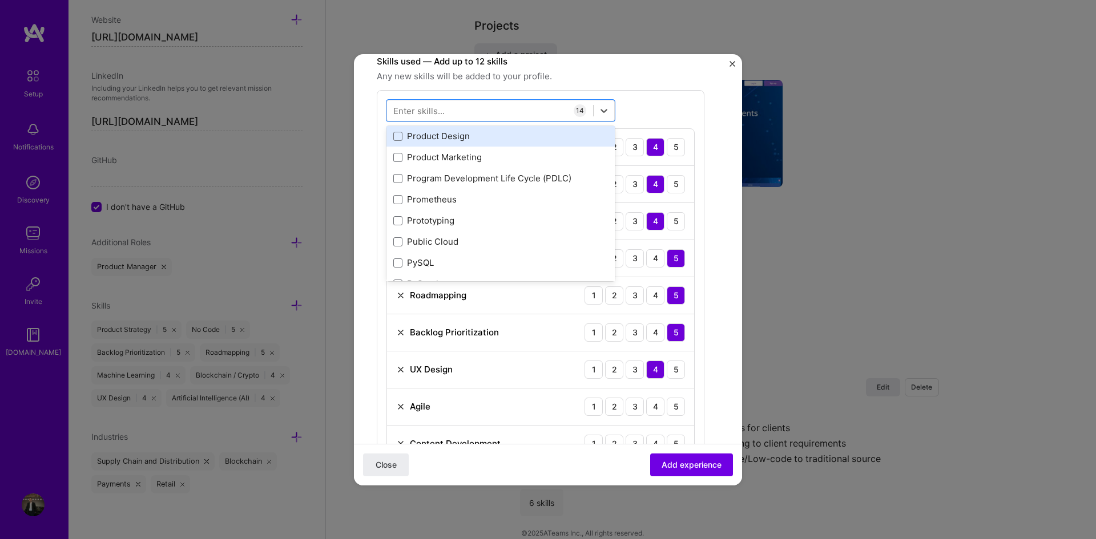
click at [499, 132] on div "Product Design" at bounding box center [500, 136] width 215 height 12
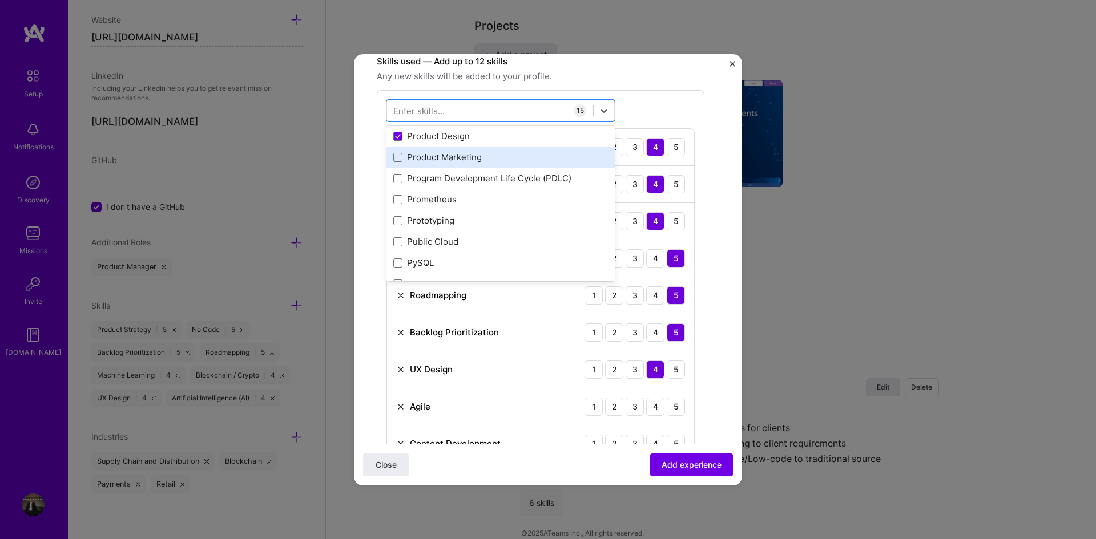
click at [506, 162] on div "Product Marketing" at bounding box center [500, 157] width 215 height 12
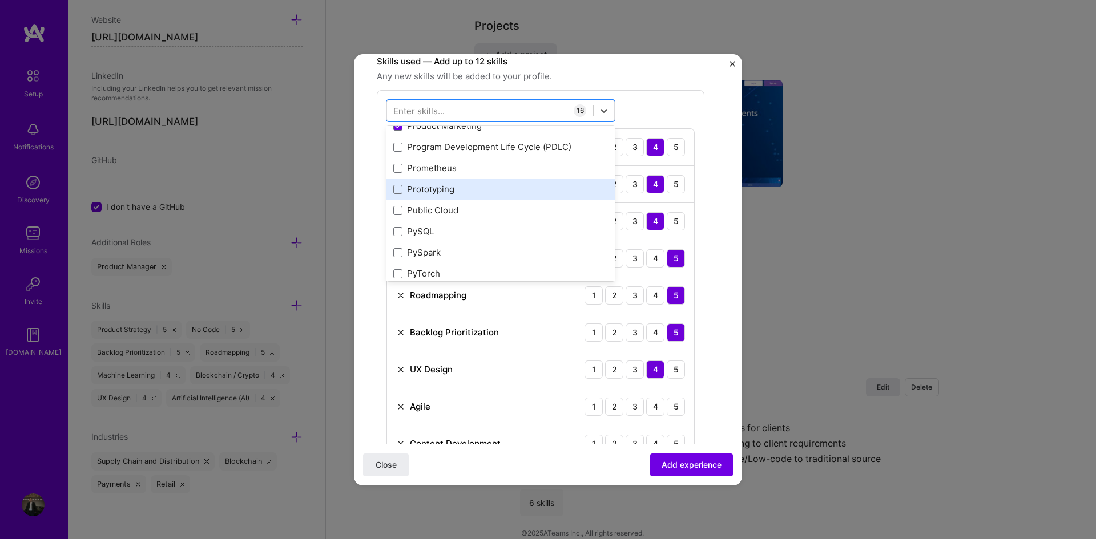
scroll to position [5422, 0]
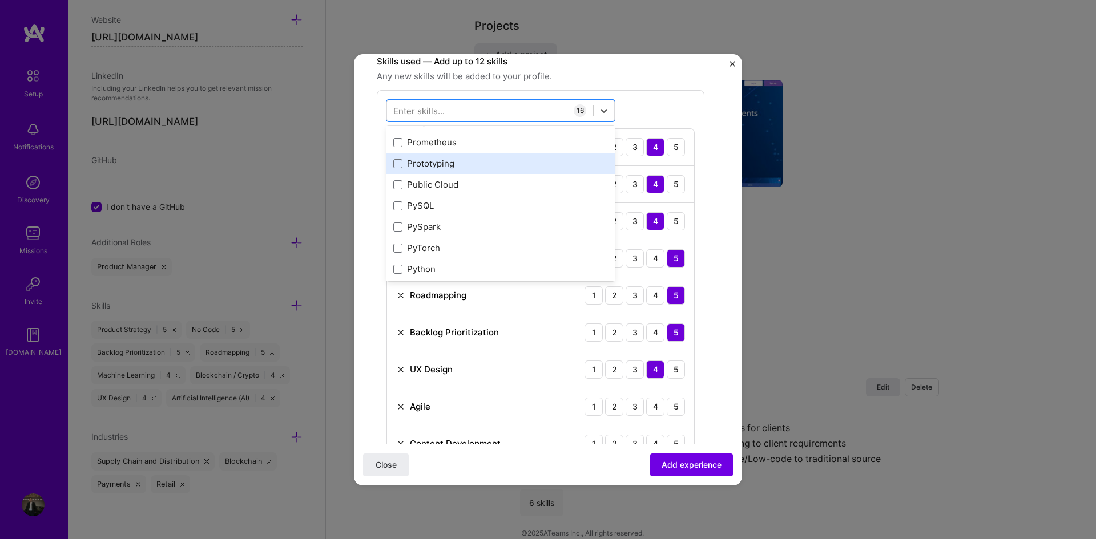
click at [511, 171] on div "Prototyping" at bounding box center [500, 163] width 228 height 21
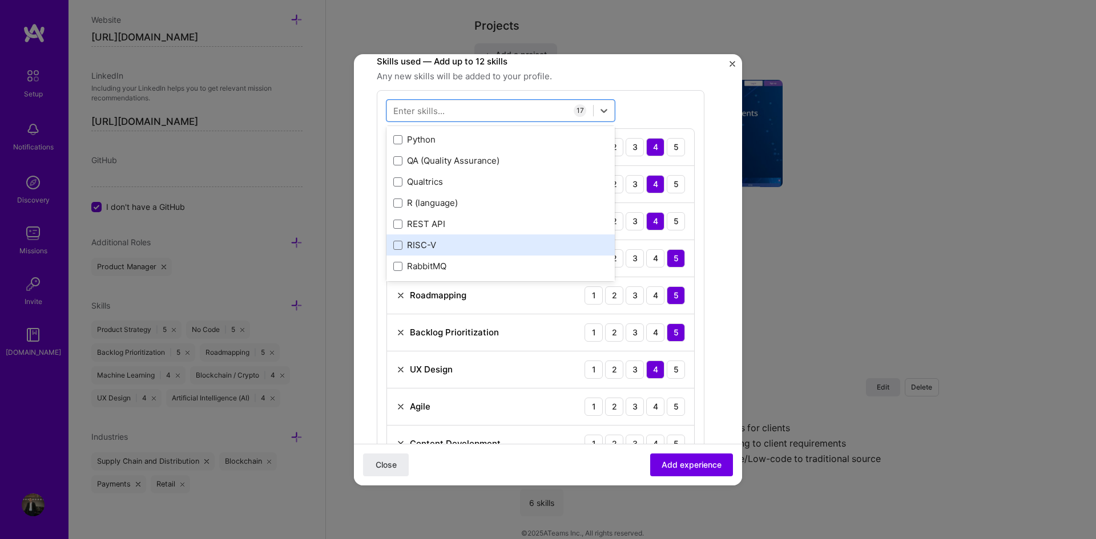
scroll to position [5536, 0]
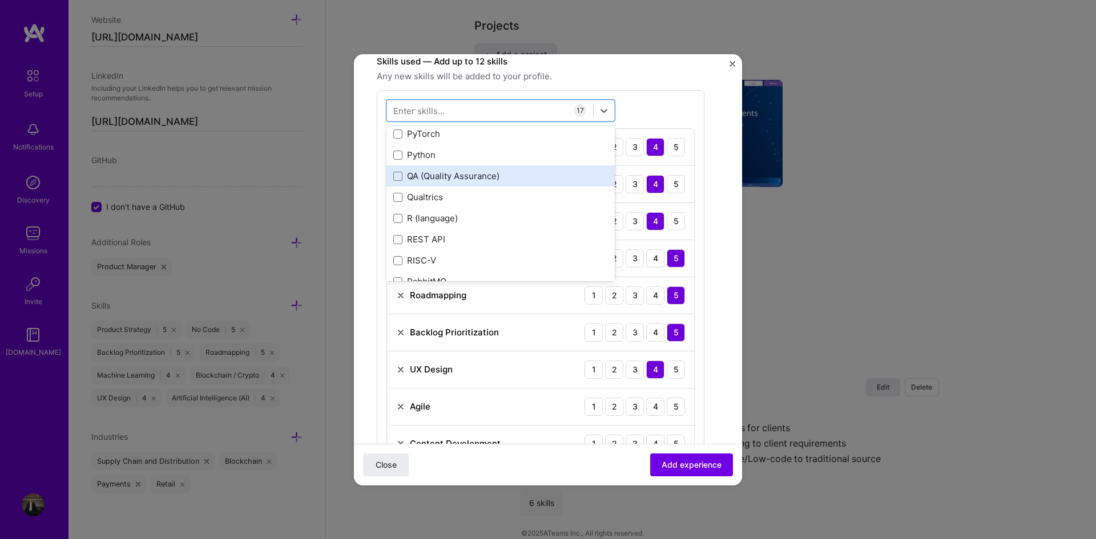
click at [512, 171] on div "QA (Quality Assurance)" at bounding box center [500, 176] width 215 height 12
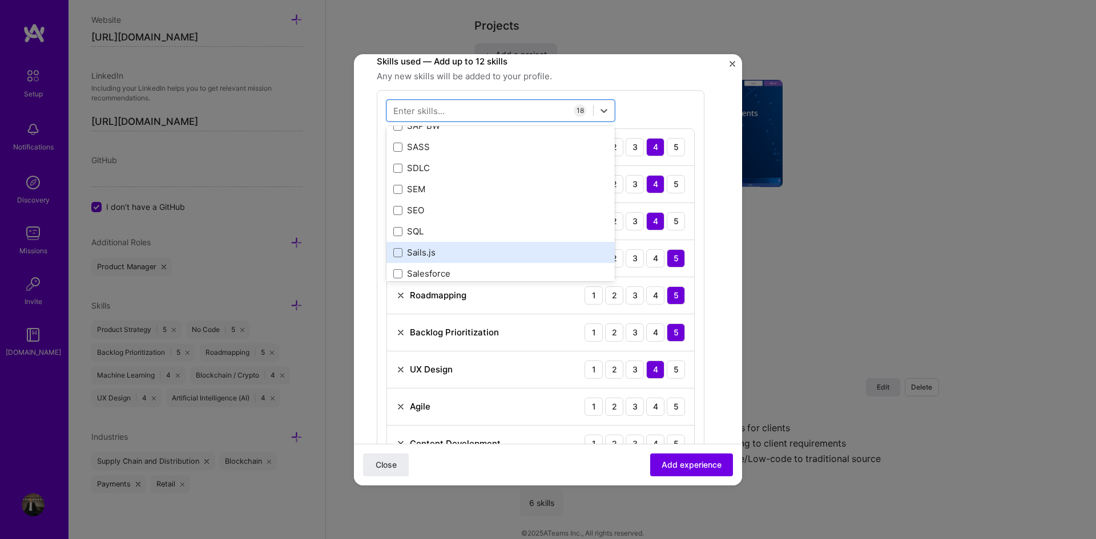
scroll to position [6050, 0]
click at [509, 248] on div "SQL" at bounding box center [500, 254] width 215 height 12
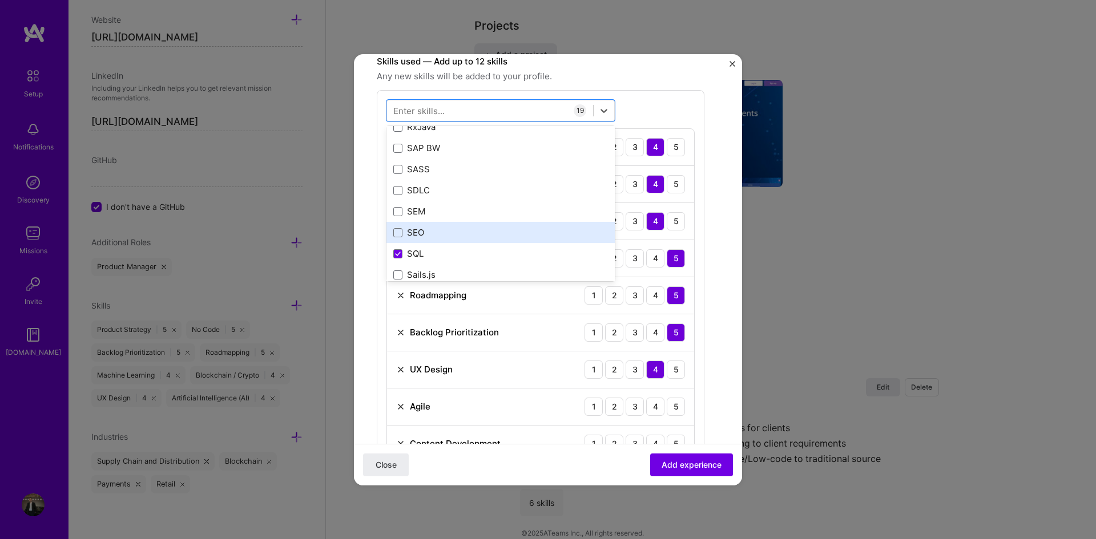
scroll to position [6164, 0]
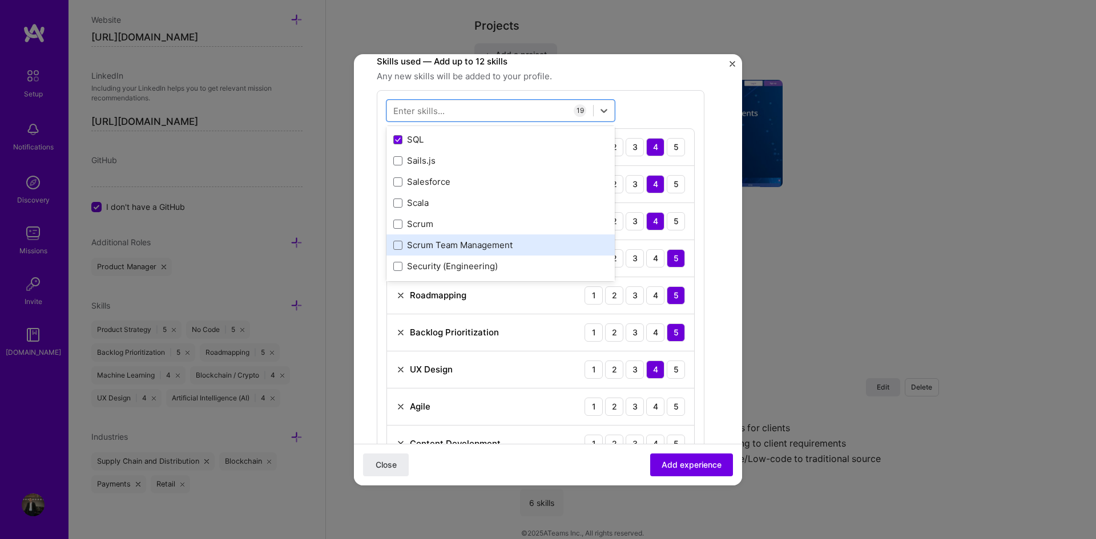
click at [517, 247] on div "Scrum Team Management" at bounding box center [500, 245] width 215 height 12
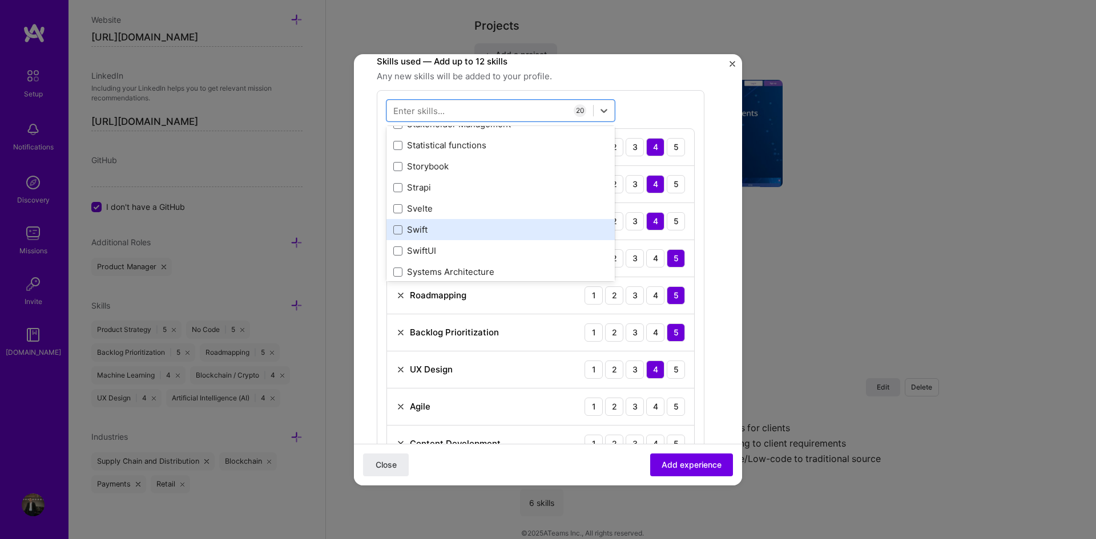
scroll to position [6735, 0]
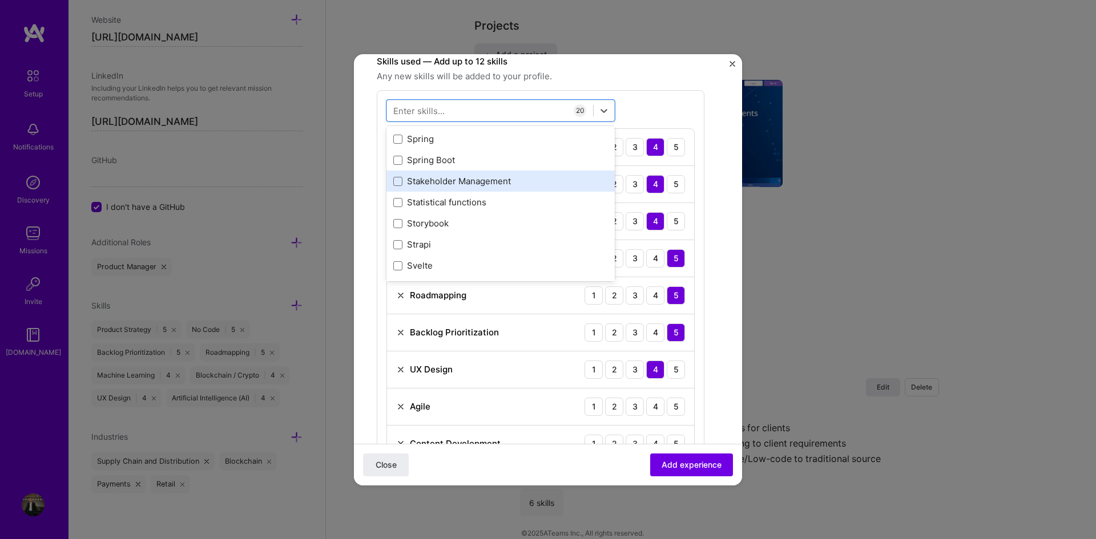
click at [535, 181] on div "Stakeholder Management" at bounding box center [500, 181] width 215 height 12
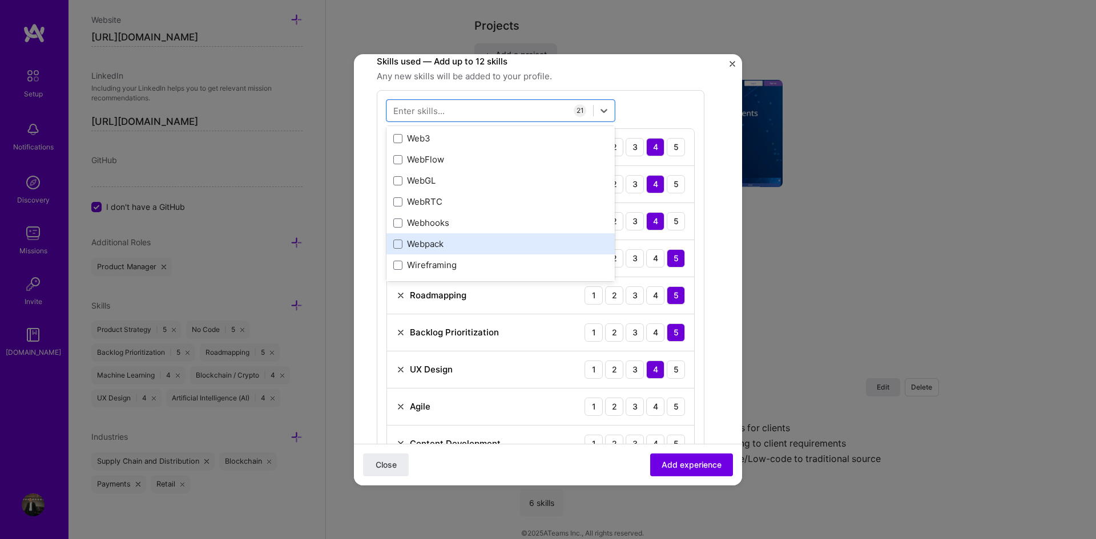
scroll to position [7534, 0]
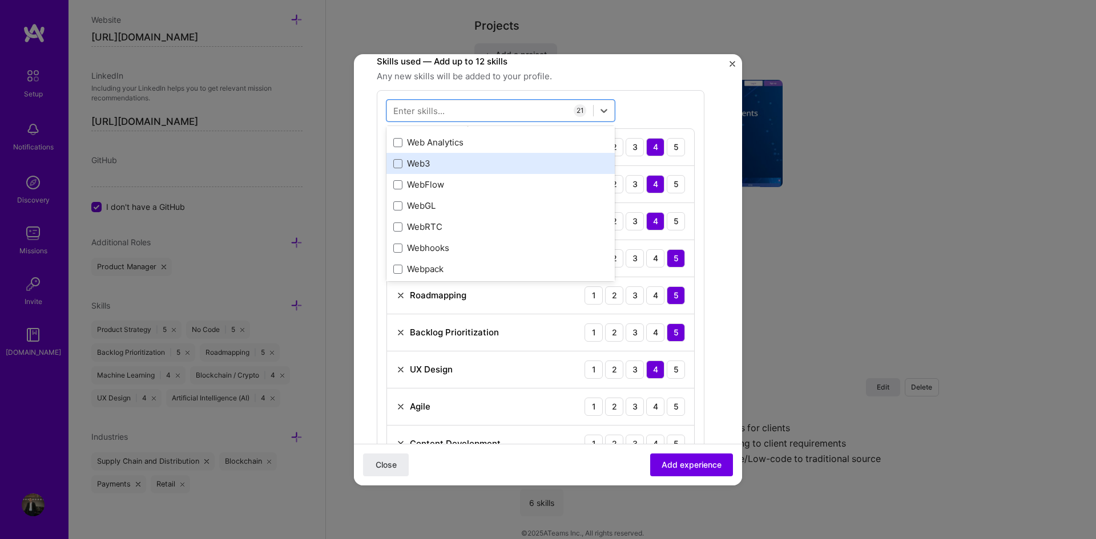
click at [516, 170] on div "Web3" at bounding box center [500, 164] width 215 height 12
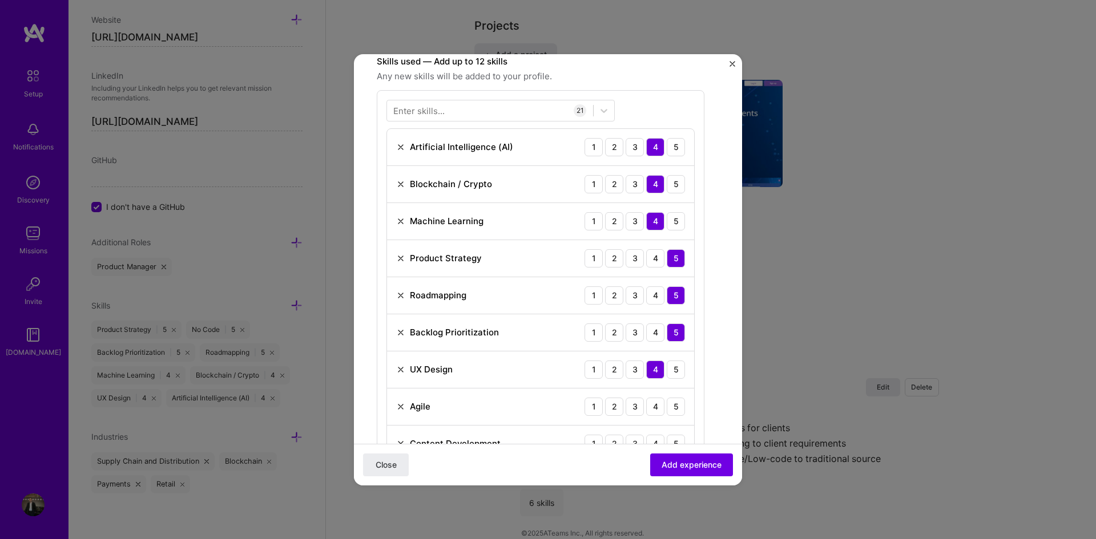
click at [717, 142] on form "Create a job experience Jobs help companies understand your past experience. Co…" at bounding box center [548, 493] width 388 height 1557
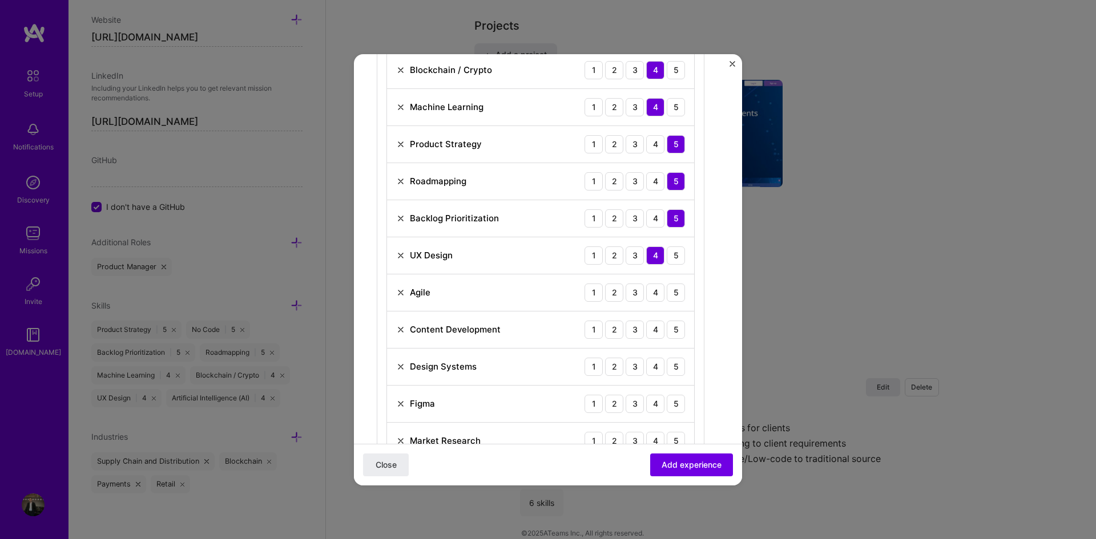
scroll to position [533, 0]
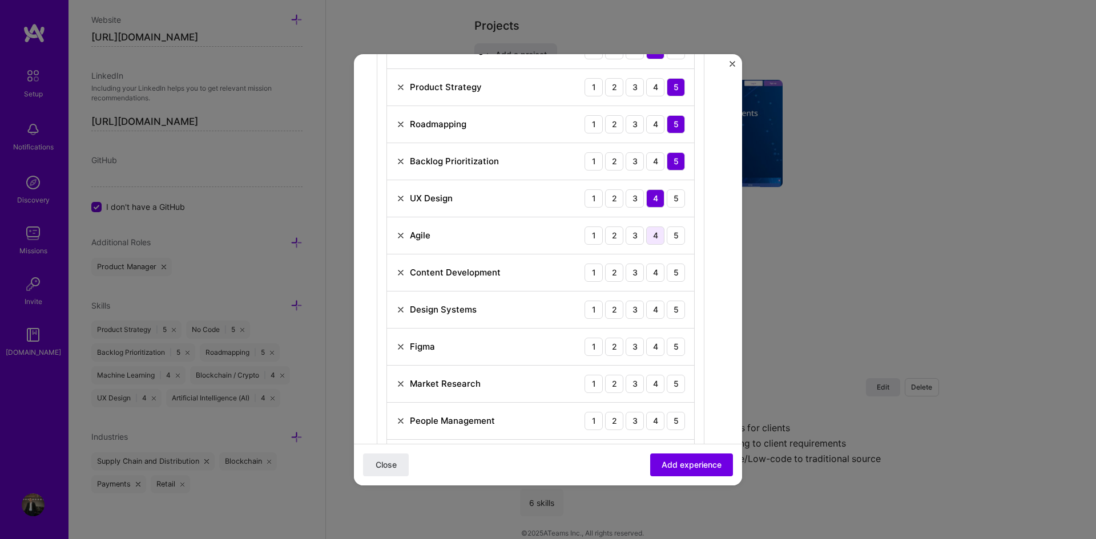
click at [657, 235] on div "4" at bounding box center [655, 236] width 18 height 18
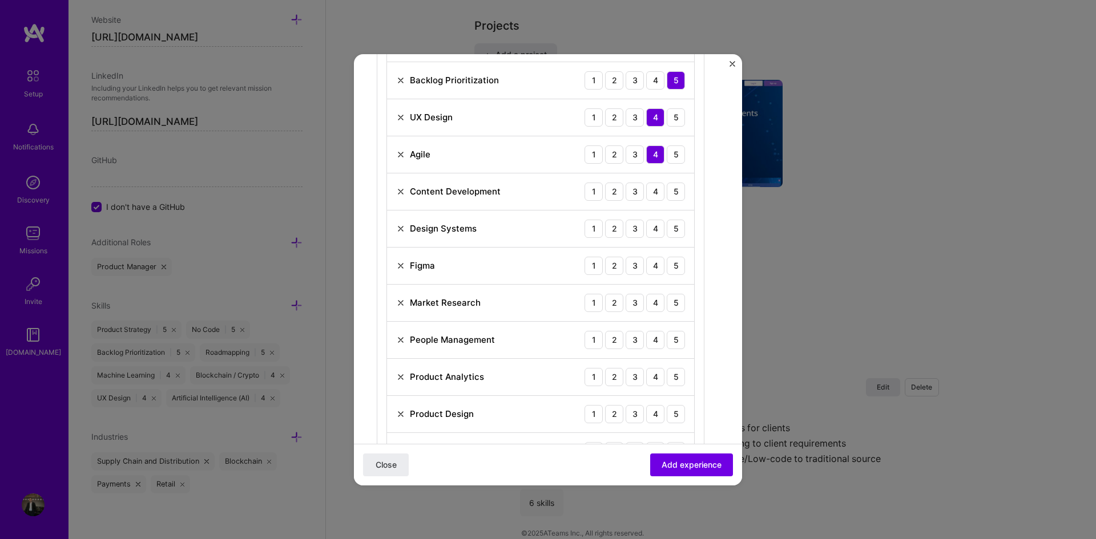
scroll to position [647, 0]
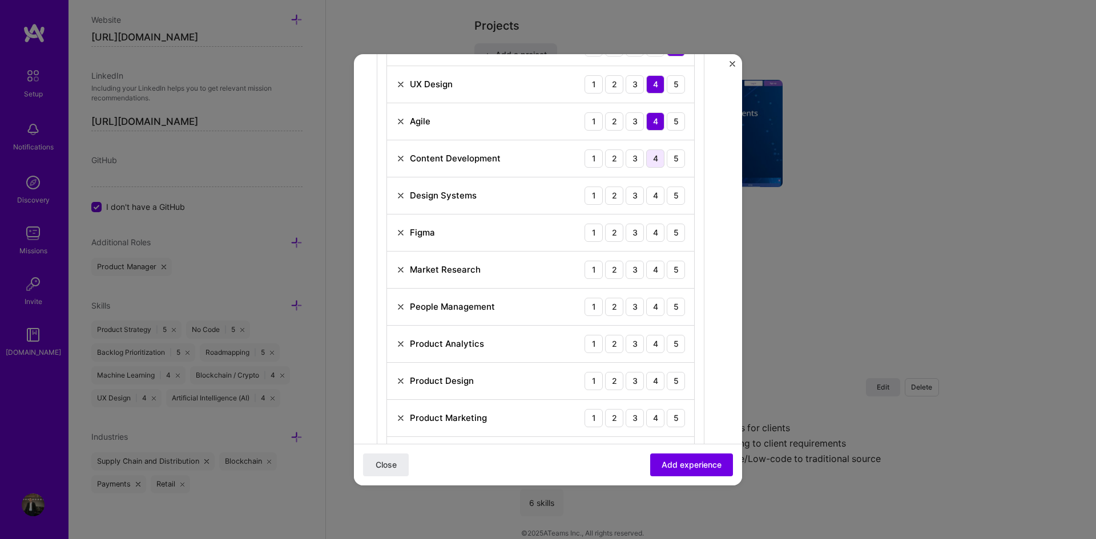
click at [651, 158] on div "4" at bounding box center [655, 159] width 18 height 18
click at [682, 197] on div "5" at bounding box center [676, 196] width 18 height 18
click at [659, 235] on div "4" at bounding box center [655, 233] width 18 height 18
click at [679, 274] on div "5" at bounding box center [676, 270] width 18 height 18
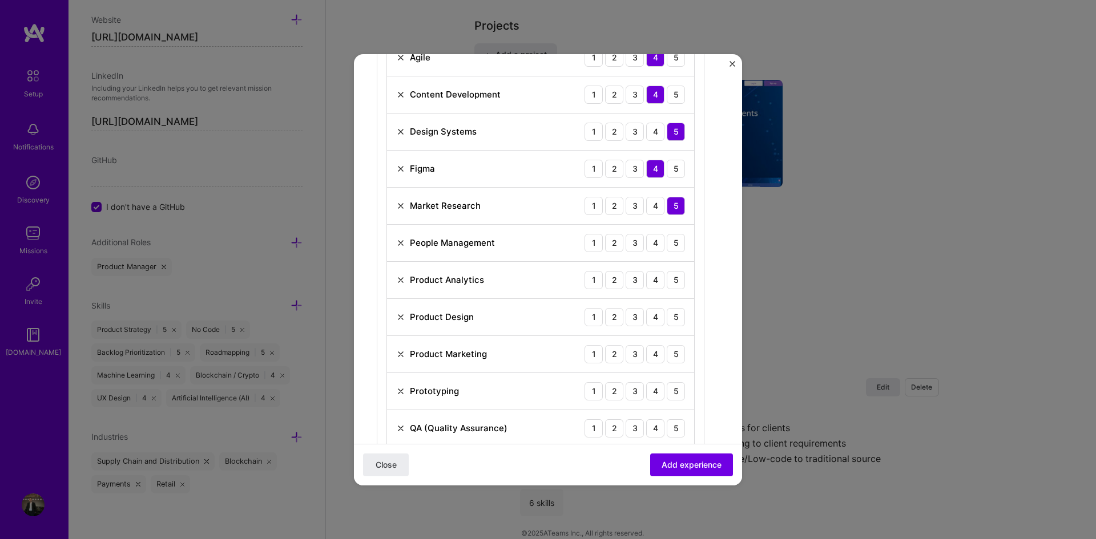
scroll to position [761, 0]
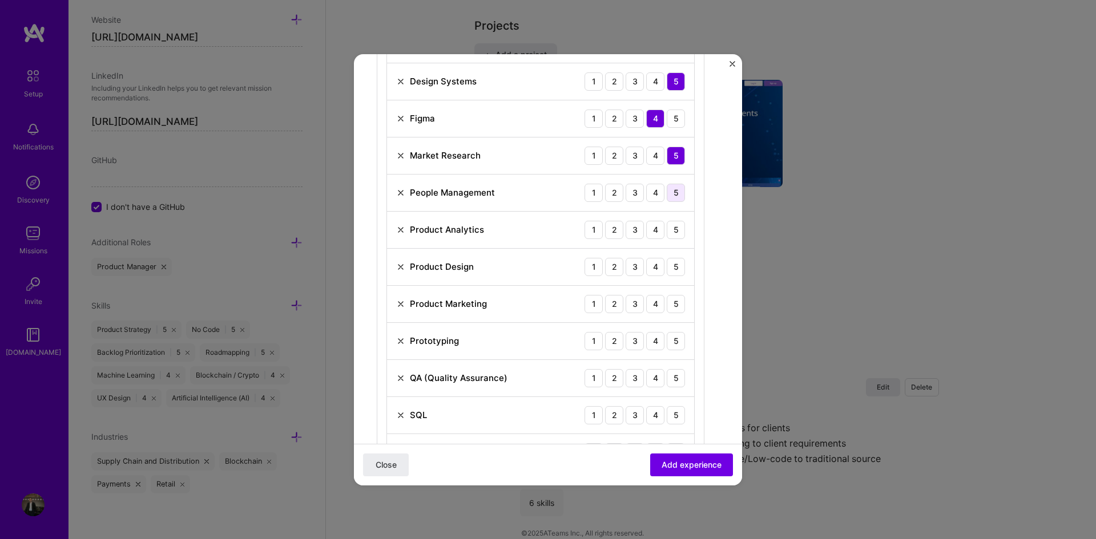
click at [676, 200] on div "5" at bounding box center [676, 193] width 18 height 18
click at [681, 229] on div "5" at bounding box center [676, 230] width 18 height 18
click at [679, 265] on div "5" at bounding box center [676, 267] width 18 height 18
click at [656, 307] on div "4" at bounding box center [655, 304] width 18 height 18
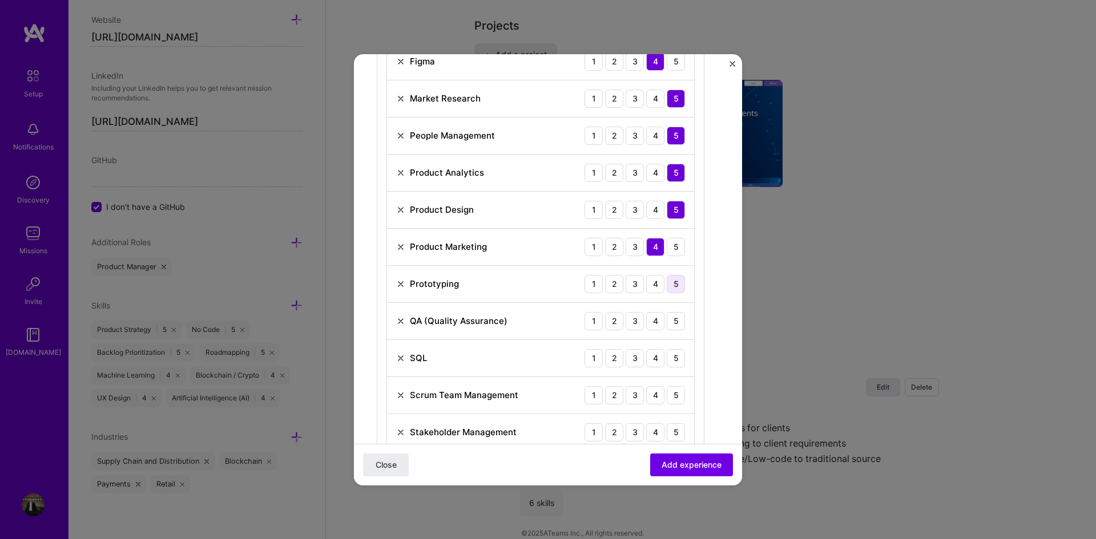
click at [674, 285] on div "5" at bounding box center [676, 284] width 18 height 18
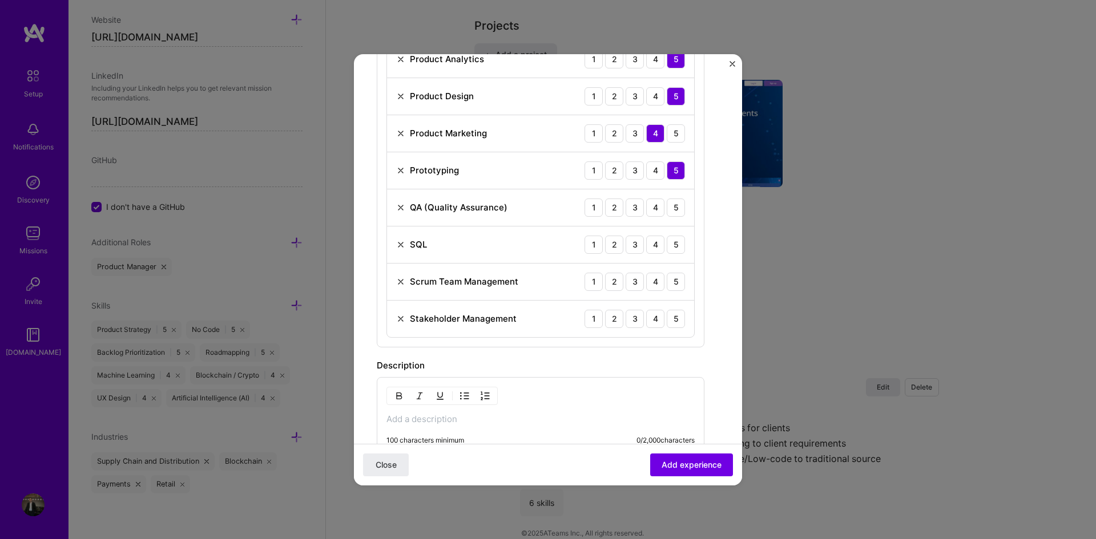
scroll to position [933, 0]
click at [676, 207] on div "5" at bounding box center [676, 207] width 18 height 18
click at [657, 246] on div "4" at bounding box center [655, 244] width 18 height 18
click at [664, 283] on div "4" at bounding box center [655, 281] width 18 height 18
click at [658, 324] on div "4" at bounding box center [655, 318] width 18 height 18
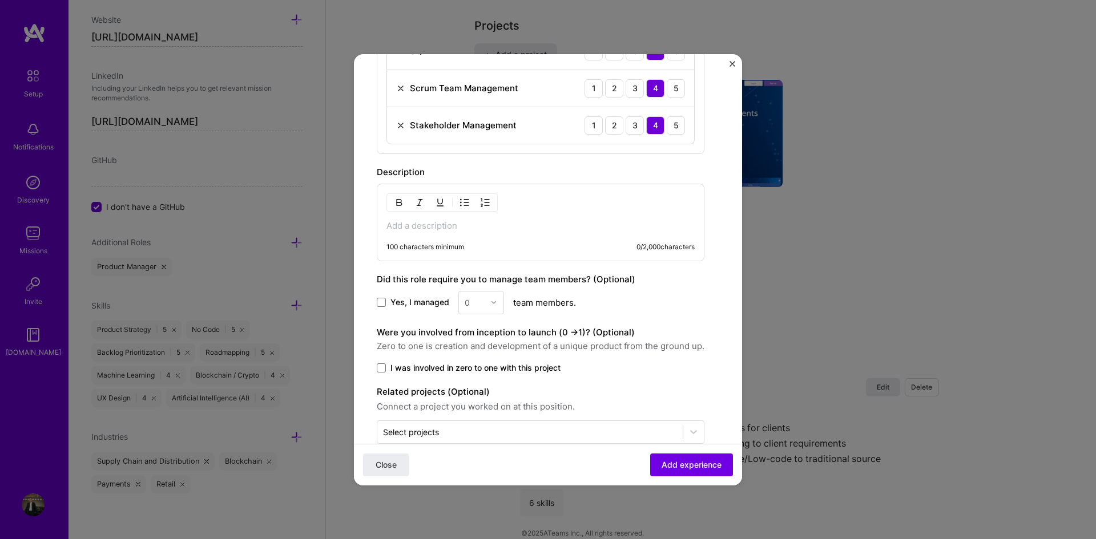
scroll to position [1148, 0]
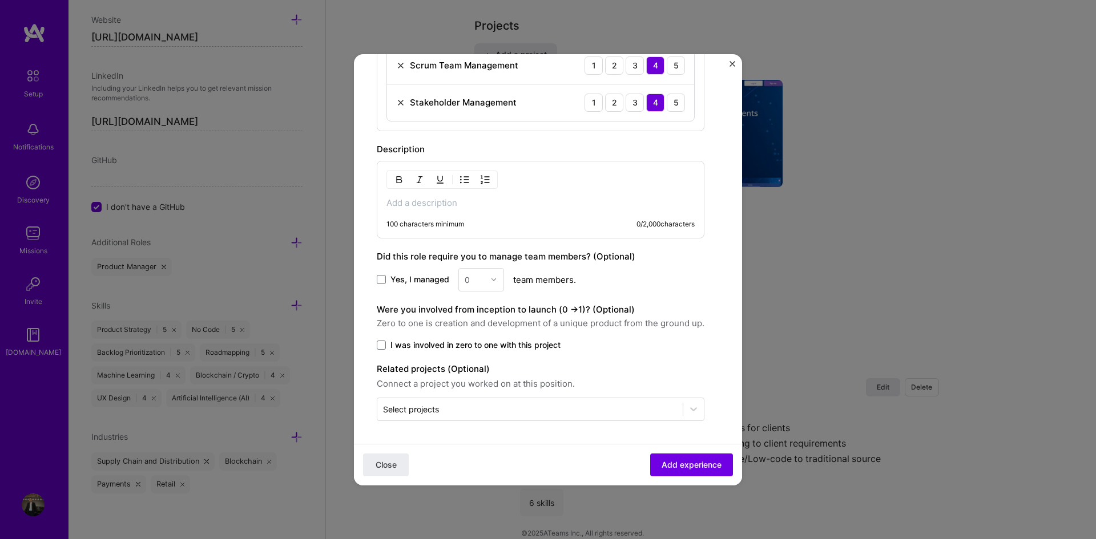
click at [425, 203] on p at bounding box center [540, 202] width 308 height 11
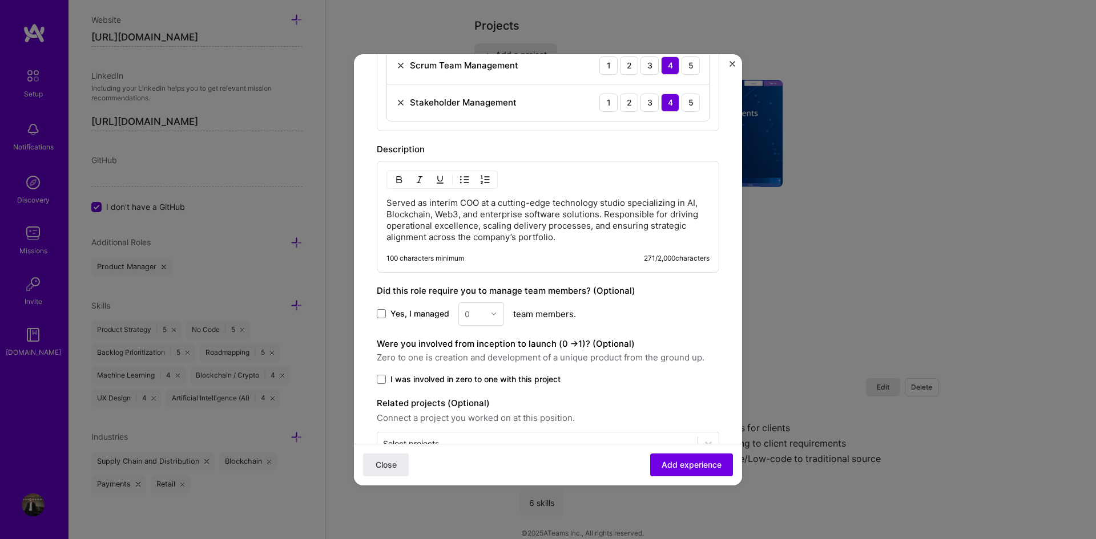
click at [388, 313] on label "Yes, I managed" at bounding box center [413, 313] width 72 height 11
click at [0, 0] on input "Yes, I managed" at bounding box center [0, 0] width 0 height 0
click at [483, 314] on div "0" at bounding box center [474, 314] width 31 height 22
click at [485, 365] on div "10" at bounding box center [481, 363] width 39 height 21
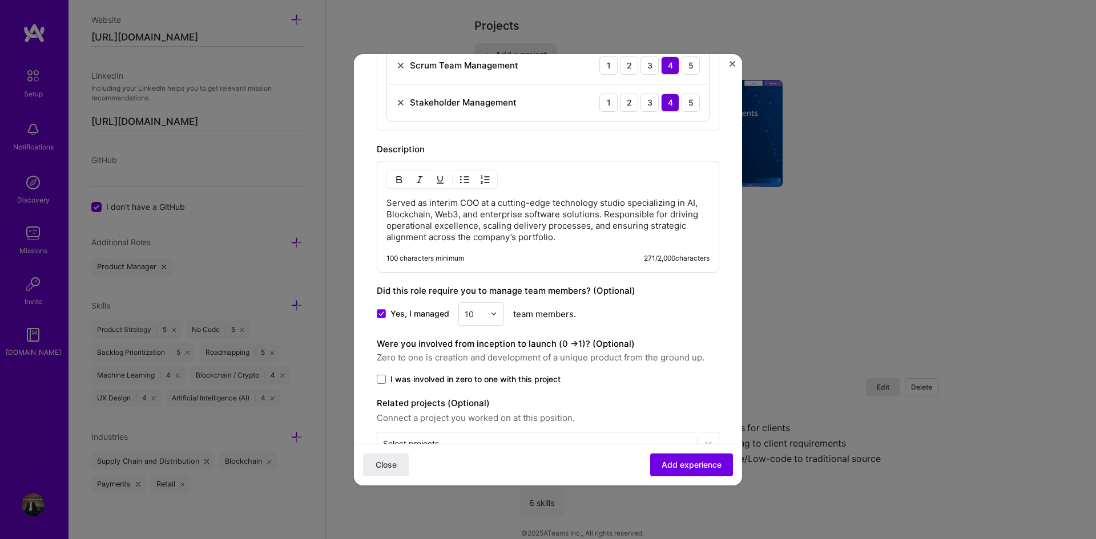
click at [628, 317] on div "Yes, I managed 10 team members." at bounding box center [548, 313] width 342 height 23
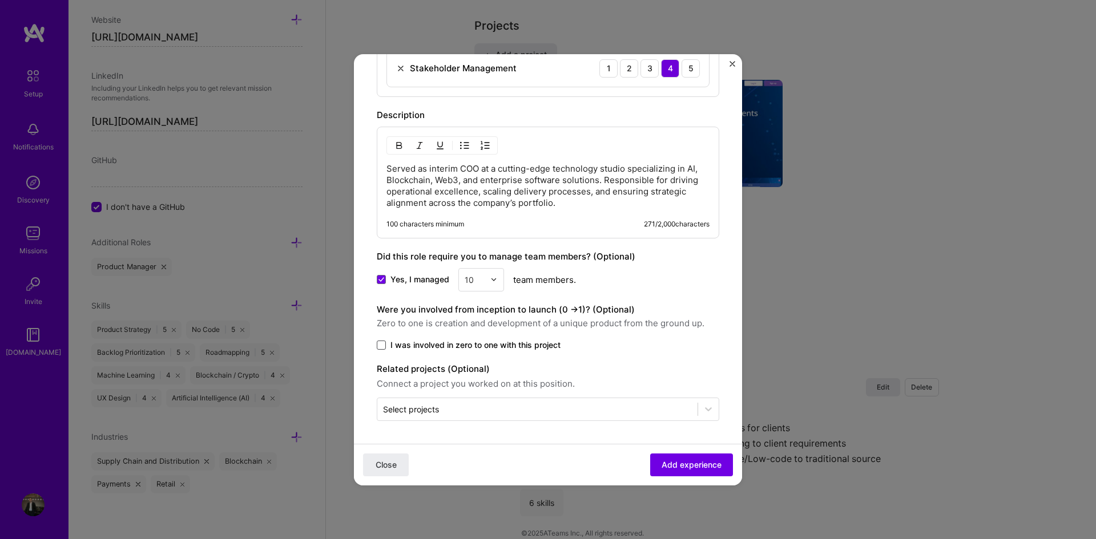
click at [382, 348] on span at bounding box center [381, 345] width 9 height 9
click at [0, 0] on input "I was involved in zero to one with this project" at bounding box center [0, 0] width 0 height 0
click at [619, 414] on input "text" at bounding box center [537, 410] width 309 height 12
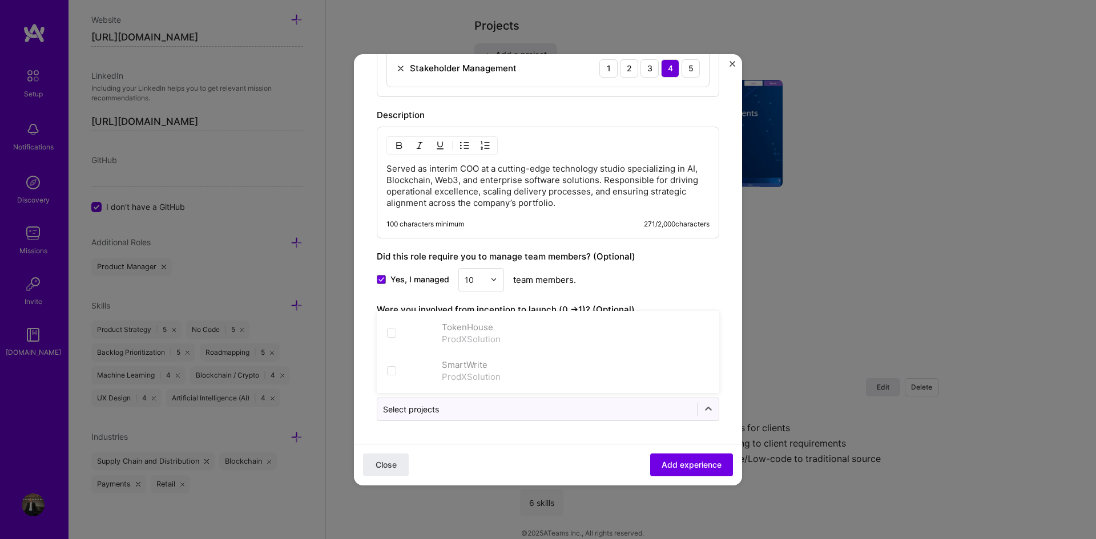
click at [678, 275] on div "Yes, I managed 10 team members." at bounding box center [548, 279] width 342 height 23
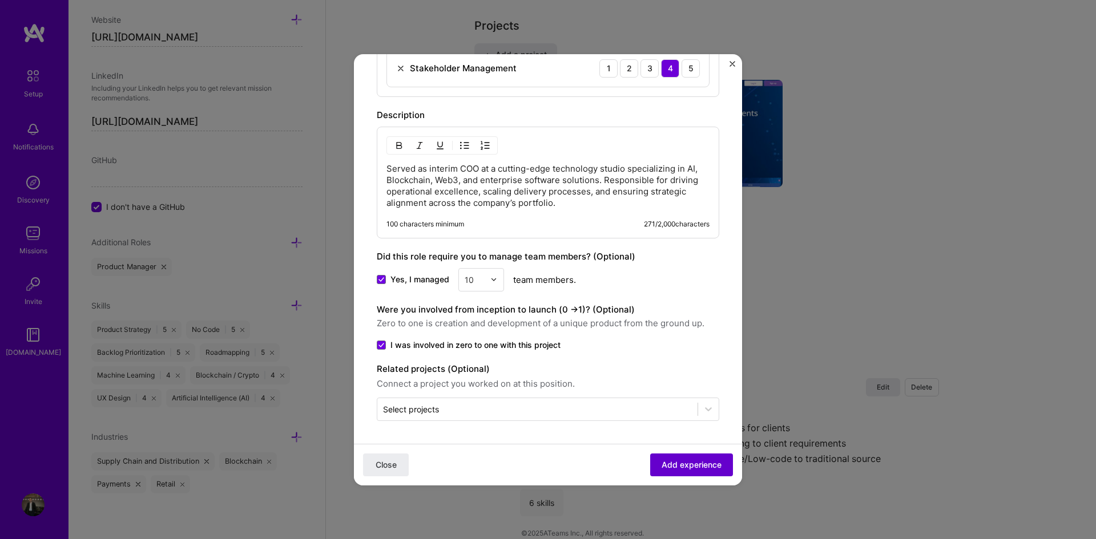
click at [688, 469] on span "Add experience" at bounding box center [692, 464] width 60 height 11
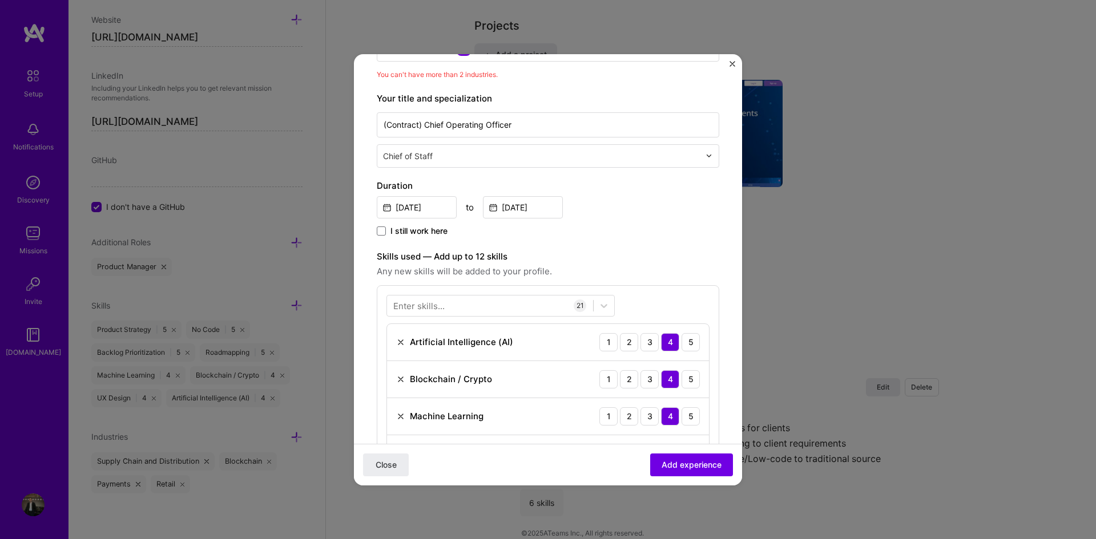
scroll to position [115, 0]
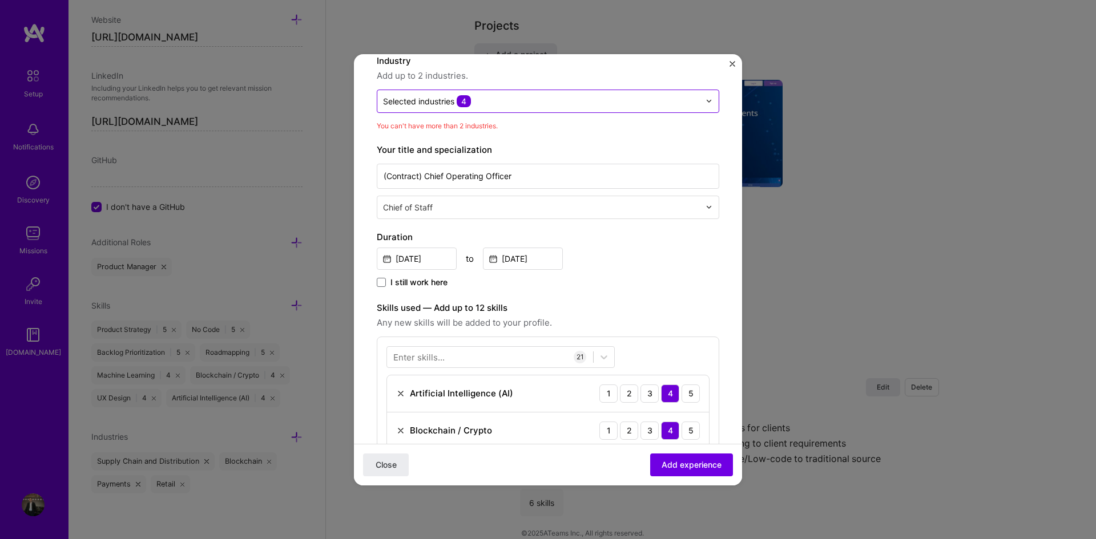
click at [467, 102] on span "4" at bounding box center [464, 101] width 14 height 12
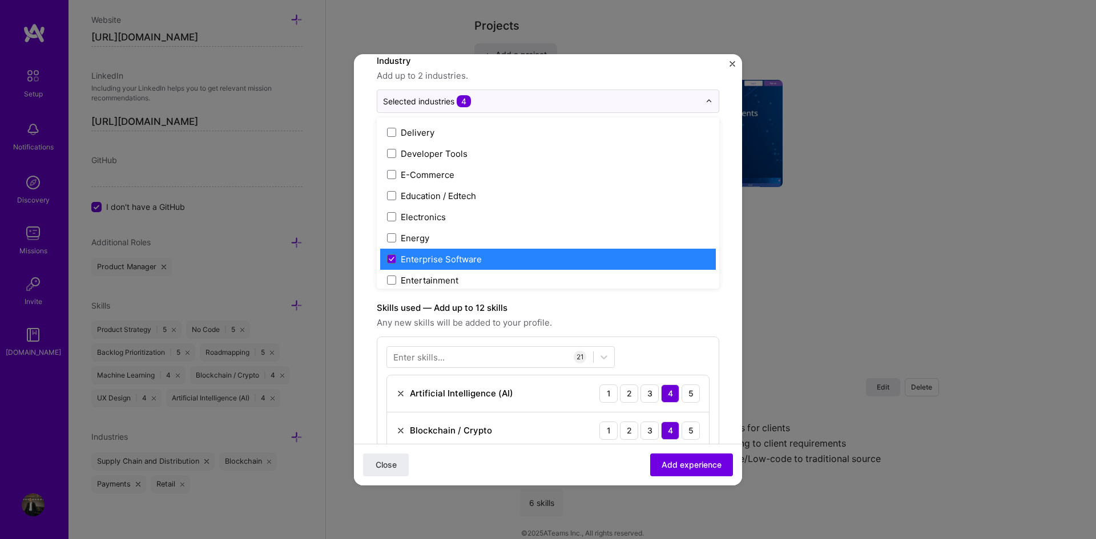
scroll to position [1027, 0]
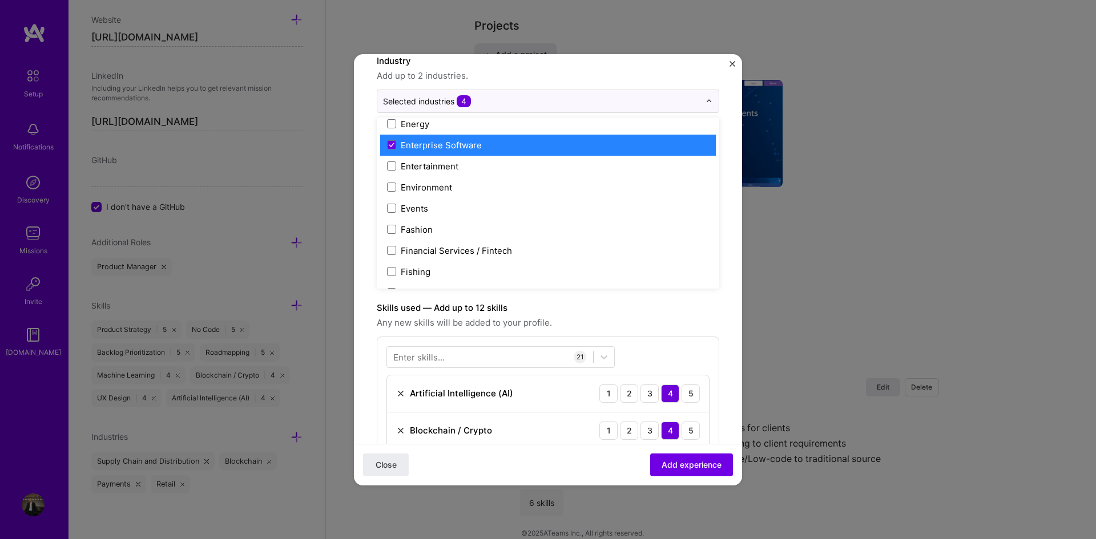
click at [449, 147] on div "Enterprise Software" at bounding box center [441, 145] width 81 height 12
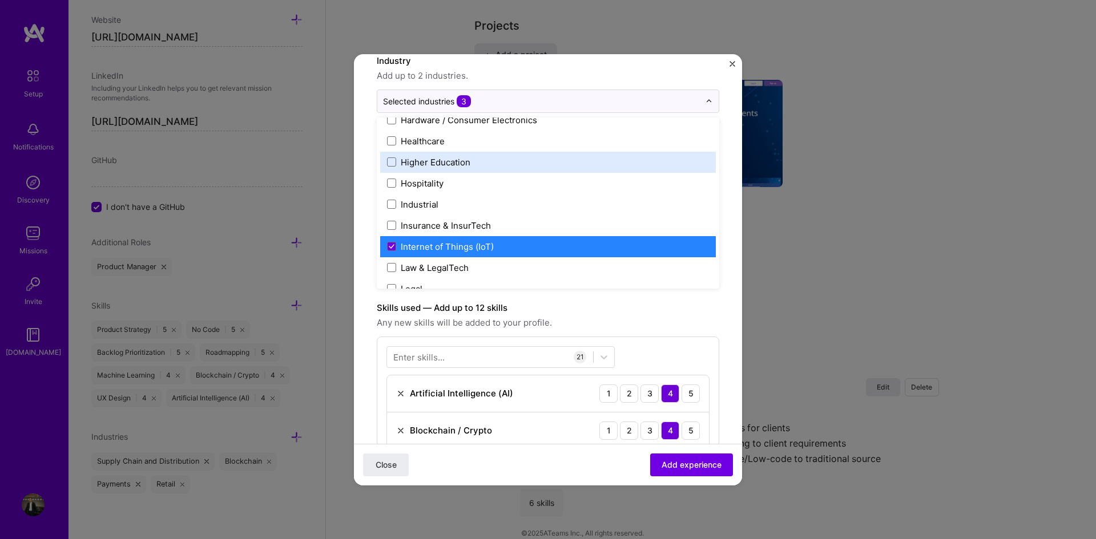
scroll to position [1427, 0]
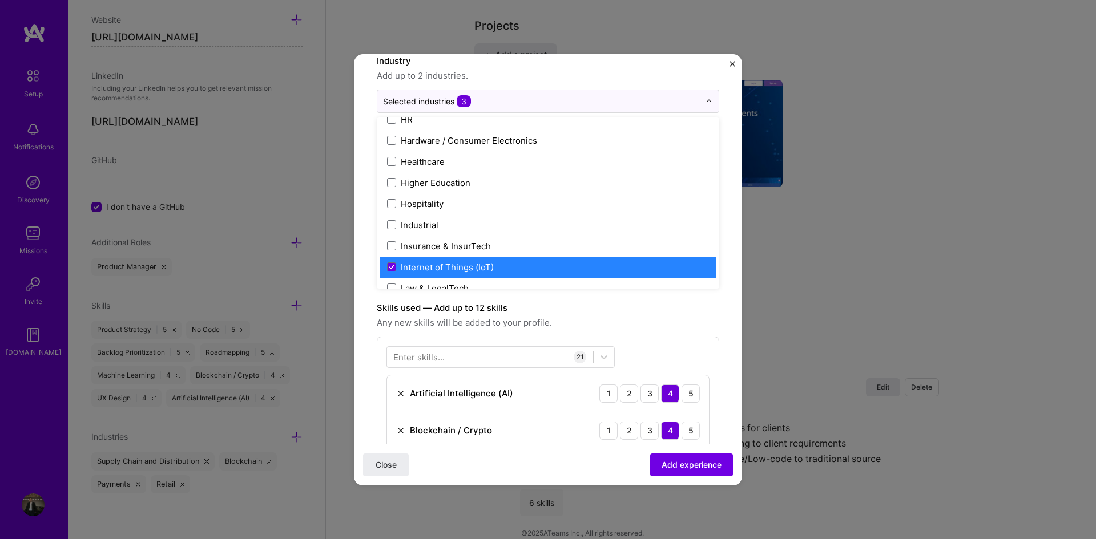
click at [459, 269] on div "Internet of Things (IoT)" at bounding box center [447, 267] width 93 height 12
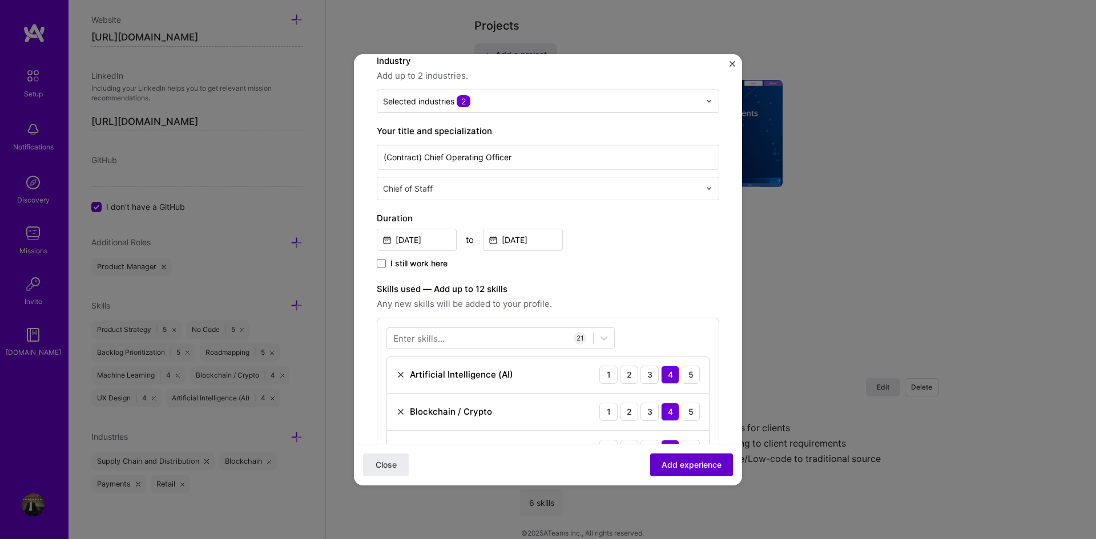
click at [675, 459] on span "Add experience" at bounding box center [692, 464] width 60 height 11
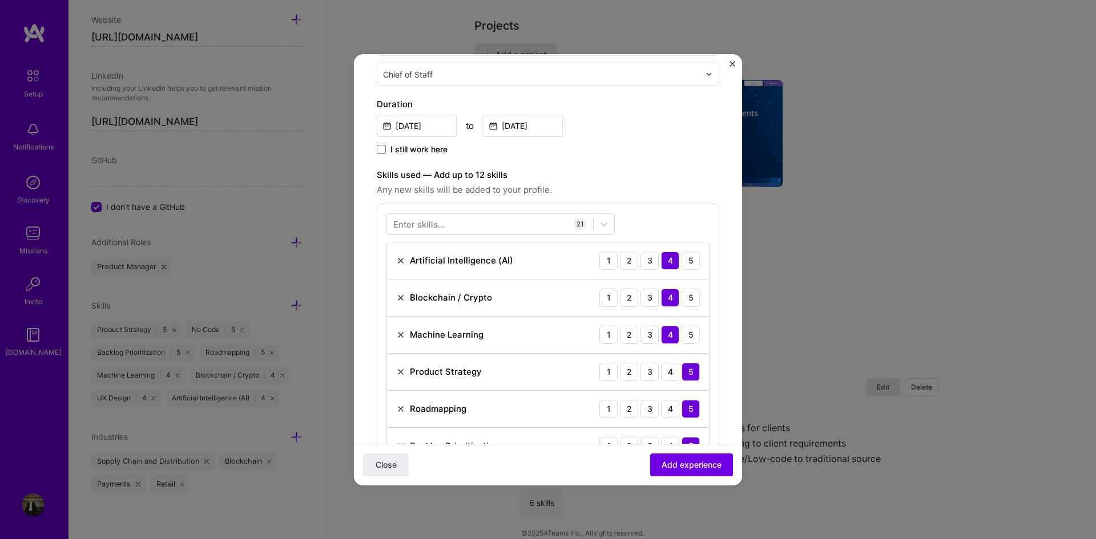
scroll to position [287, 0]
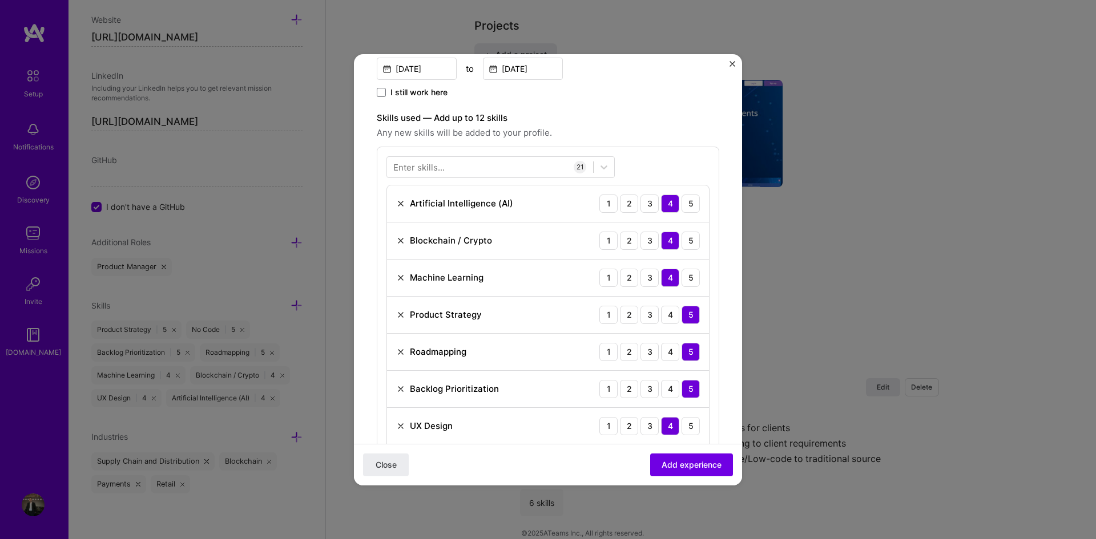
click at [404, 279] on img at bounding box center [400, 277] width 9 height 9
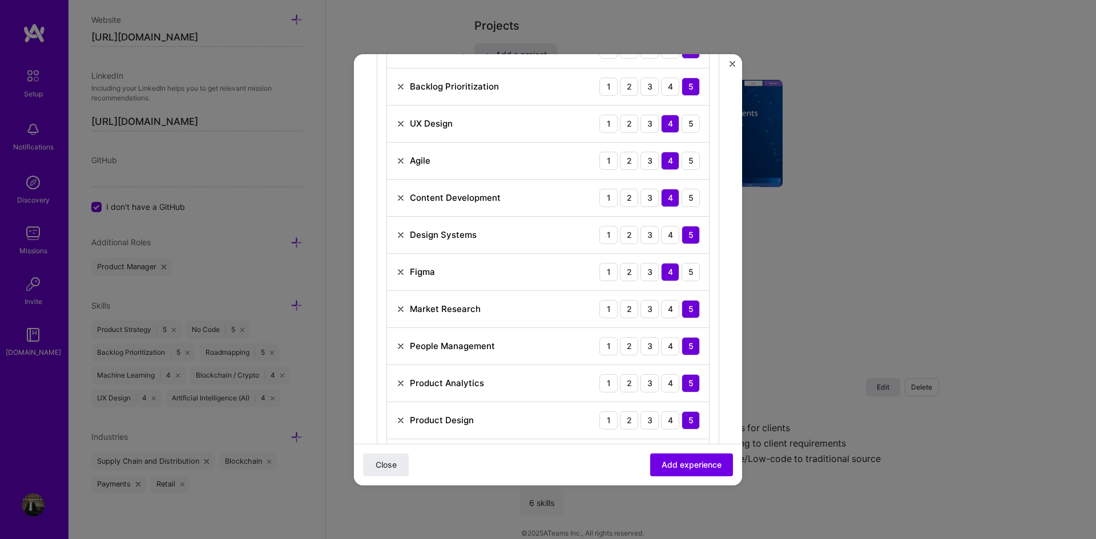
scroll to position [572, 0]
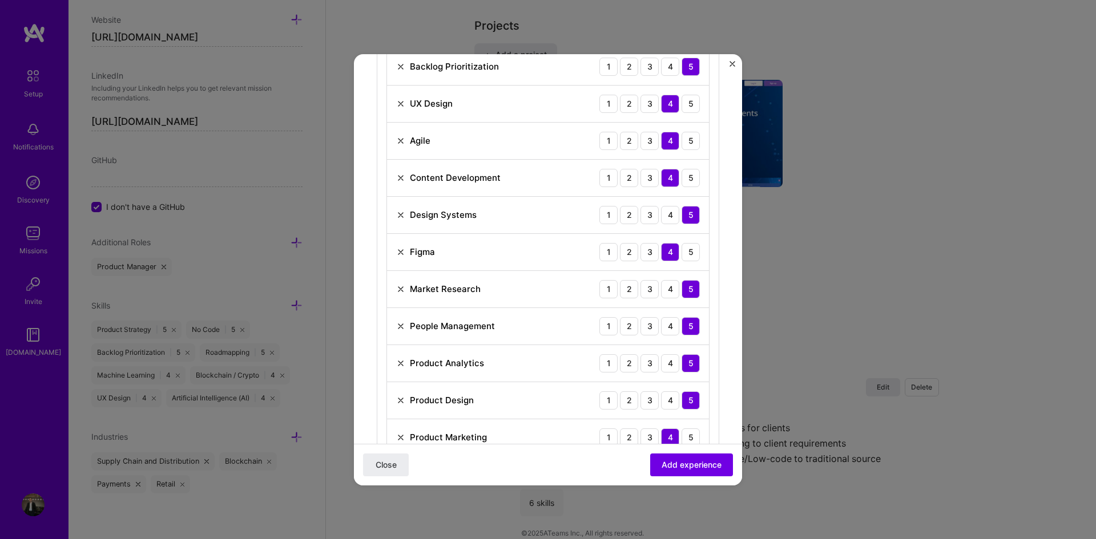
click at [401, 175] on img at bounding box center [400, 178] width 9 height 9
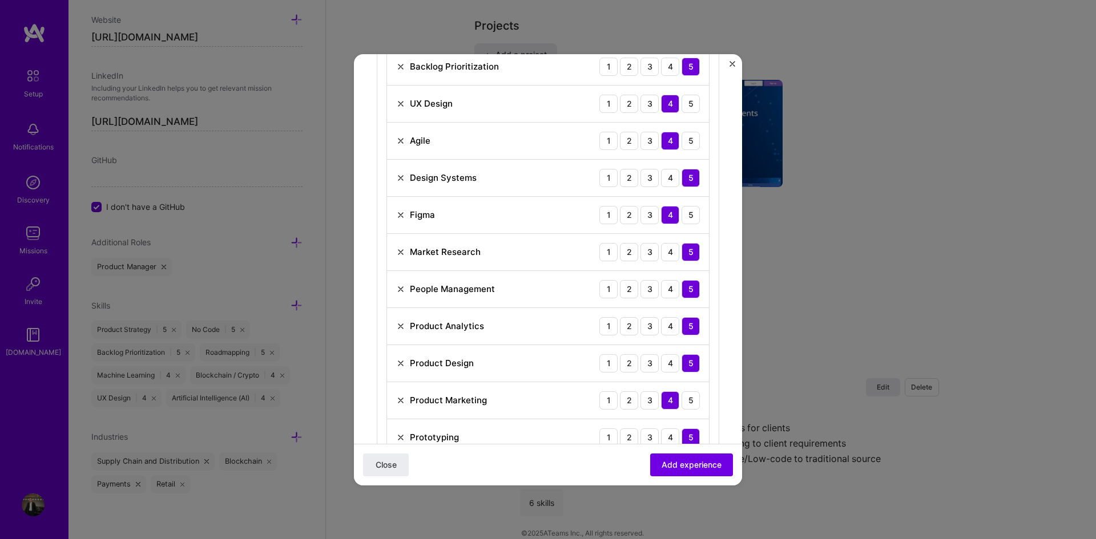
click at [401, 211] on img at bounding box center [400, 215] width 9 height 9
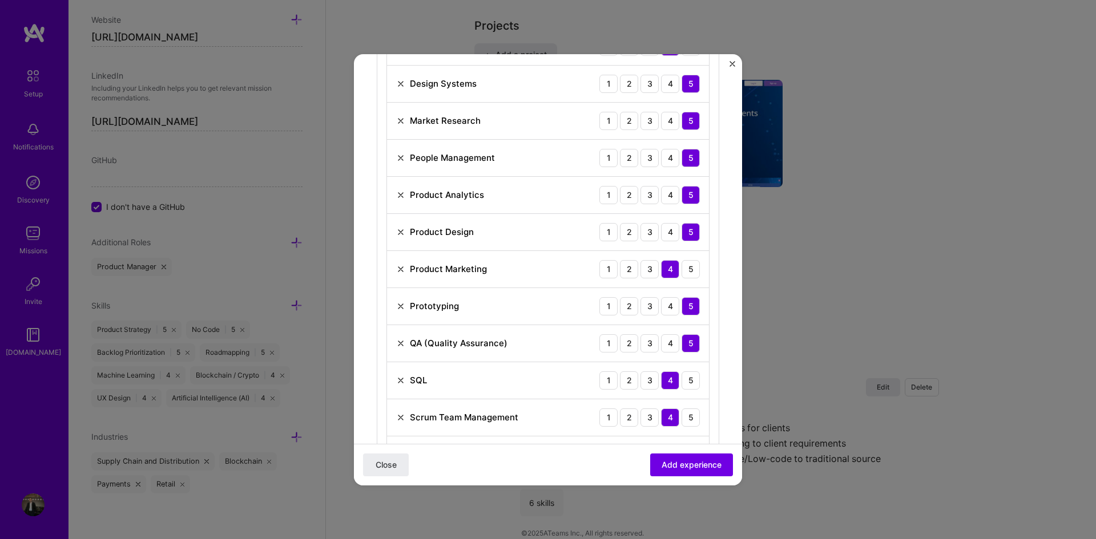
scroll to position [686, 0]
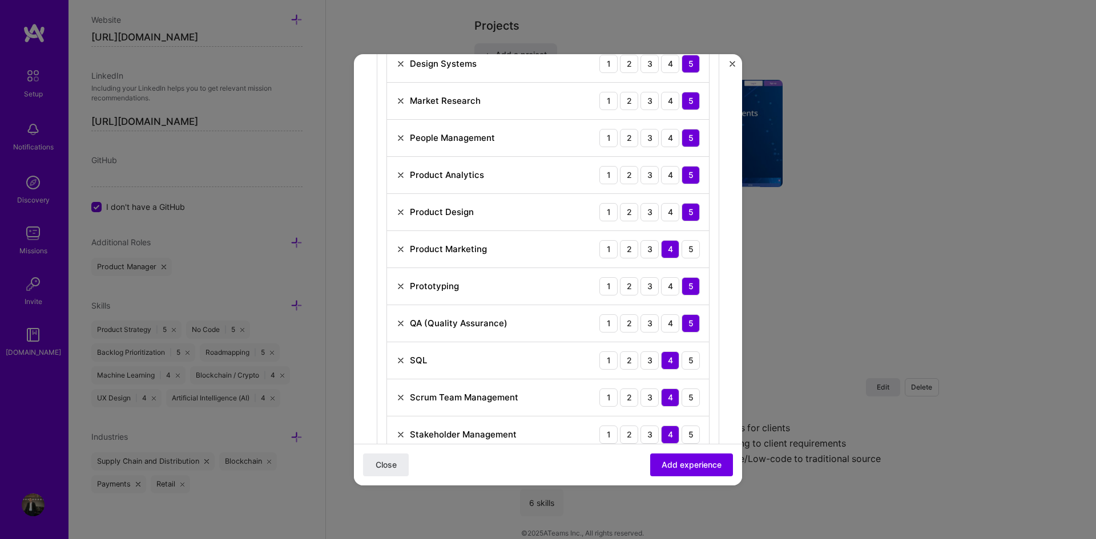
click at [397, 356] on img at bounding box center [400, 360] width 9 height 9
click at [400, 322] on img at bounding box center [400, 323] width 9 height 9
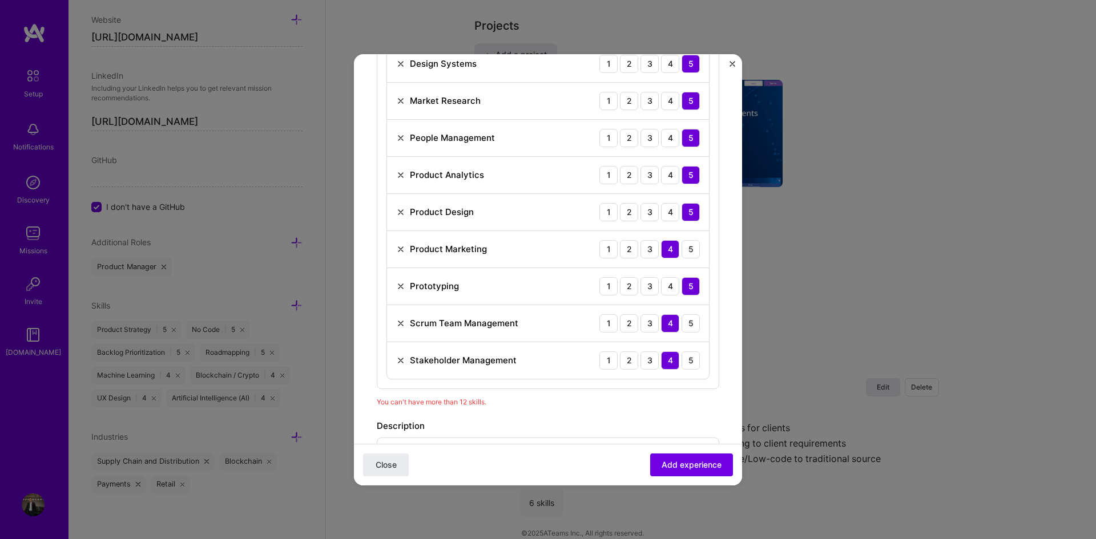
click at [400, 323] on img at bounding box center [400, 323] width 9 height 9
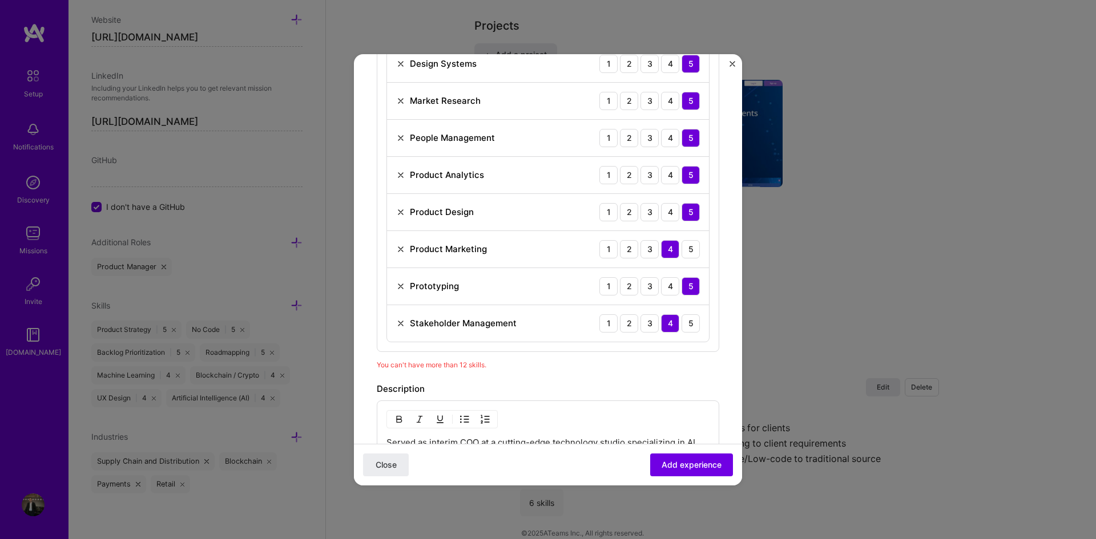
click at [402, 323] on img at bounding box center [400, 323] width 9 height 9
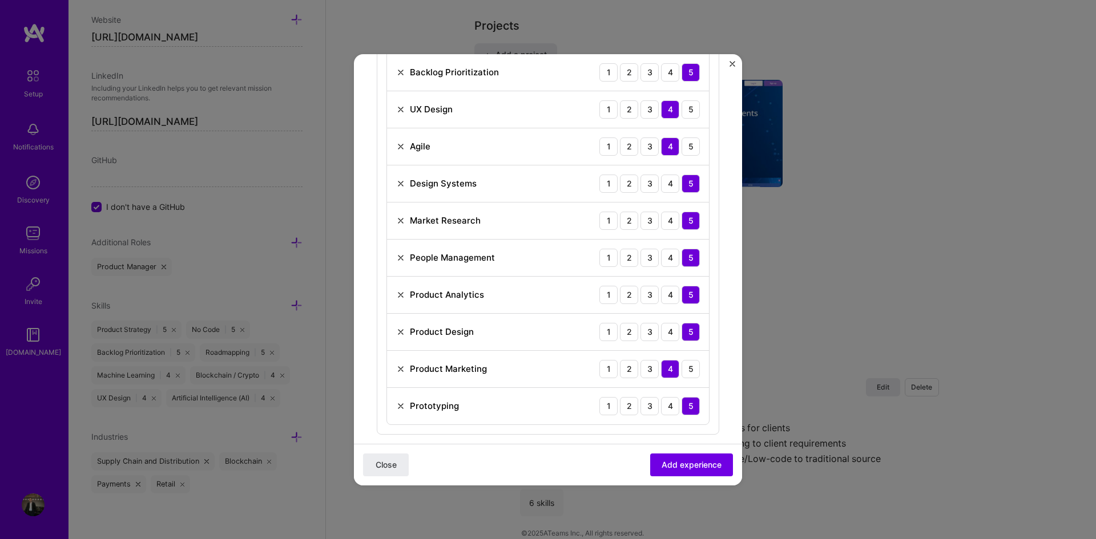
scroll to position [629, 0]
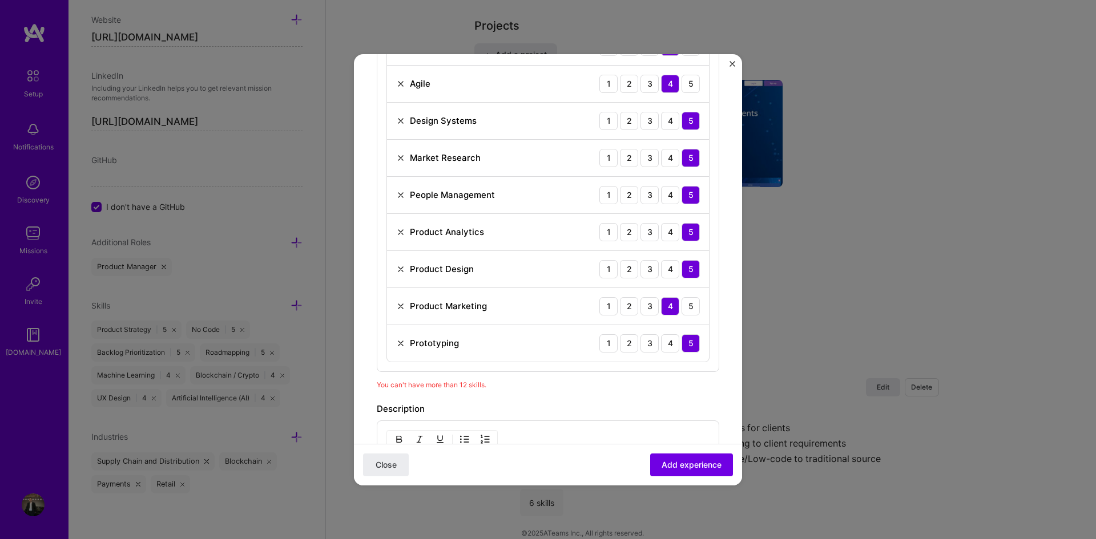
click at [399, 305] on img at bounding box center [400, 306] width 9 height 9
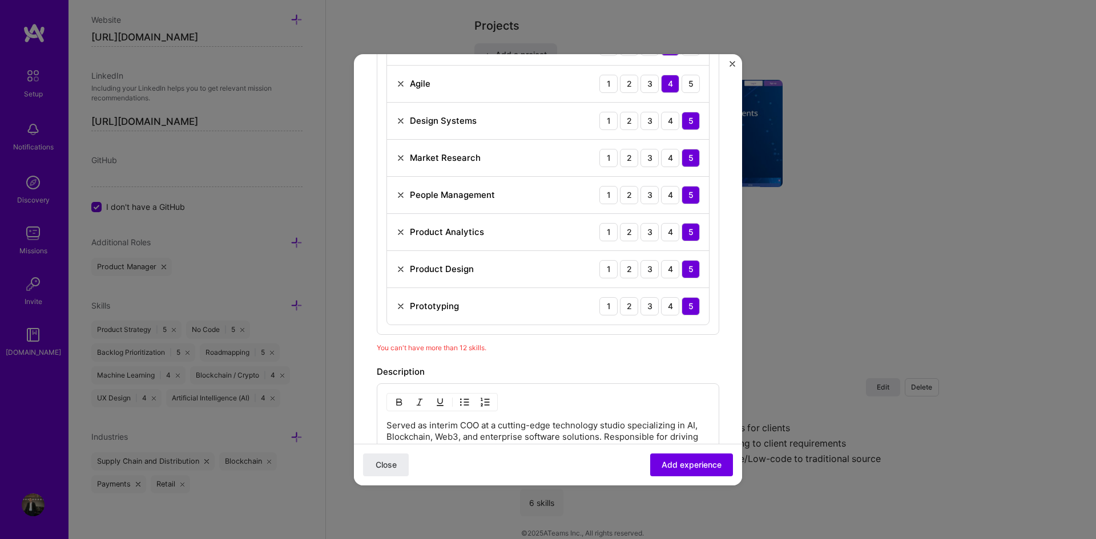
scroll to position [572, 0]
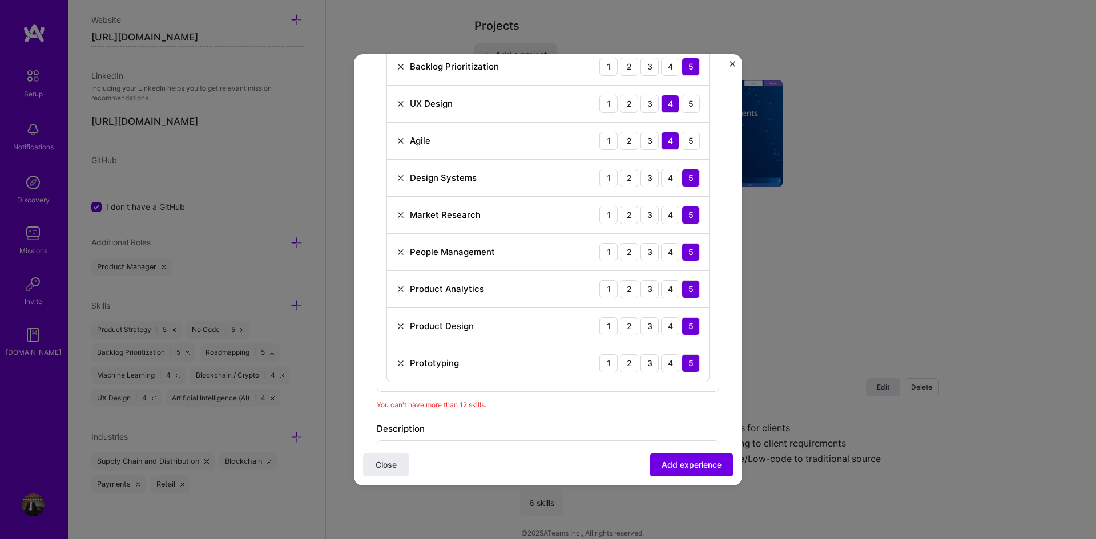
drag, startPoint x: 400, startPoint y: 325, endPoint x: 418, endPoint y: 317, distance: 20.2
click at [400, 326] on img at bounding box center [400, 326] width 9 height 9
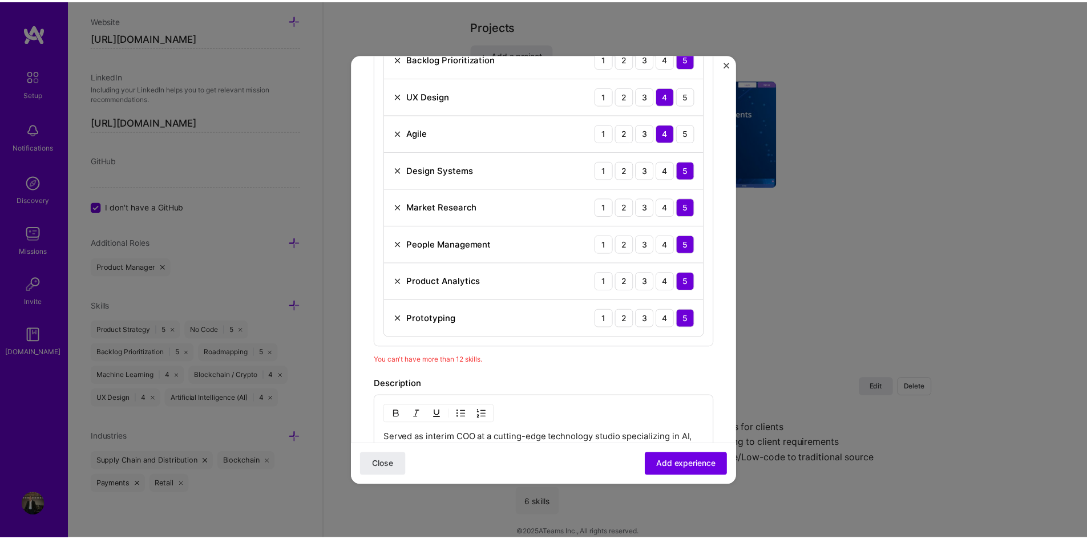
scroll to position [629, 0]
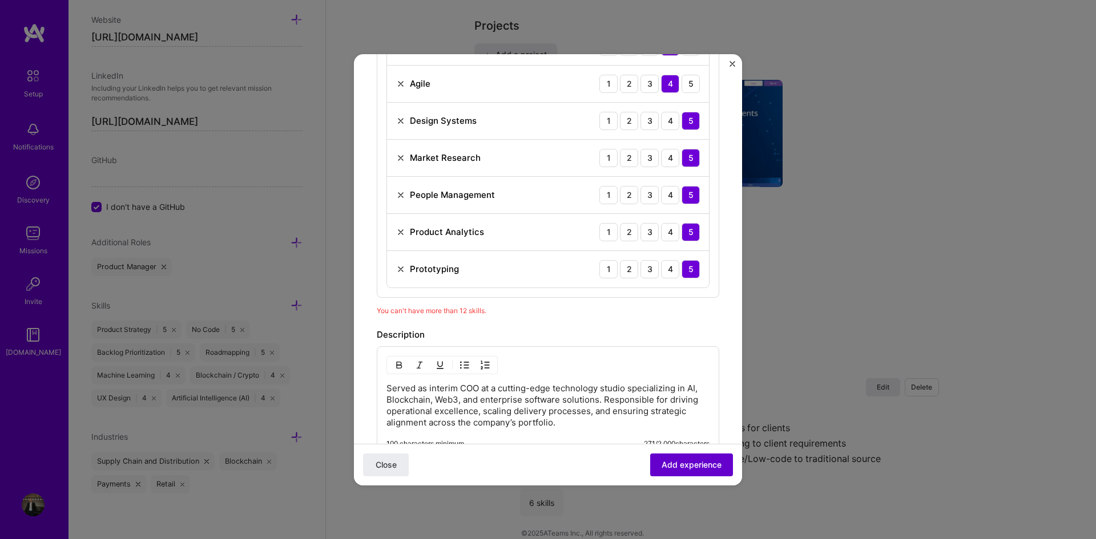
click at [679, 465] on span "Add experience" at bounding box center [692, 464] width 60 height 11
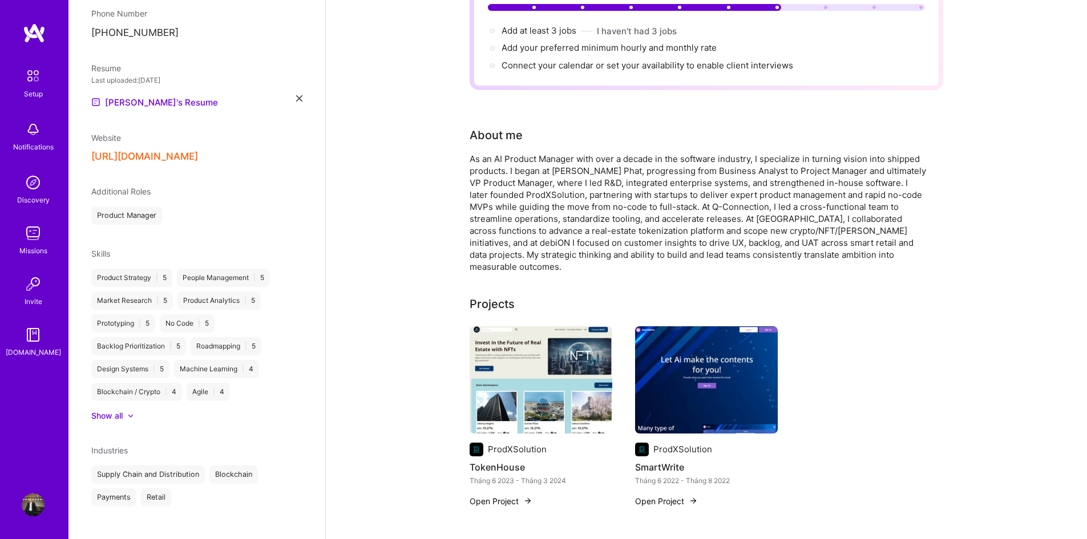
scroll to position [0, 0]
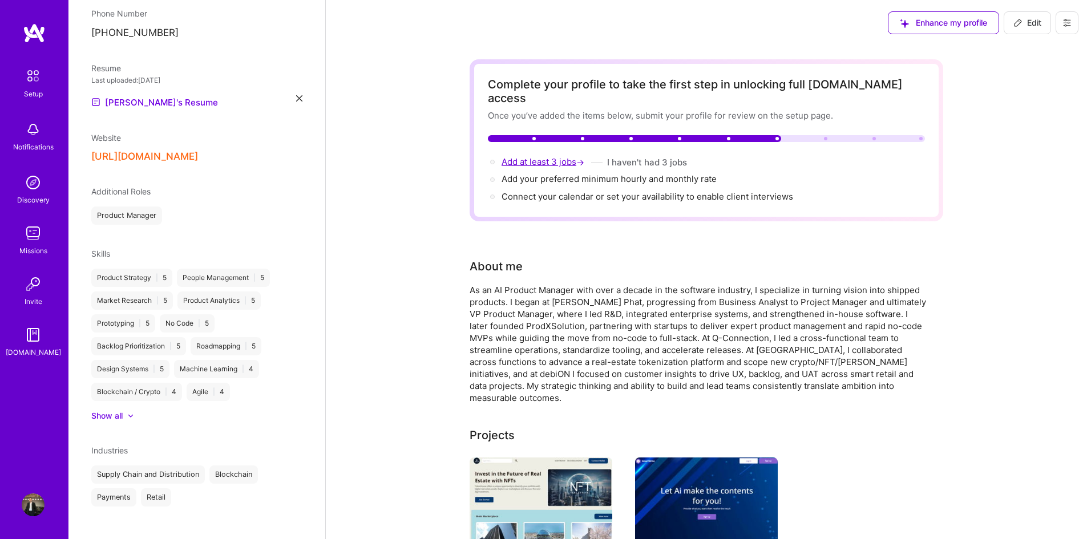
click at [558, 156] on span "Add at least 3 jobs →" at bounding box center [544, 161] width 85 height 11
select select "VN"
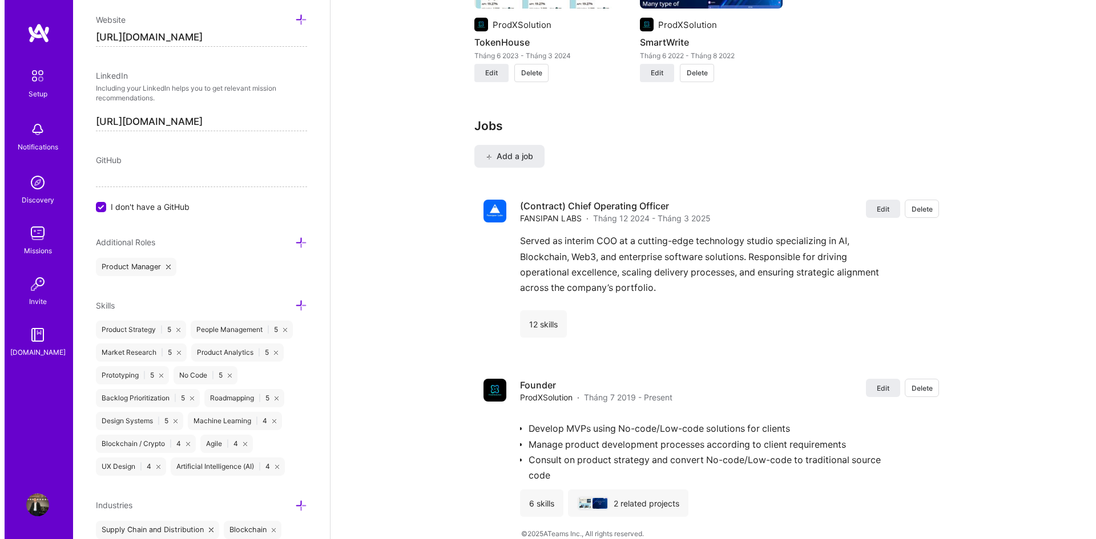
scroll to position [1107, 0]
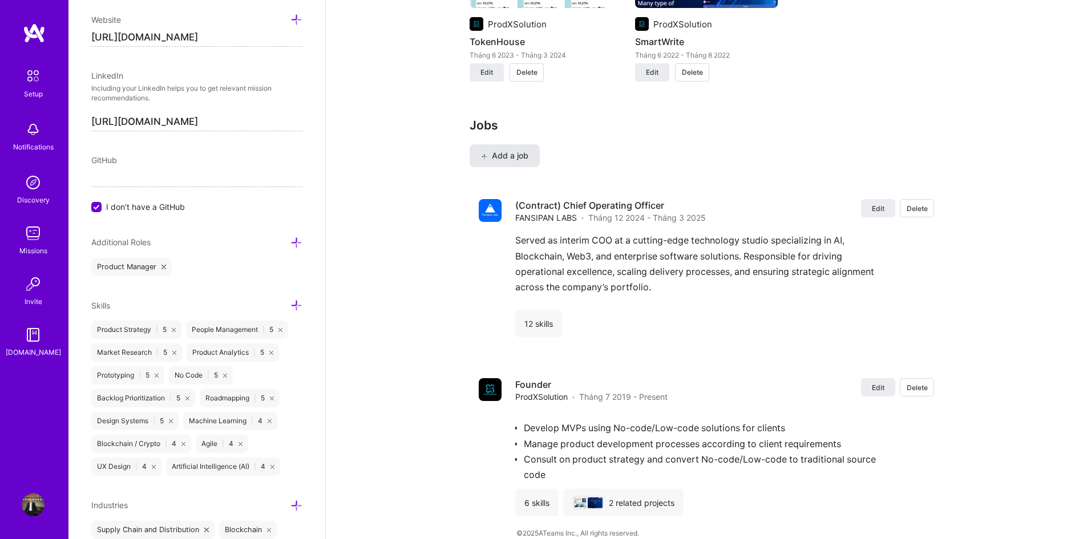
click at [510, 150] on span "Add a job" at bounding box center [504, 155] width 47 height 11
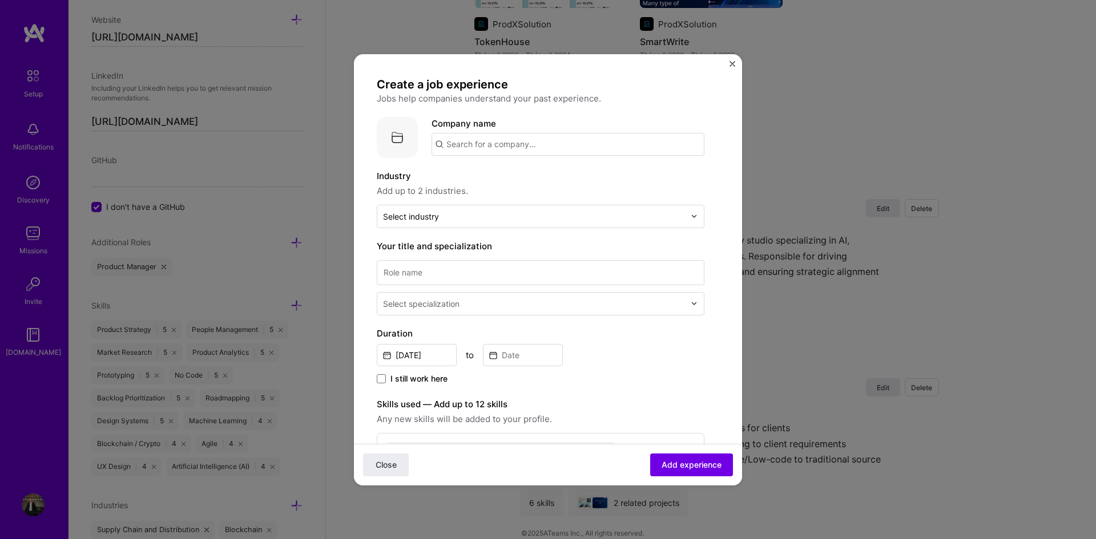
click at [509, 146] on input "text" at bounding box center [567, 144] width 273 height 23
paste input "Q-CONNECTION TECHNOLOGY SOLUTIONS LIMITED COMPANY"
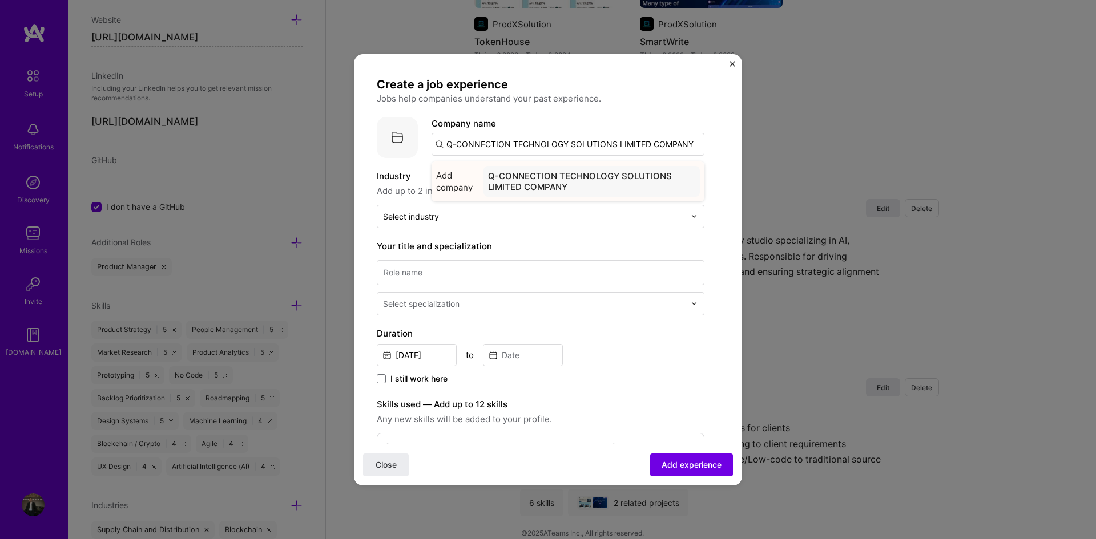
type input "Q-CONNECTION TECHNOLOGY SOLUTIONS LIMITED COMPANY"
click at [463, 178] on span "Add company" at bounding box center [457, 182] width 43 height 24
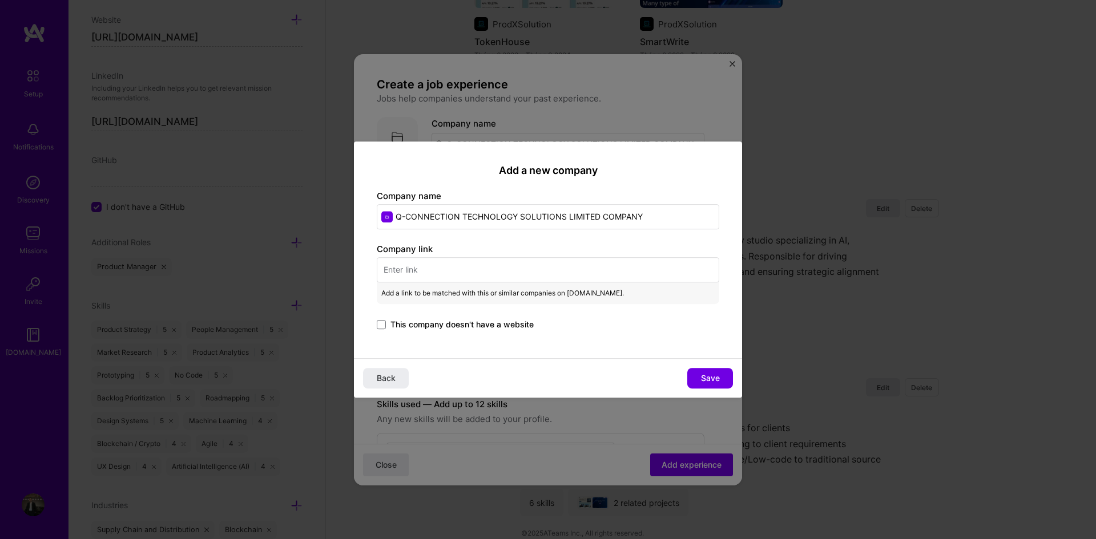
click at [441, 278] on input "text" at bounding box center [548, 269] width 342 height 25
paste input "[URL][DOMAIN_NAME]"
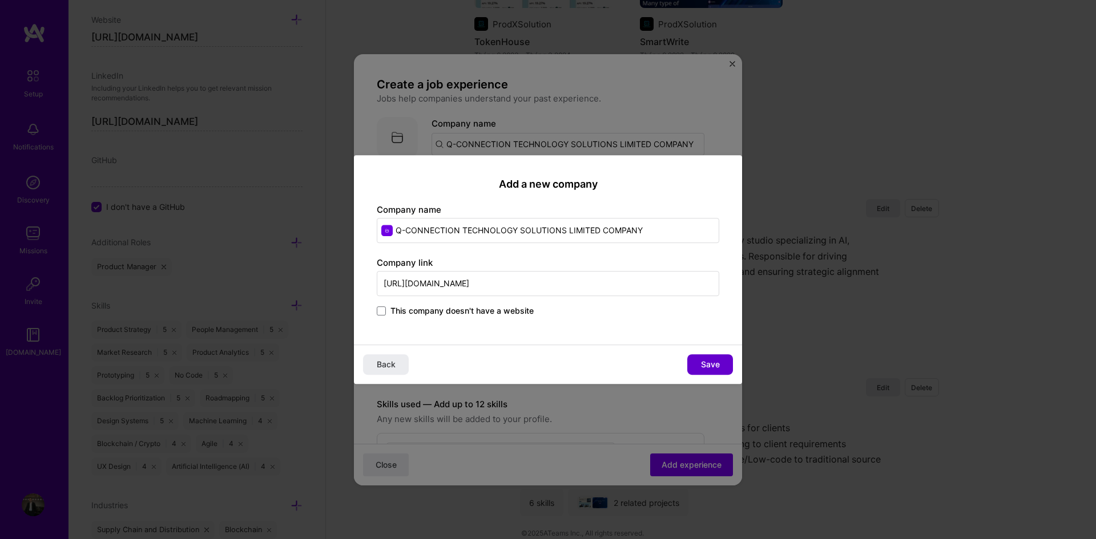
type input "[URL][DOMAIN_NAME]"
click at [712, 368] on span "Save" at bounding box center [710, 364] width 19 height 11
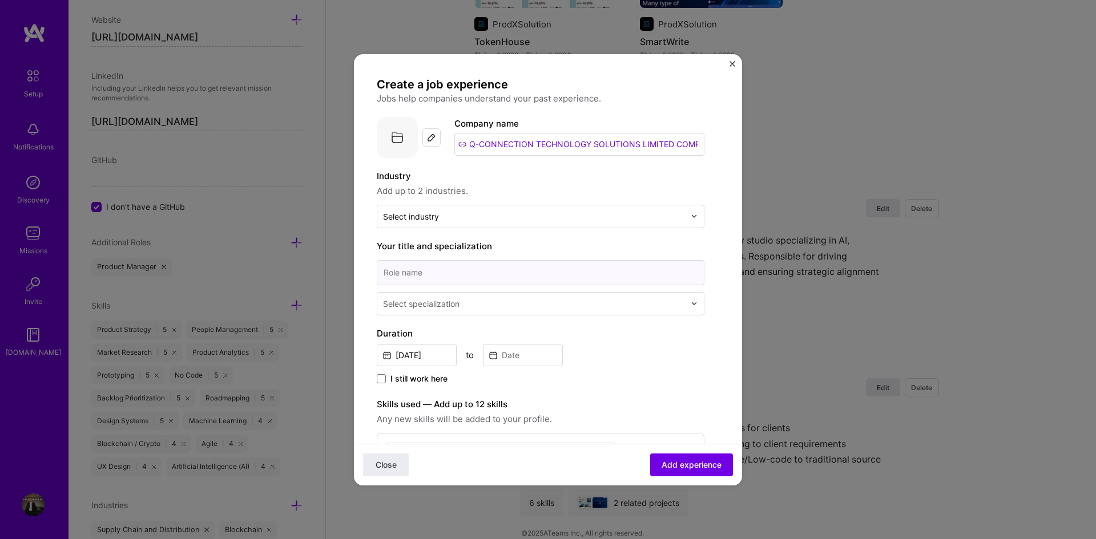
click at [439, 273] on input at bounding box center [541, 272] width 328 height 25
paste input "(Contract) Head of Product & Operation Director"
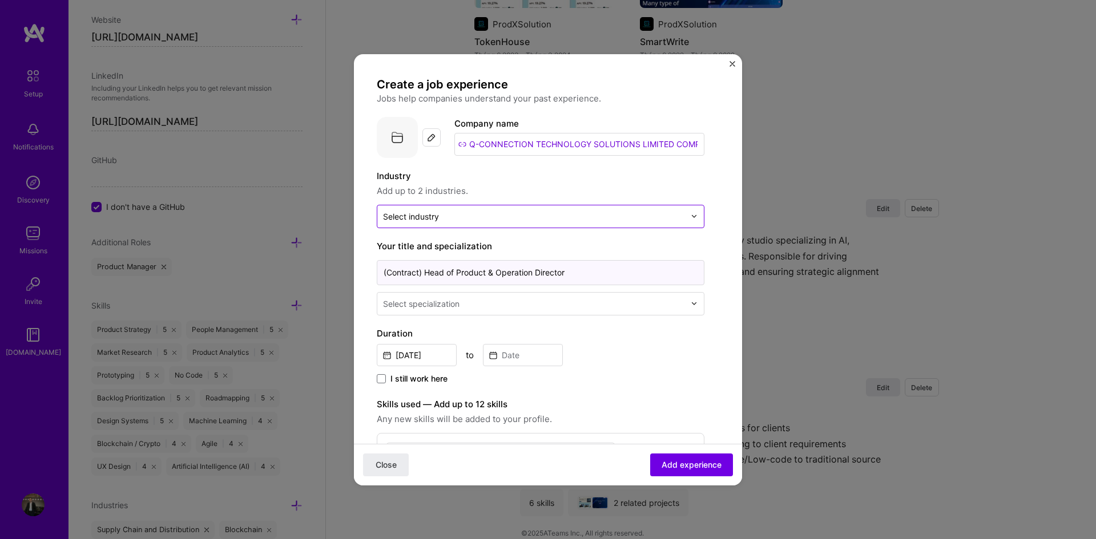
type input "(Contract) Head of Product & Operation Director"
click at [476, 217] on input "text" at bounding box center [534, 217] width 302 height 12
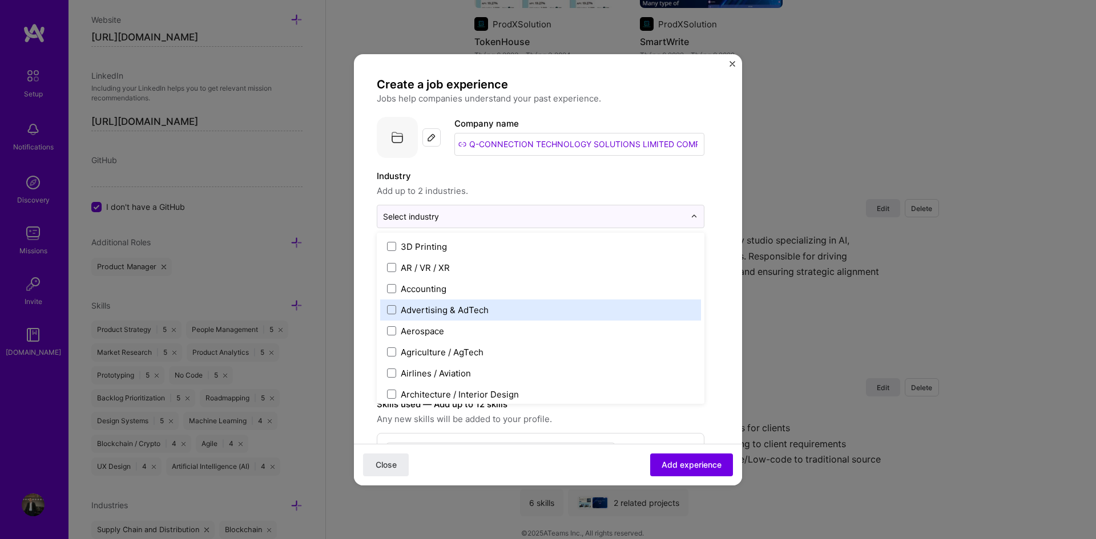
scroll to position [14, 0]
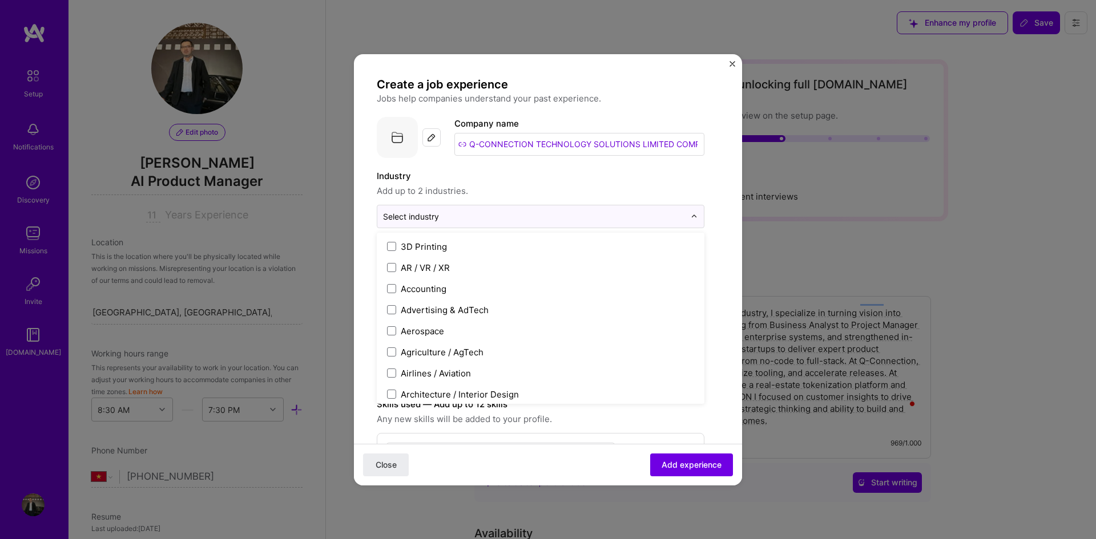
select select "VN"
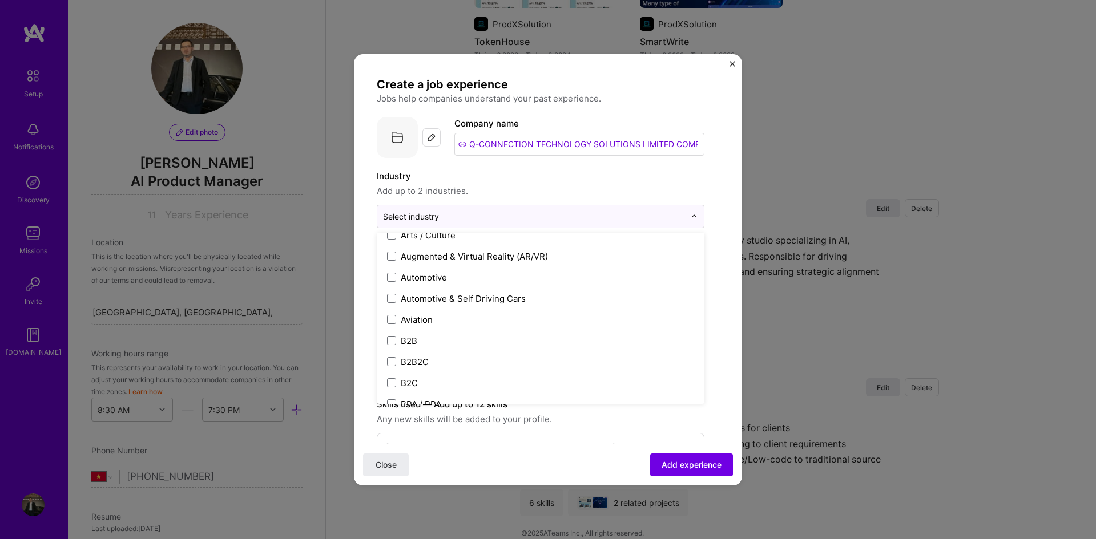
scroll to position [567, 0]
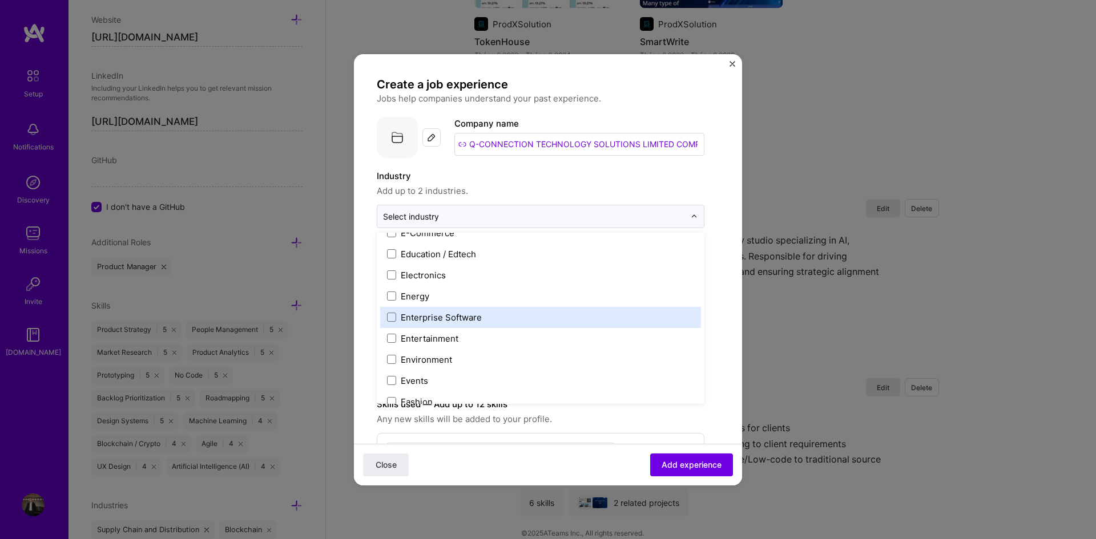
click at [464, 317] on div "Enterprise Software" at bounding box center [441, 318] width 81 height 12
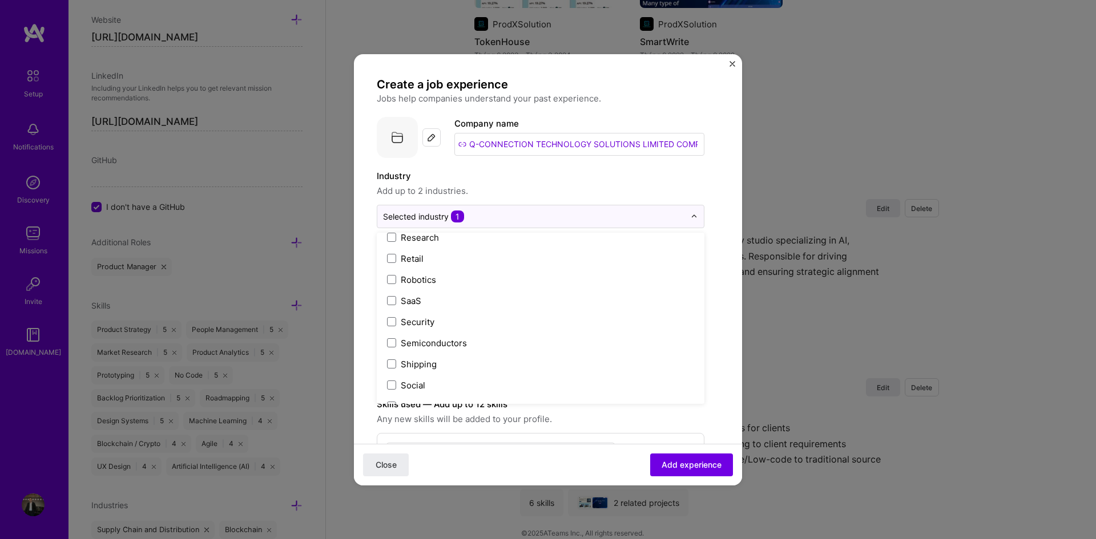
scroll to position [2199, 0]
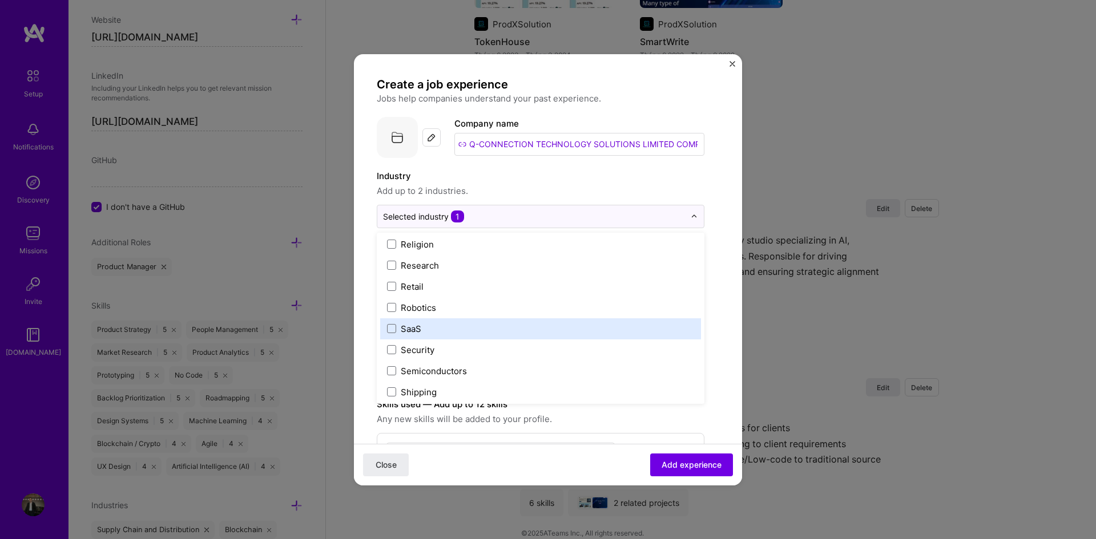
click at [452, 328] on label "SaaS" at bounding box center [540, 329] width 307 height 12
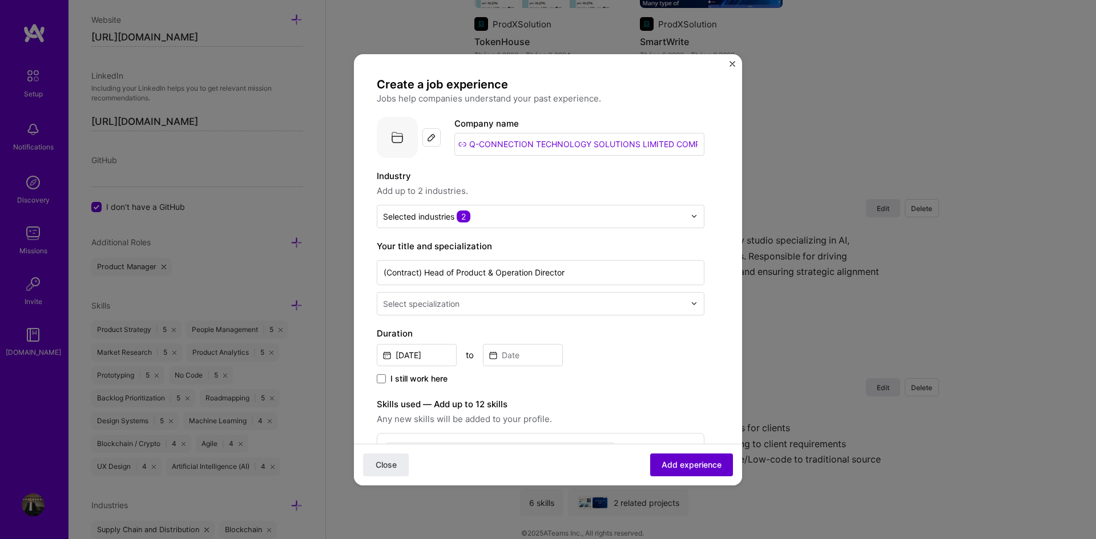
click at [684, 468] on span "Add experience" at bounding box center [692, 464] width 60 height 11
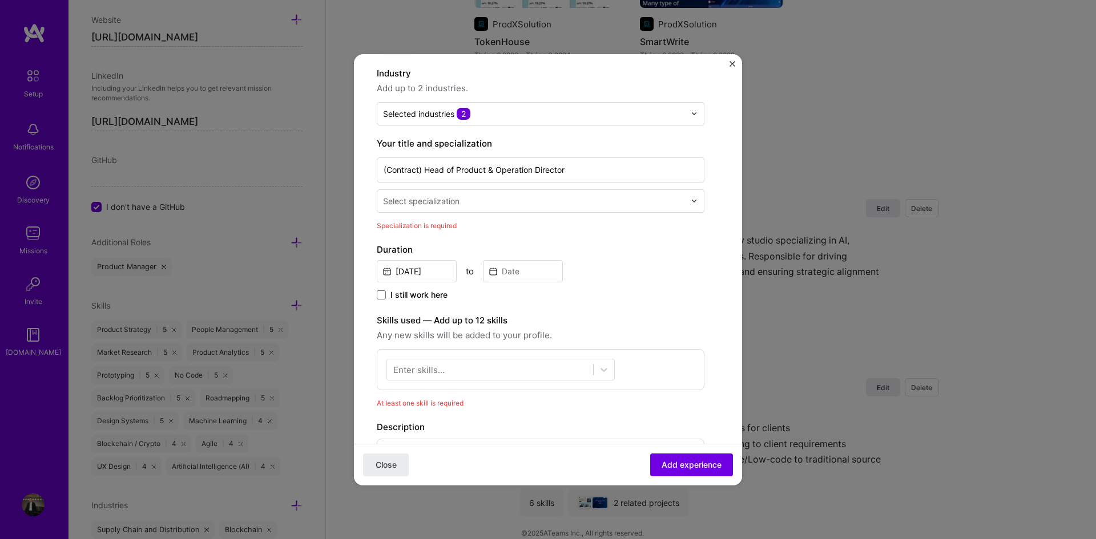
scroll to position [0, 0]
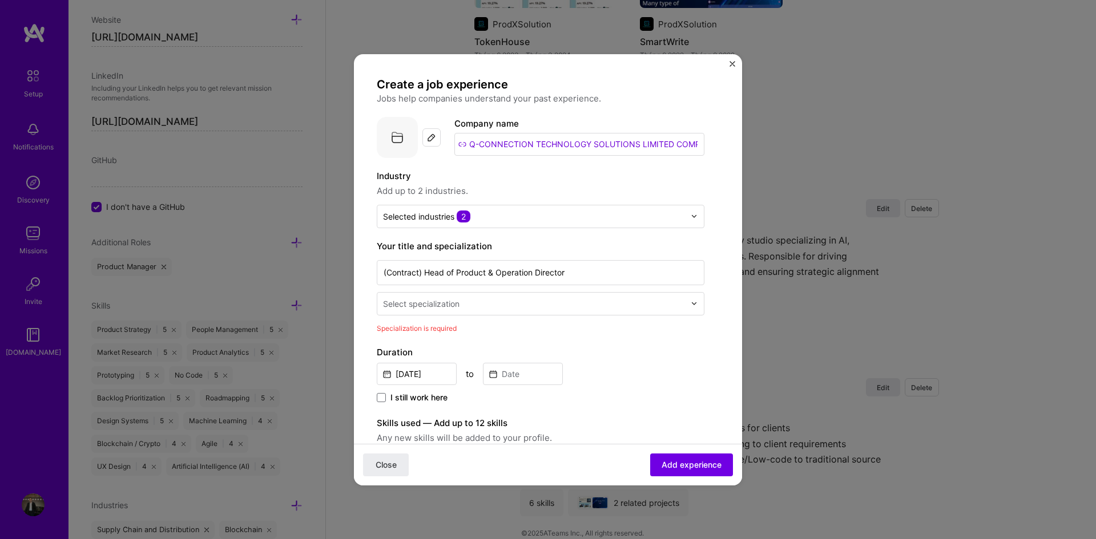
click at [462, 304] on input "text" at bounding box center [535, 304] width 304 height 12
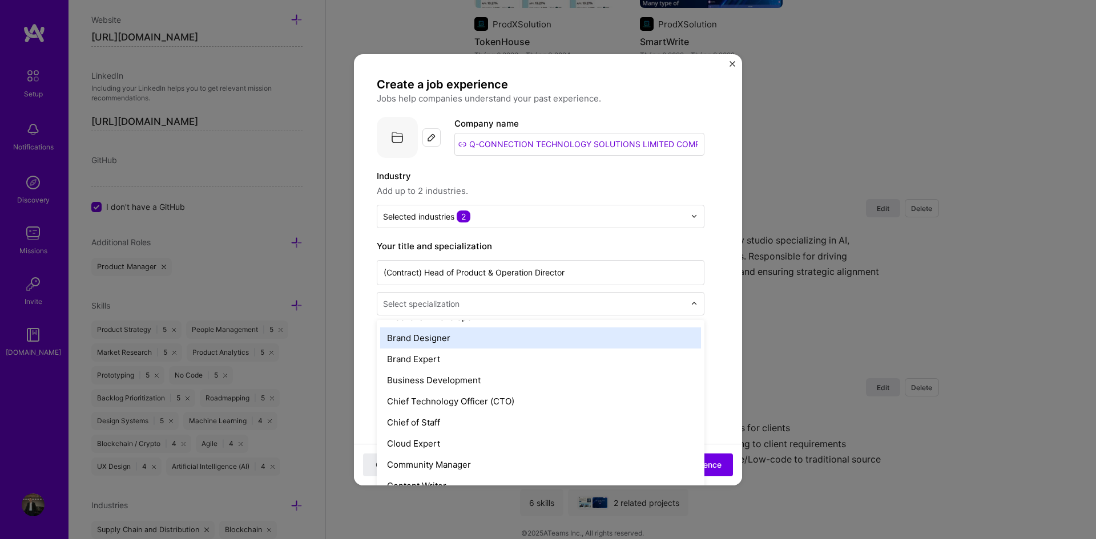
scroll to position [285, 0]
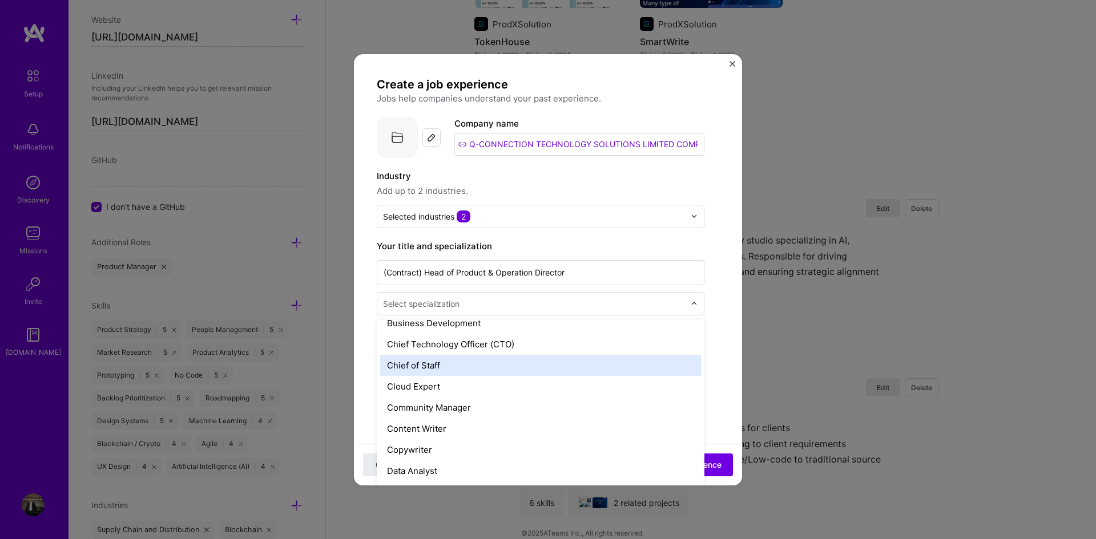
click at [474, 367] on div "Chief of Staff" at bounding box center [540, 365] width 321 height 21
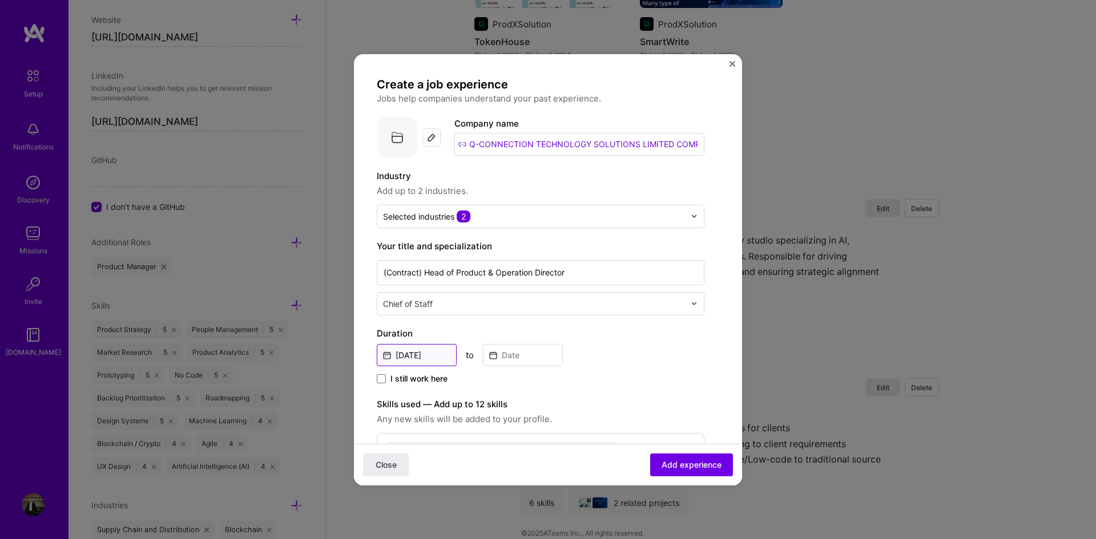
click at [405, 358] on input "[DATE]" at bounding box center [417, 355] width 80 height 22
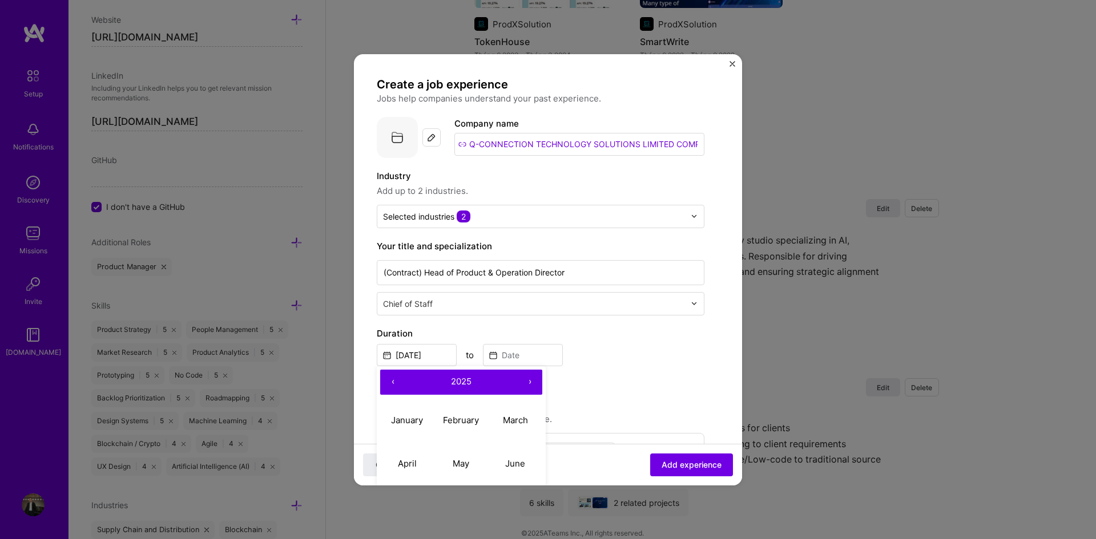
click at [388, 383] on button "‹" at bounding box center [392, 382] width 25 height 25
click at [388, 382] on button "‹" at bounding box center [392, 382] width 25 height 25
click at [506, 423] on abbr "March" at bounding box center [515, 420] width 25 height 11
type input "Mar, 2023"
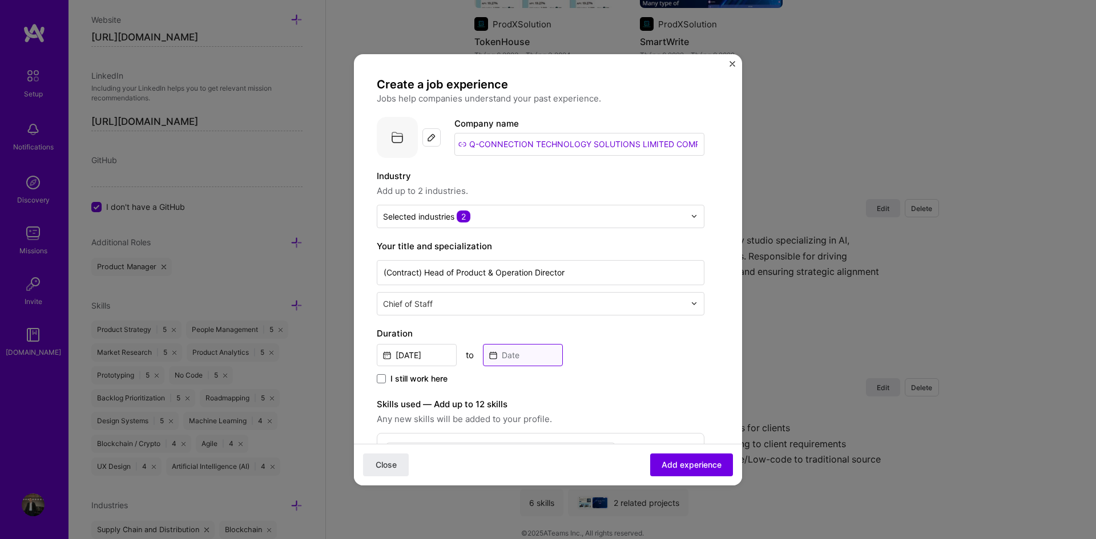
click at [503, 357] on input at bounding box center [523, 355] width 80 height 22
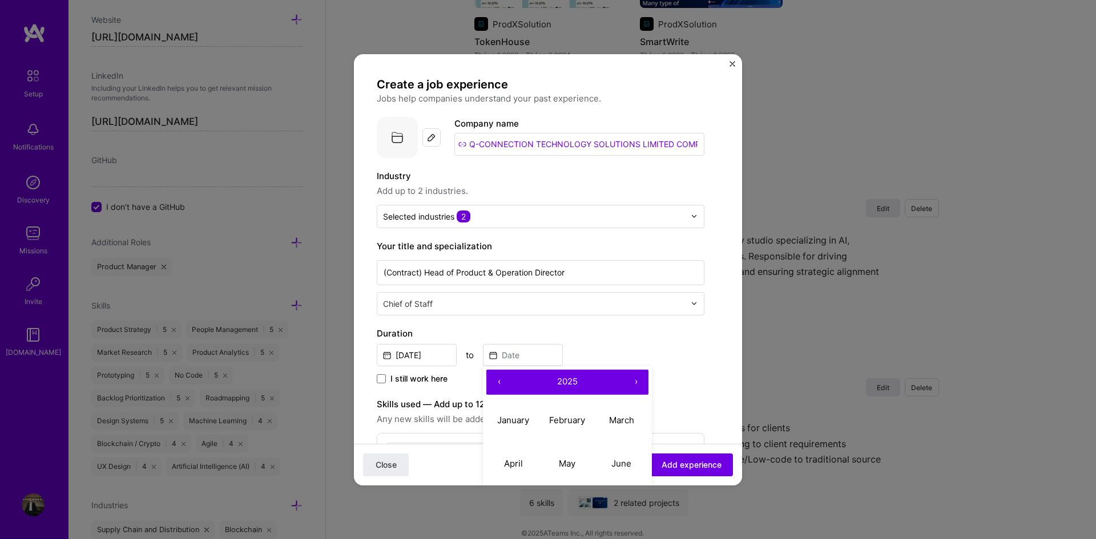
click at [499, 378] on button "‹" at bounding box center [498, 382] width 25 height 25
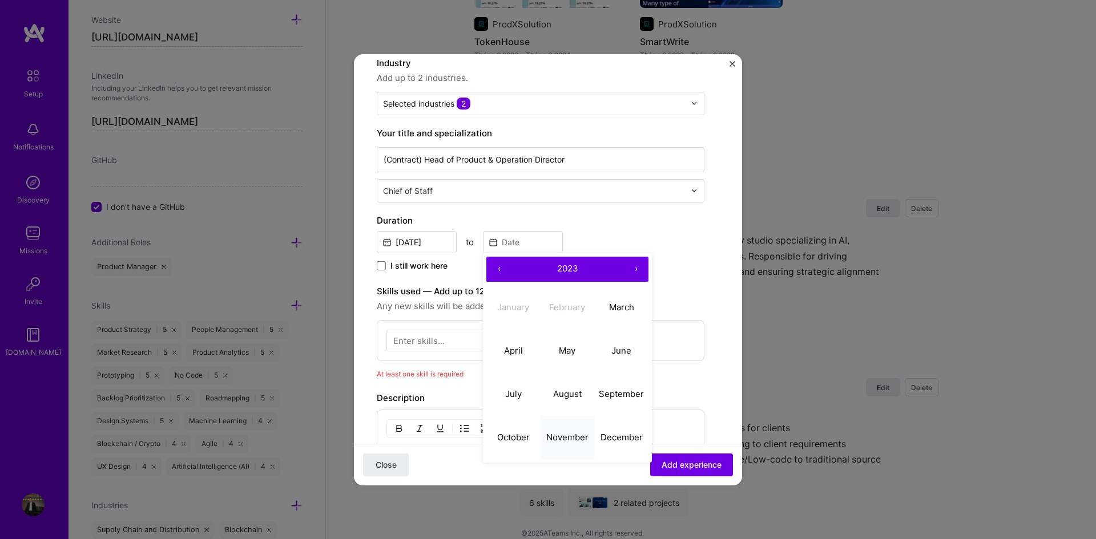
scroll to position [114, 0]
click at [570, 396] on abbr "August" at bounding box center [567, 393] width 29 height 11
type input "Aug, 2023"
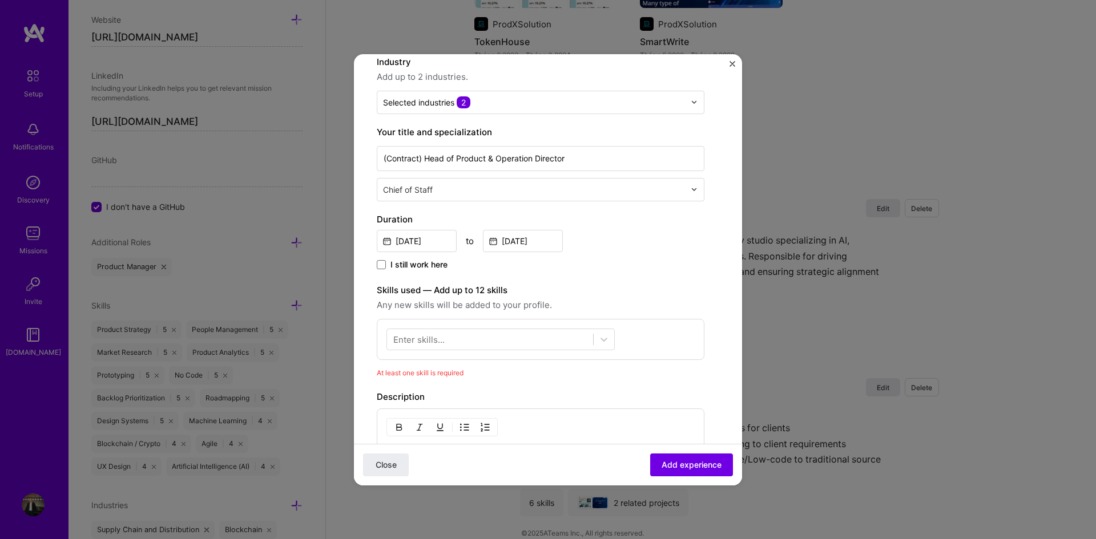
click at [665, 226] on label "Duration" at bounding box center [541, 220] width 328 height 14
click at [528, 330] on div at bounding box center [490, 339] width 206 height 19
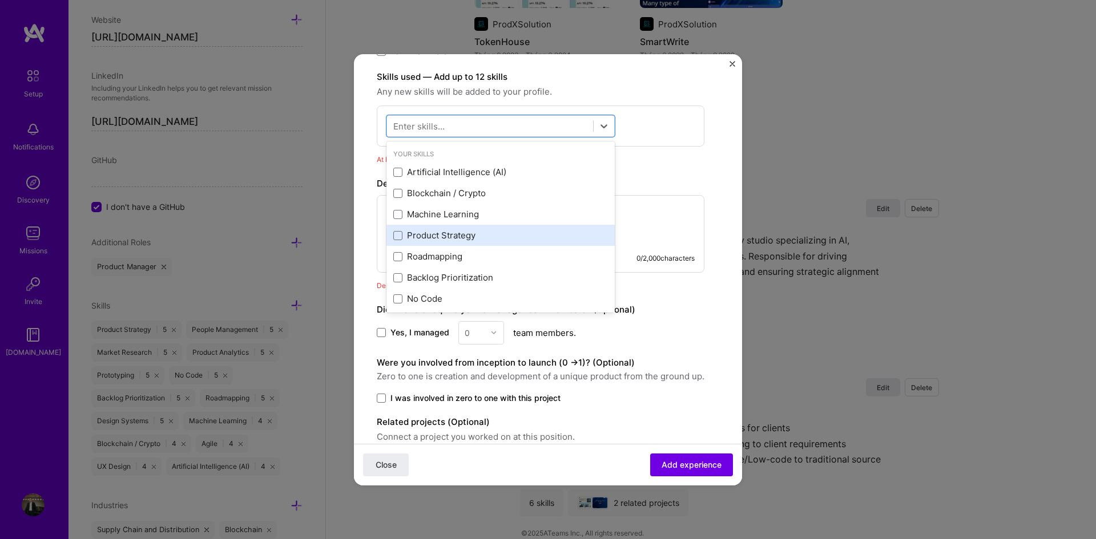
scroll to position [342, 0]
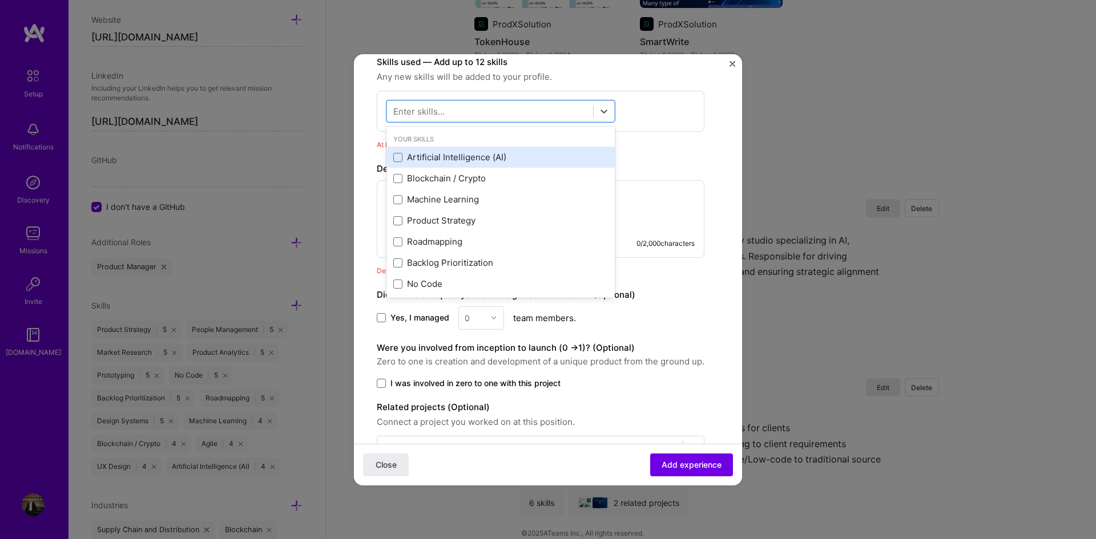
click at [521, 156] on div "Artificial Intelligence (AI)" at bounding box center [500, 157] width 215 height 12
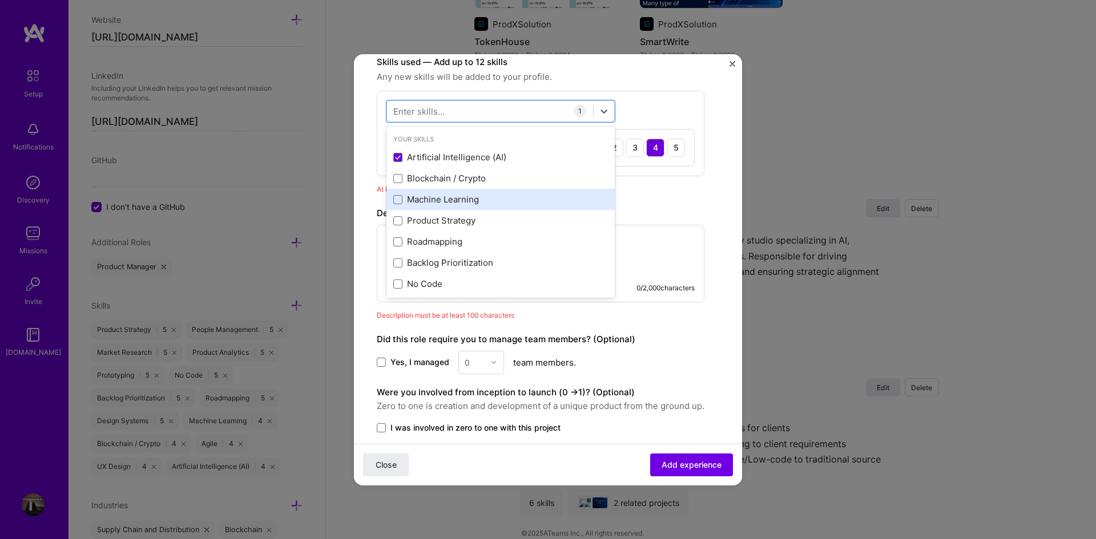
click at [469, 204] on div "Machine Learning" at bounding box center [500, 199] width 215 height 12
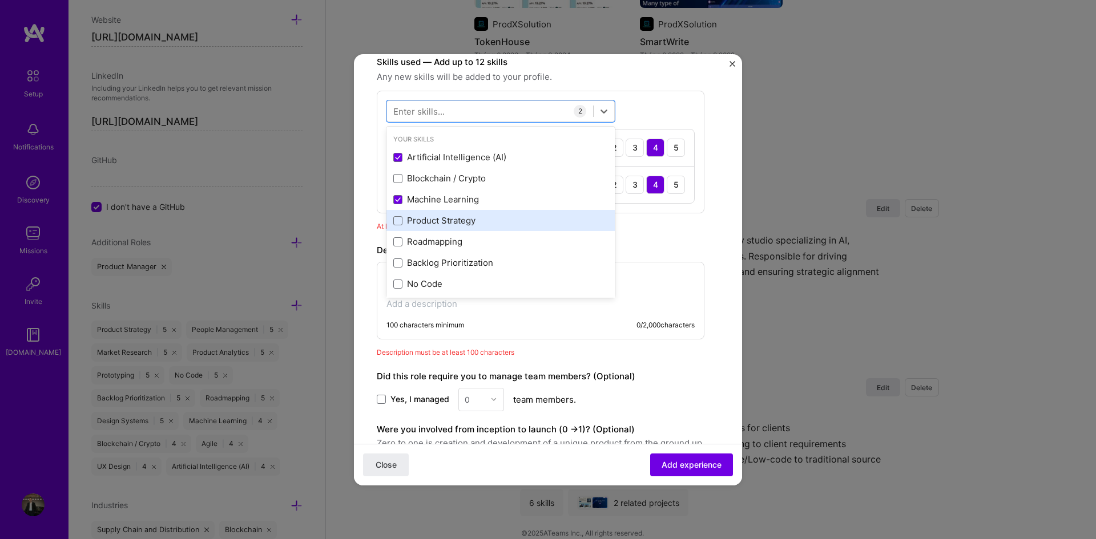
click at [451, 226] on div "Product Strategy" at bounding box center [500, 221] width 215 height 12
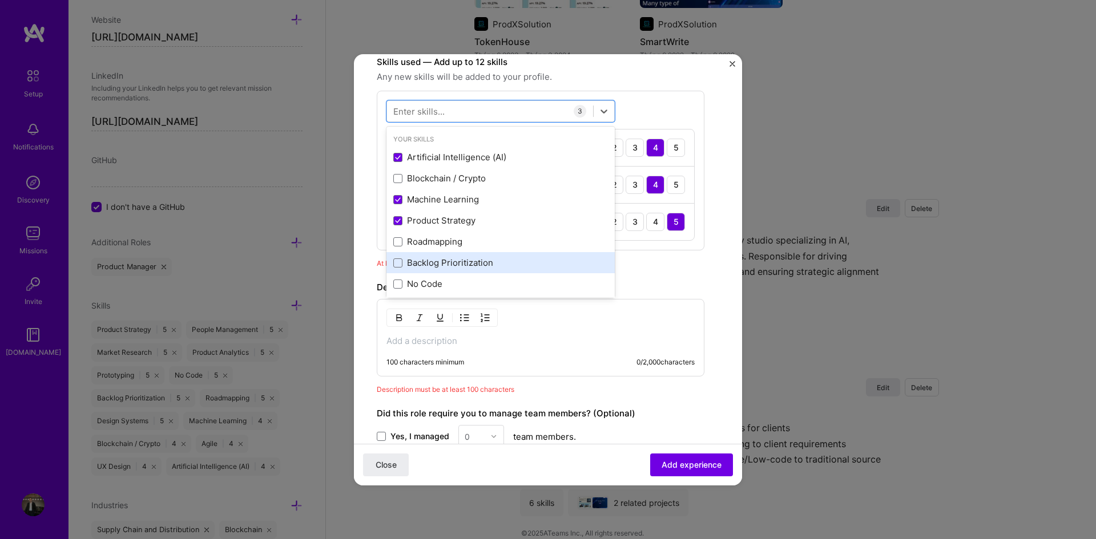
drag, startPoint x: 451, startPoint y: 244, endPoint x: 453, endPoint y: 259, distance: 15.5
click at [451, 245] on div "Roadmapping" at bounding box center [500, 242] width 215 height 12
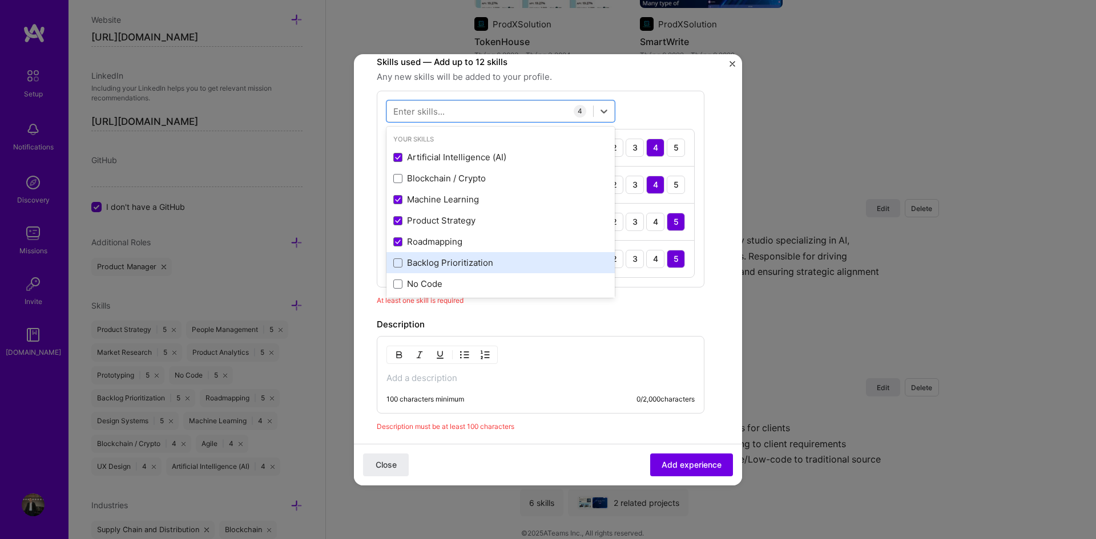
click at [454, 262] on div "Backlog Prioritization" at bounding box center [500, 263] width 215 height 12
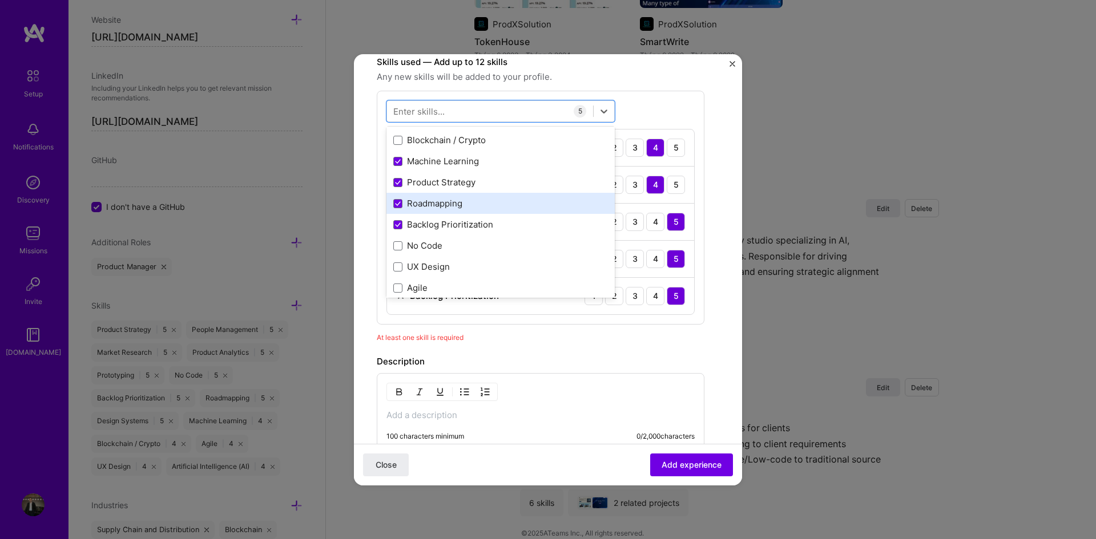
scroll to position [57, 0]
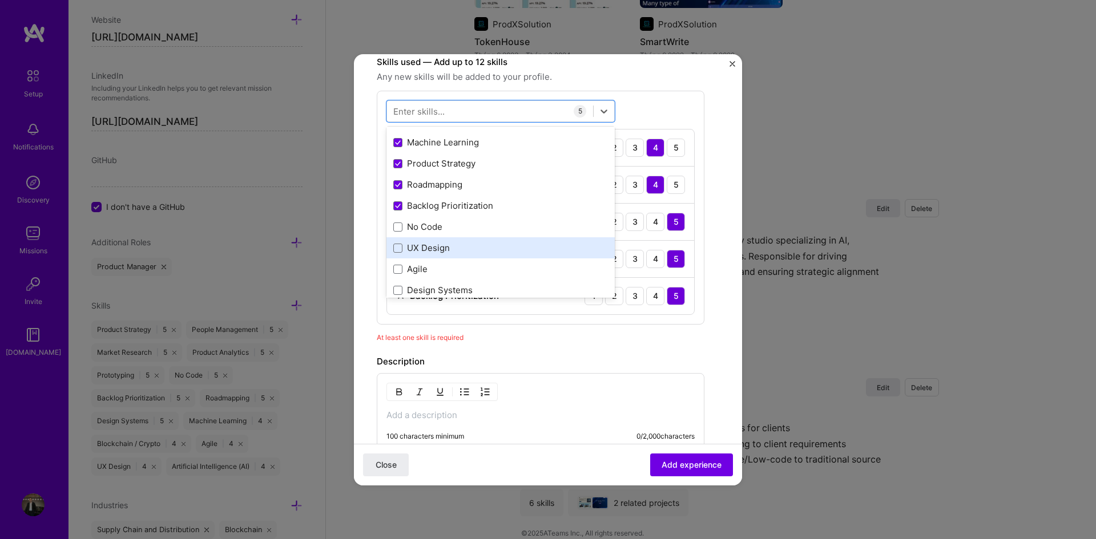
click at [437, 248] on div "UX Design" at bounding box center [500, 248] width 215 height 12
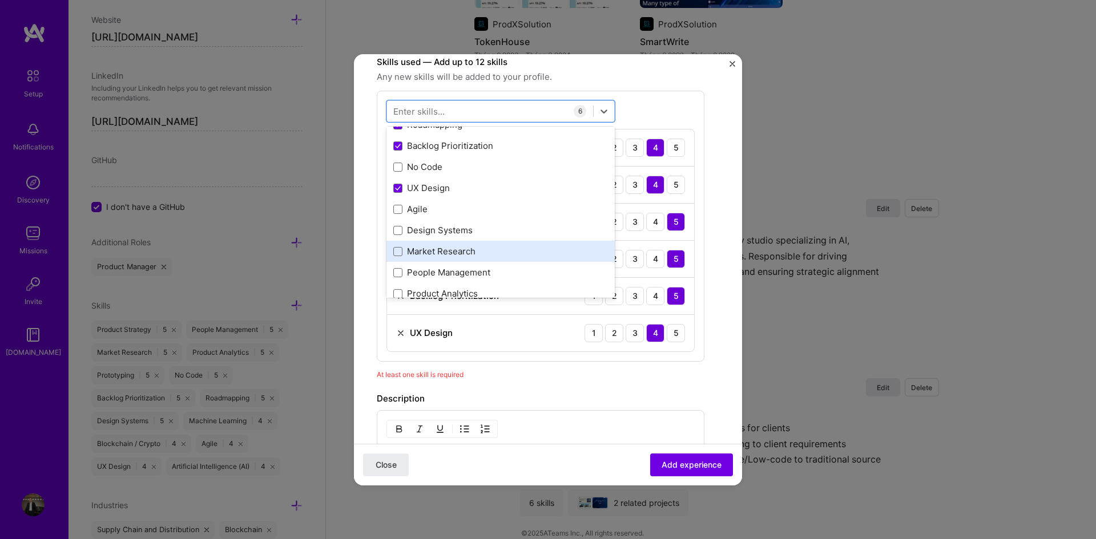
scroll to position [171, 0]
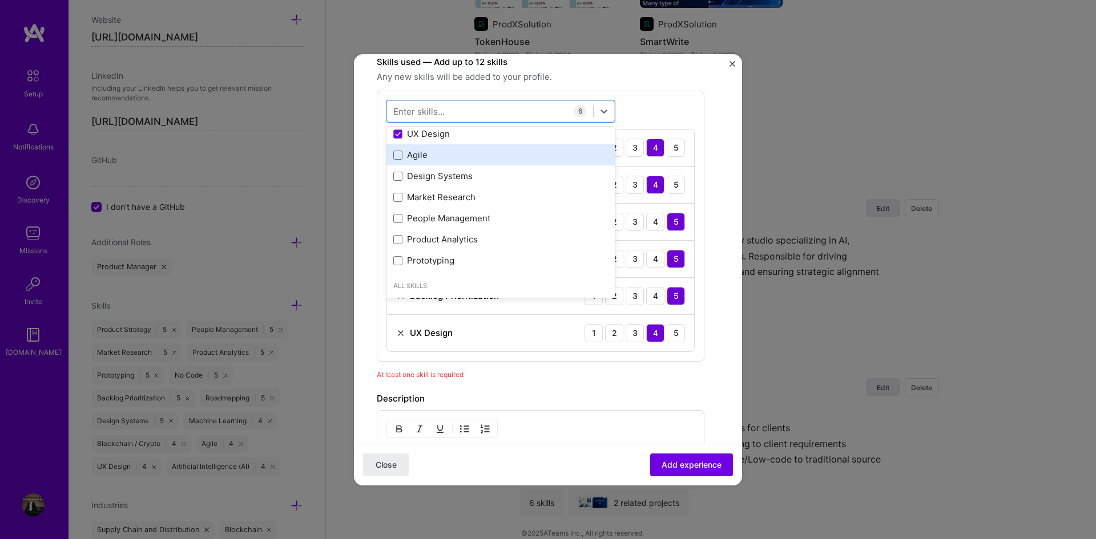
click at [410, 158] on div "Agile" at bounding box center [500, 155] width 215 height 12
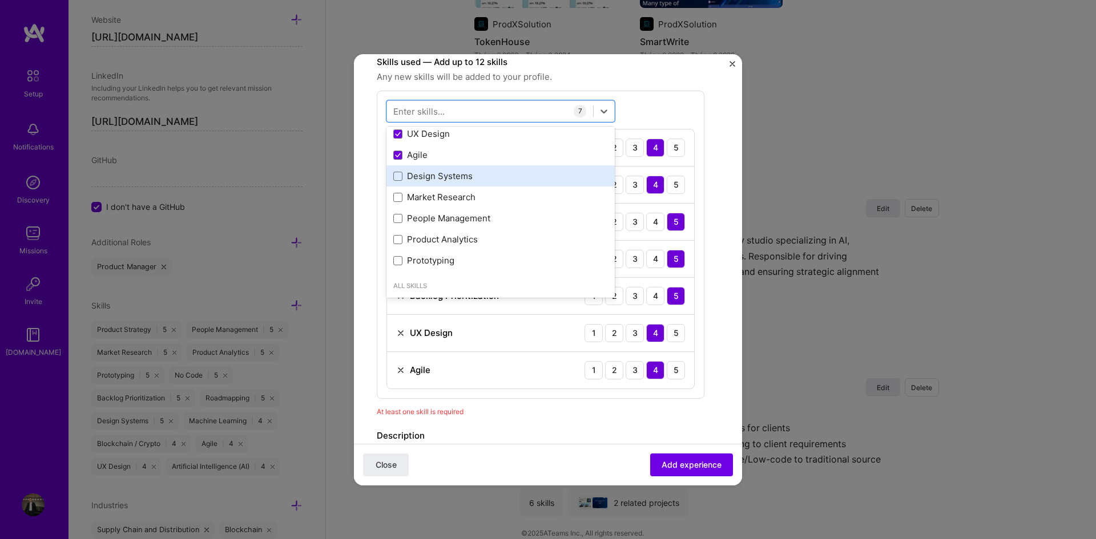
click at [483, 176] on div "Design Systems" at bounding box center [500, 176] width 215 height 12
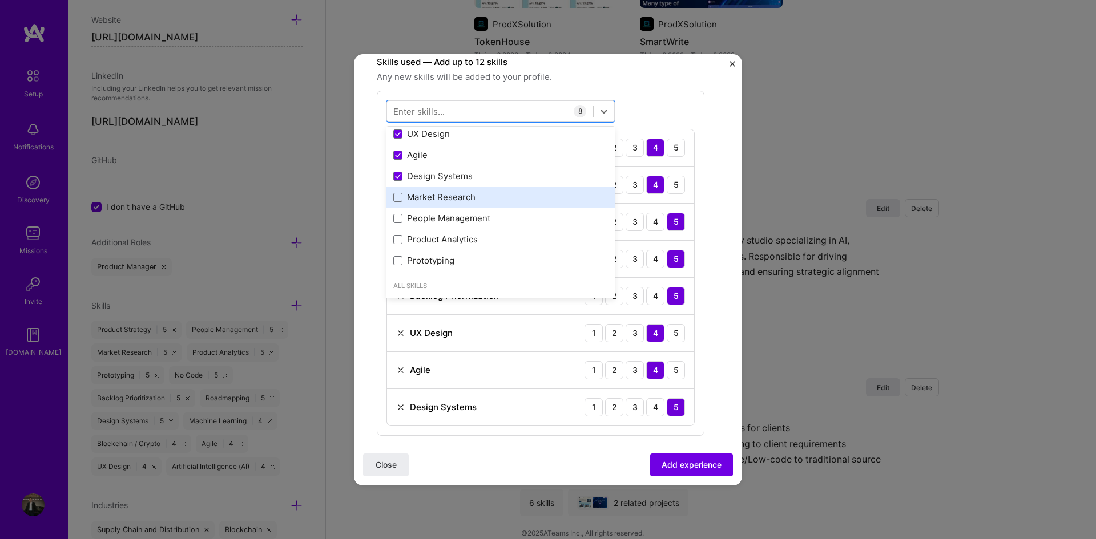
click at [489, 193] on div "Market Research" at bounding box center [500, 197] width 215 height 12
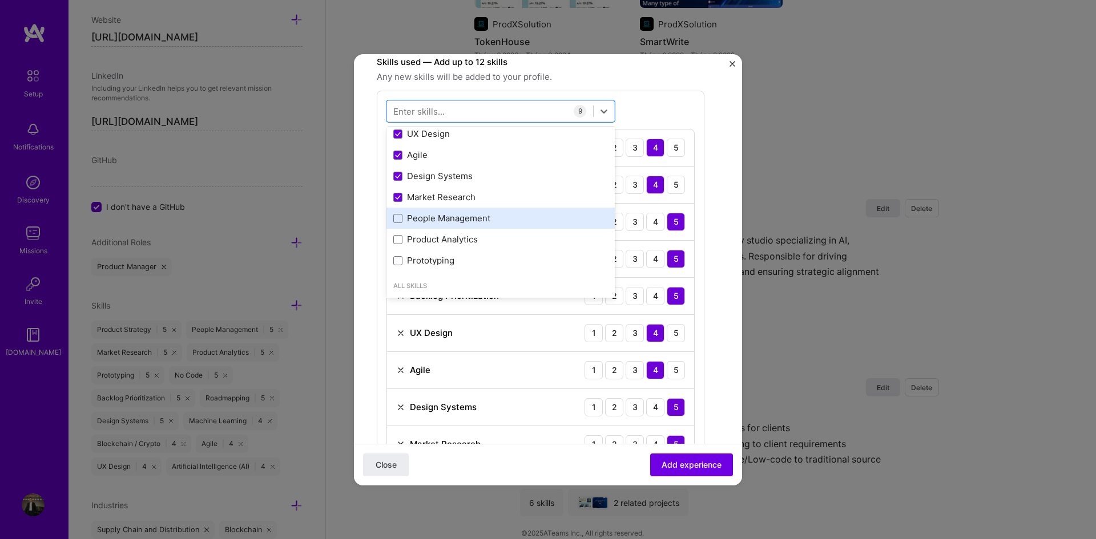
click at [499, 214] on div "People Management" at bounding box center [500, 218] width 215 height 12
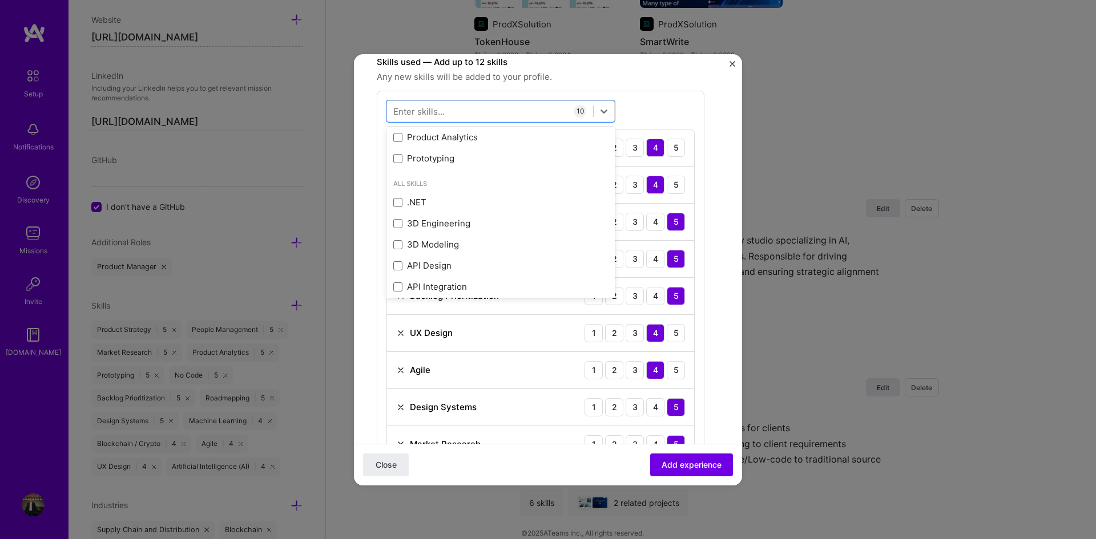
scroll to position [285, 0]
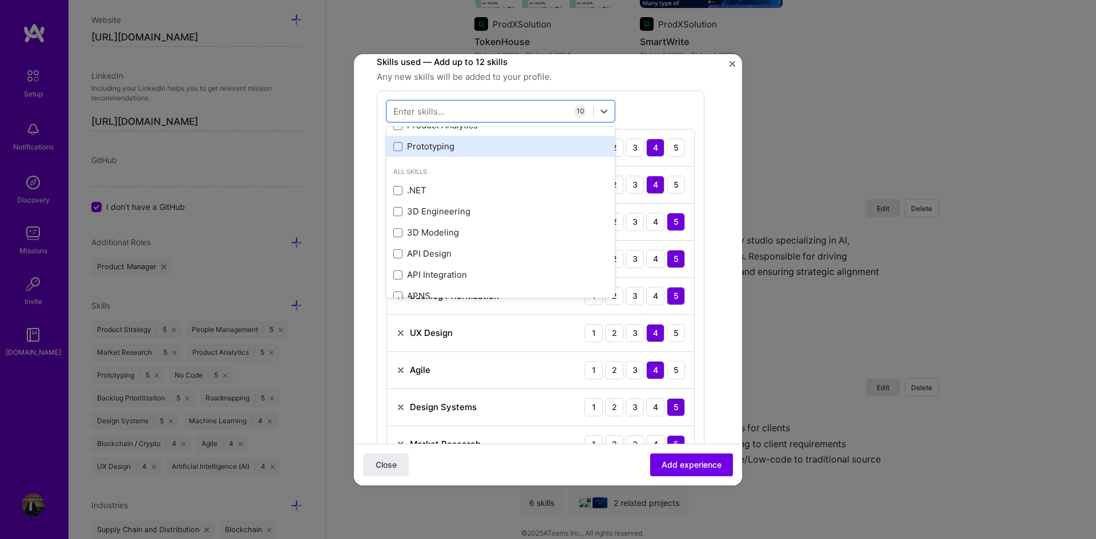
click at [481, 147] on div "Prototyping" at bounding box center [500, 146] width 215 height 12
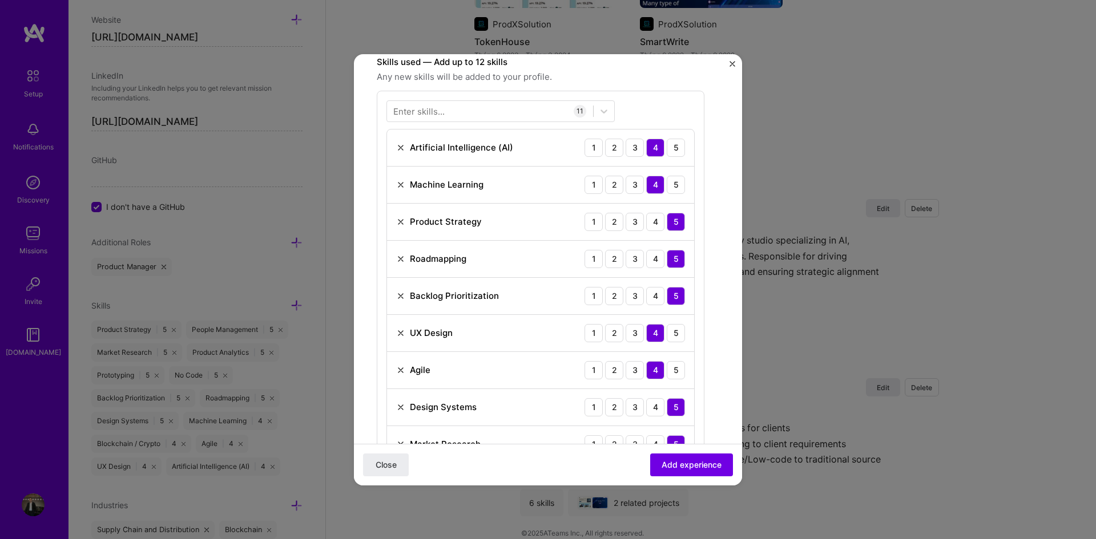
click at [724, 111] on form "Create a job experience Jobs help companies understand your past experience. Co…" at bounding box center [548, 337] width 388 height 1205
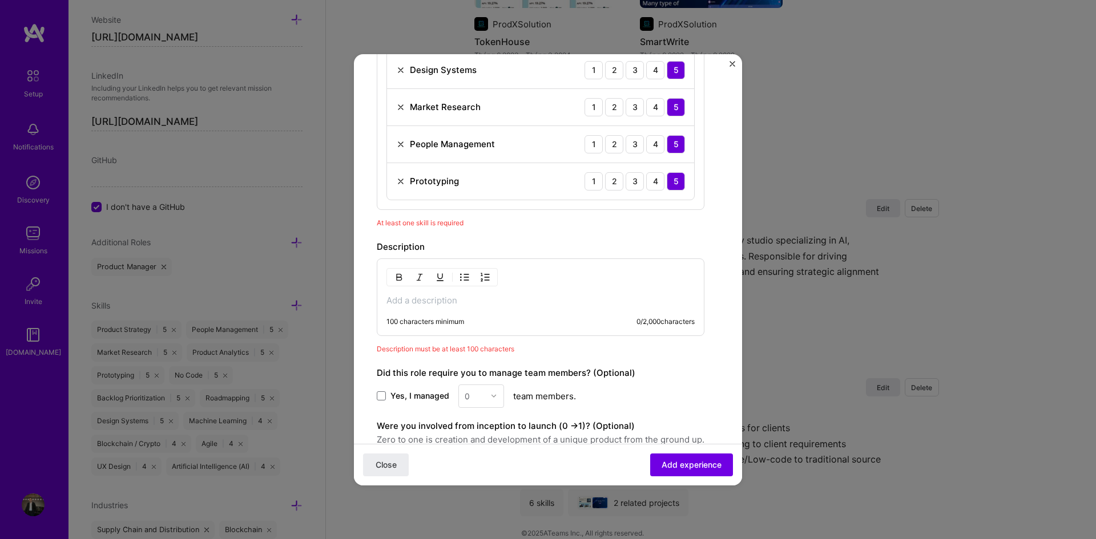
scroll to position [685, 0]
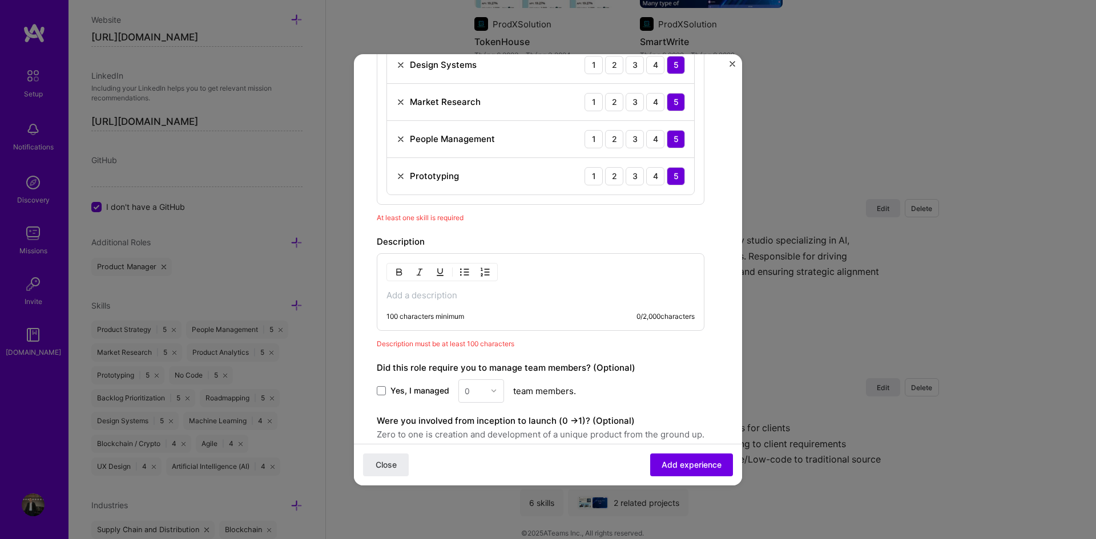
click at [417, 295] on p at bounding box center [540, 295] width 308 height 11
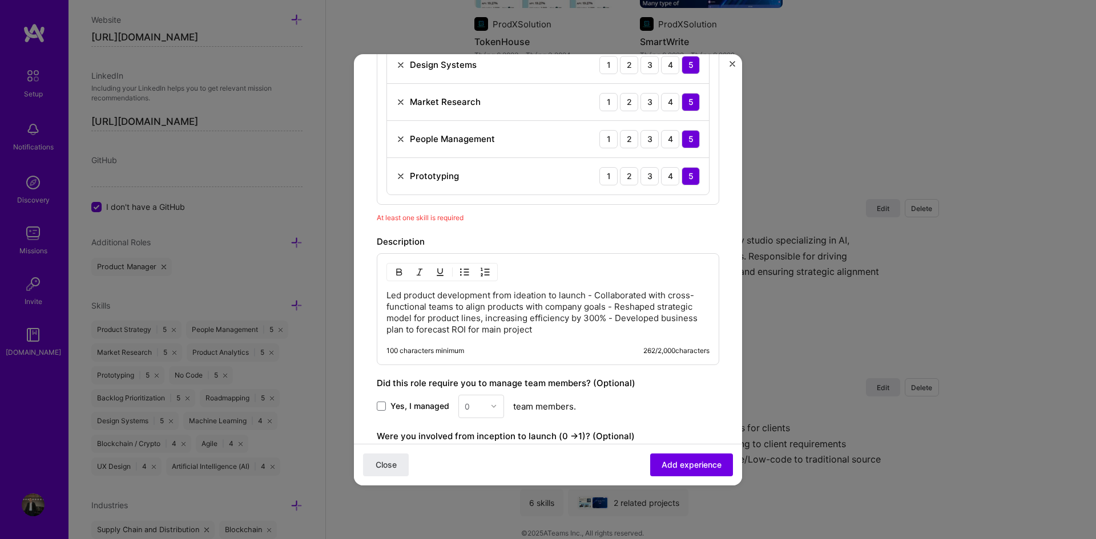
click at [387, 295] on p "Led product development from ideation to launch - Collaborated with cross-funct…" at bounding box center [547, 313] width 323 height 46
click at [462, 271] on img "button" at bounding box center [464, 272] width 9 height 9
click at [618, 290] on li "Led product development from ideation to launch - Collaborated with cross-funct…" at bounding box center [559, 313] width 300 height 46
click at [617, 298] on p "Led product development from ideation to launch - Collaborated with cross-funct…" at bounding box center [559, 314] width 300 height 46
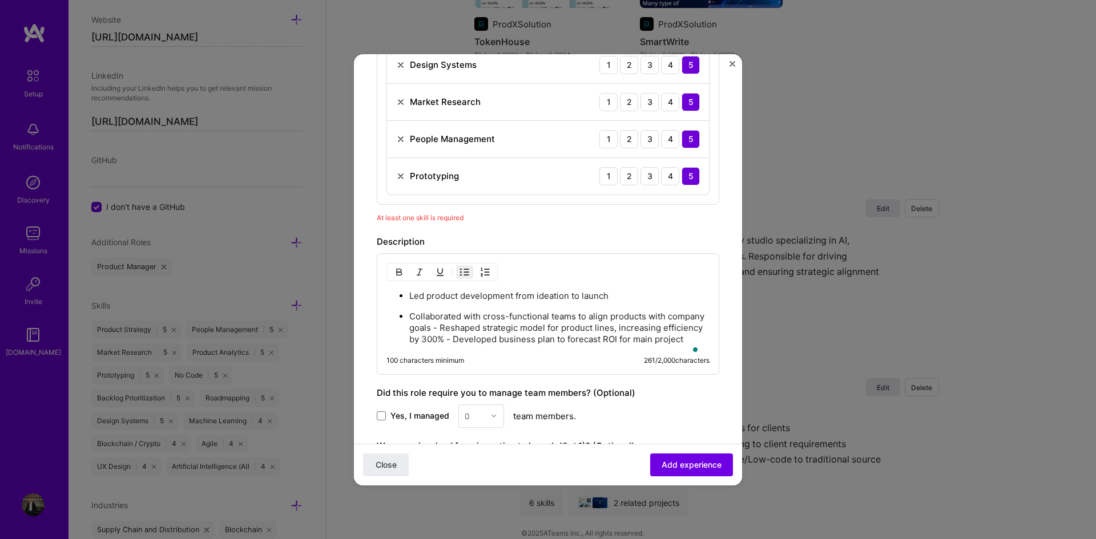
click at [479, 326] on p "Collaborated with cross-functional teams to align products with company goals -…" at bounding box center [559, 328] width 300 height 34
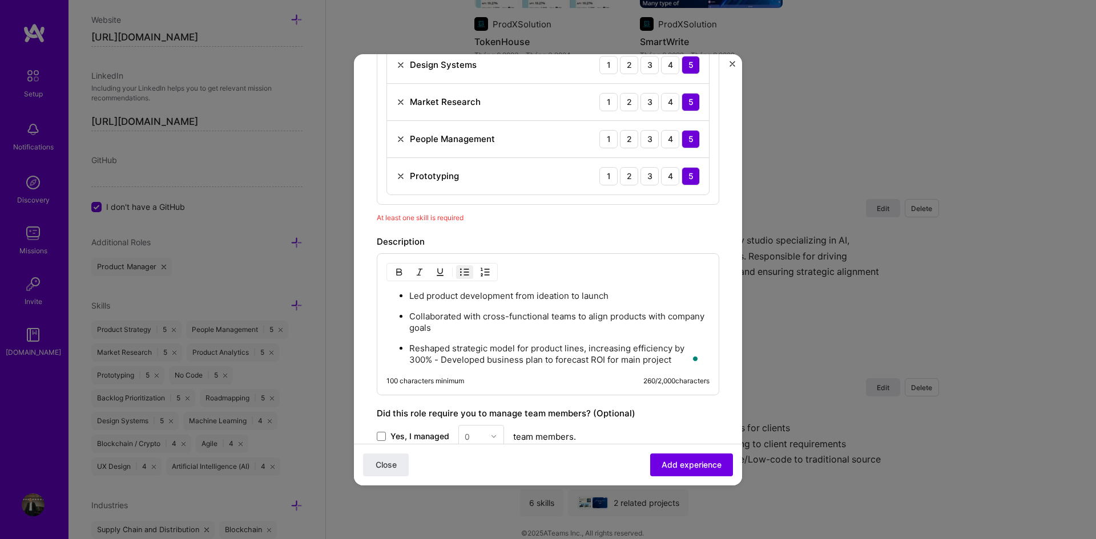
click at [443, 360] on p "Reshaped strategic model for product lines, increasing efficiency by 300% - Dev…" at bounding box center [559, 354] width 300 height 23
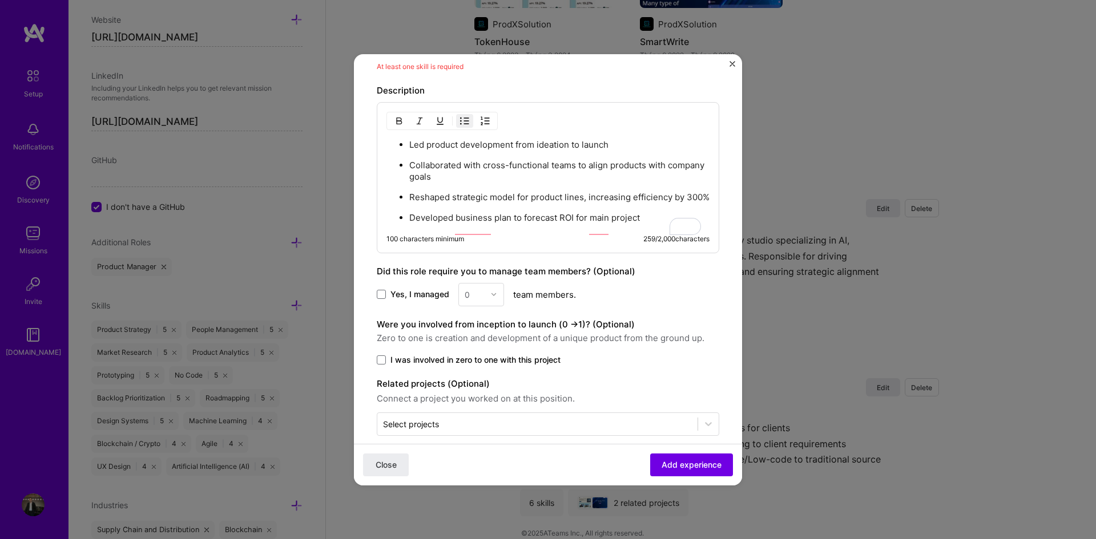
scroll to position [856, 0]
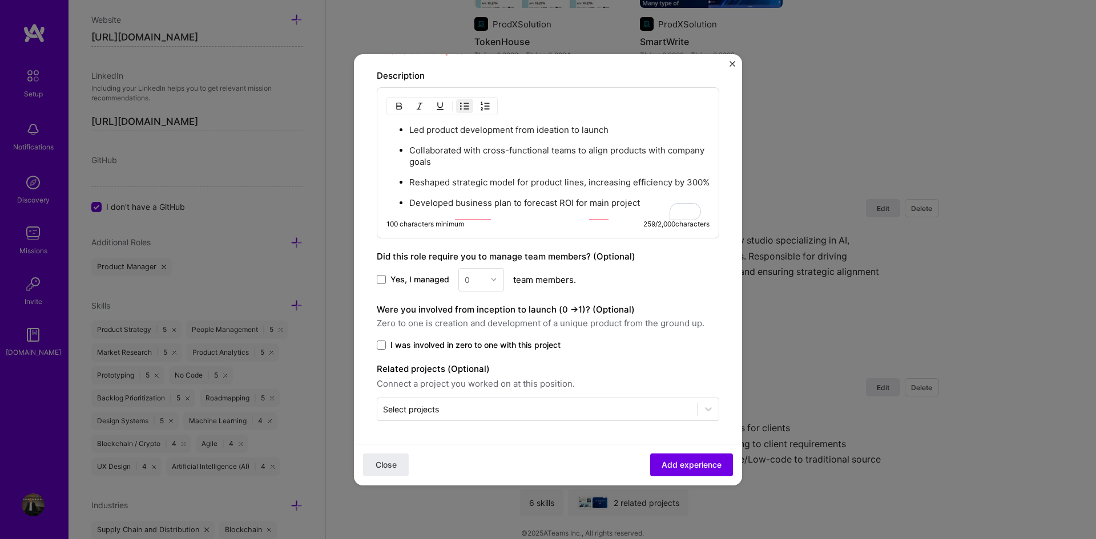
click at [387, 285] on label "Yes, I managed" at bounding box center [413, 279] width 72 height 11
click at [0, 0] on input "Yes, I managed" at bounding box center [0, 0] width 0 height 0
click at [491, 283] on img at bounding box center [493, 279] width 7 height 7
click at [478, 420] on div "14" at bounding box center [481, 413] width 39 height 21
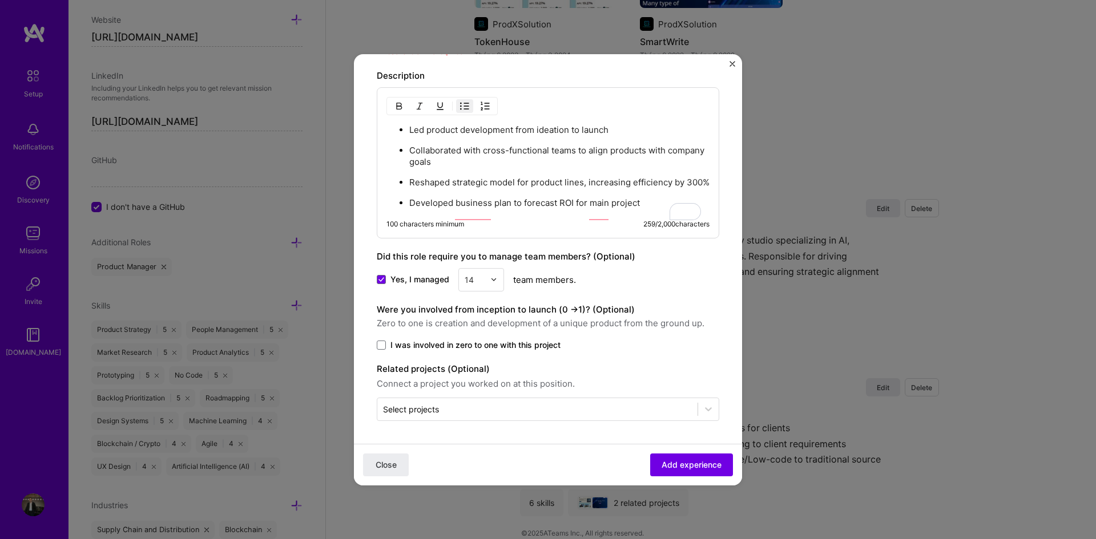
click at [385, 346] on span at bounding box center [381, 345] width 9 height 9
click at [0, 0] on input "I was involved in zero to one with this project" at bounding box center [0, 0] width 0 height 0
click at [684, 469] on span "Add experience" at bounding box center [692, 464] width 60 height 11
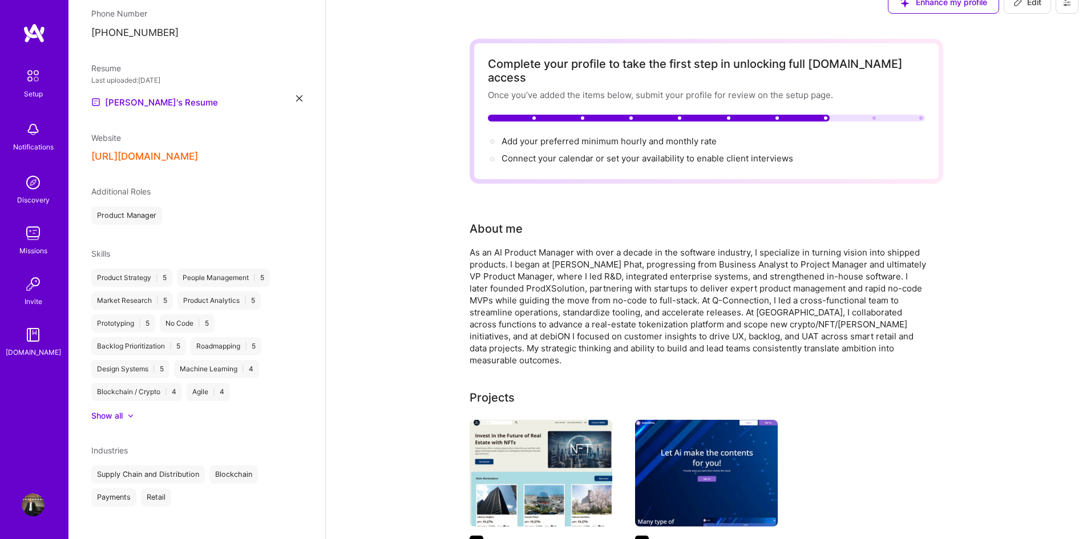
scroll to position [0, 0]
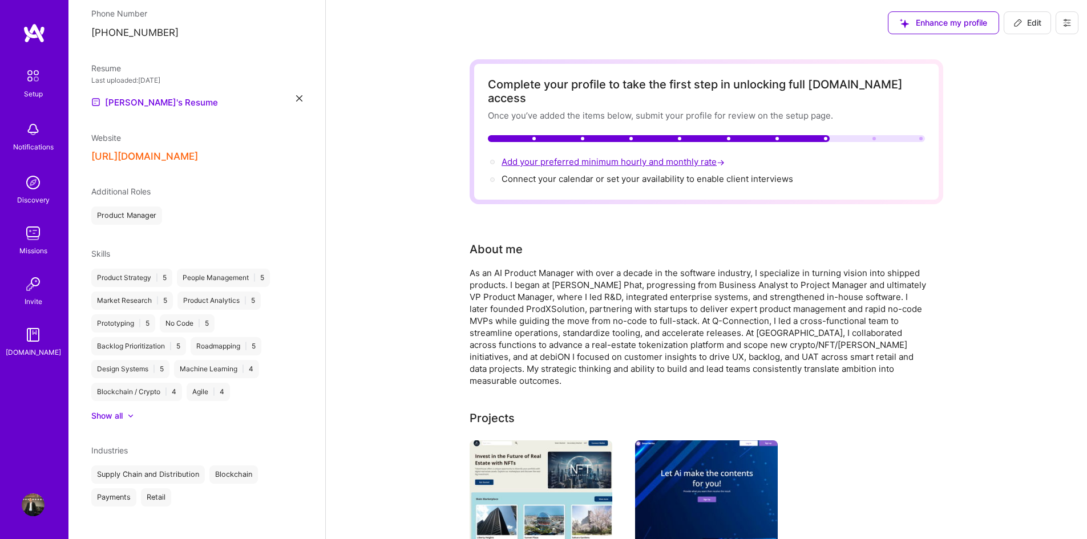
click at [662, 156] on span "Add your preferred minimum hourly and monthly rate →" at bounding box center [614, 161] width 225 height 11
select select "VN"
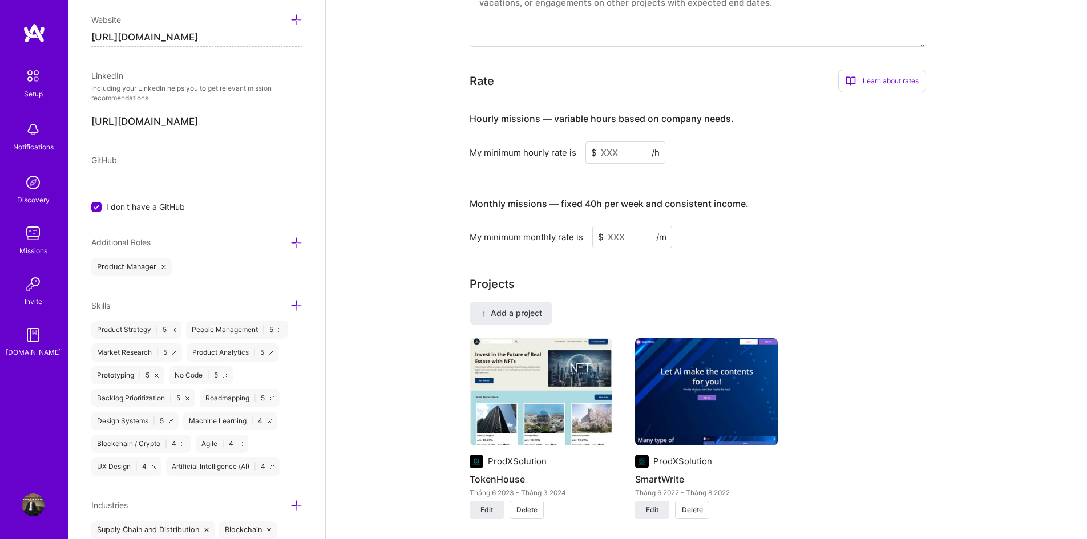
scroll to position [708, 0]
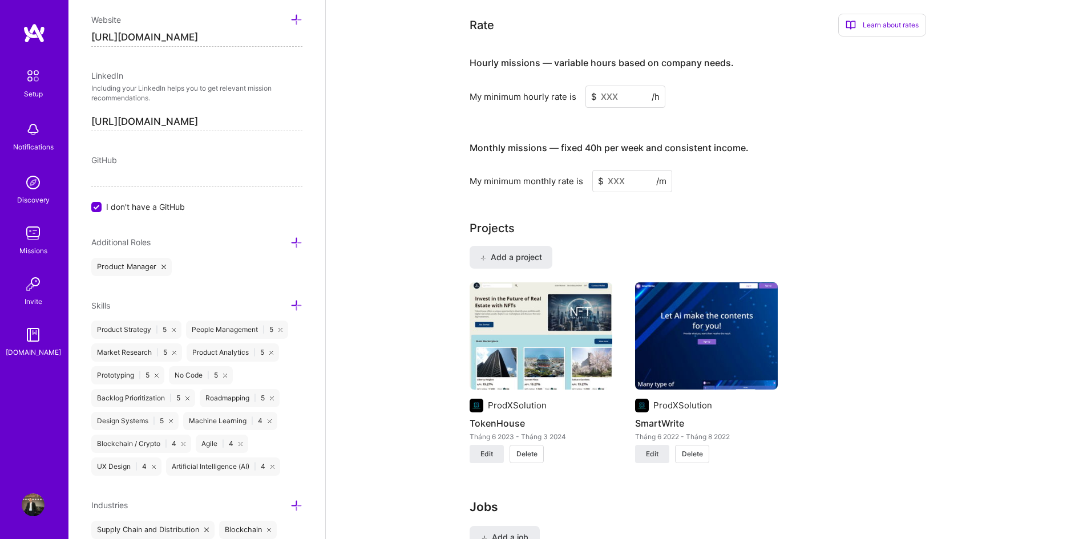
click at [611, 86] on input at bounding box center [626, 97] width 80 height 22
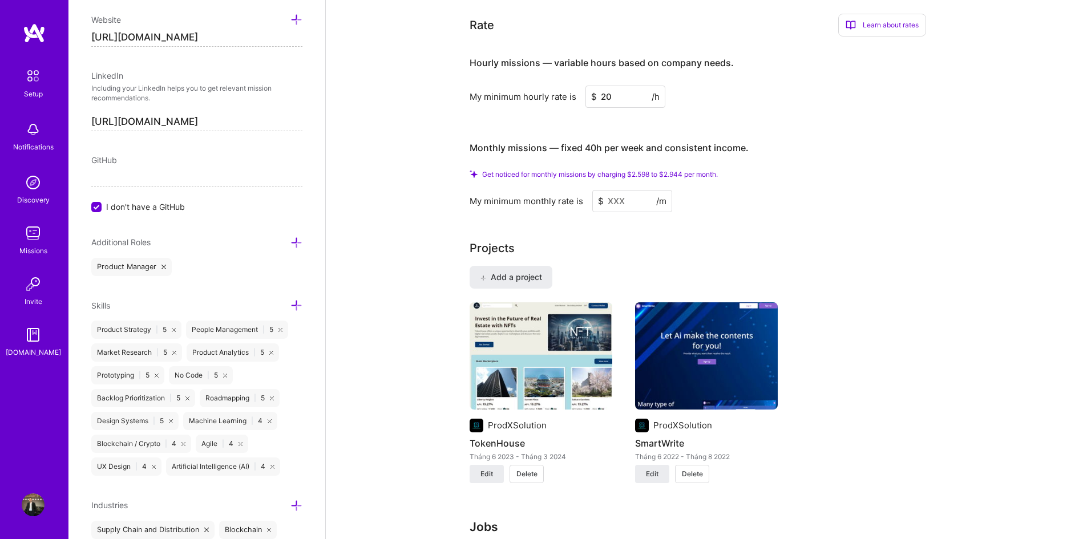
type input "20"
click at [618, 190] on input at bounding box center [632, 201] width 80 height 22
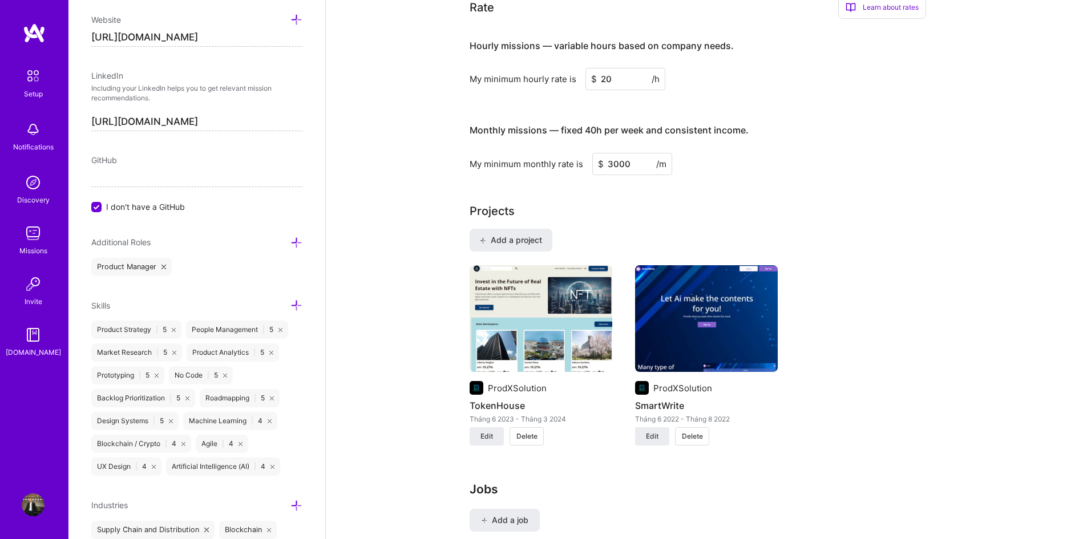
type input "3000"
click at [856, 209] on div "Projects Add a project ProdXSolution TokenHouse Tháng 6 2023 - Tháng 3 2024 Edi…" at bounding box center [707, 331] width 474 height 257
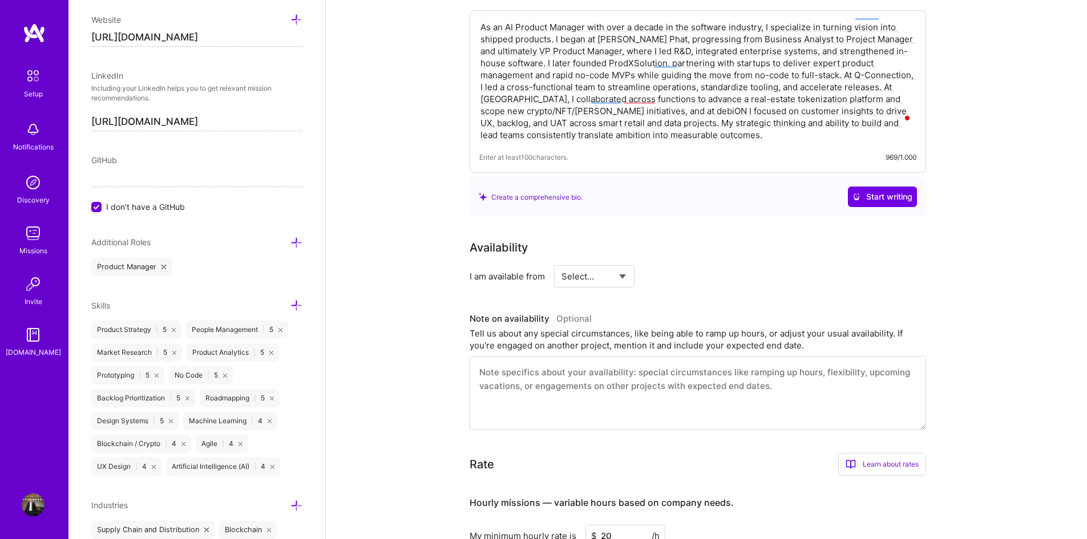
scroll to position [138, 0]
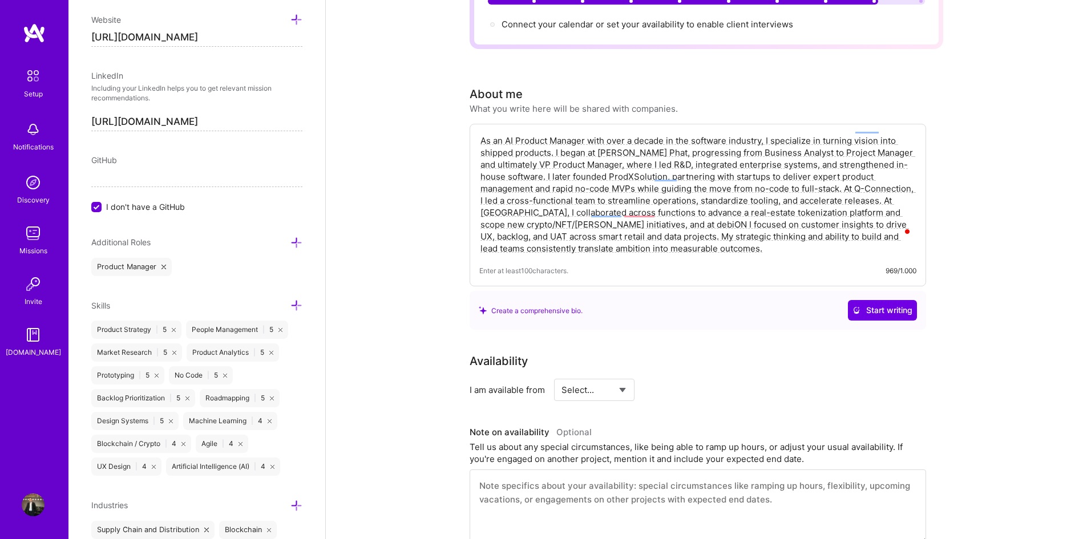
click at [606, 381] on select "Select... Right Now Future Date Not Available" at bounding box center [595, 390] width 66 height 29
select select "Right Now"
click at [562, 376] on select "Select... Right Now Future Date Not Available" at bounding box center [595, 390] width 66 height 29
click at [689, 379] on input at bounding box center [698, 390] width 68 height 22
type input "40"
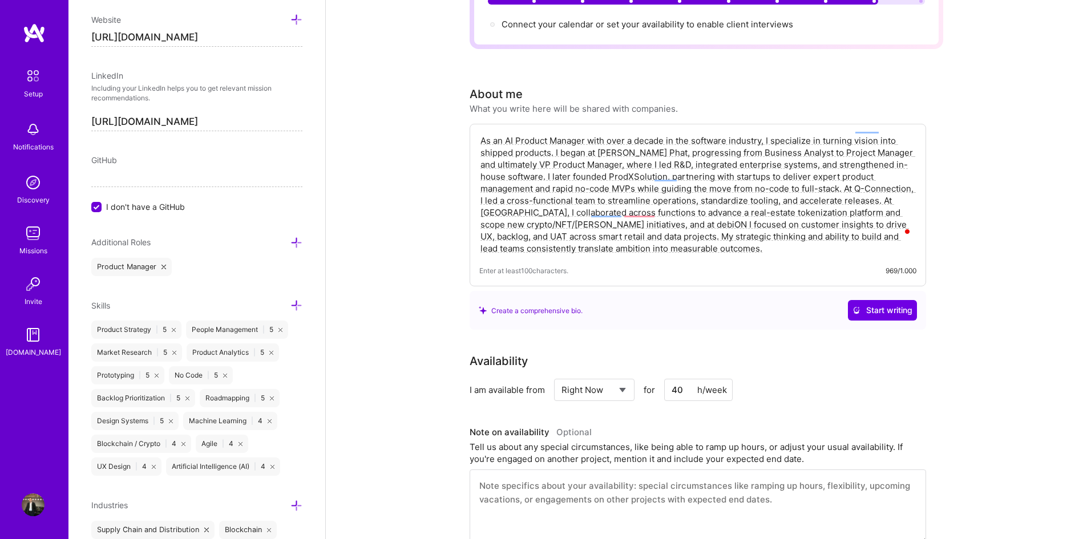
click at [732, 353] on div "Availability" at bounding box center [698, 361] width 457 height 17
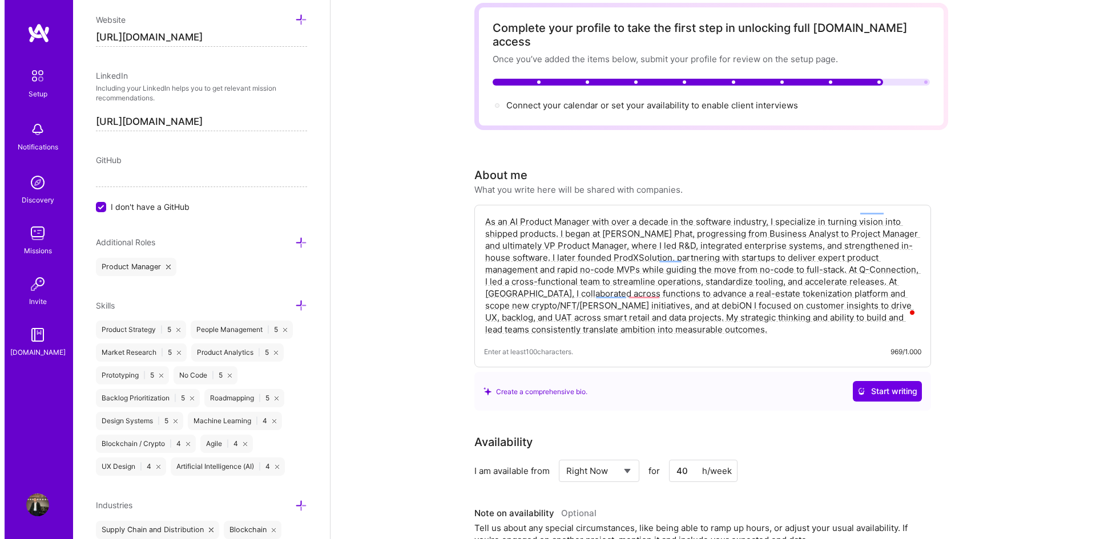
scroll to position [0, 0]
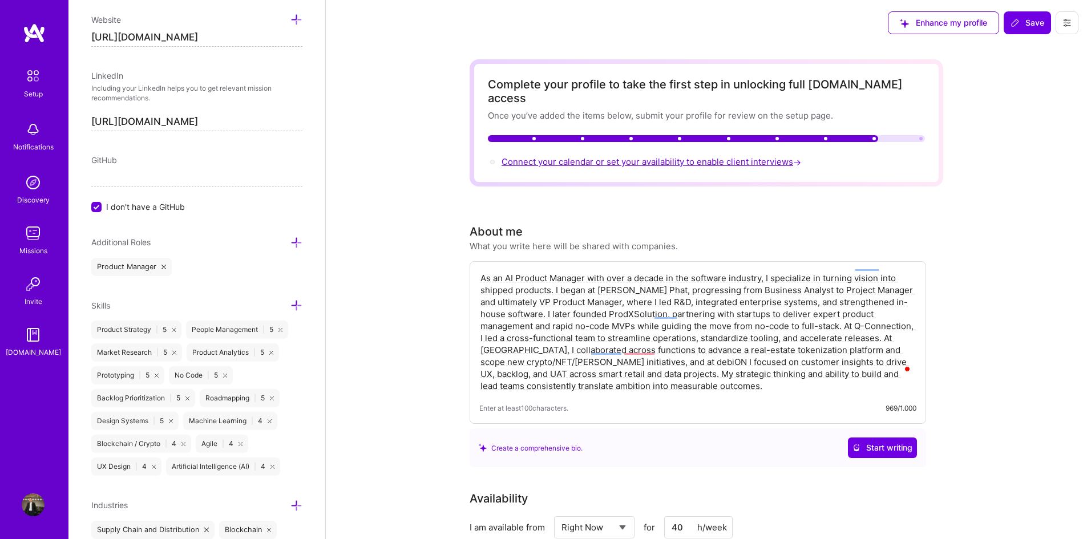
click at [679, 156] on span "Connect your calendar or set your availability to enable client interviews →" at bounding box center [653, 161] width 302 height 11
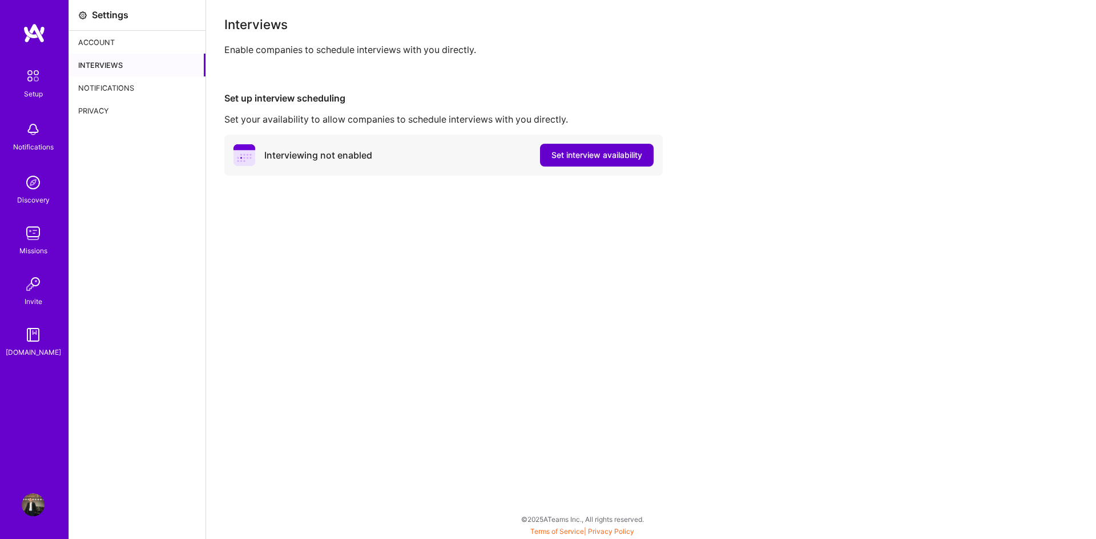
click at [556, 158] on span "Set interview availability" at bounding box center [596, 155] width 91 height 11
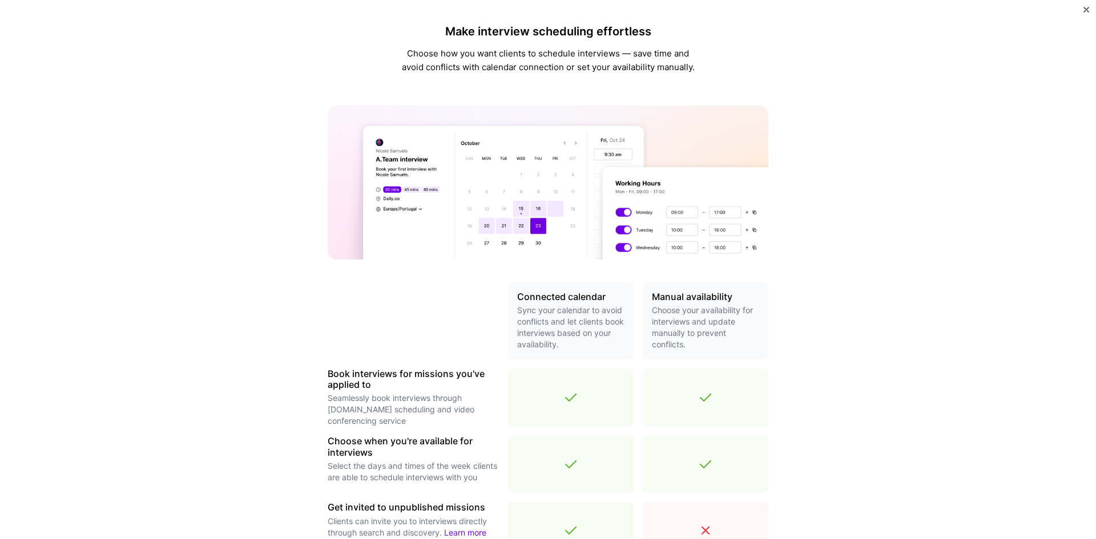
scroll to position [260, 0]
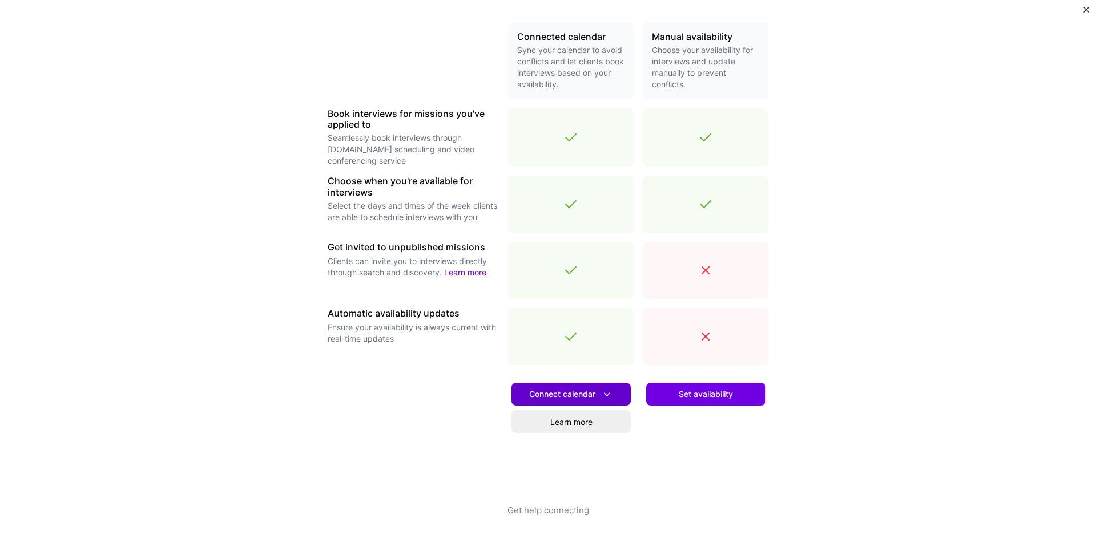
click at [608, 394] on icon at bounding box center [607, 395] width 12 height 12
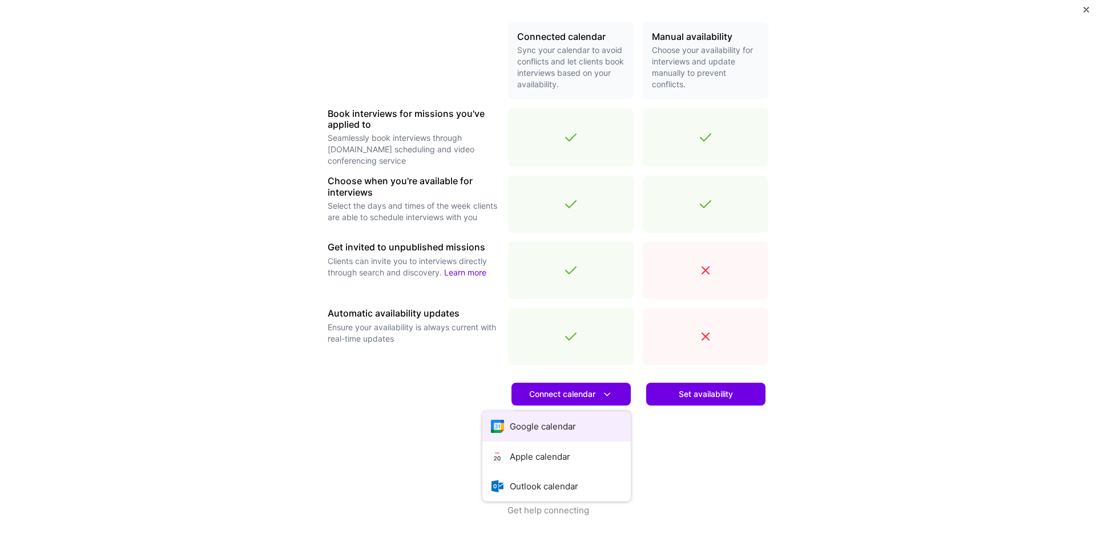
click at [569, 423] on button "Google calendar" at bounding box center [556, 427] width 148 height 30
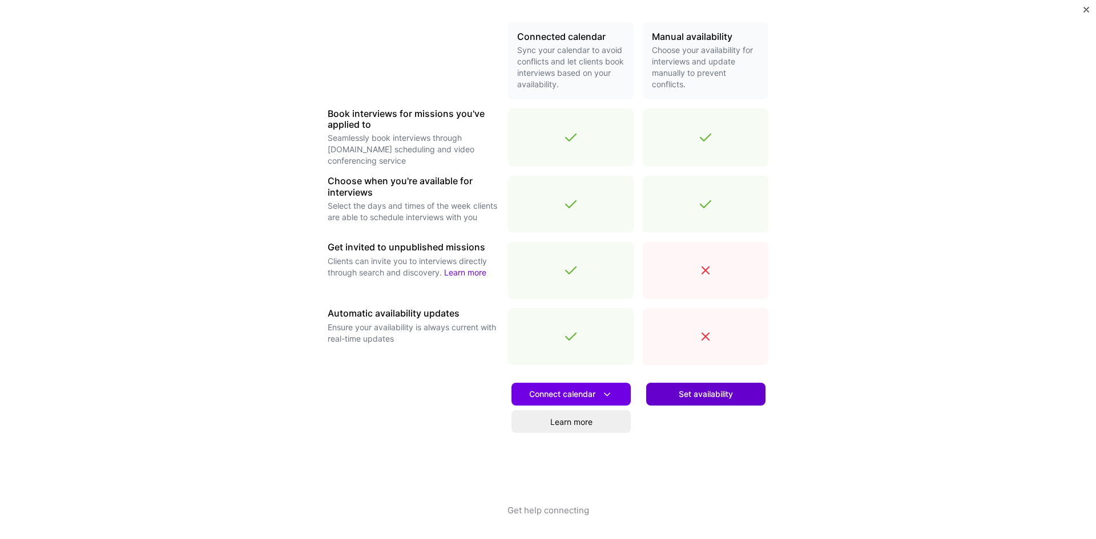
click at [682, 394] on span "Set availability" at bounding box center [706, 394] width 54 height 11
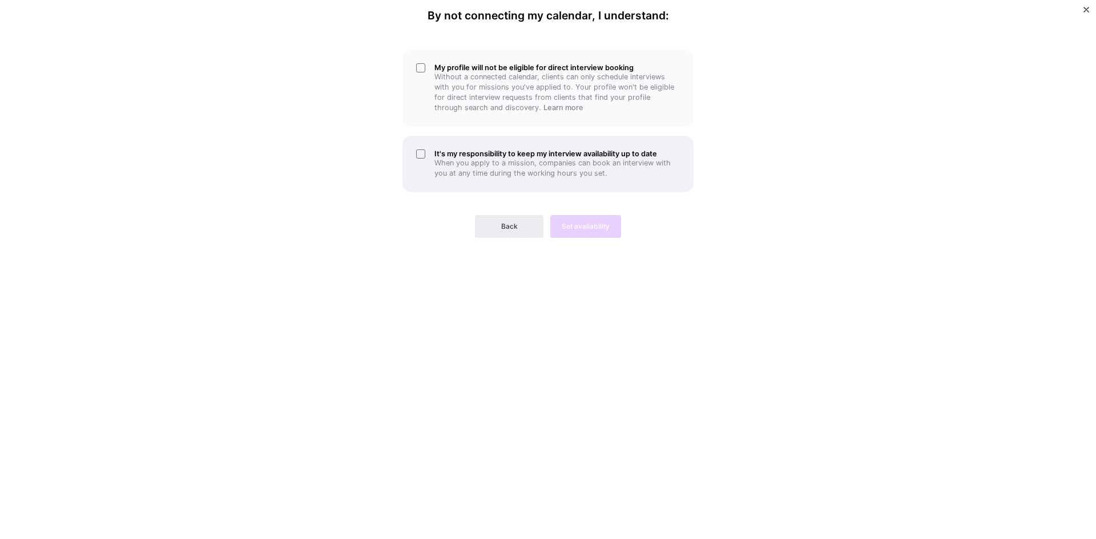
click at [423, 153] on div "It's my responsibility to keep my interview availability up to date When you ap…" at bounding box center [547, 164] width 291 height 57
click at [441, 74] on p "Without a connected calendar, clients can only schedule interviews with you for…" at bounding box center [556, 92] width 245 height 41
click at [595, 227] on span "Set availability" at bounding box center [586, 226] width 48 height 10
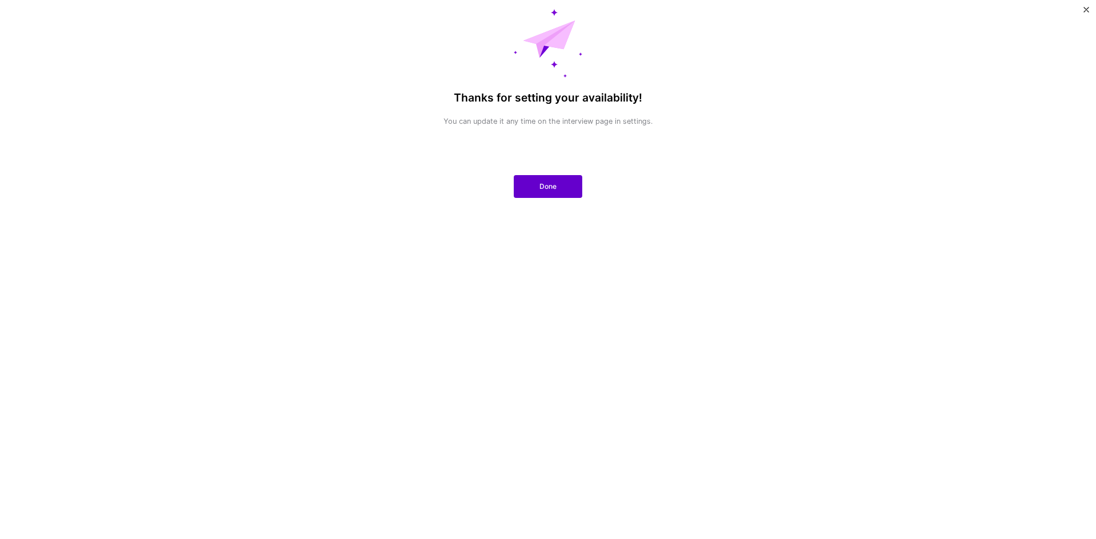
click at [554, 191] on span "Done" at bounding box center [547, 186] width 17 height 10
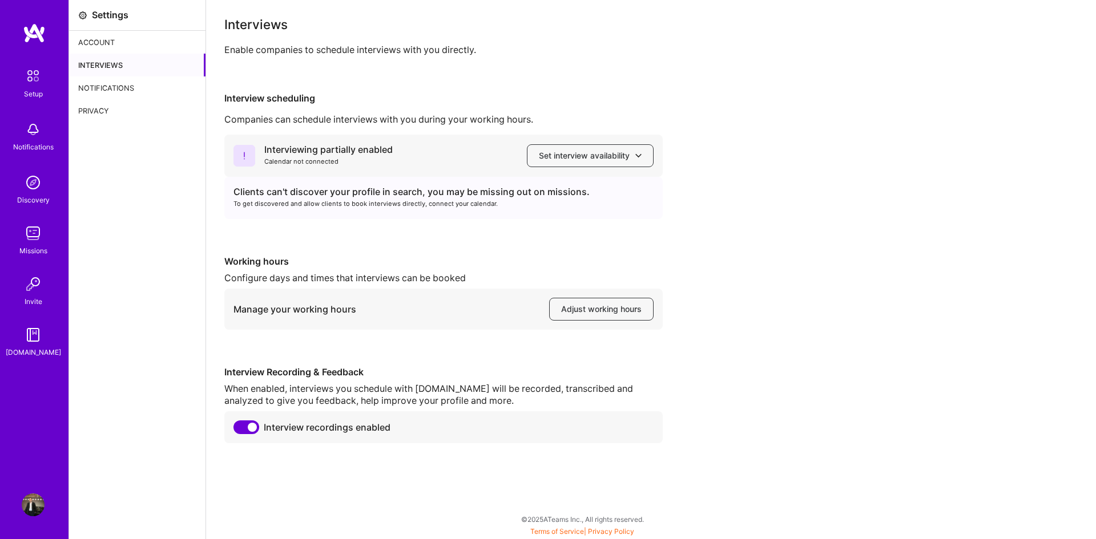
click at [130, 38] on div "Account" at bounding box center [137, 42] width 136 height 23
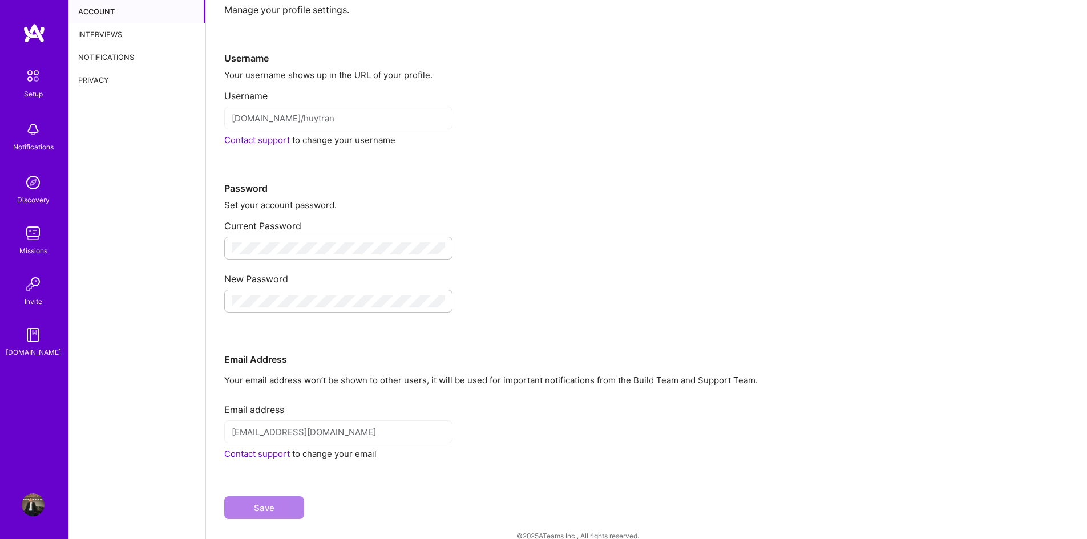
scroll to position [47, 0]
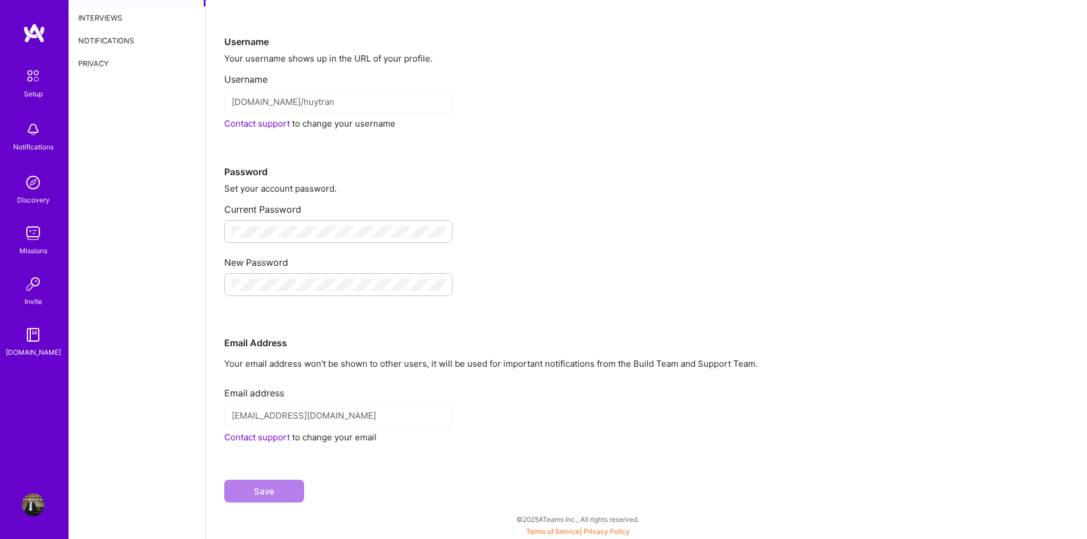
click at [34, 82] on img at bounding box center [33, 76] width 24 height 24
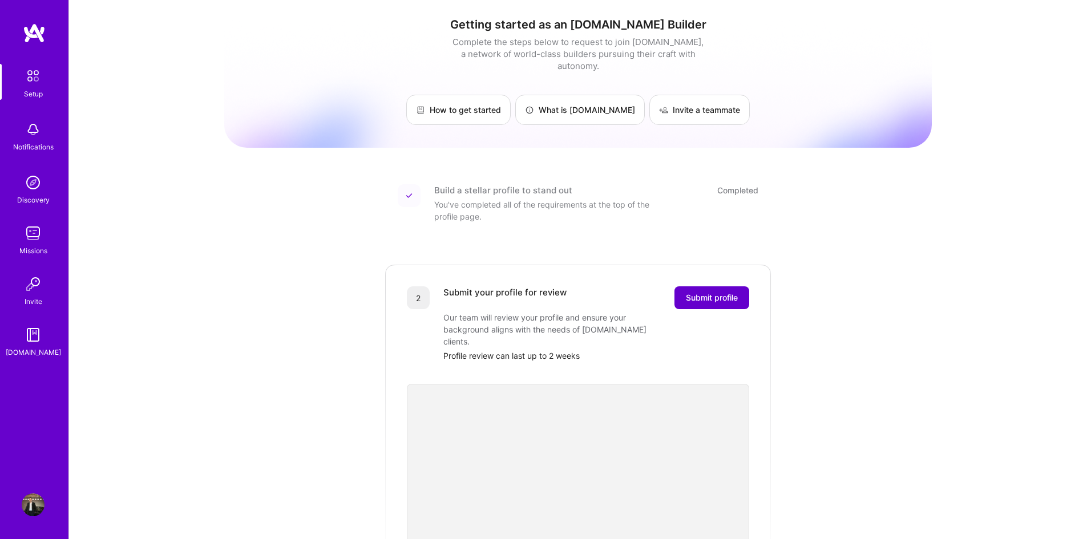
click at [696, 292] on span "Submit profile" at bounding box center [712, 297] width 52 height 11
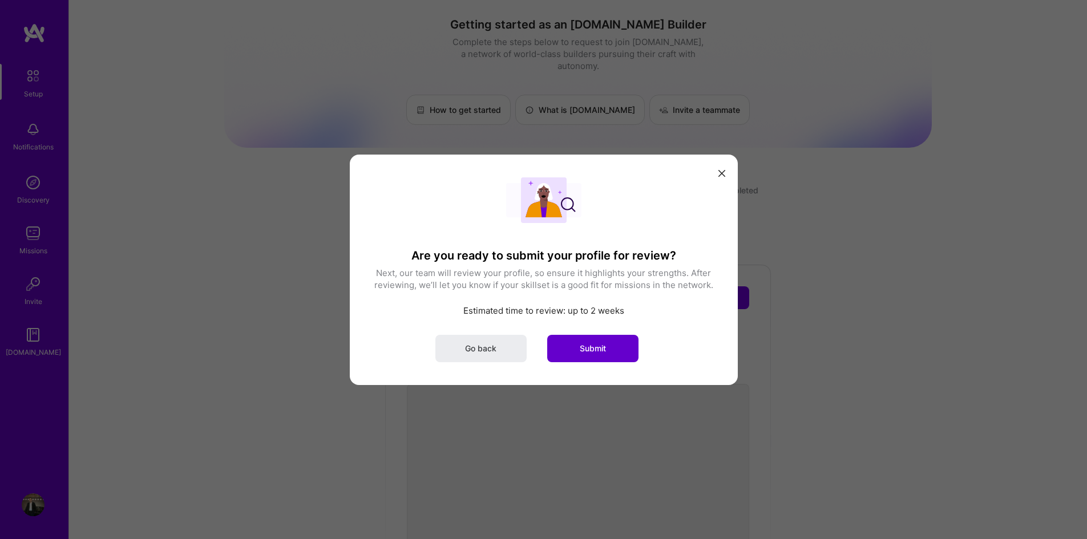
click at [554, 347] on button "Submit" at bounding box center [592, 347] width 91 height 27
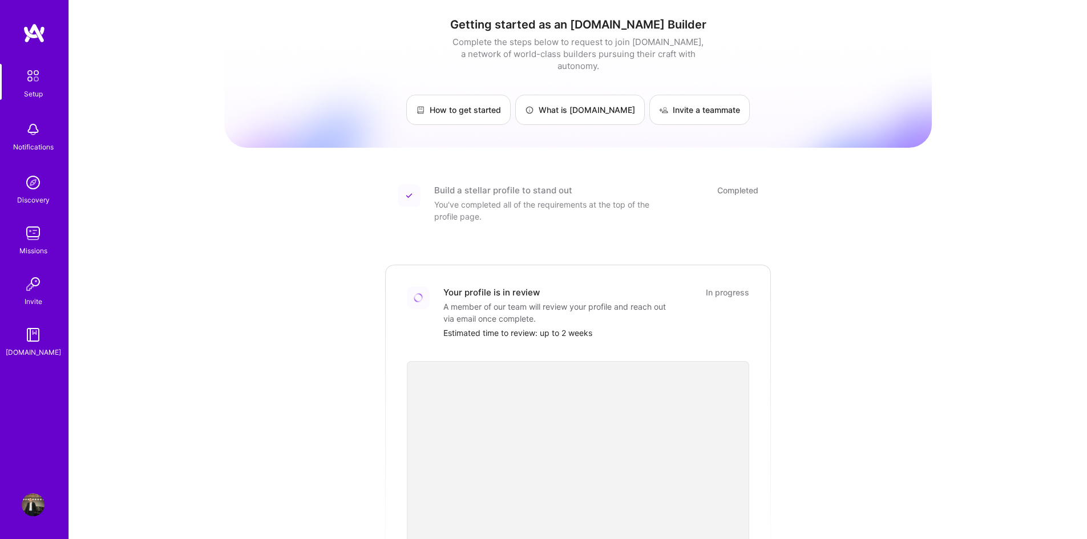
click at [32, 510] on img at bounding box center [33, 505] width 23 height 23
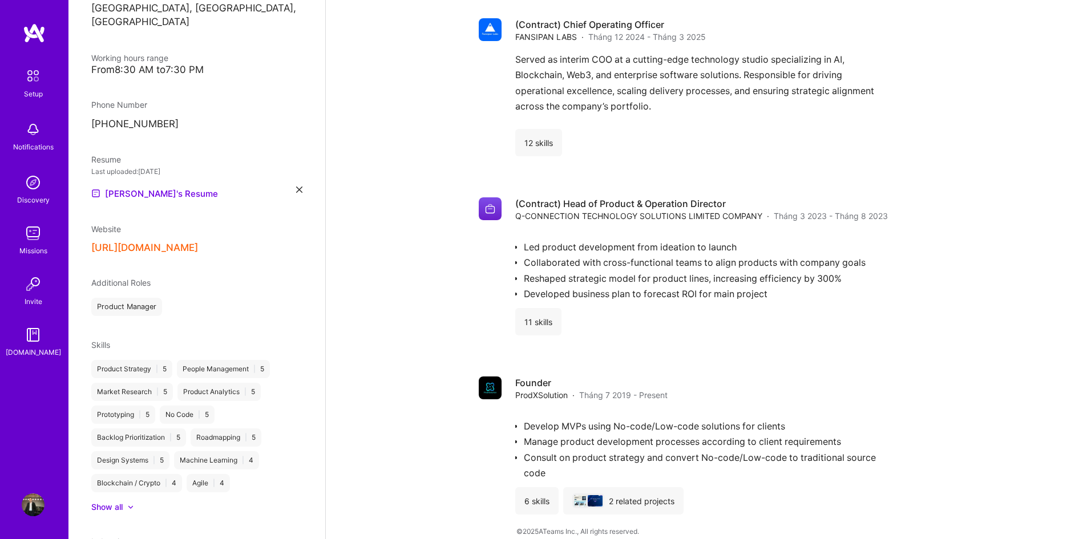
scroll to position [320, 0]
